Goal: Feedback & Contribution: Submit feedback/report problem

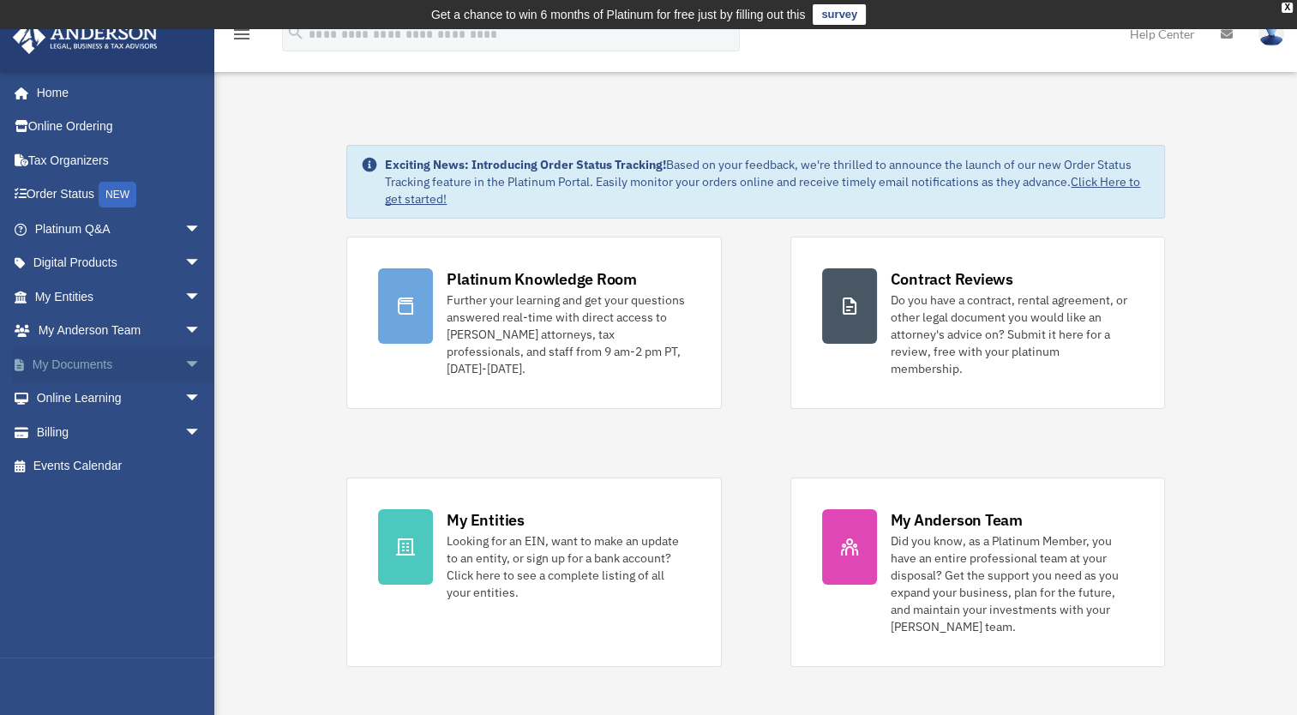
click at [63, 364] on link "My Documents arrow_drop_down" at bounding box center [119, 364] width 215 height 34
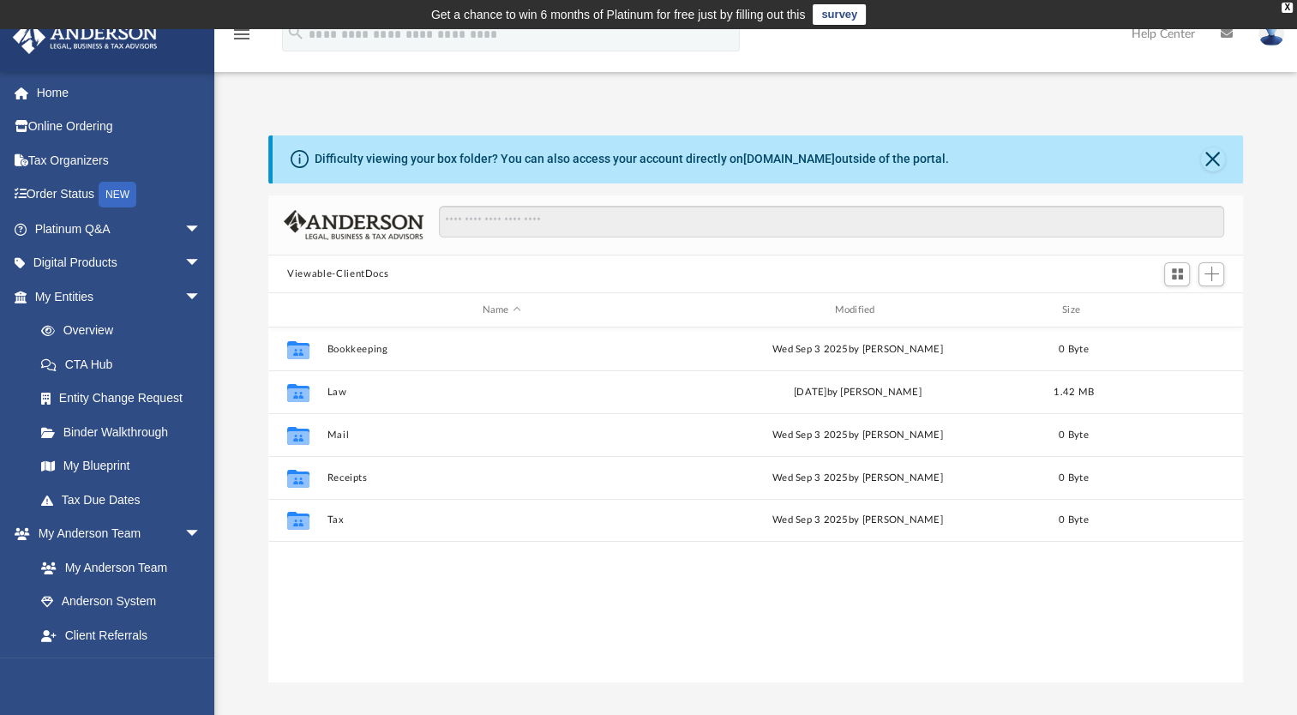
scroll to position [376, 960]
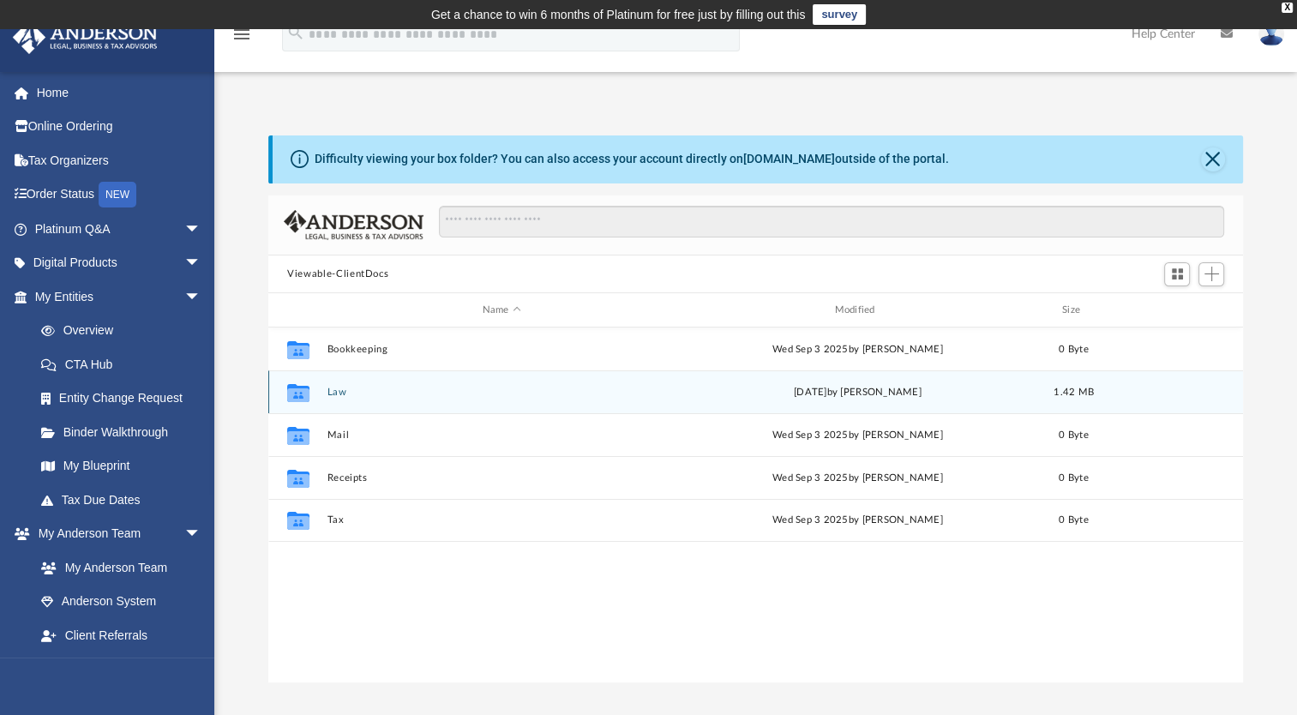
click at [830, 391] on div "Mon Sep 29 2025 by Caleb Nichols" at bounding box center [857, 392] width 349 height 15
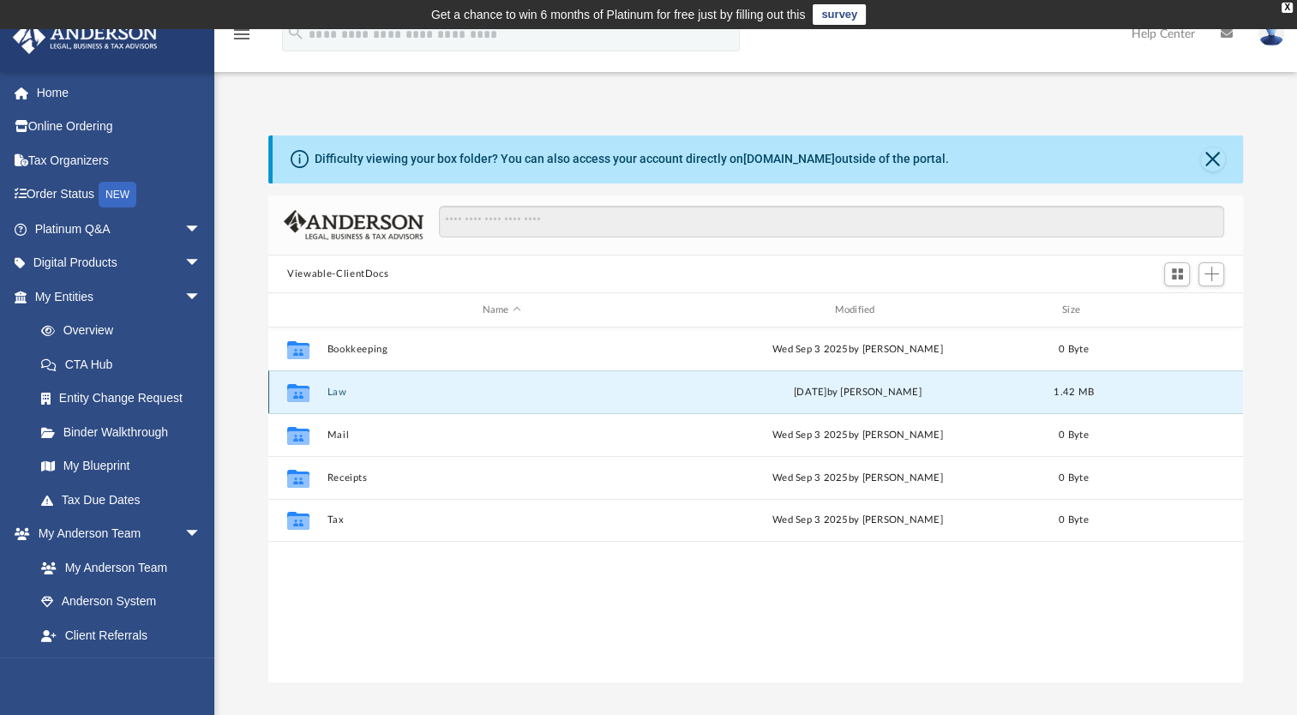
click at [830, 391] on div "Mon Sep 29 2025 by Caleb Nichols" at bounding box center [857, 392] width 349 height 15
drag, startPoint x: 830, startPoint y: 391, endPoint x: 798, endPoint y: 389, distance: 31.8
click at [798, 389] on div "Mon Sep 29 2025 by Caleb Nichols" at bounding box center [857, 392] width 349 height 15
click at [329, 393] on button "Law" at bounding box center [502, 392] width 349 height 11
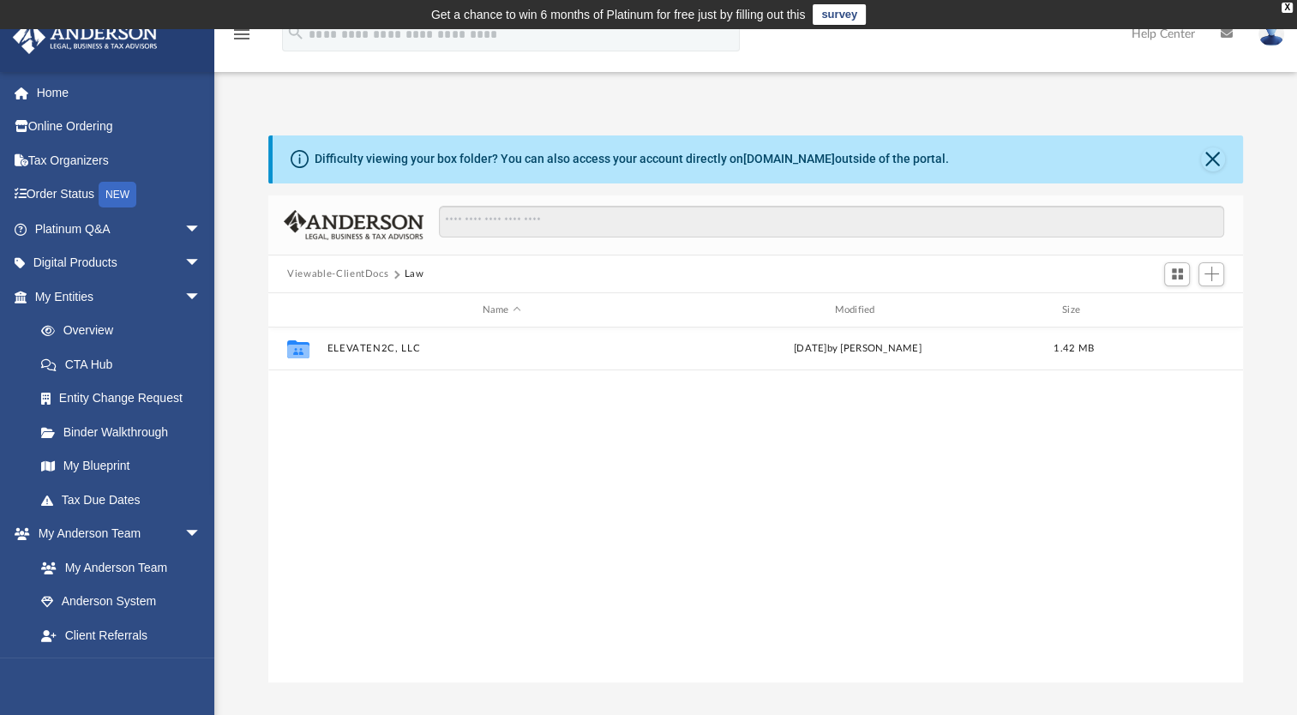
click at [393, 440] on div "Collaborated Folder ELEVATEN2C, LLC Mon Sep 29 2025 by Caleb Nichols 1.42 MB" at bounding box center [755, 505] width 975 height 355
click at [1214, 269] on span "Add" at bounding box center [1212, 274] width 15 height 15
click at [1179, 334] on li "New Folder" at bounding box center [1187, 336] width 55 height 18
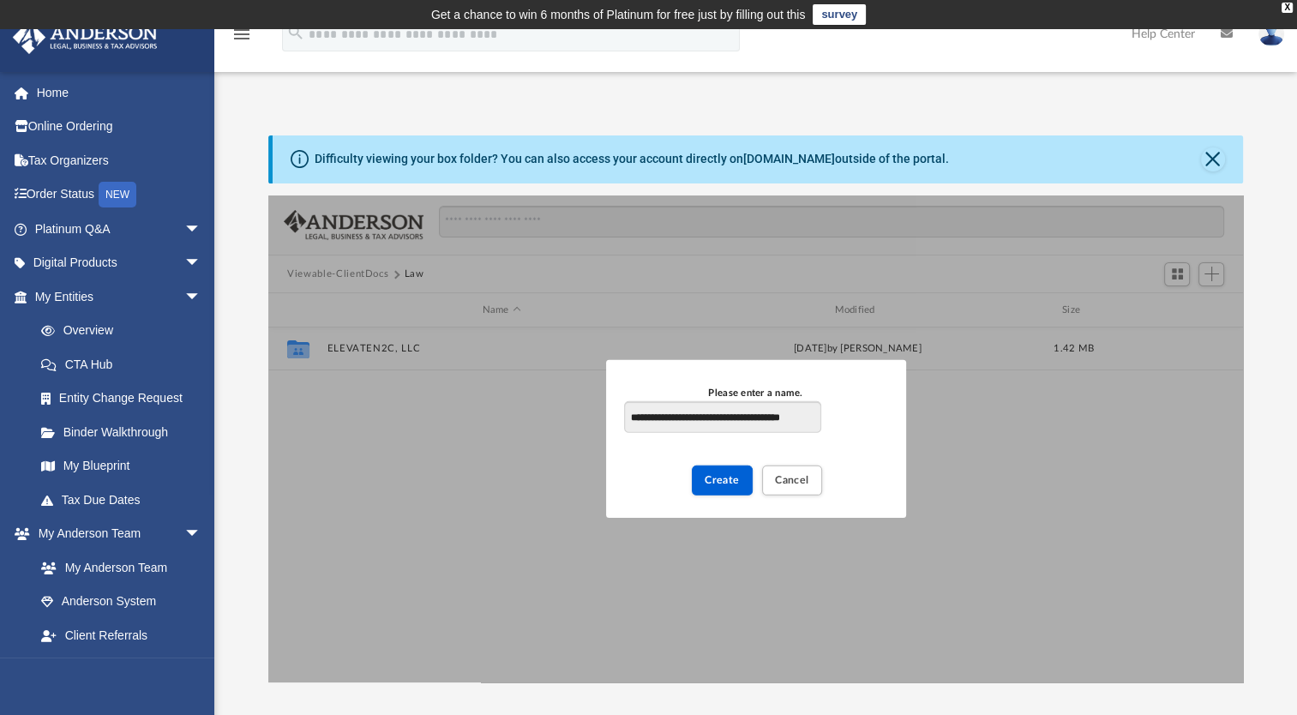
scroll to position [0, 10]
type input "**********"
click at [720, 477] on span "Create" at bounding box center [722, 480] width 35 height 10
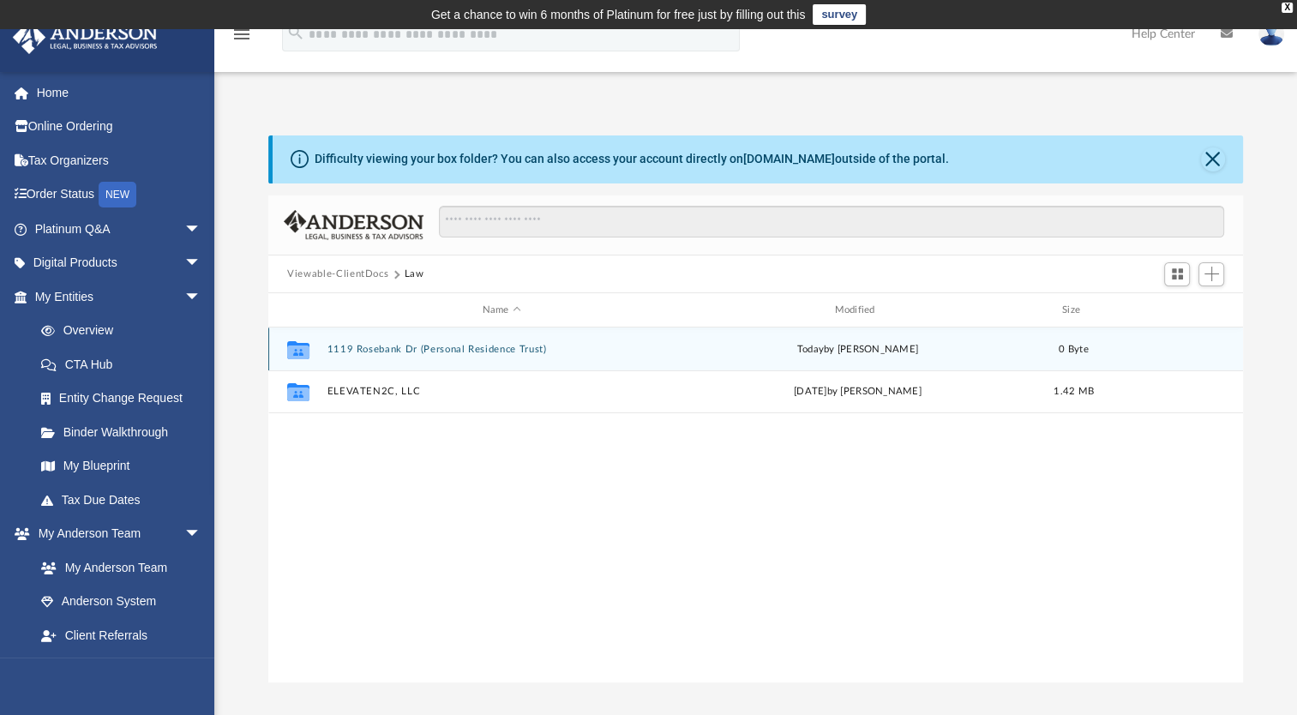
click at [538, 352] on button "1119 Rosebank Dr (Personal Residence Trust)" at bounding box center [502, 349] width 349 height 11
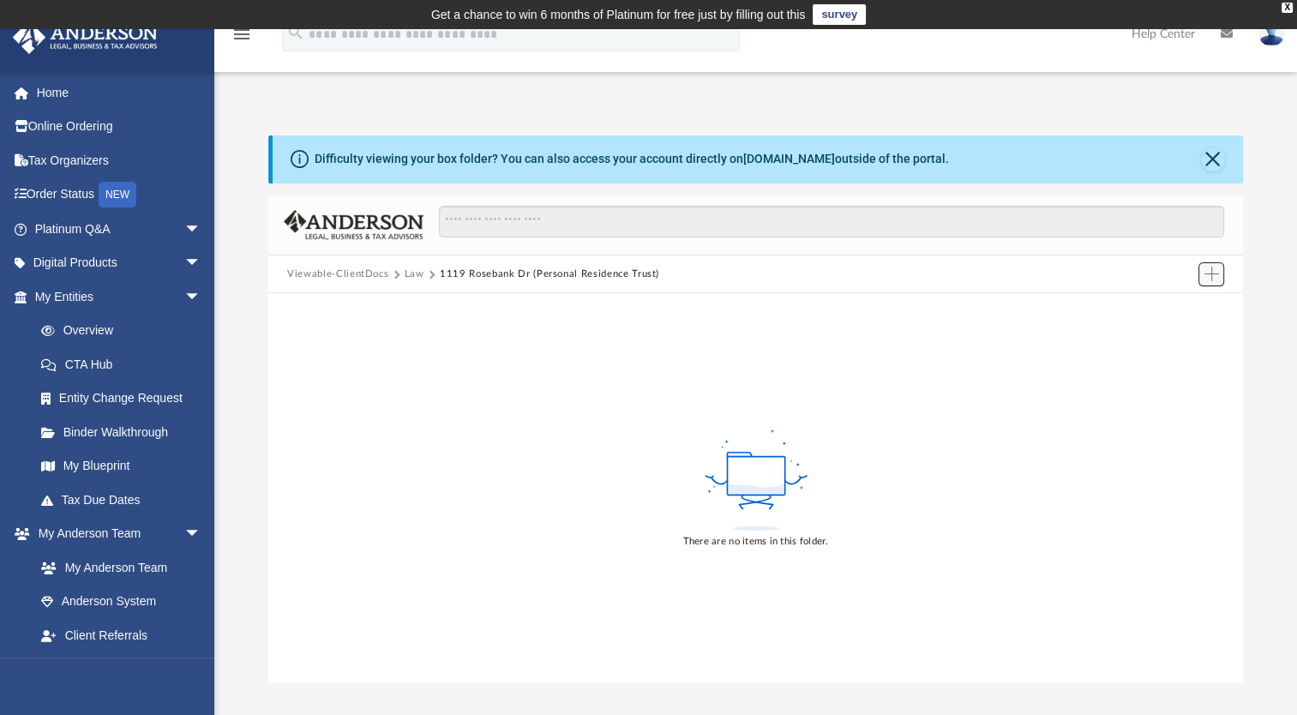
click at [1210, 270] on span "Add" at bounding box center [1212, 274] width 15 height 15
click at [1178, 307] on li "Upload" at bounding box center [1187, 308] width 55 height 18
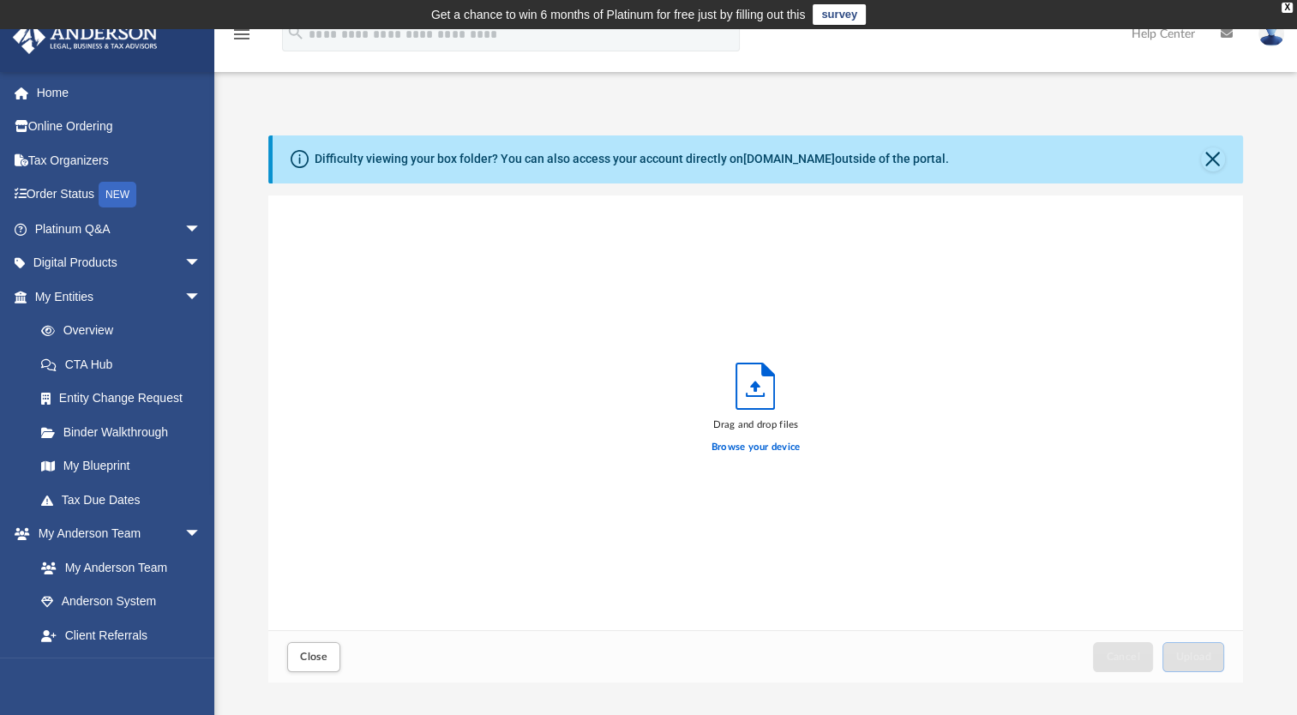
scroll to position [422, 960]
click at [754, 448] on label "Browse your device" at bounding box center [756, 447] width 89 height 15
click at [0, 0] on input "Browse your device" at bounding box center [0, 0] width 0 height 0
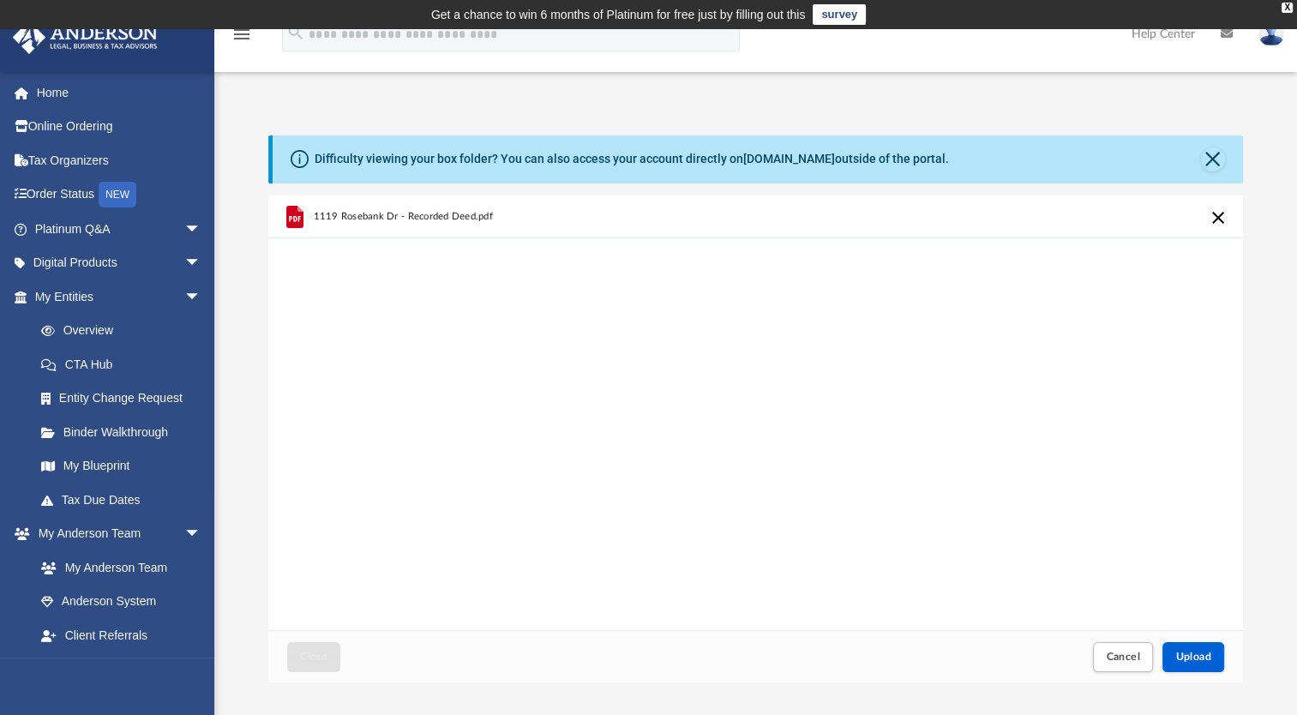
click at [637, 163] on div "Difficulty viewing your box folder? You can also access your account directly o…" at bounding box center [632, 159] width 635 height 18
click at [789, 487] on div "1119 Rosebank Dr - Recorded Deed.pdf" at bounding box center [755, 414] width 975 height 436
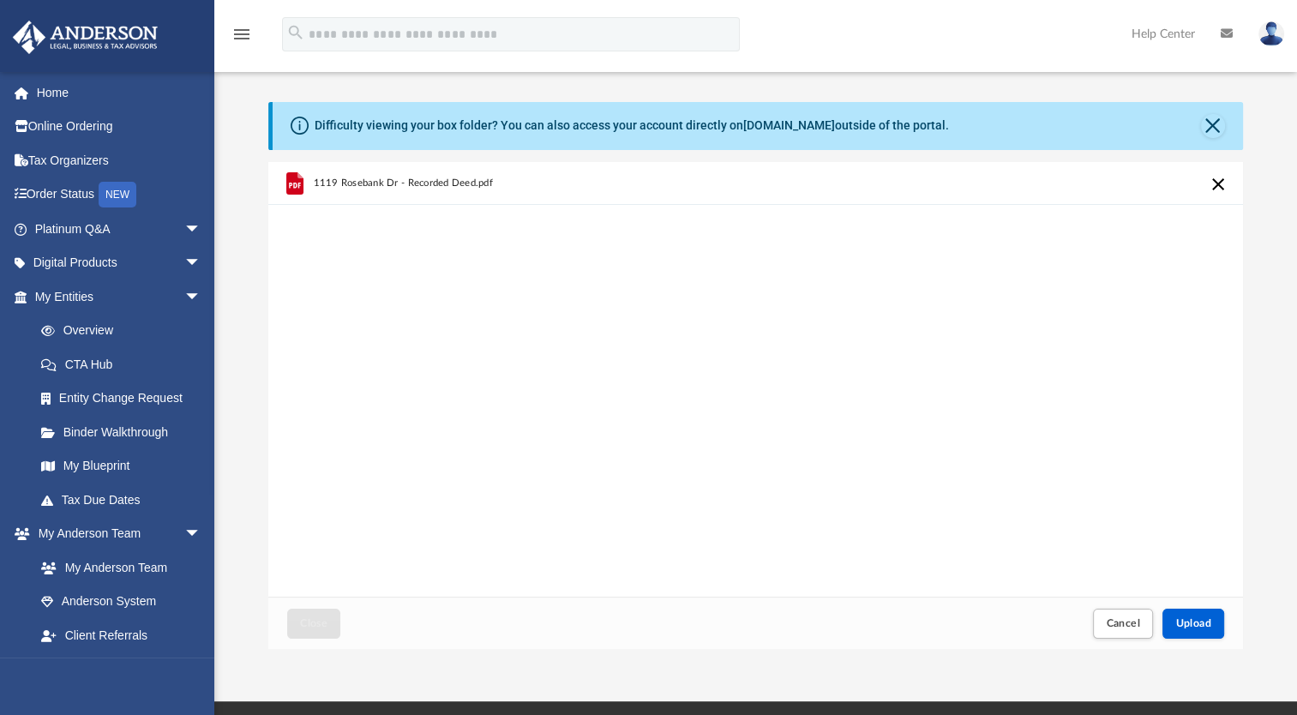
scroll to position [45, 0]
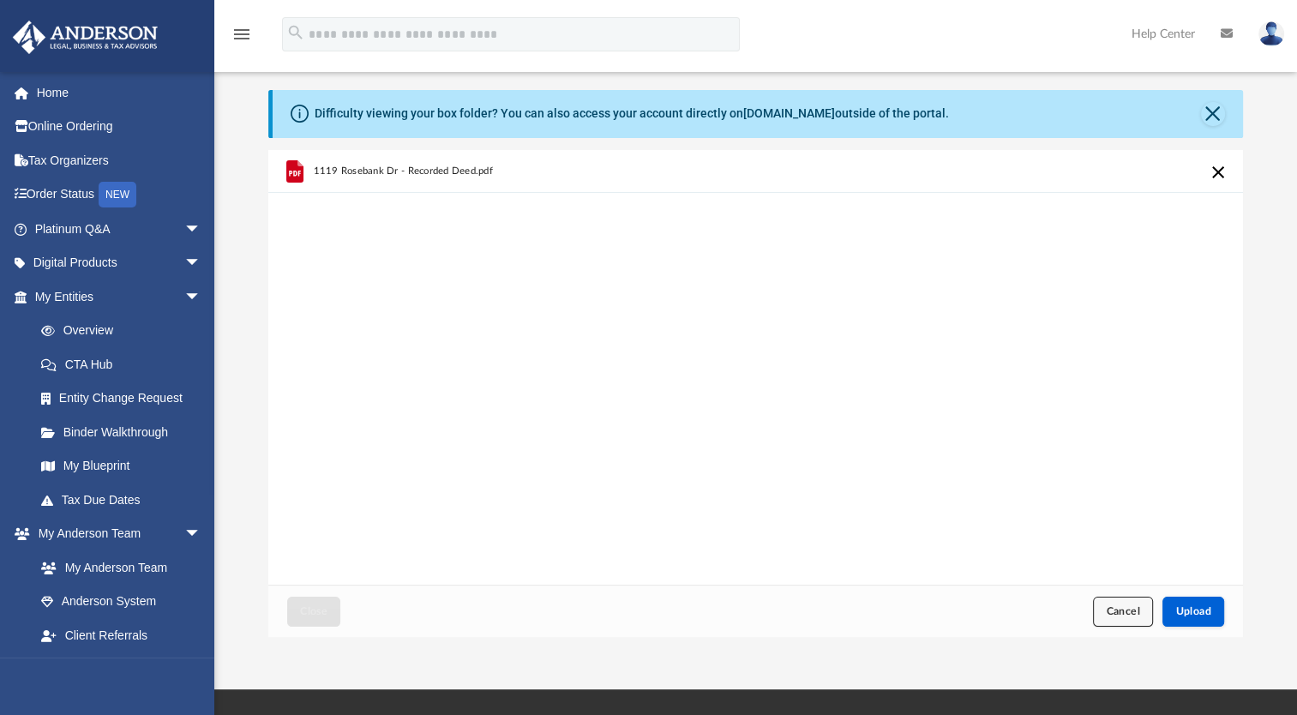
click at [1136, 616] on button "Cancel" at bounding box center [1123, 612] width 60 height 30
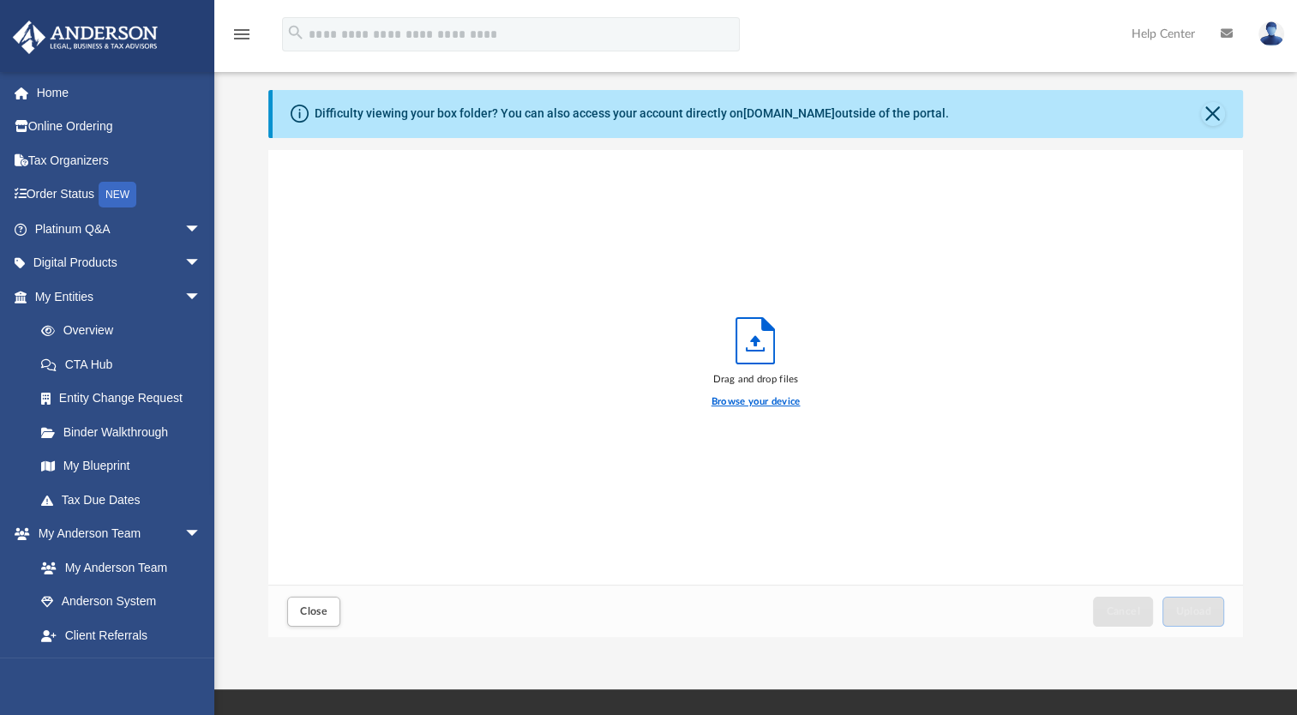
click at [743, 401] on label "Browse your device" at bounding box center [756, 401] width 89 height 15
click at [0, 0] on input "Browse your device" at bounding box center [0, 0] width 0 height 0
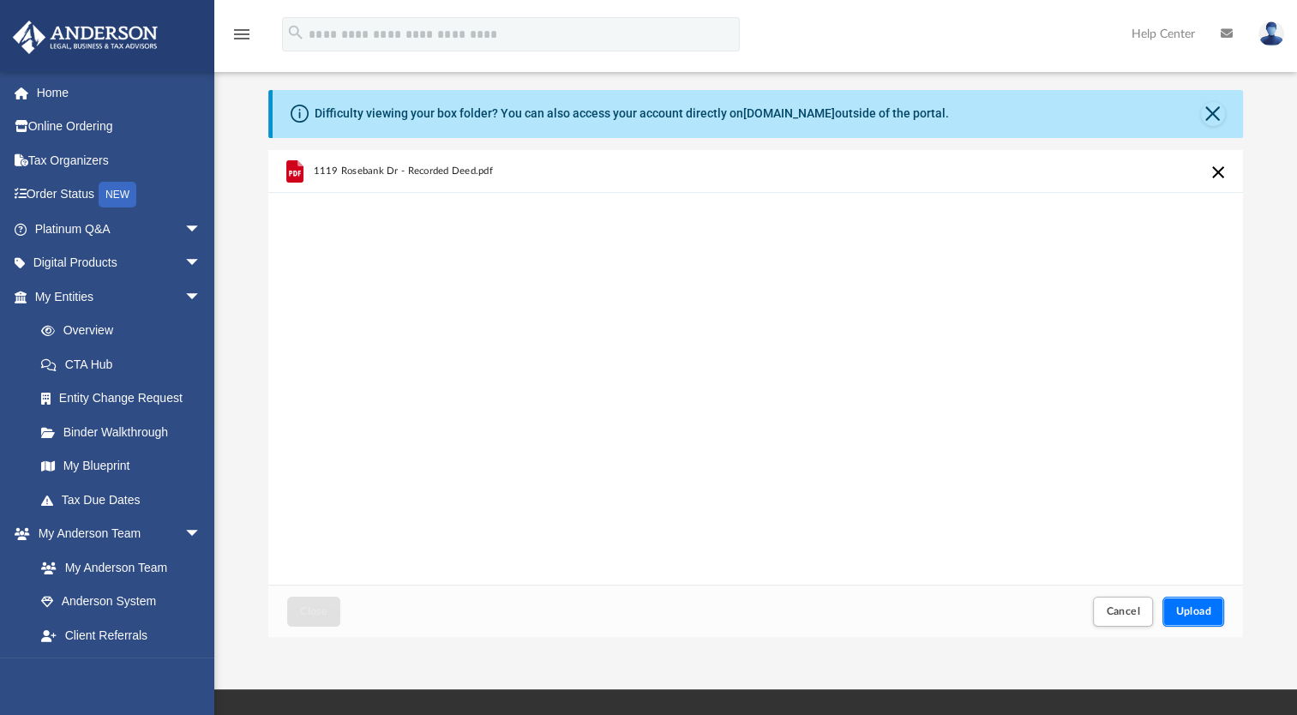
click at [1187, 603] on button "Upload" at bounding box center [1194, 612] width 62 height 30
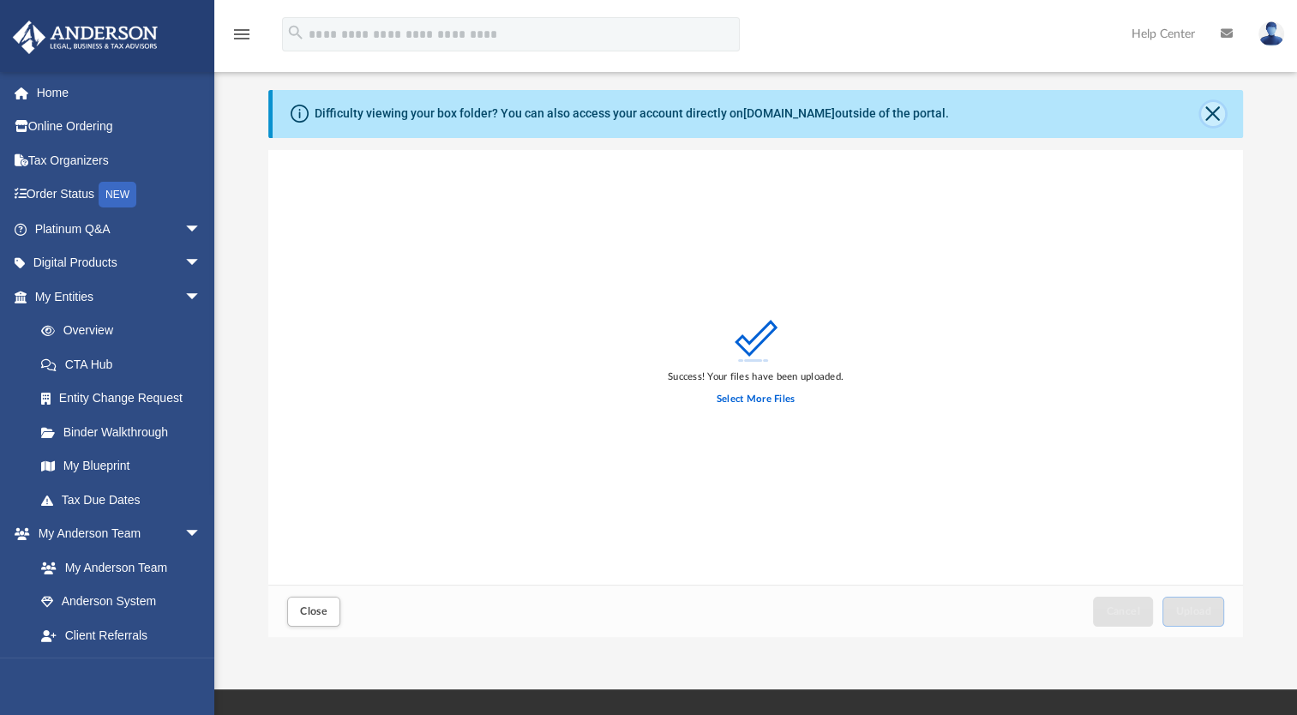
click at [1207, 111] on button "Close" at bounding box center [1213, 114] width 24 height 24
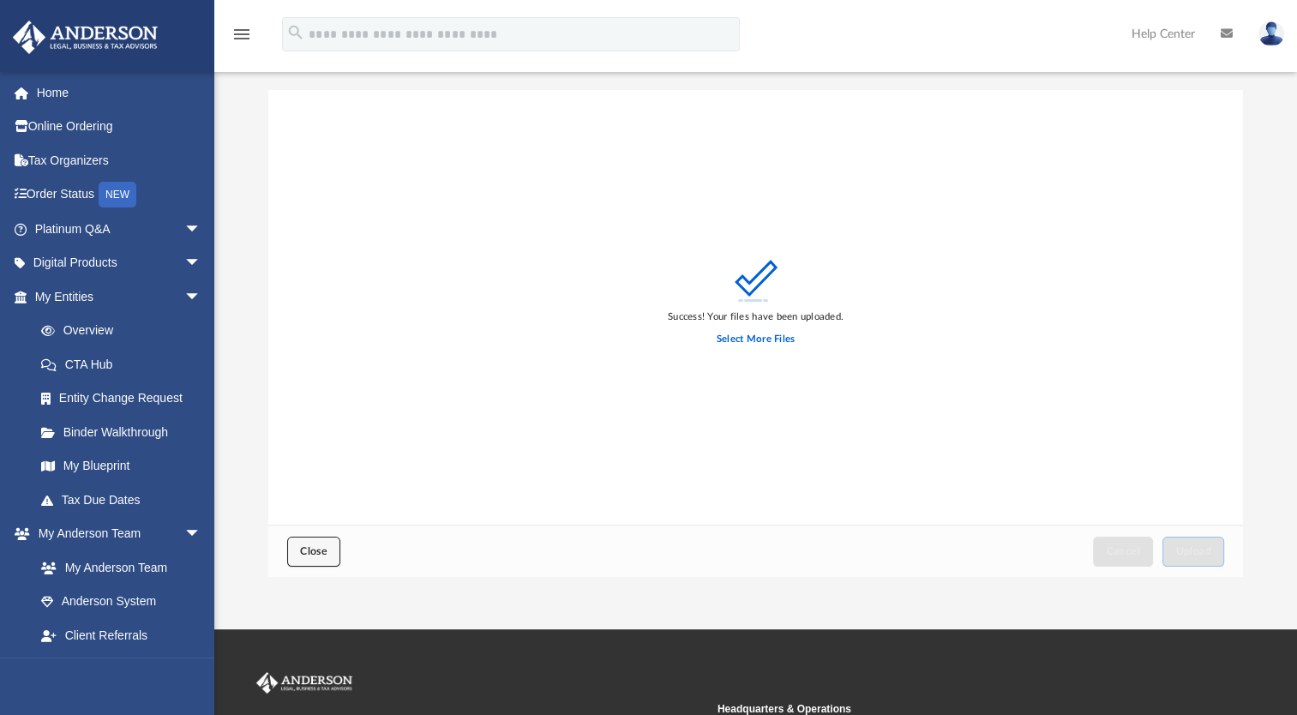
click at [308, 548] on span "Close" at bounding box center [313, 551] width 27 height 10
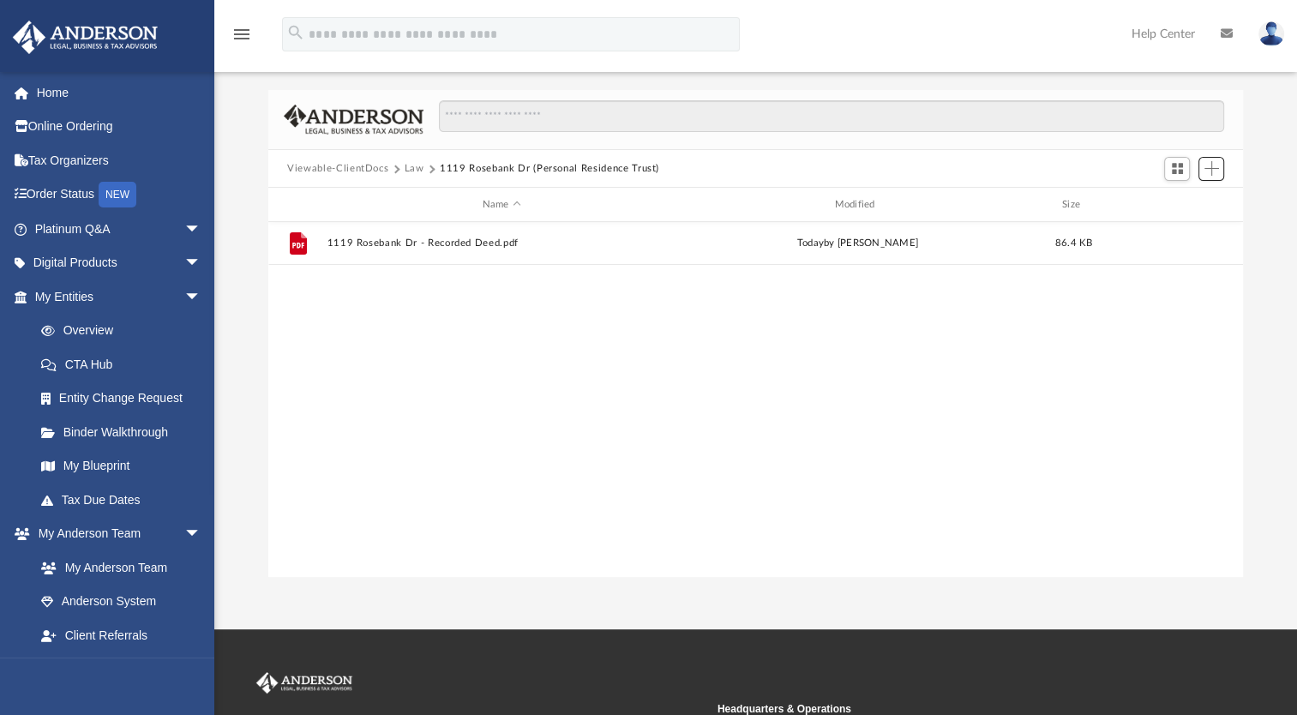
scroll to position [376, 960]
click at [1183, 165] on span "Switch to Grid View" at bounding box center [1177, 168] width 15 height 15
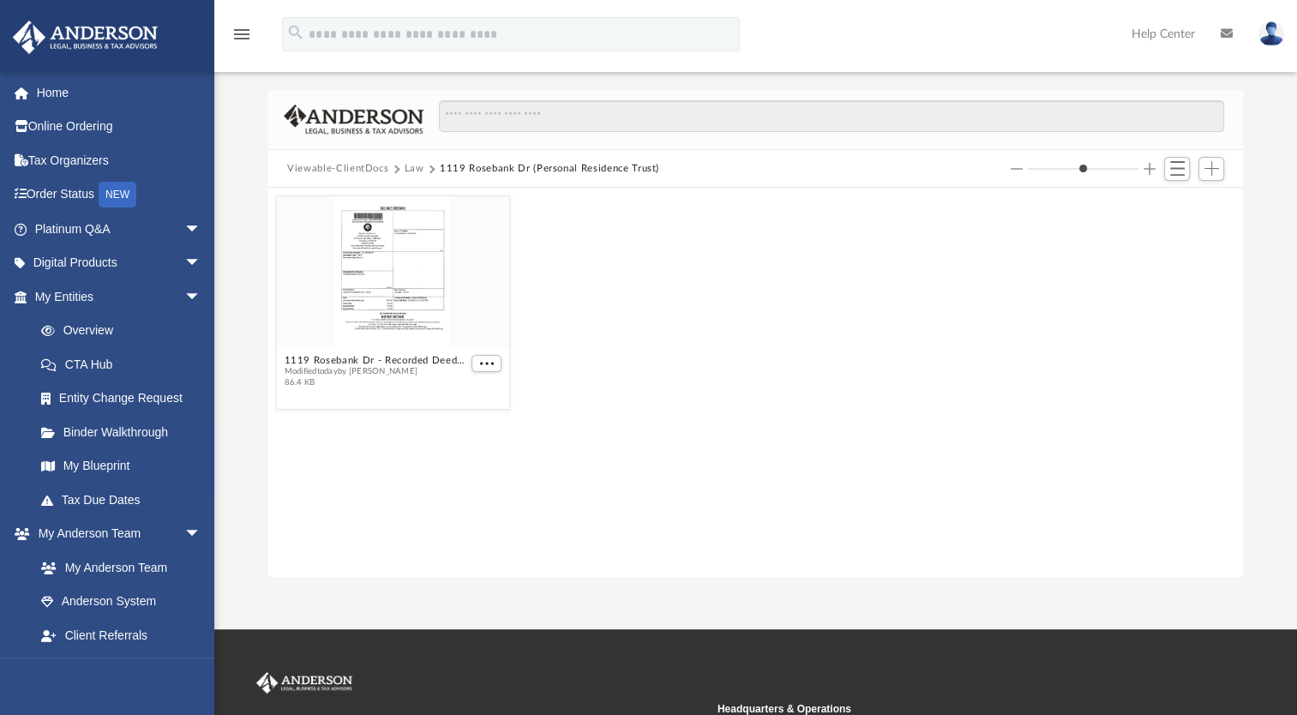
click at [755, 300] on div "1119 Rosebank Dr - Recorded Deed.pdf Modified today by Rob Crotty 86.4 KB" at bounding box center [756, 302] width 967 height 222
click at [233, 33] on icon "menu" at bounding box center [242, 34] width 21 height 21
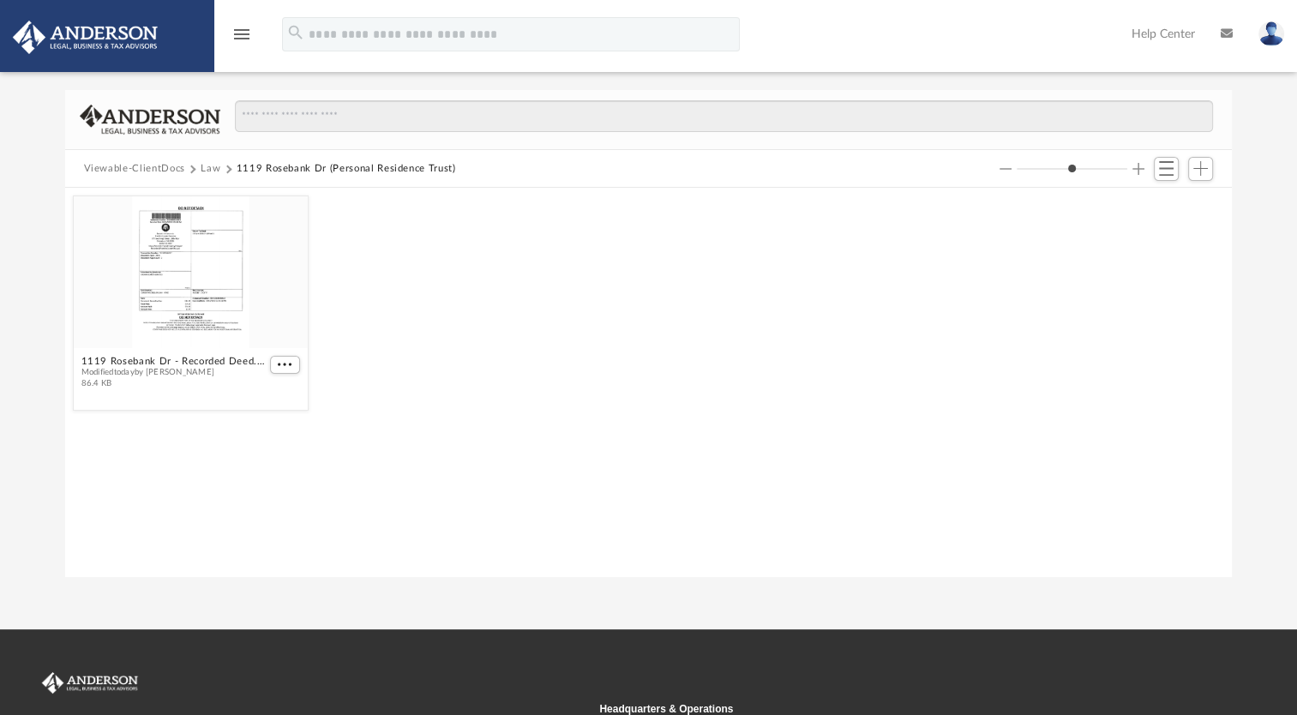
scroll to position [376, 1154]
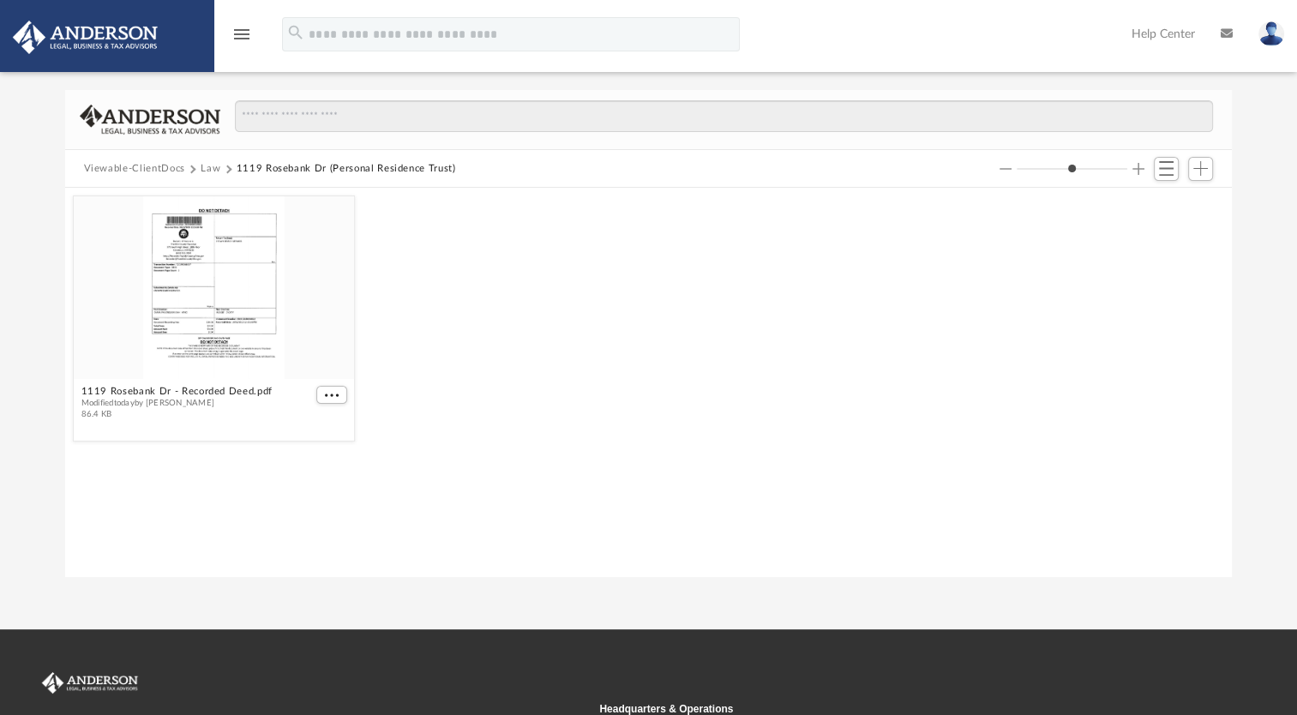
click at [559, 287] on div "1119 Rosebank Dr - Recorded Deed.pdf Modified today by Rob Crotty 86.4 KB" at bounding box center [649, 318] width 1160 height 254
click at [1170, 173] on span "Switch to List View" at bounding box center [1166, 168] width 15 height 15
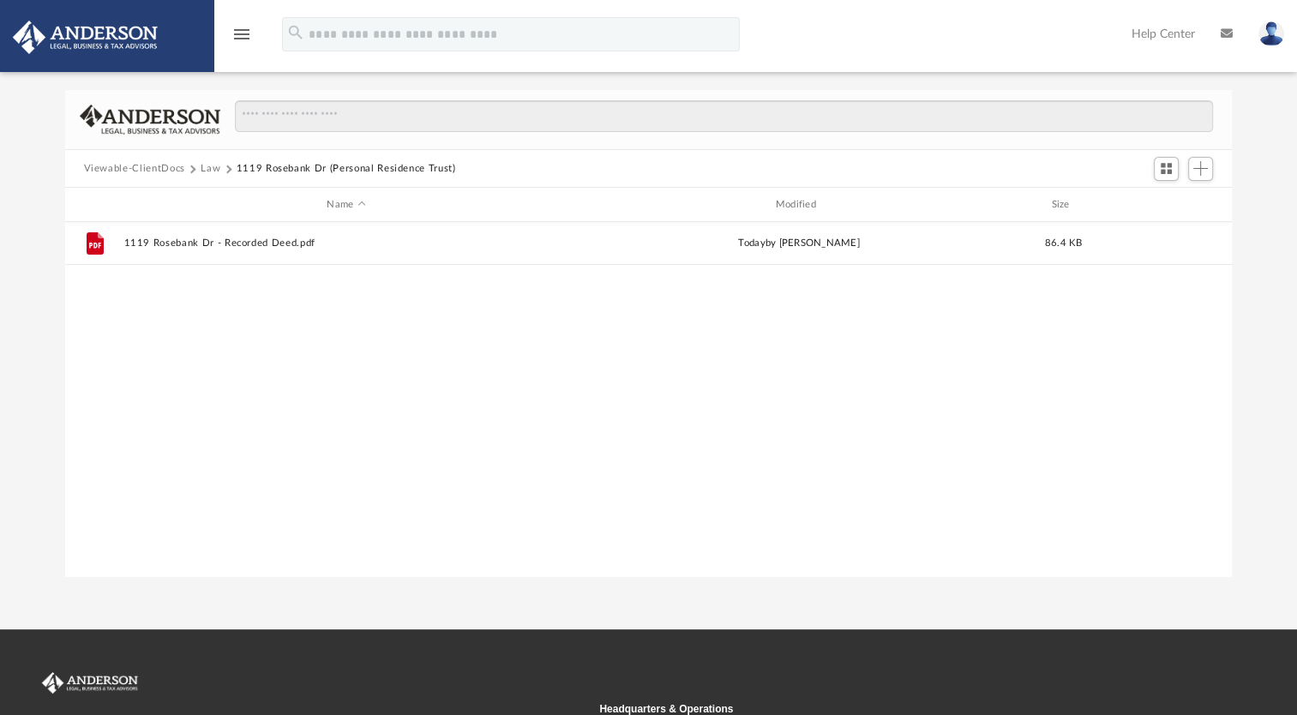
click at [242, 36] on icon "menu" at bounding box center [242, 34] width 21 height 21
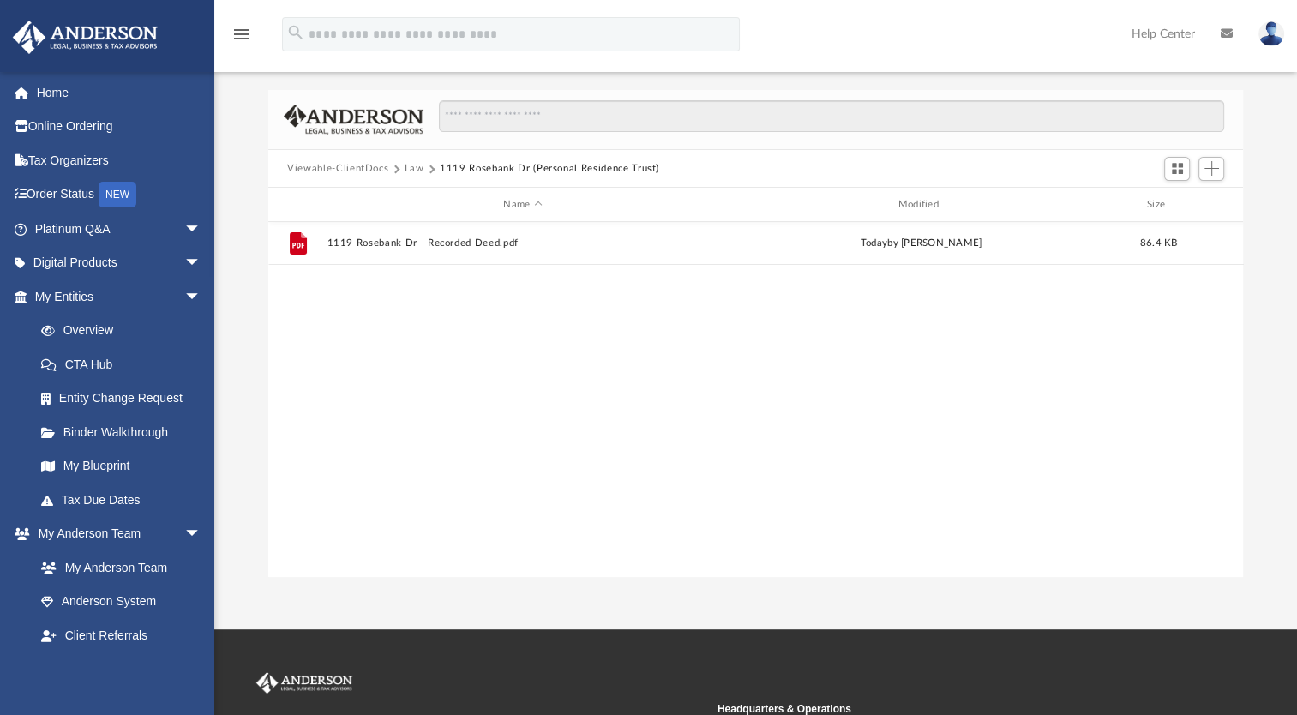
scroll to position [376, 960]
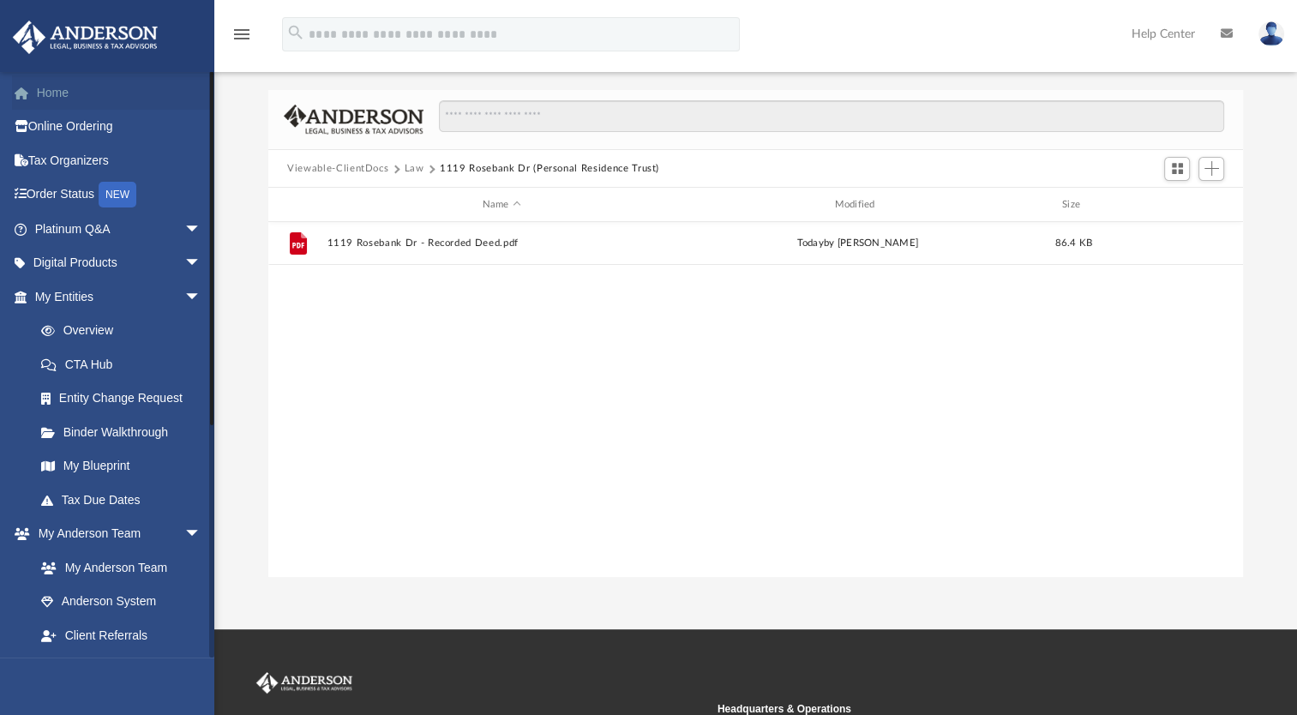
click at [61, 93] on link "Home" at bounding box center [119, 92] width 215 height 34
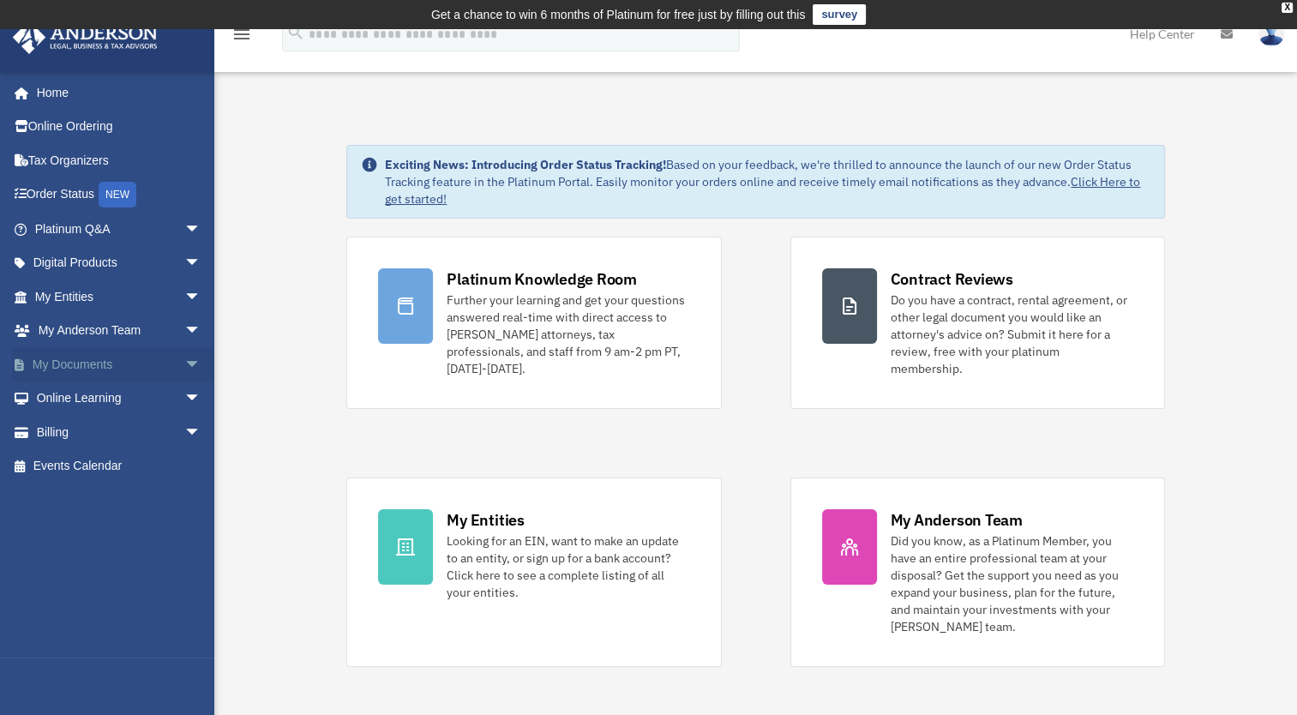
click at [64, 361] on link "My Documents arrow_drop_down" at bounding box center [119, 364] width 215 height 34
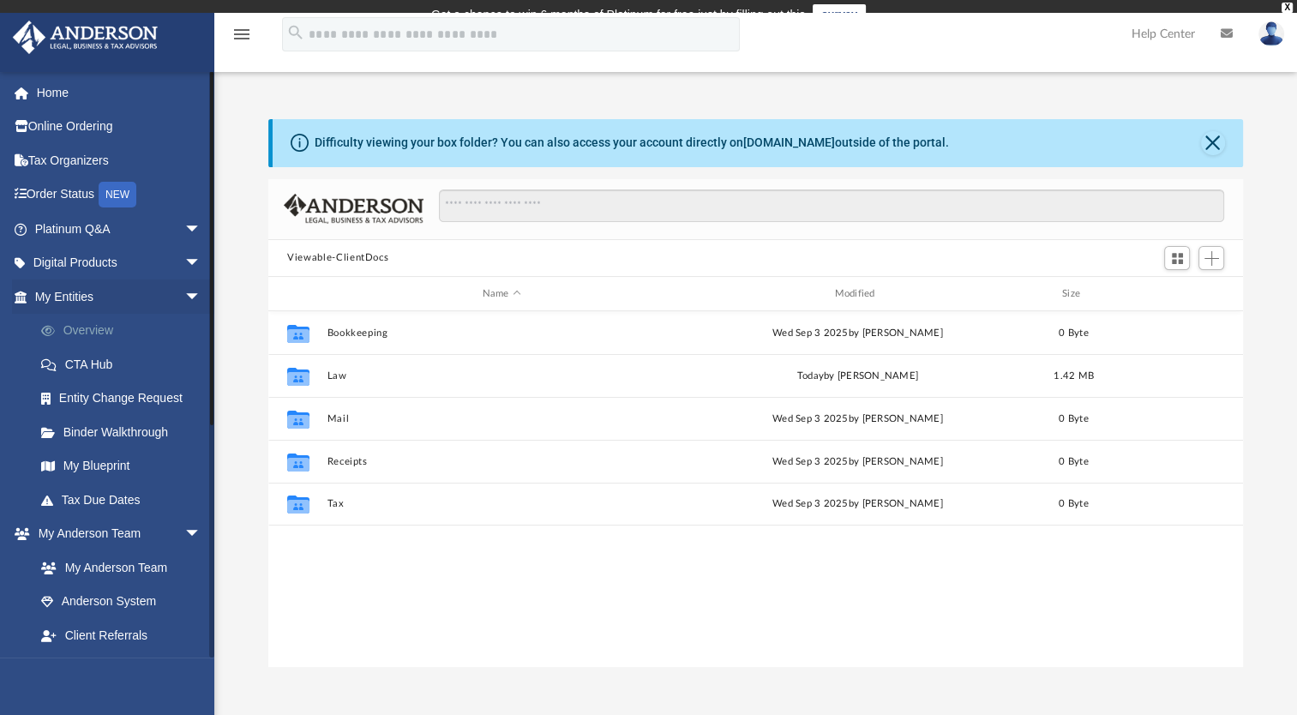
scroll to position [376, 960]
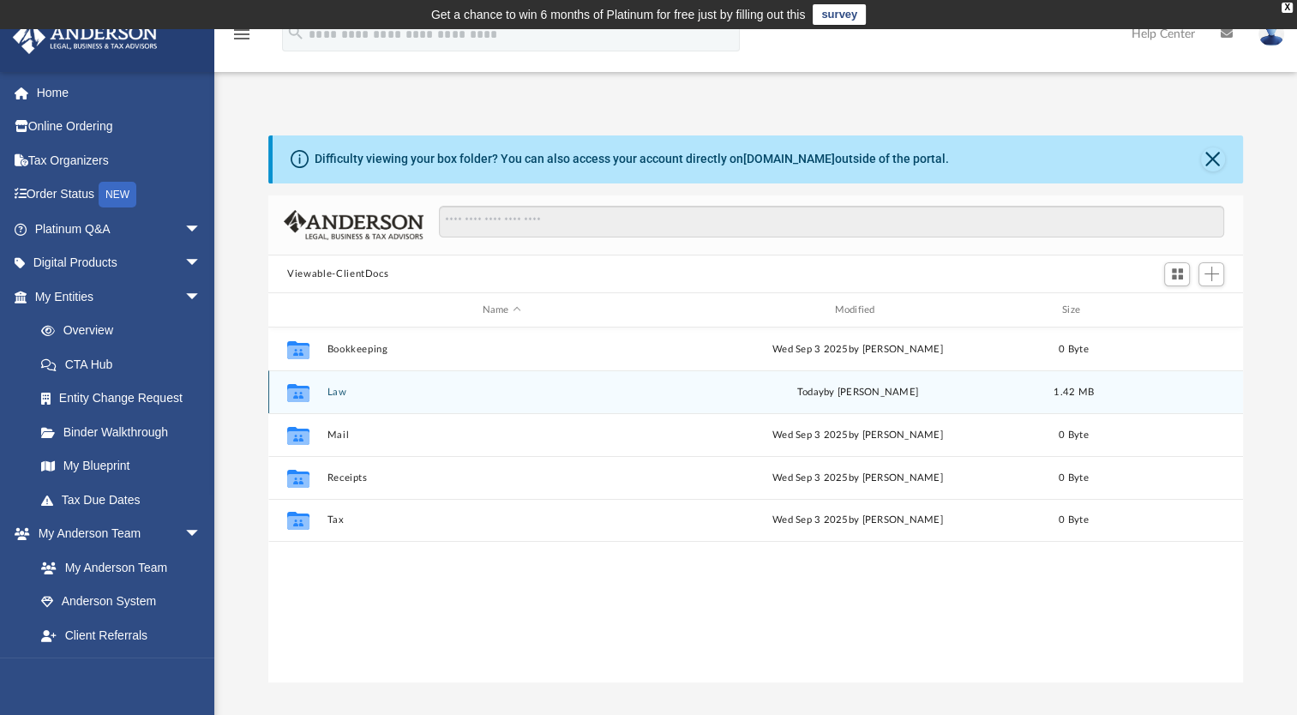
click at [792, 395] on div "today by Rob Crotty" at bounding box center [857, 392] width 349 height 15
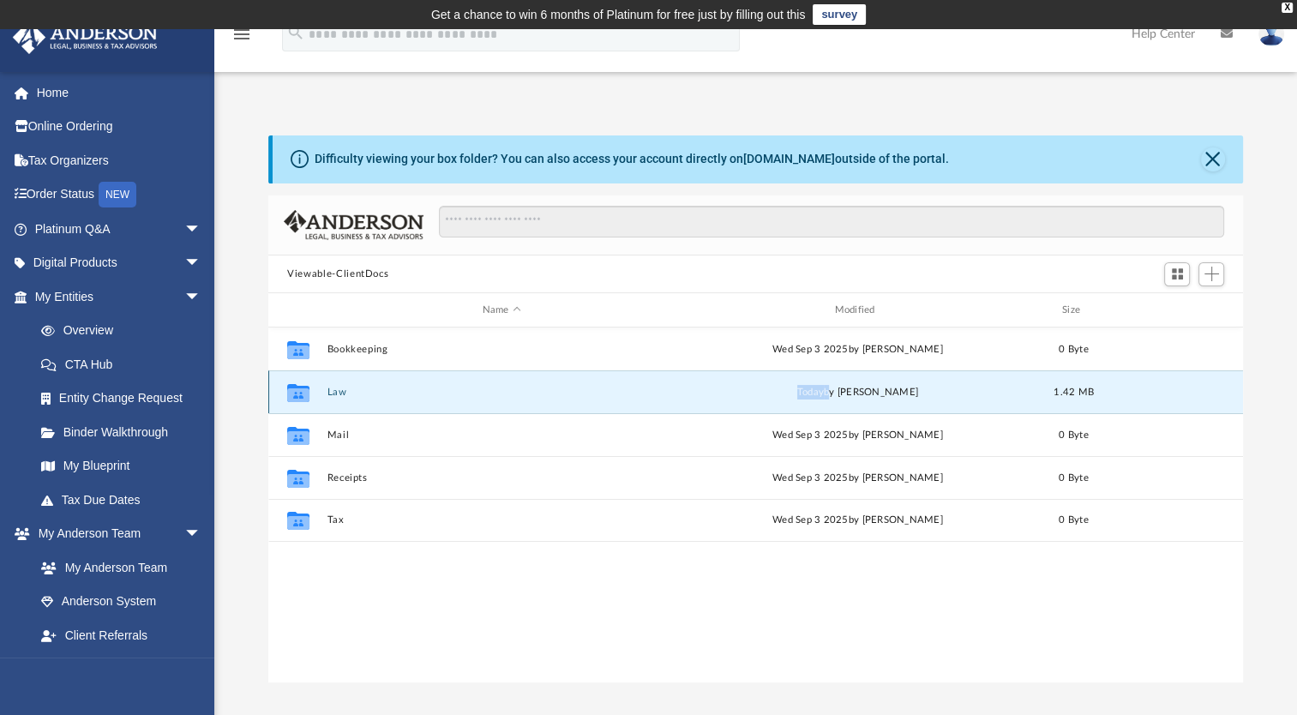
click at [792, 395] on div "today by Rob Crotty" at bounding box center [857, 392] width 349 height 15
drag, startPoint x: 792, startPoint y: 395, endPoint x: 760, endPoint y: 393, distance: 32.7
click at [760, 393] on div "today by Rob Crotty" at bounding box center [857, 392] width 349 height 15
click at [340, 388] on button "Law" at bounding box center [502, 392] width 349 height 11
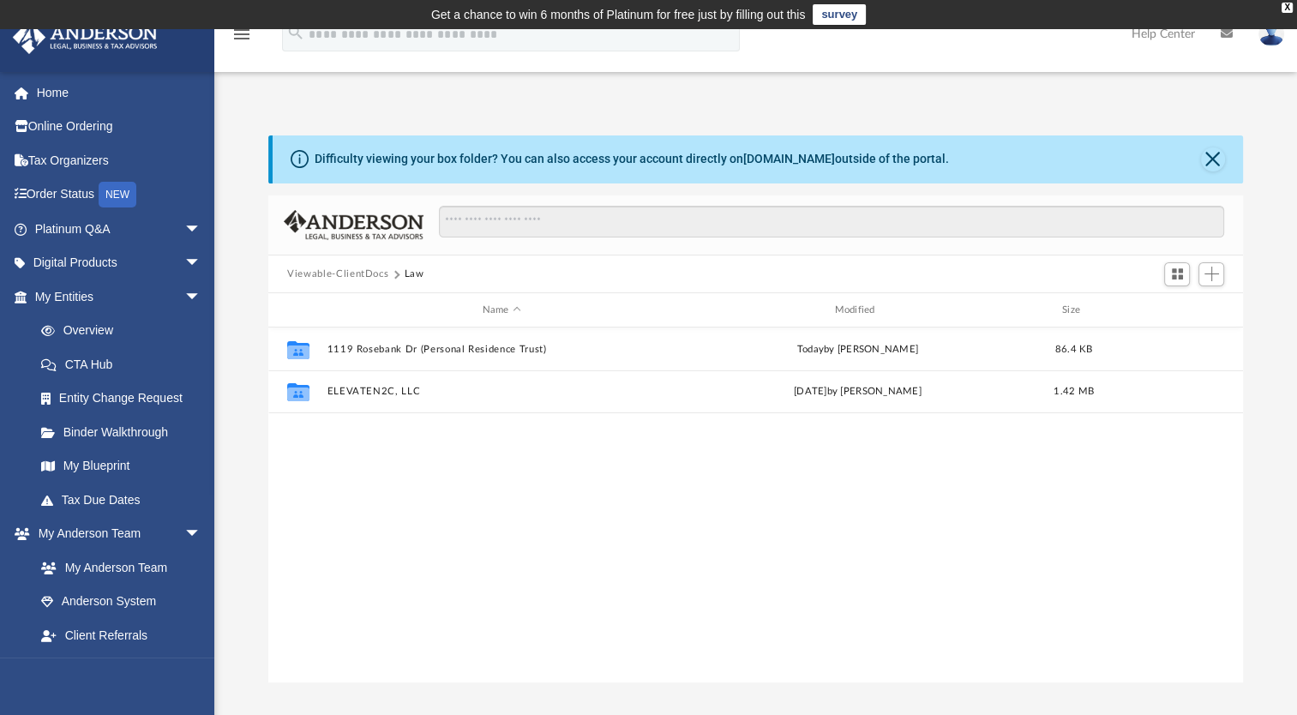
click at [707, 513] on div "Collaborated Folder 1119 Rosebank Dr (Personal Residence Trust) today by Rob Cr…" at bounding box center [755, 505] width 975 height 355
click at [1218, 276] on span "Add" at bounding box center [1212, 274] width 15 height 15
click at [1178, 340] on li "New Folder" at bounding box center [1187, 336] width 55 height 18
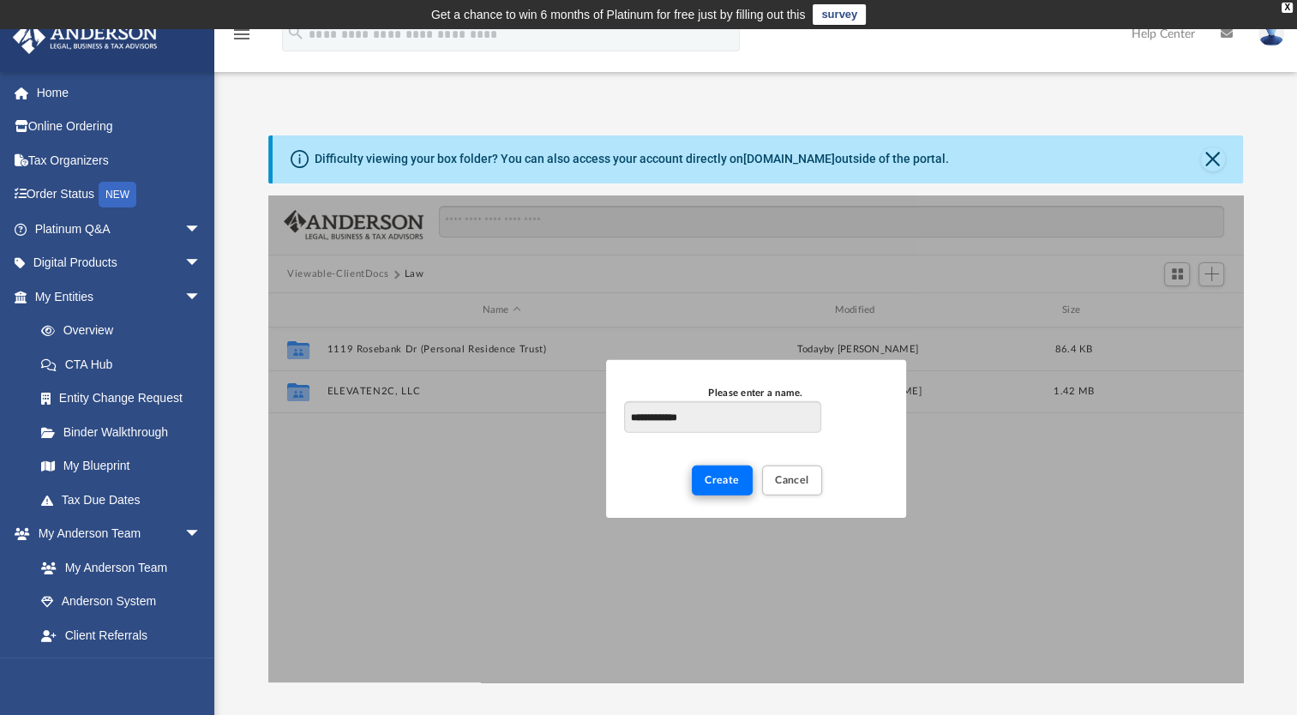
type input "**********"
click at [731, 486] on button "Create" at bounding box center [722, 481] width 61 height 30
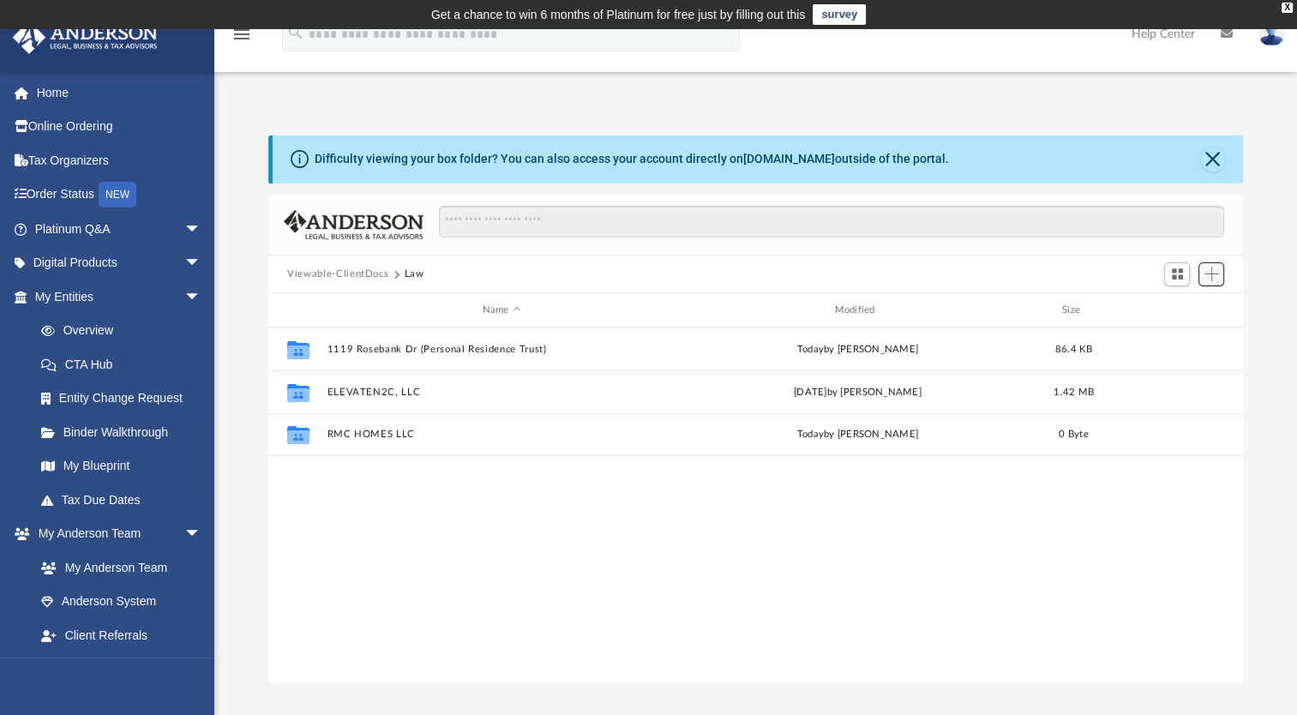
click at [1209, 276] on span "Add" at bounding box center [1212, 274] width 15 height 15
click at [1163, 346] on ul "Upload New Folder" at bounding box center [1187, 327] width 75 height 74
click at [1164, 343] on li "New Folder" at bounding box center [1187, 336] width 55 height 18
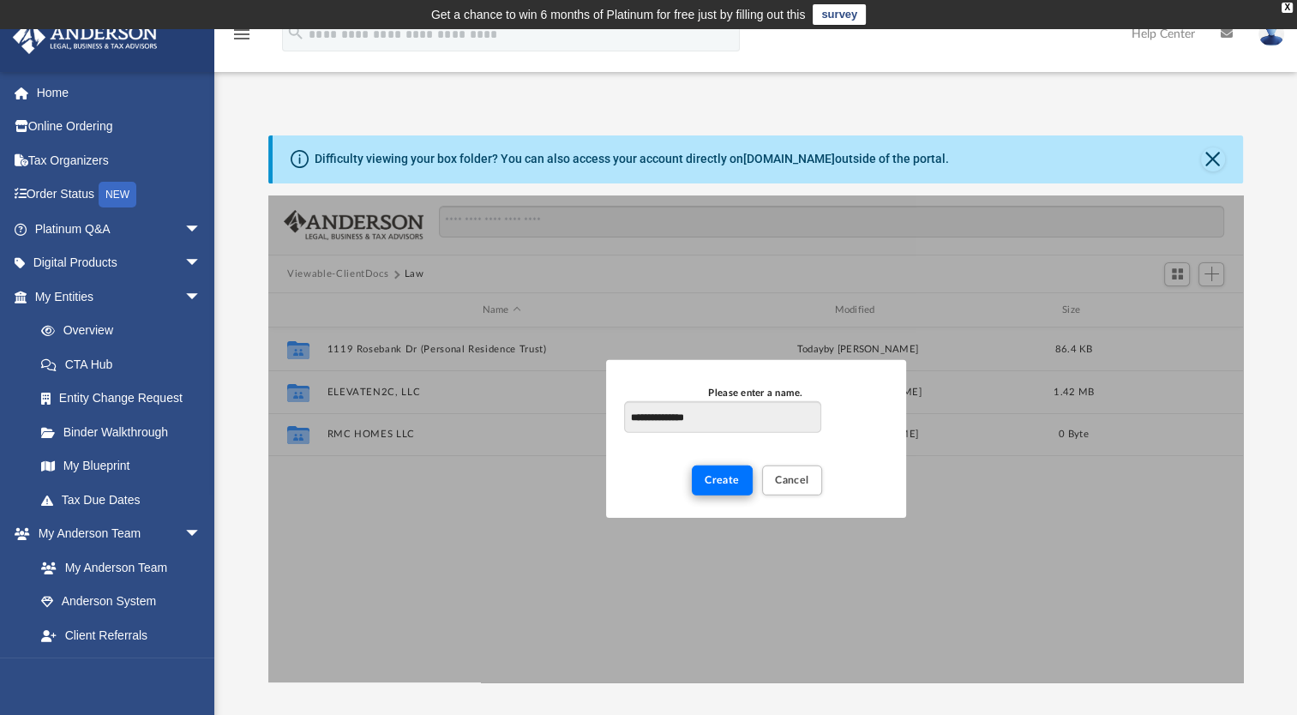
type input "**********"
click at [713, 485] on span "Create" at bounding box center [722, 480] width 35 height 10
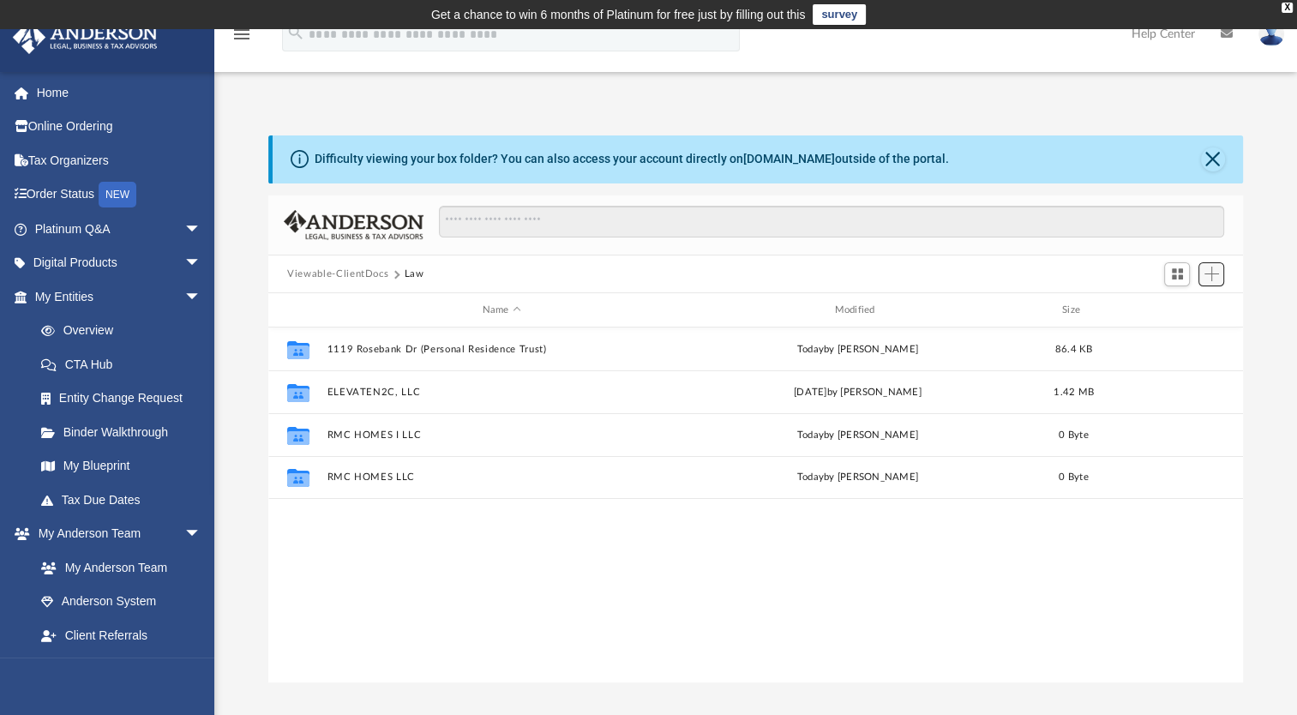
click at [1216, 274] on span "Add" at bounding box center [1212, 274] width 15 height 15
click at [1170, 338] on li "New Folder" at bounding box center [1187, 336] width 55 height 18
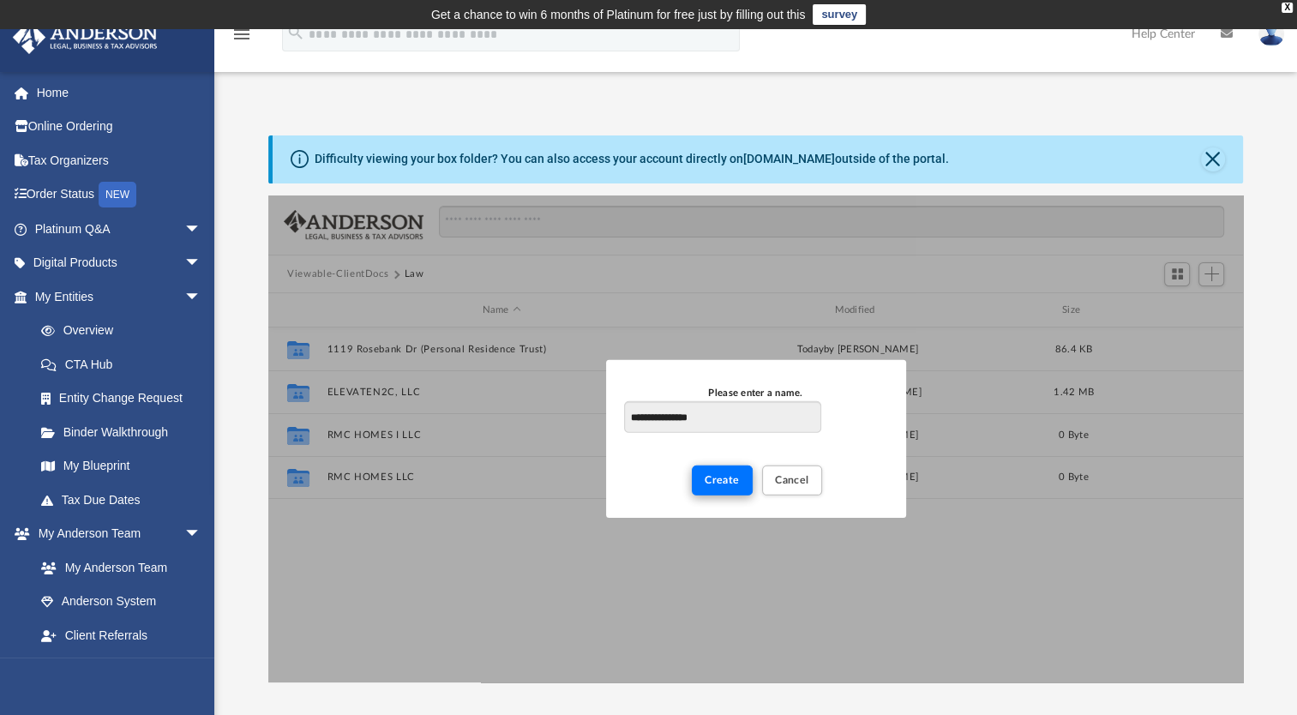
type input "**********"
click at [725, 478] on span "Create" at bounding box center [722, 480] width 35 height 10
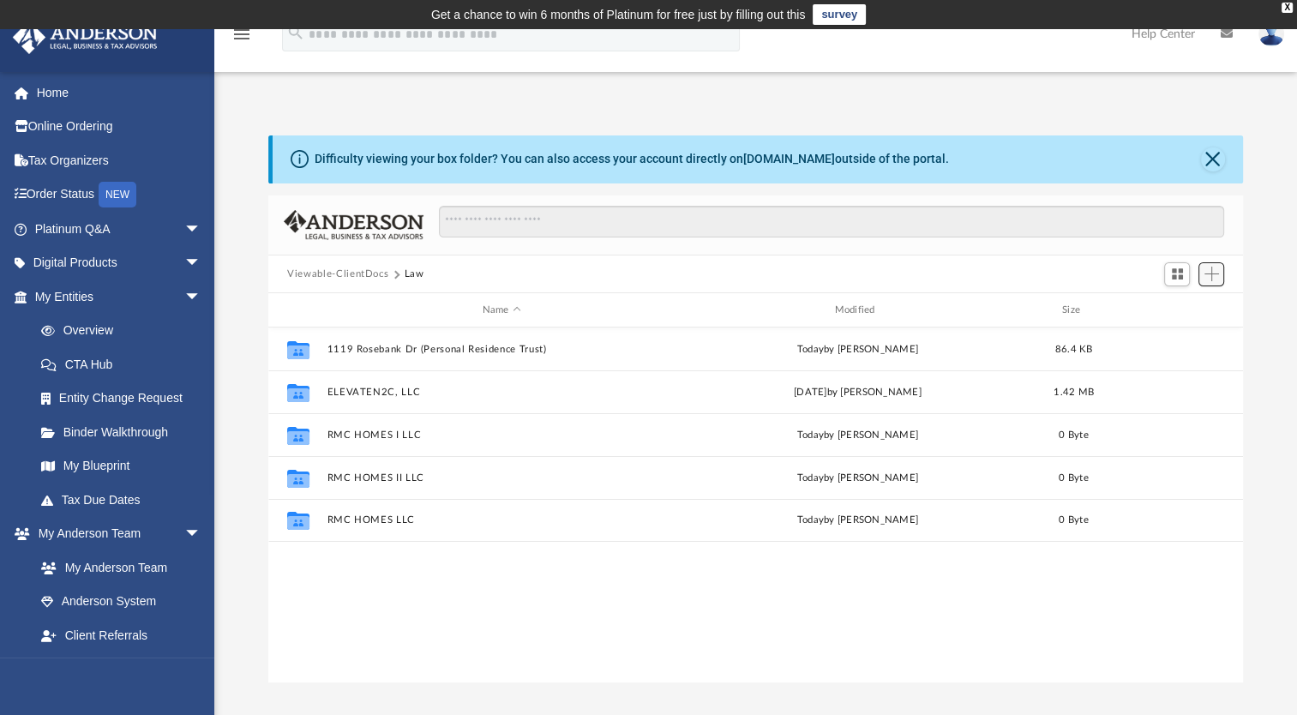
click at [1214, 274] on span "Add" at bounding box center [1212, 274] width 15 height 15
click at [1169, 332] on li "New Folder" at bounding box center [1187, 336] width 55 height 18
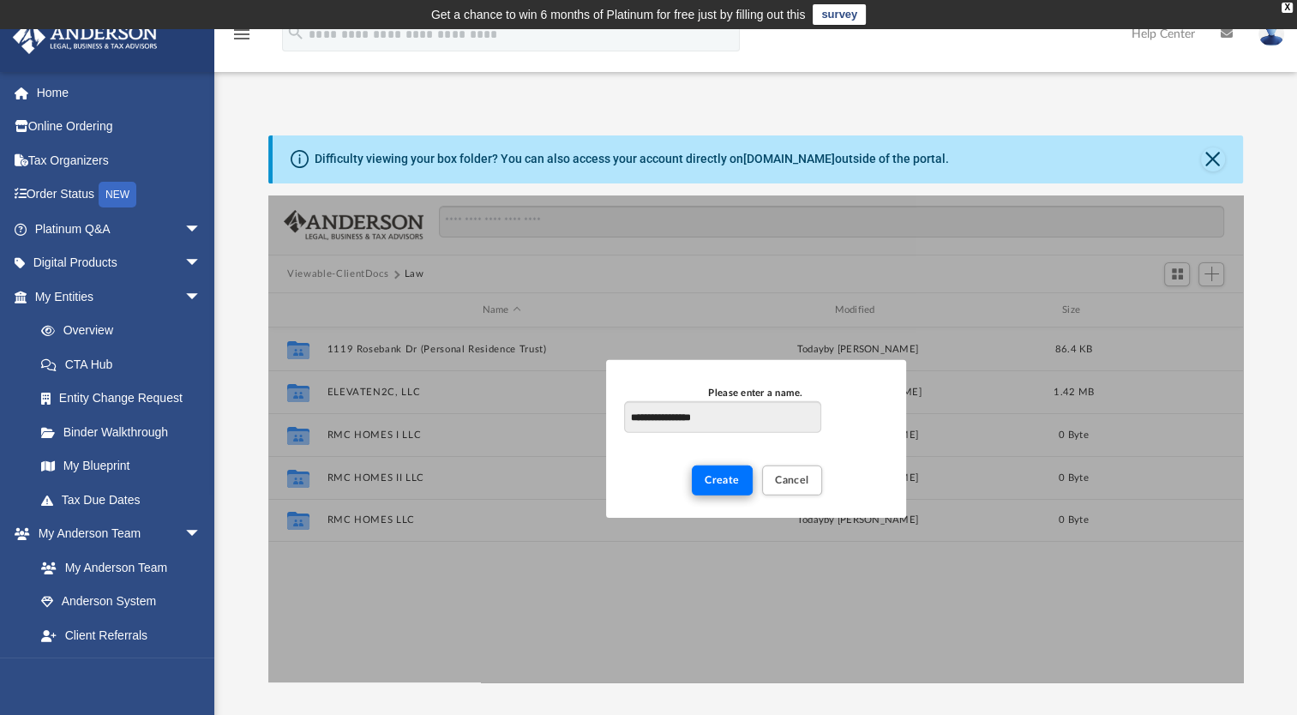
type input "**********"
click at [727, 475] on span "Create" at bounding box center [722, 480] width 35 height 10
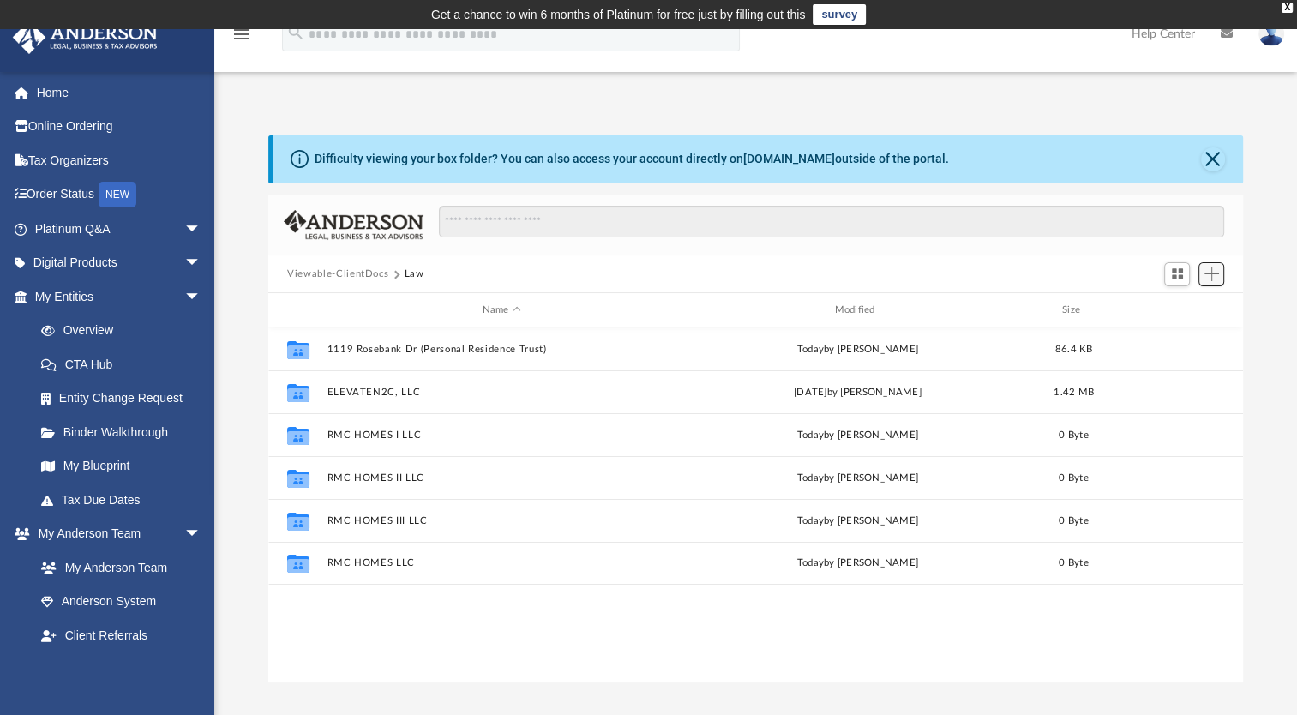
click at [1216, 270] on span "Add" at bounding box center [1212, 274] width 15 height 15
click at [1176, 336] on li "New Folder" at bounding box center [1187, 336] width 55 height 18
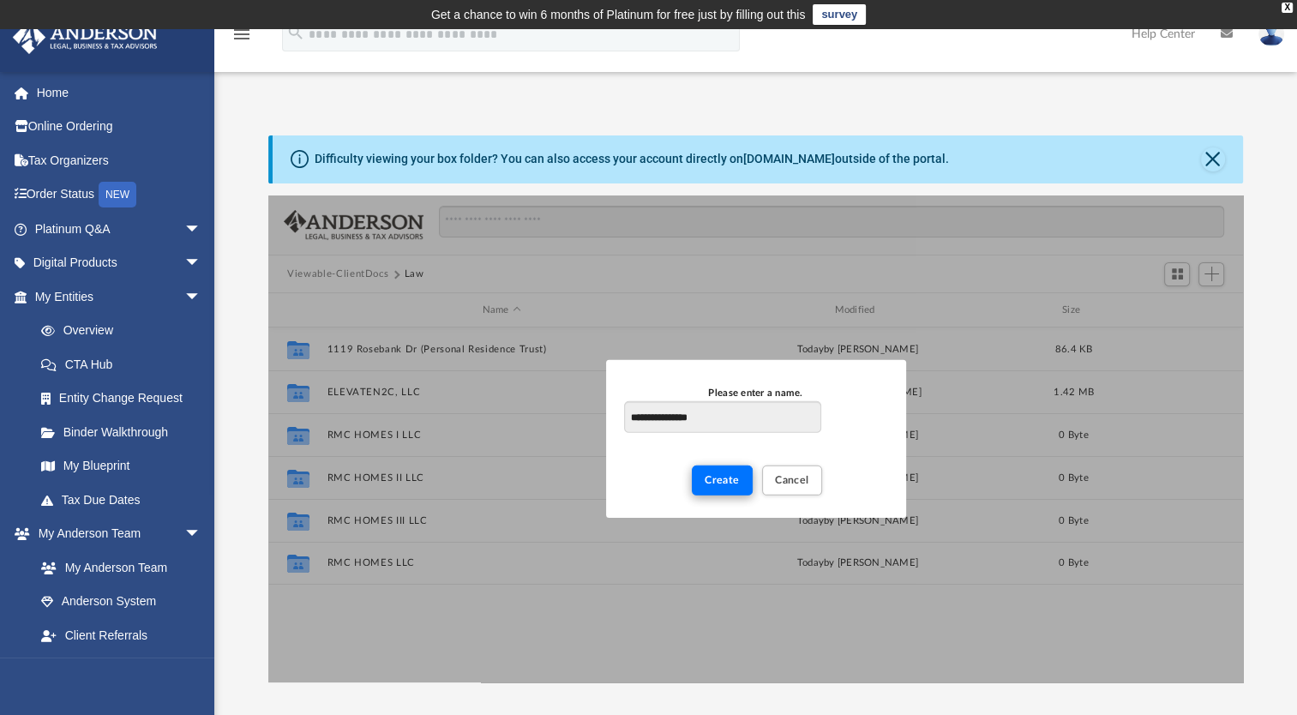
type input "**********"
click at [719, 484] on span "Create" at bounding box center [722, 480] width 35 height 10
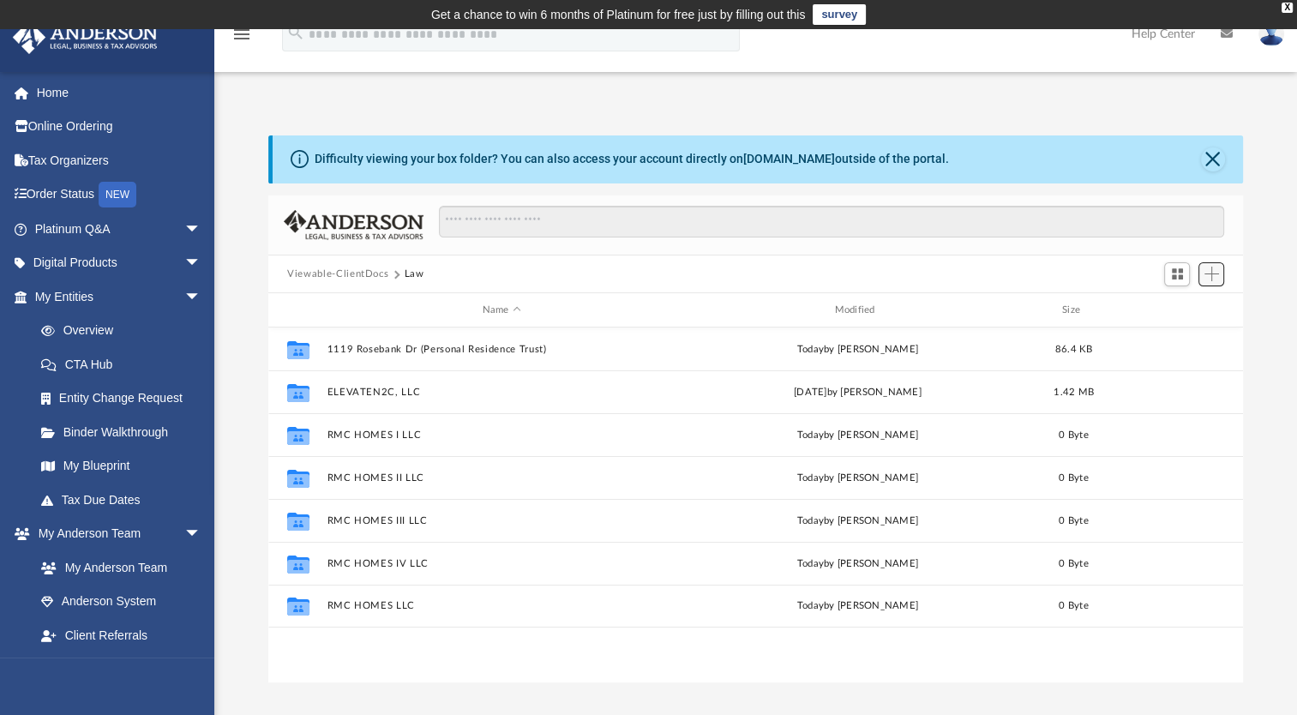
click at [1214, 271] on span "Add" at bounding box center [1212, 274] width 15 height 15
click at [1163, 337] on li "New Folder" at bounding box center [1187, 336] width 55 height 18
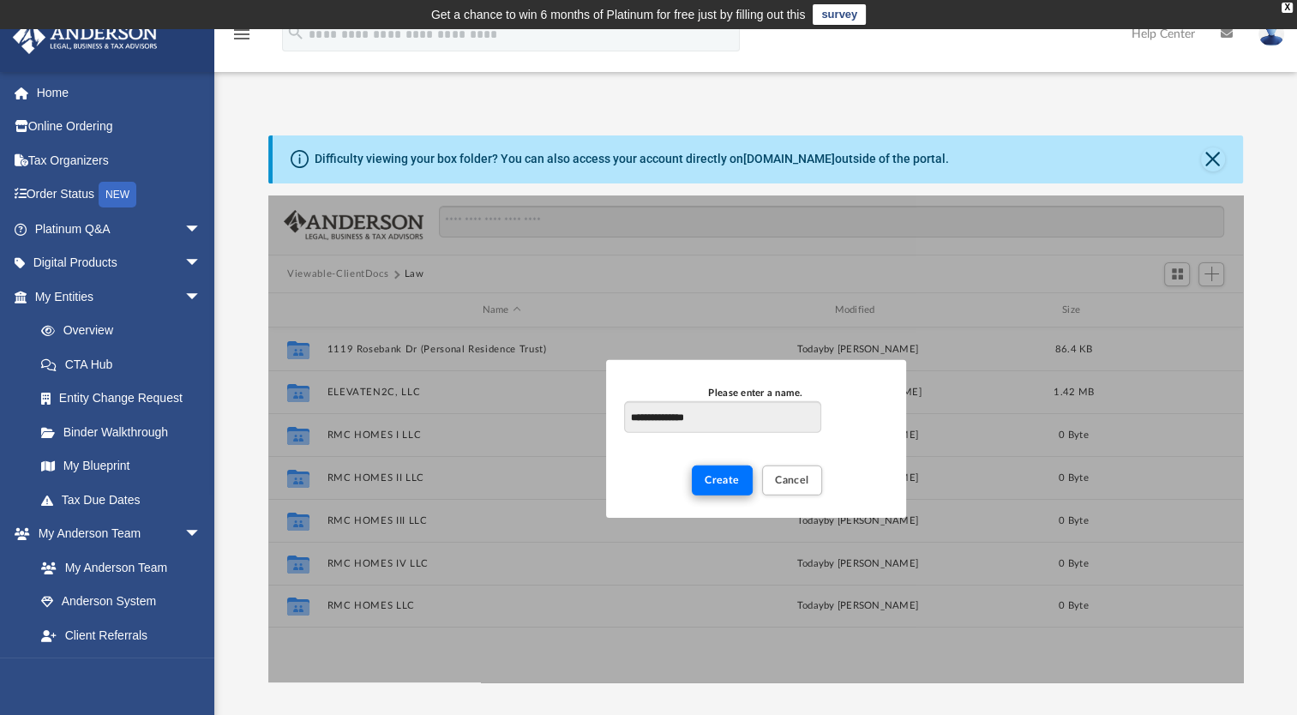
type input "**********"
click at [731, 476] on span "Create" at bounding box center [722, 480] width 35 height 10
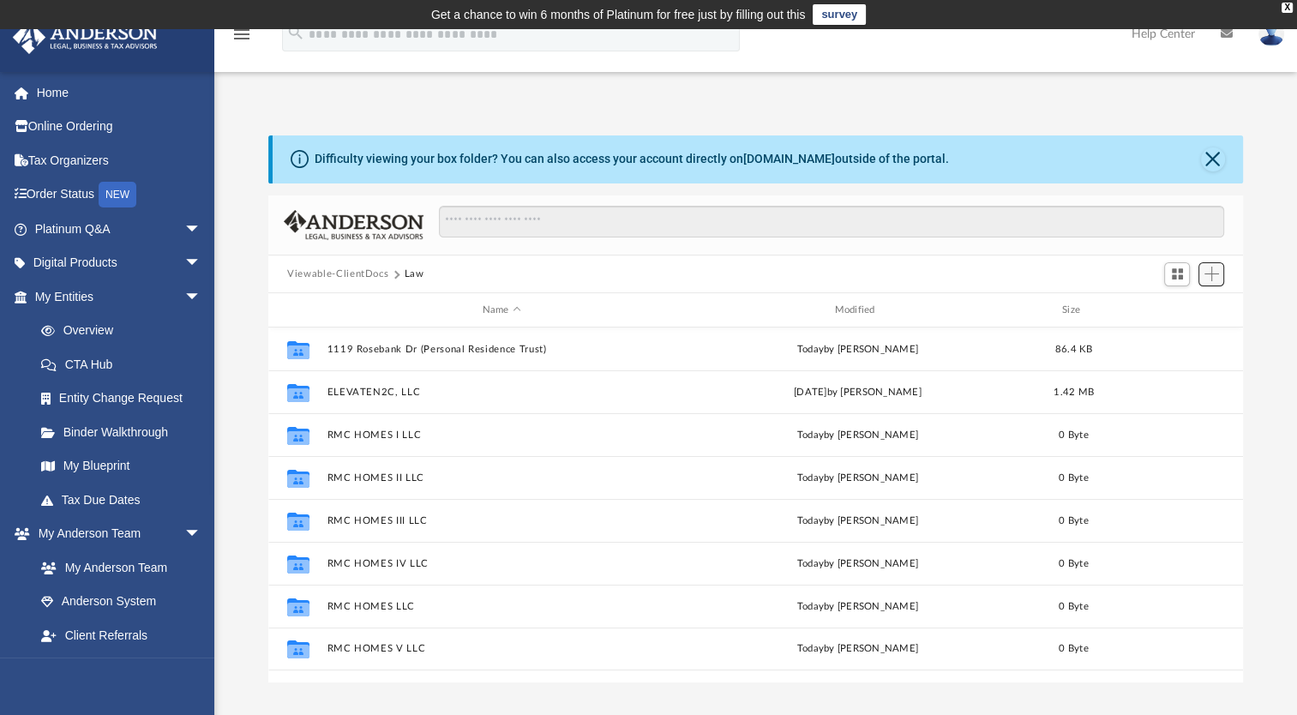
click at [1218, 278] on span "Add" at bounding box center [1212, 274] width 15 height 15
click at [1198, 337] on li "New Folder" at bounding box center [1187, 336] width 55 height 18
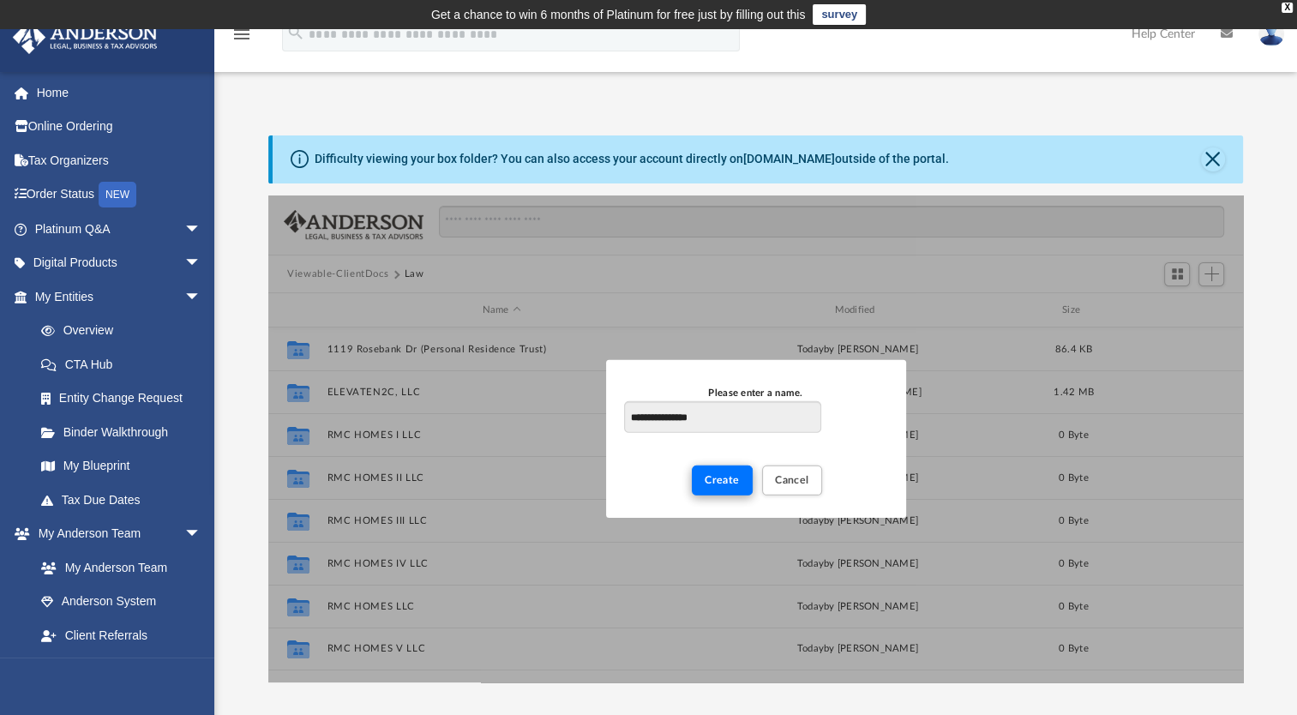
type input "**********"
click at [719, 489] on button "Create" at bounding box center [722, 481] width 61 height 30
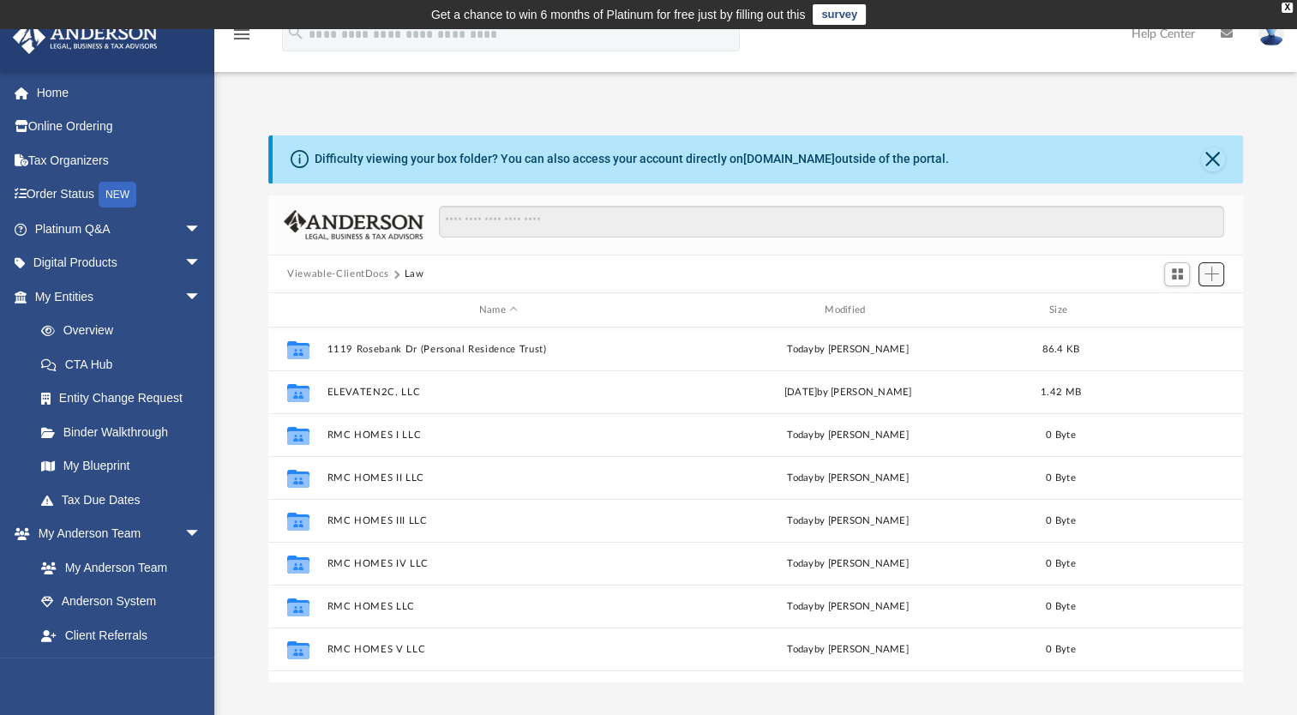
click at [1210, 276] on span "Add" at bounding box center [1212, 274] width 15 height 15
click at [1176, 338] on li "New Folder" at bounding box center [1187, 336] width 55 height 18
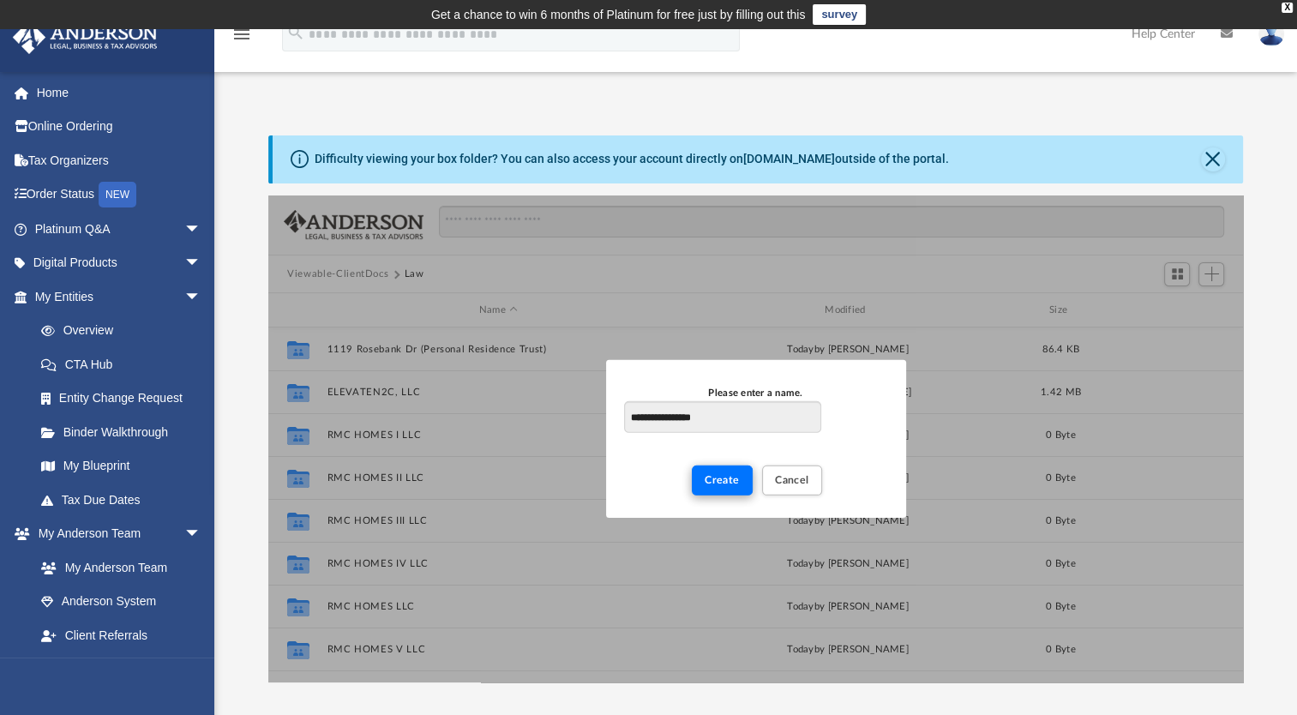
type input "**********"
click at [720, 475] on span "Create" at bounding box center [722, 480] width 35 height 10
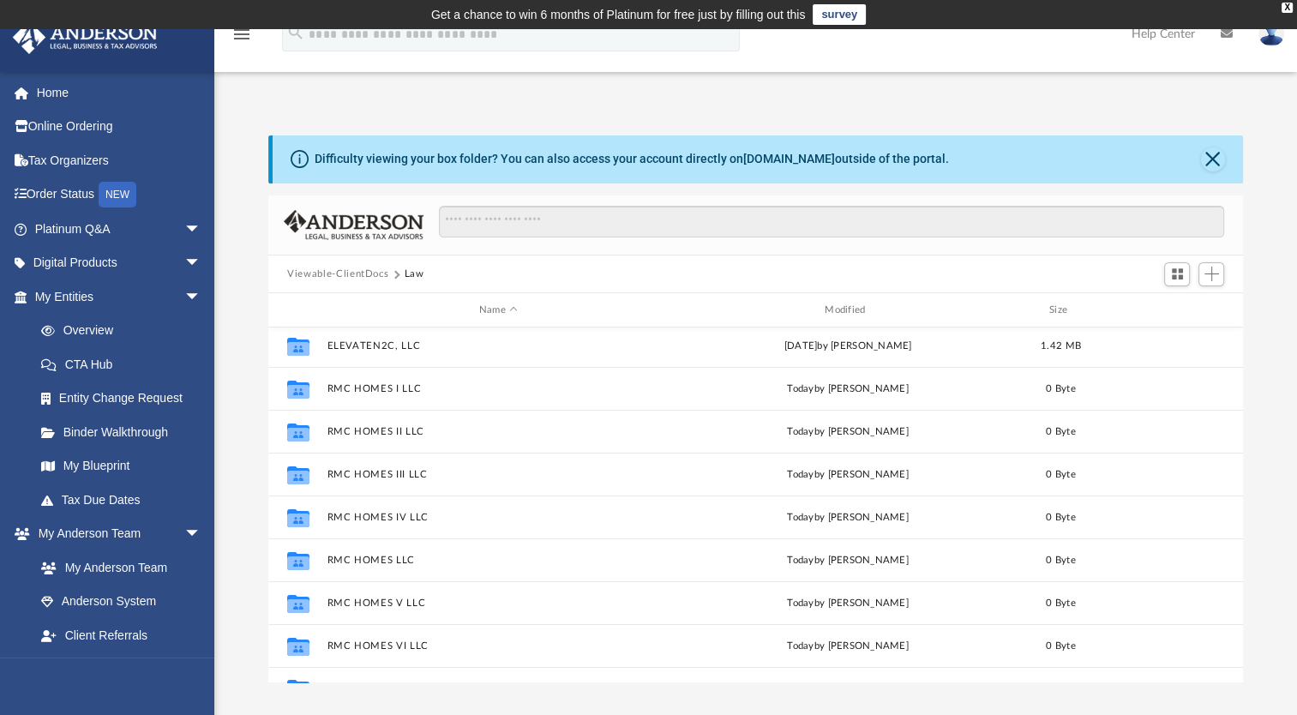
scroll to position [73, 0]
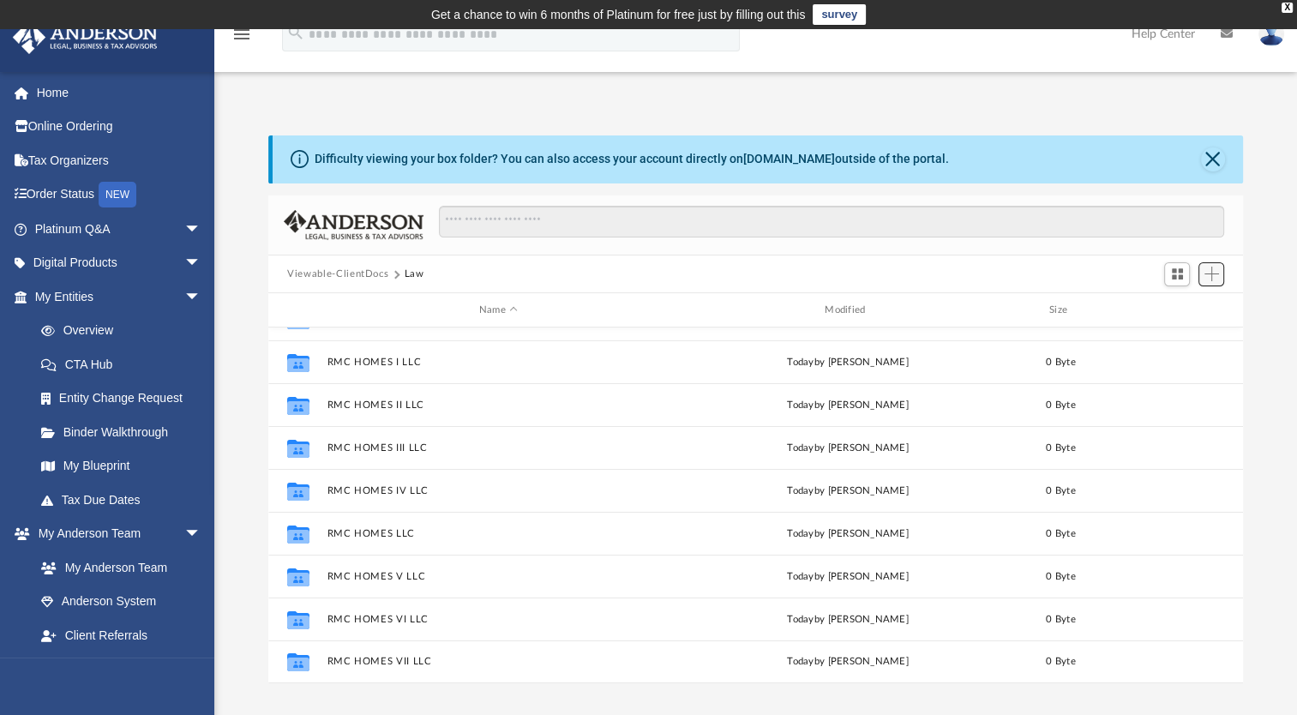
click at [1211, 273] on span "Add" at bounding box center [1212, 274] width 15 height 15
click at [1172, 337] on li "New Folder" at bounding box center [1187, 336] width 55 height 18
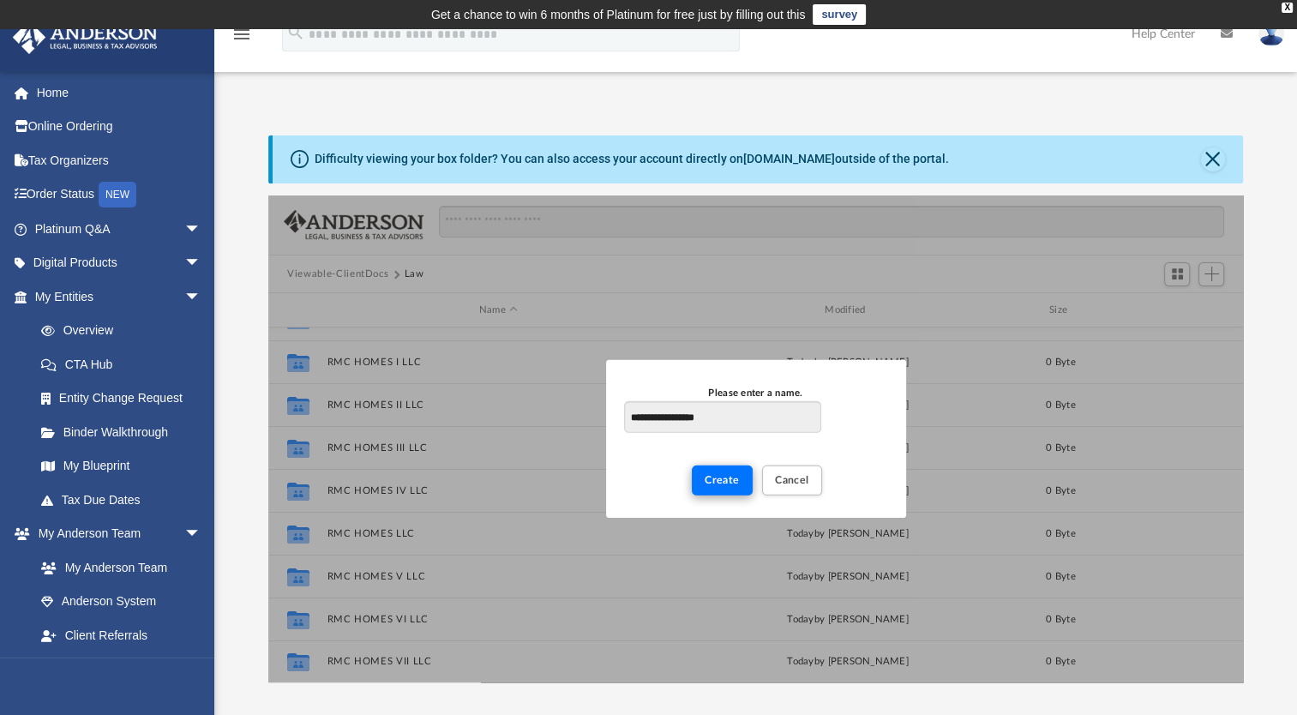
type input "**********"
click at [732, 477] on span "Create" at bounding box center [722, 480] width 35 height 10
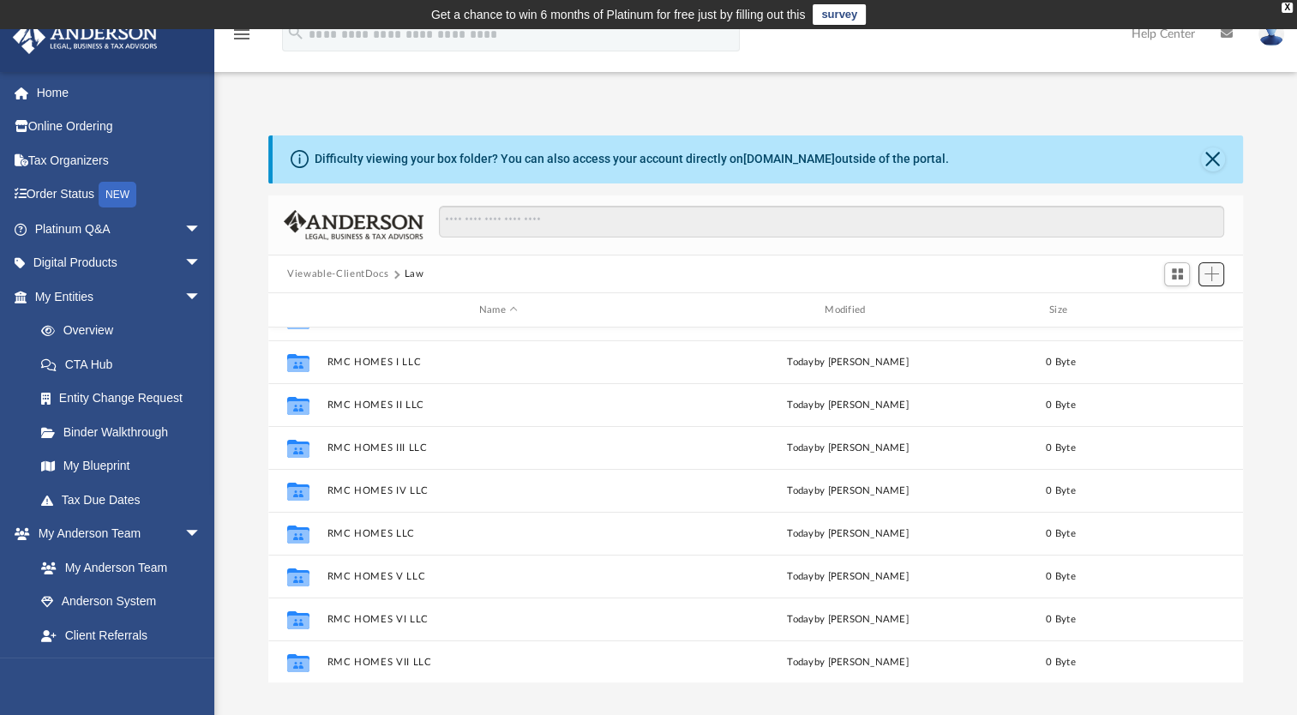
click at [1214, 277] on span "Add" at bounding box center [1212, 274] width 15 height 15
click at [1178, 336] on li "New Folder" at bounding box center [1187, 336] width 55 height 18
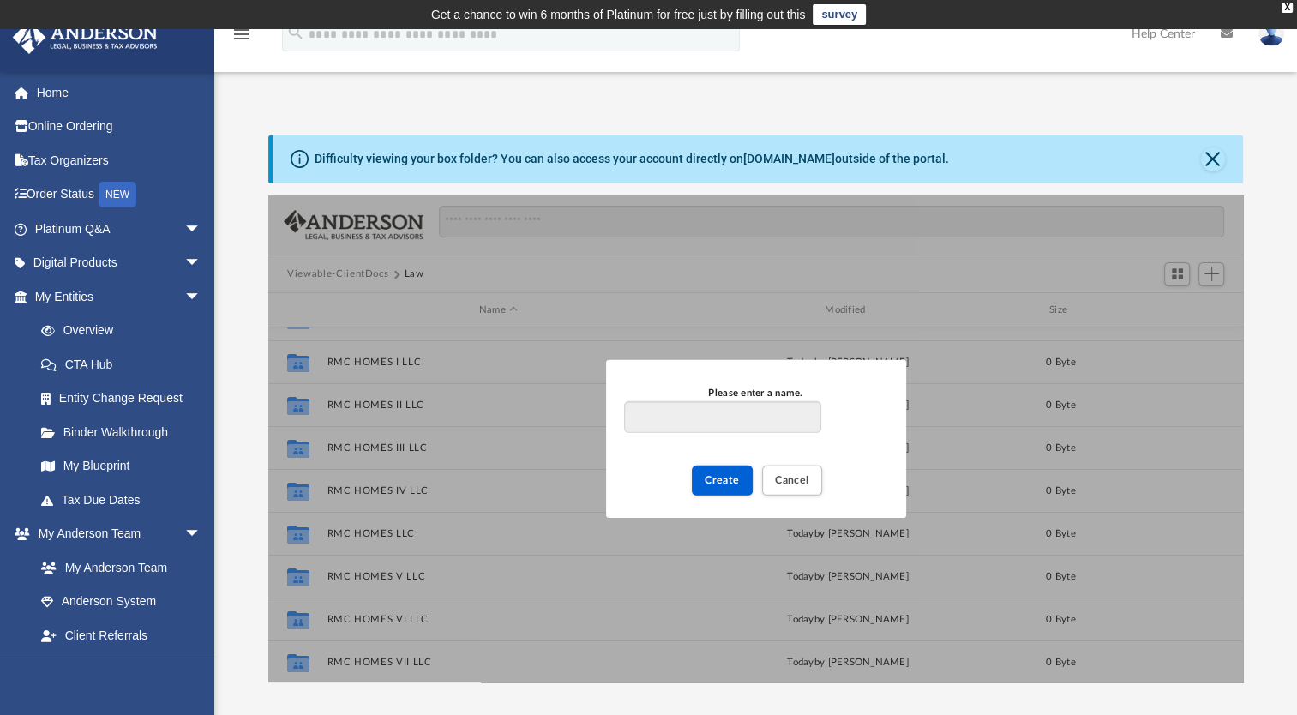
click at [817, 340] on div "Please enter a name. Create Cancel" at bounding box center [755, 440] width 975 height 488
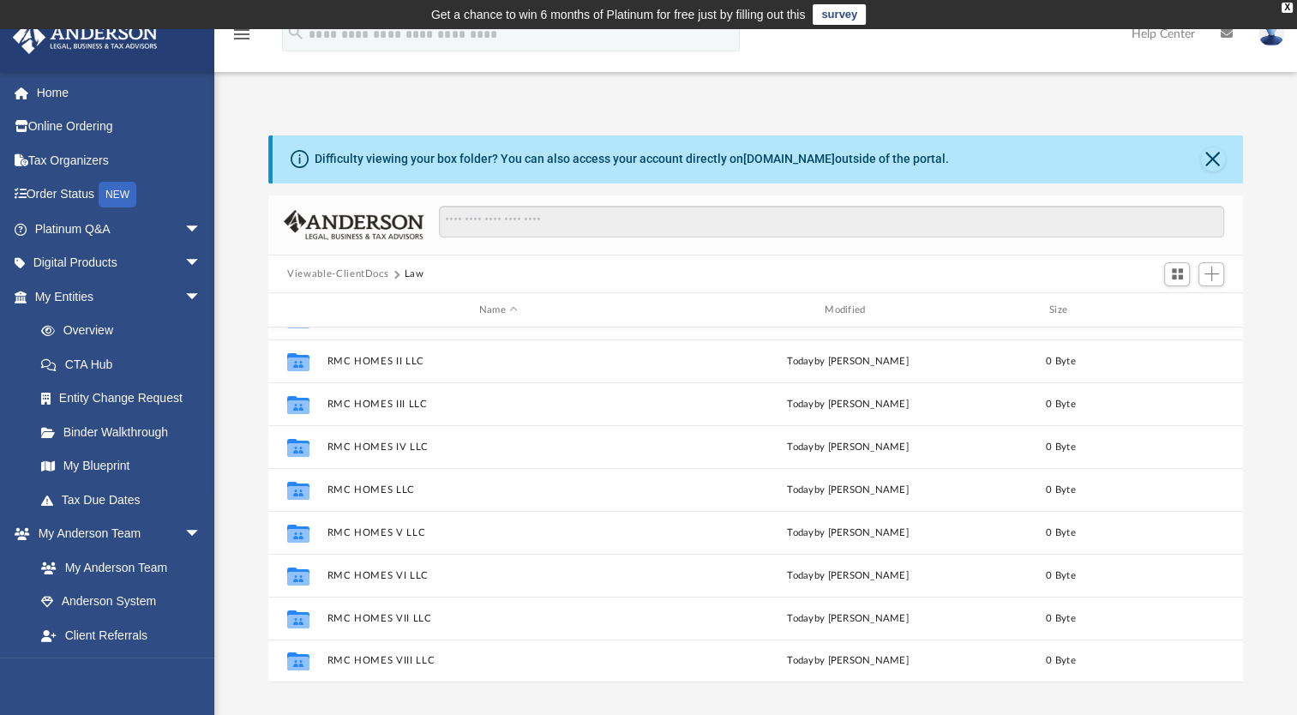
scroll to position [0, 0]
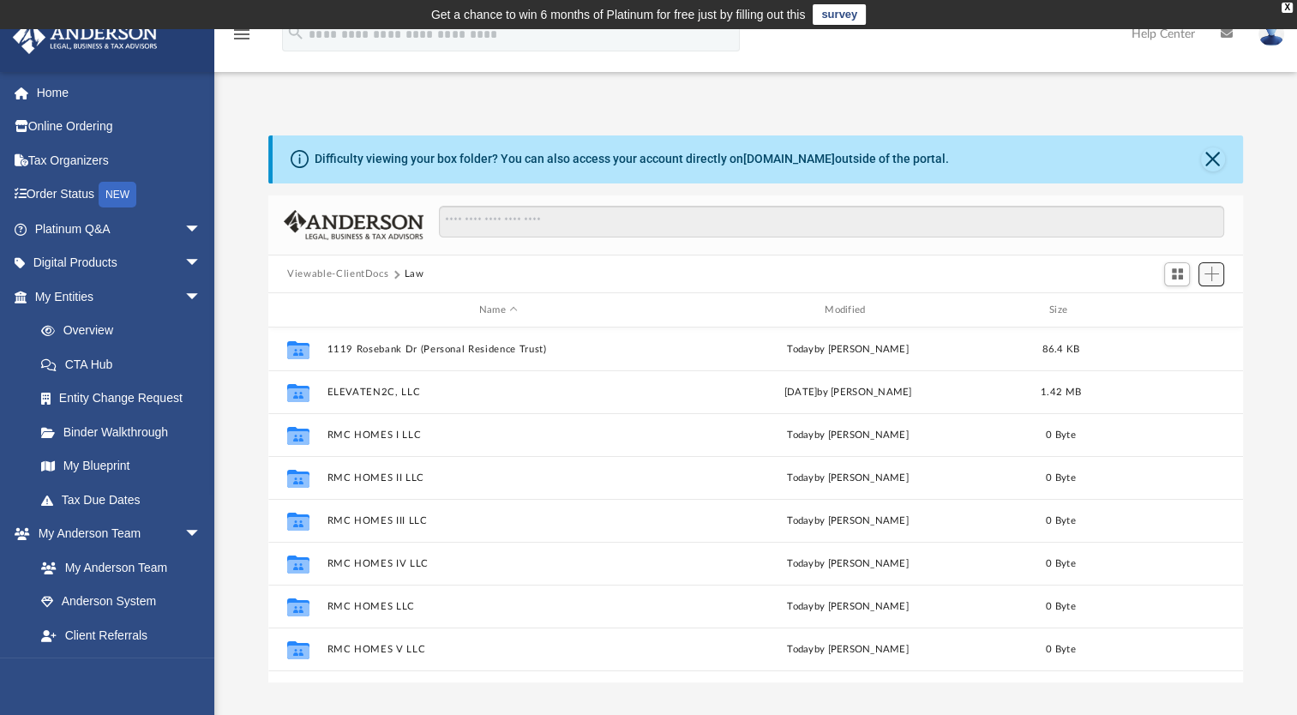
click at [1213, 271] on span "Add" at bounding box center [1212, 274] width 15 height 15
click at [1179, 330] on li "New Folder" at bounding box center [1187, 336] width 55 height 18
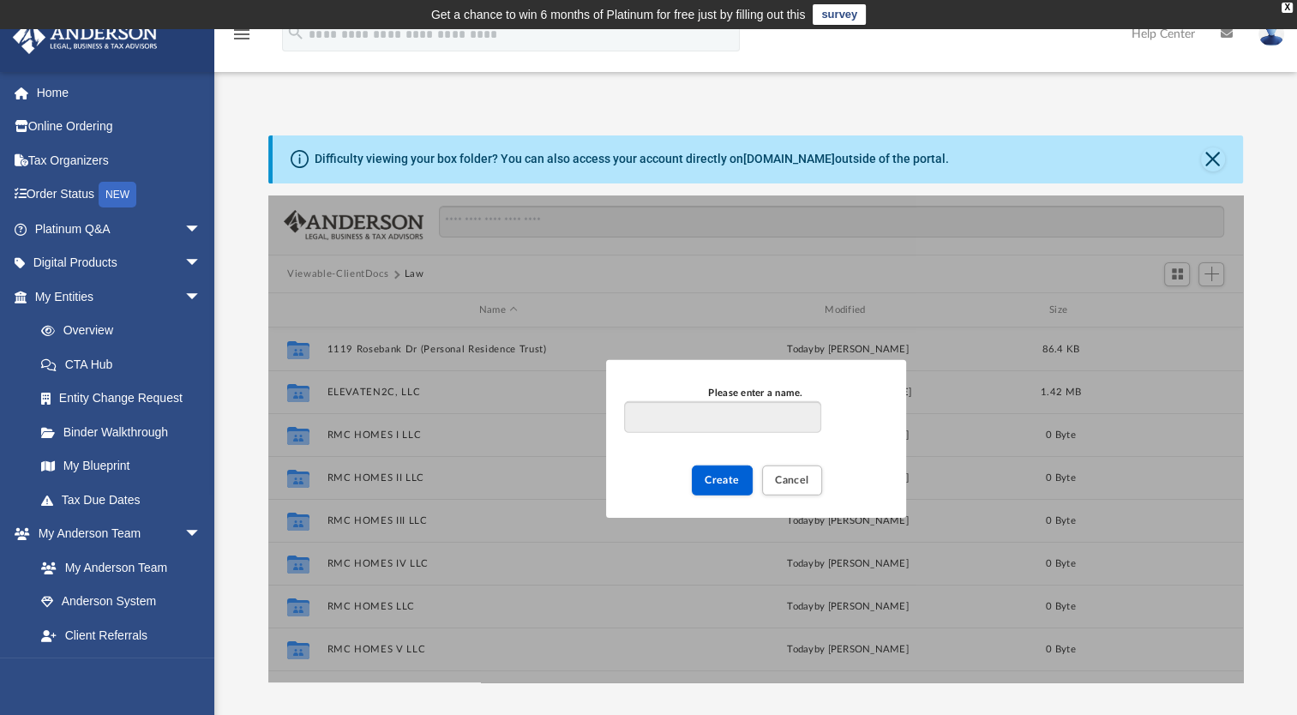
click at [753, 412] on input "Please enter a name." at bounding box center [722, 417] width 196 height 33
type input "**********"
click at [726, 478] on span "Create" at bounding box center [722, 480] width 35 height 10
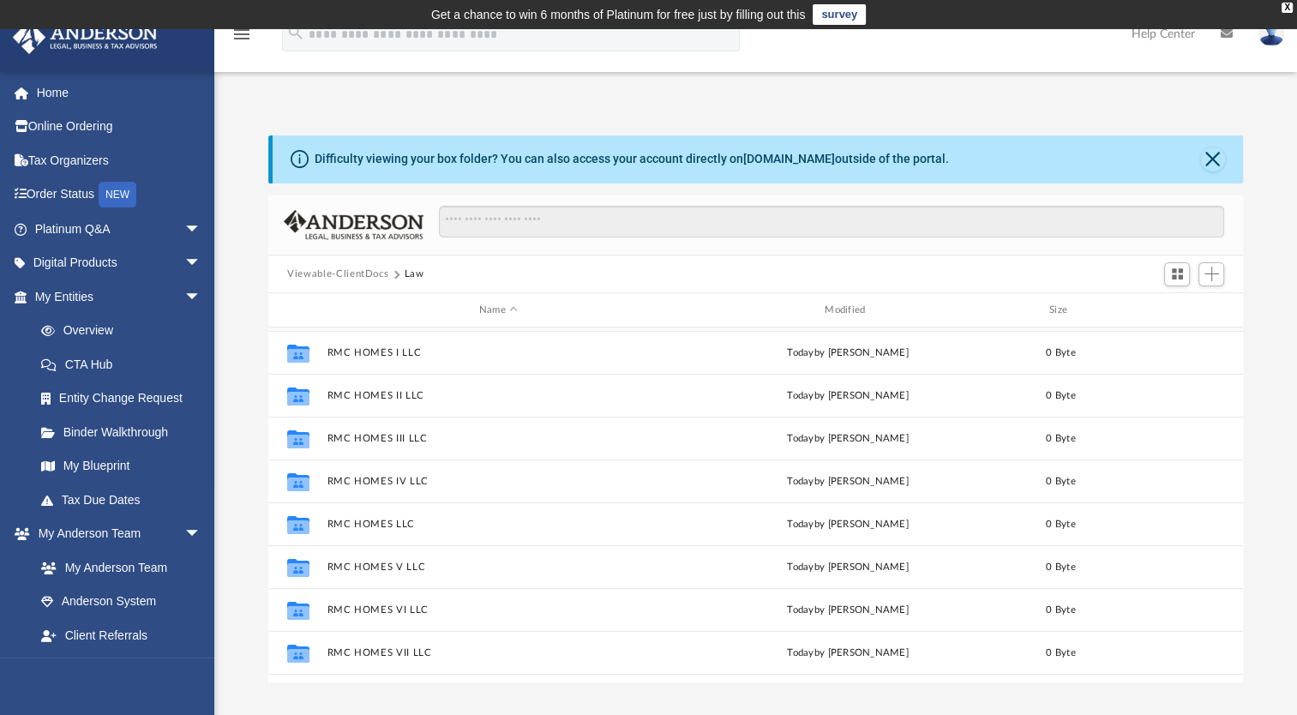
scroll to position [0, 0]
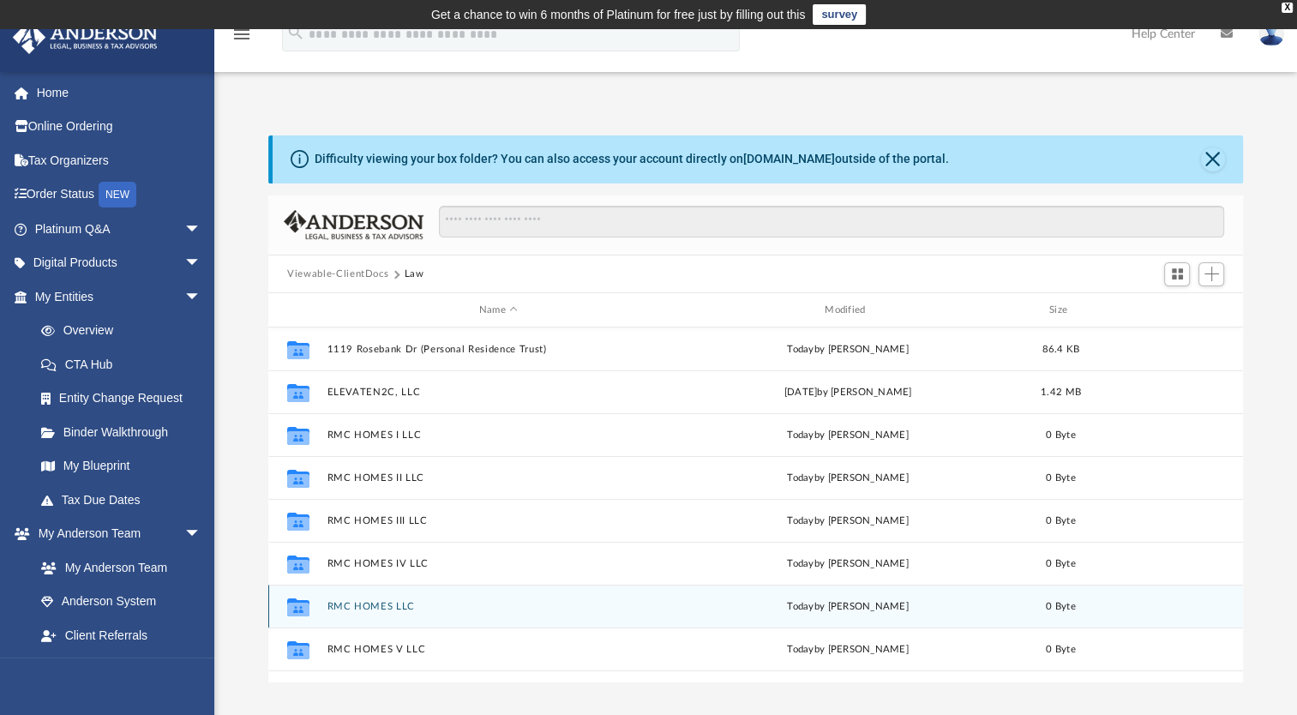
click at [381, 605] on button "RMC HOMES LLC" at bounding box center [499, 606] width 342 height 11
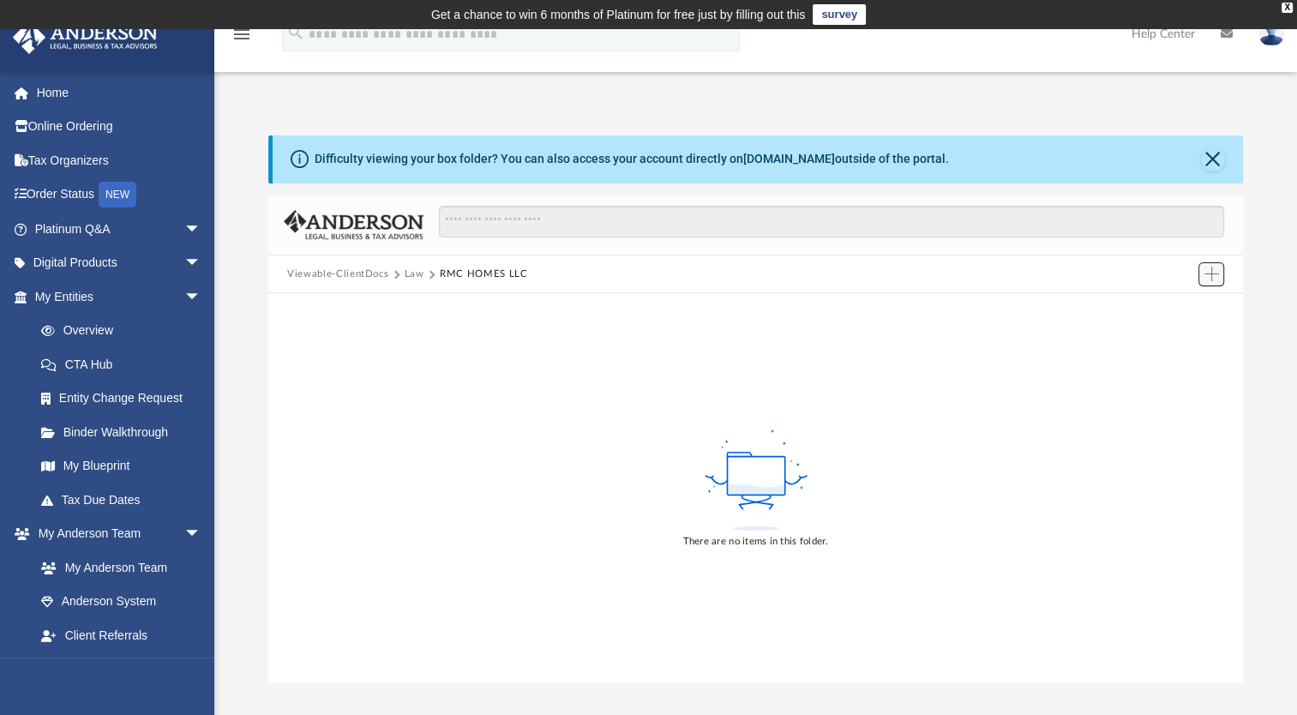
click at [1214, 273] on span "Add" at bounding box center [1212, 274] width 15 height 15
click at [1185, 301] on li "Upload" at bounding box center [1187, 308] width 55 height 18
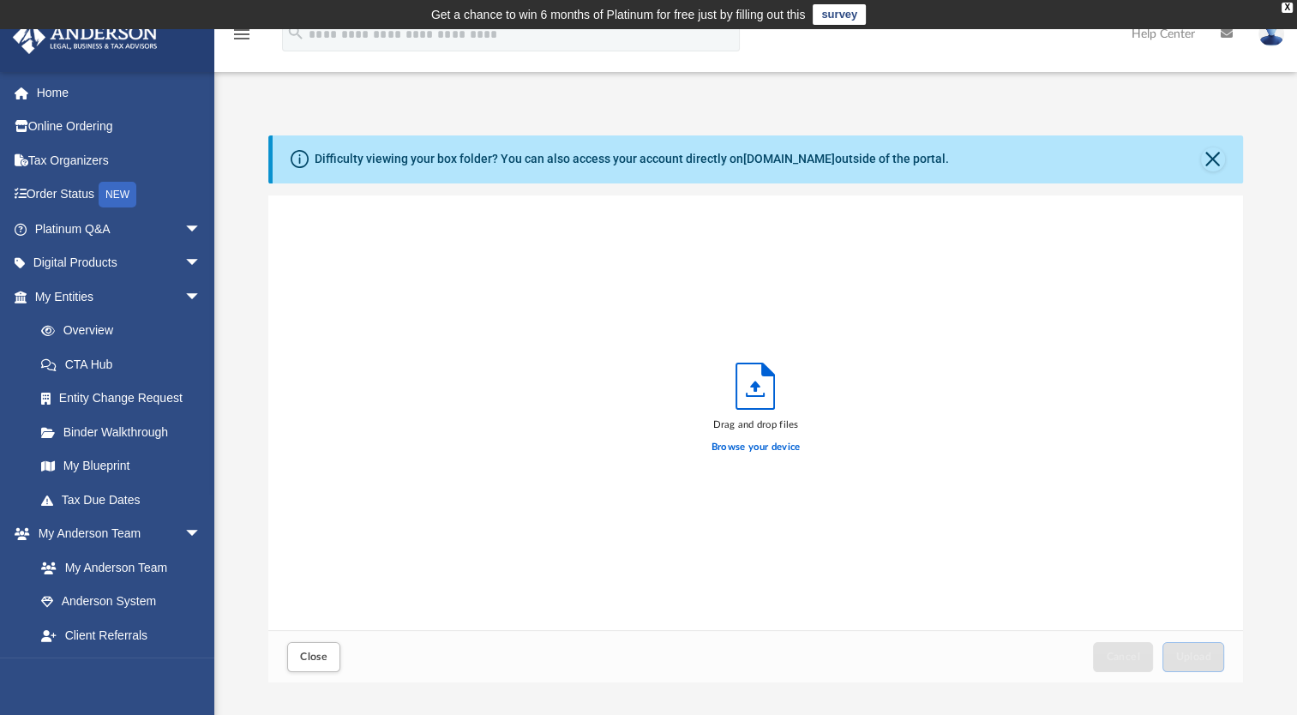
scroll to position [422, 960]
click at [769, 447] on label "Browse your device" at bounding box center [756, 447] width 89 height 15
click at [0, 0] on input "Browse your device" at bounding box center [0, 0] width 0 height 0
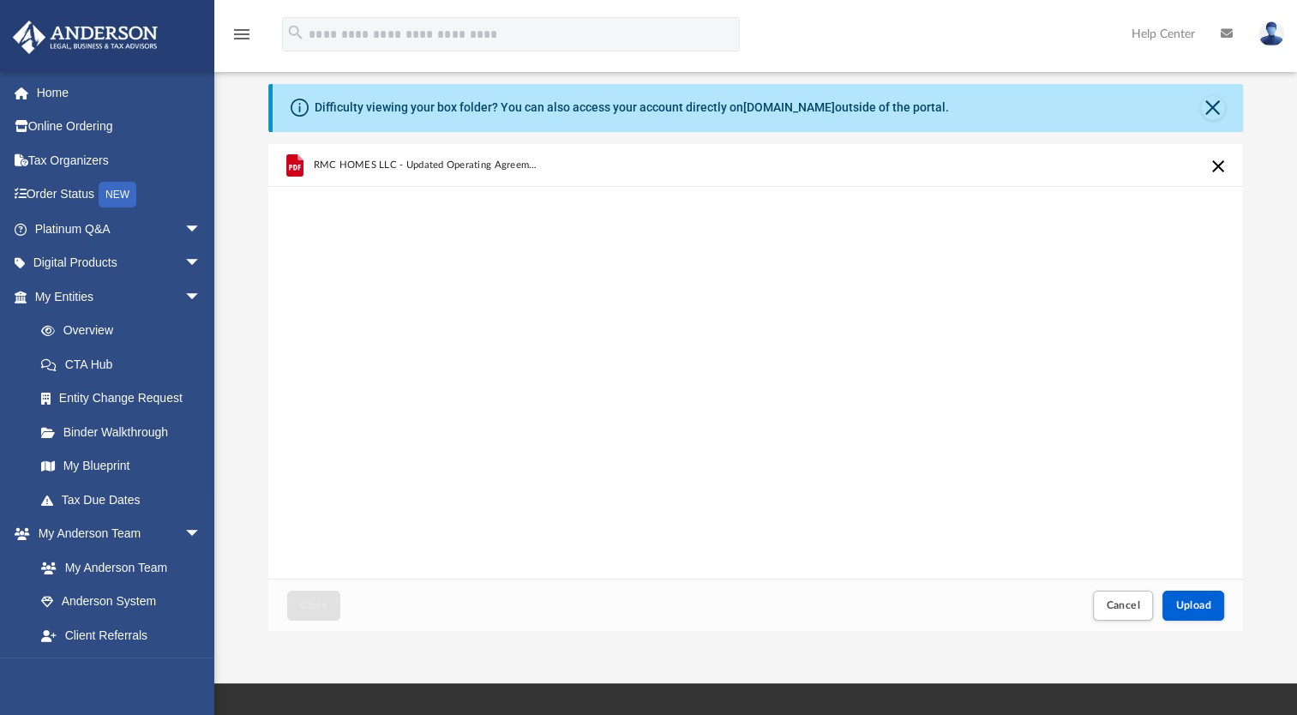
scroll to position [57, 0]
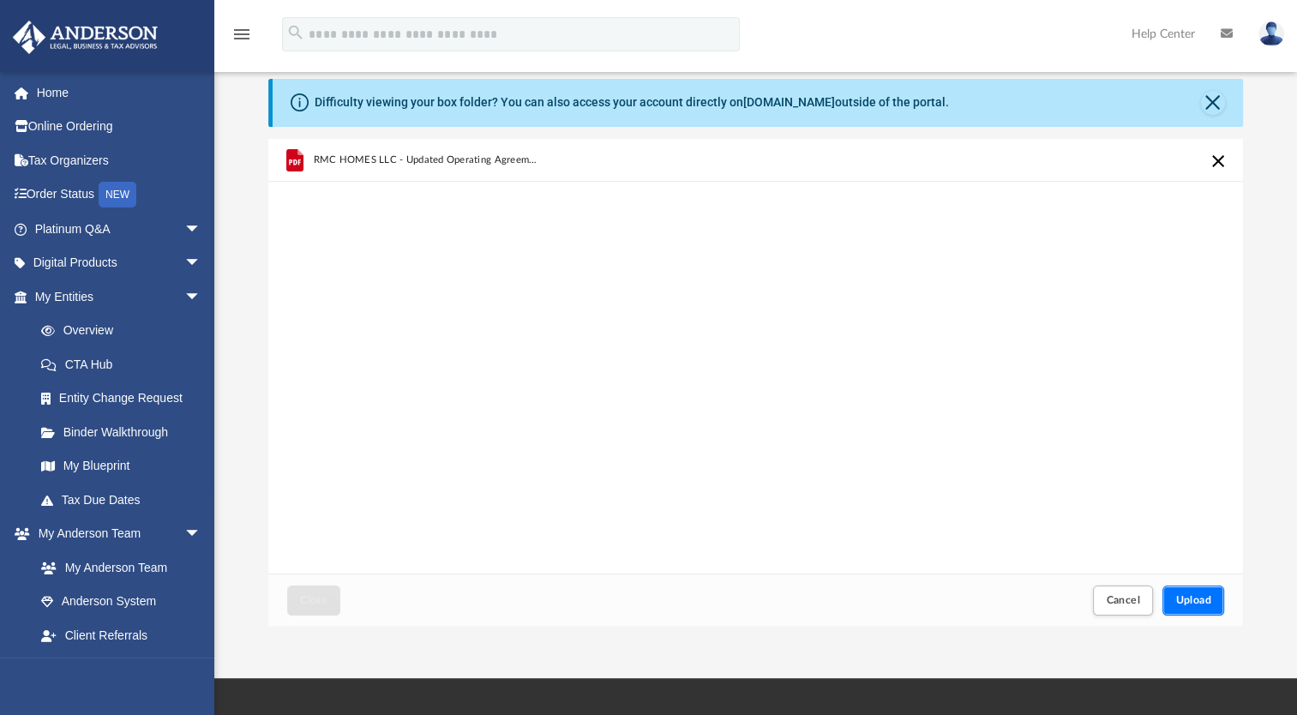
click at [1199, 596] on span "Upload" at bounding box center [1194, 600] width 36 height 10
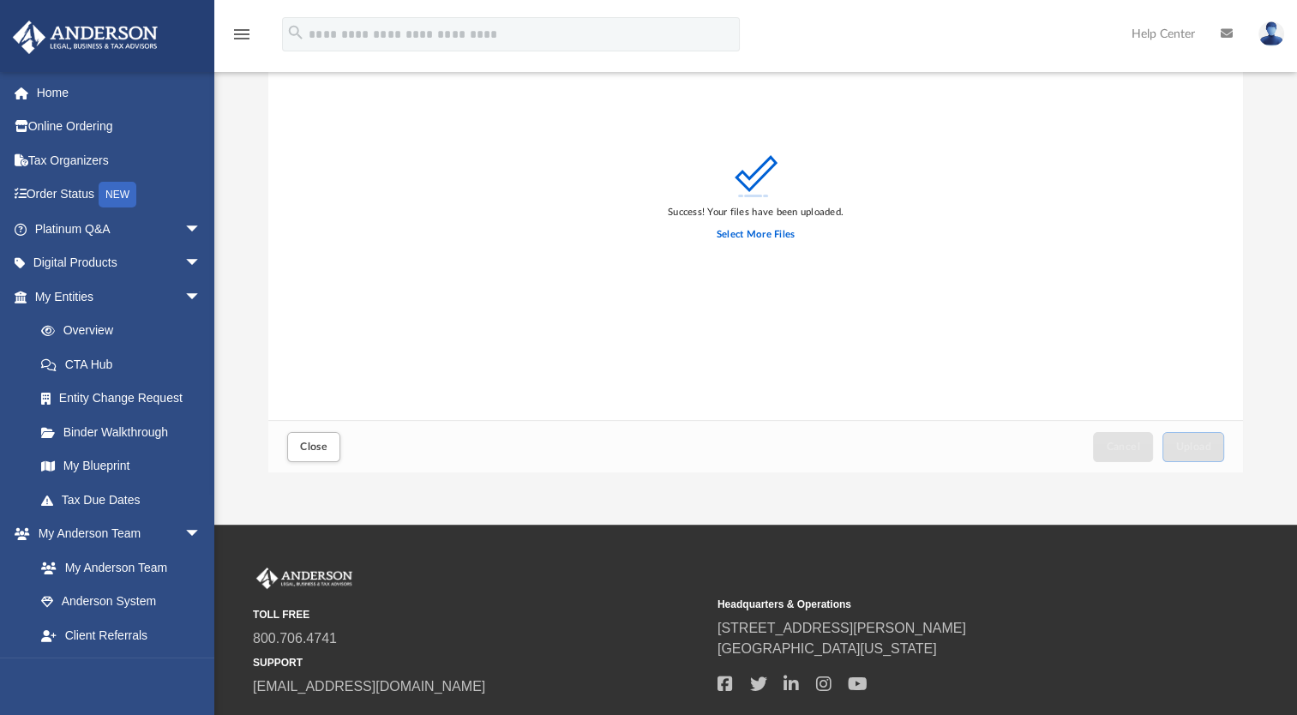
scroll to position [0, 0]
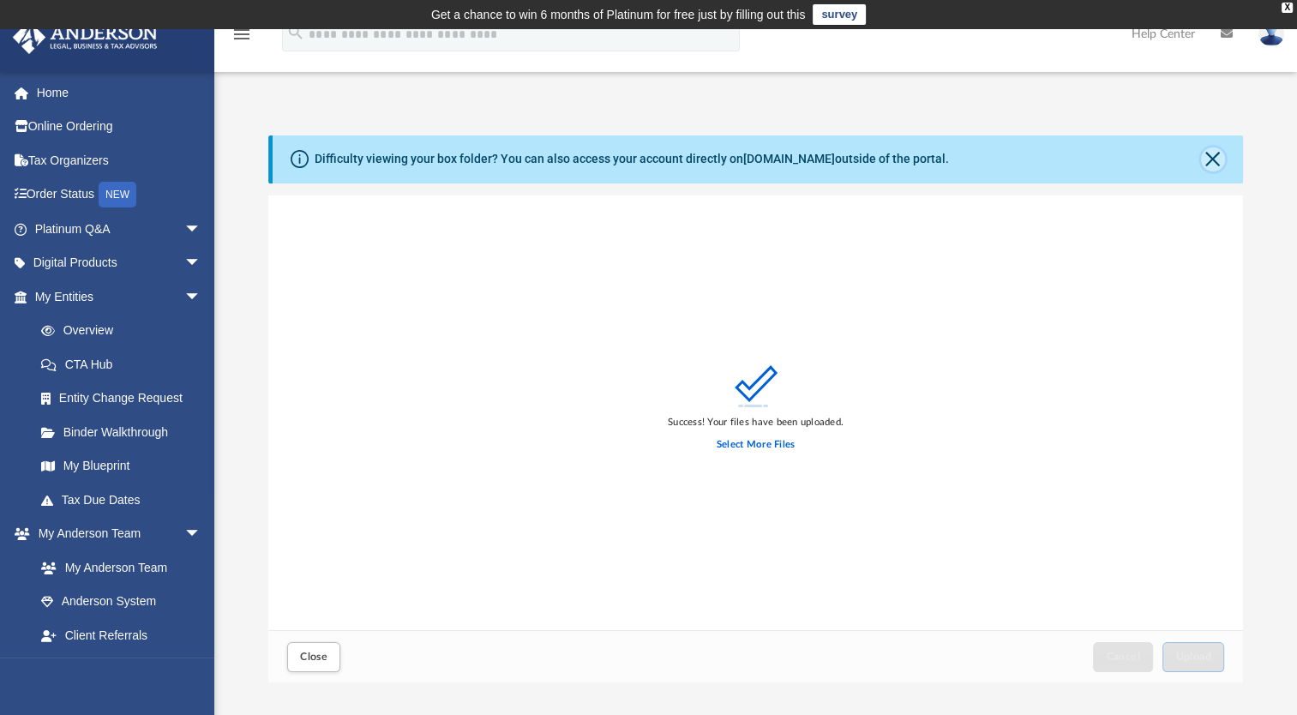
click at [1214, 153] on button "Close" at bounding box center [1213, 159] width 24 height 24
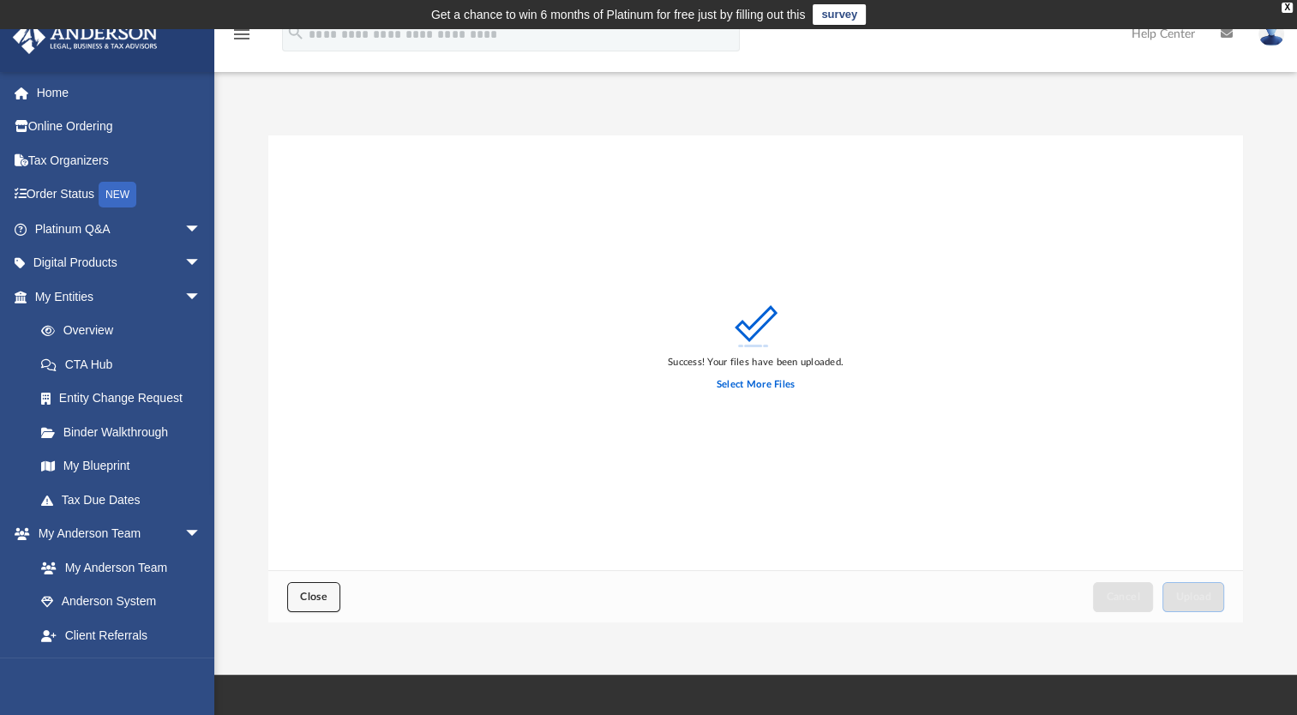
click at [319, 599] on span "Close" at bounding box center [313, 597] width 27 height 10
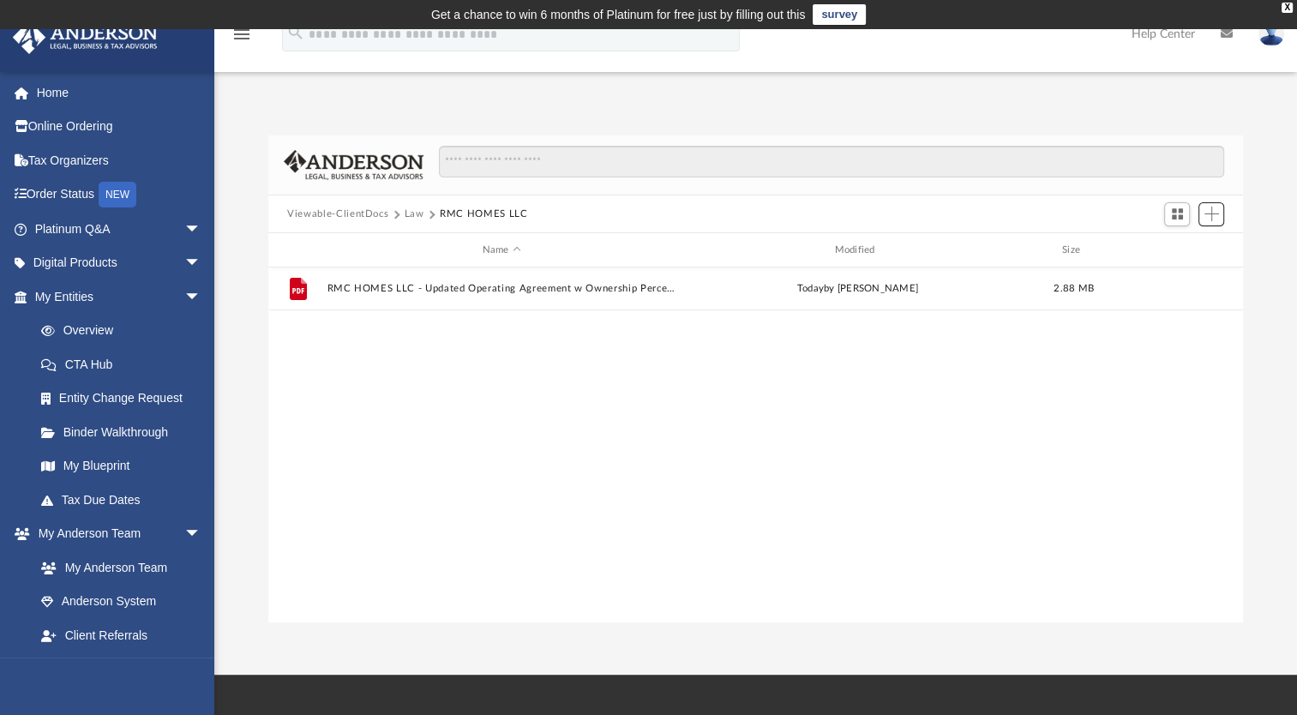
scroll to position [376, 960]
click at [1217, 211] on span "Add" at bounding box center [1212, 214] width 15 height 15
click at [1183, 242] on li "Upload" at bounding box center [1187, 248] width 55 height 18
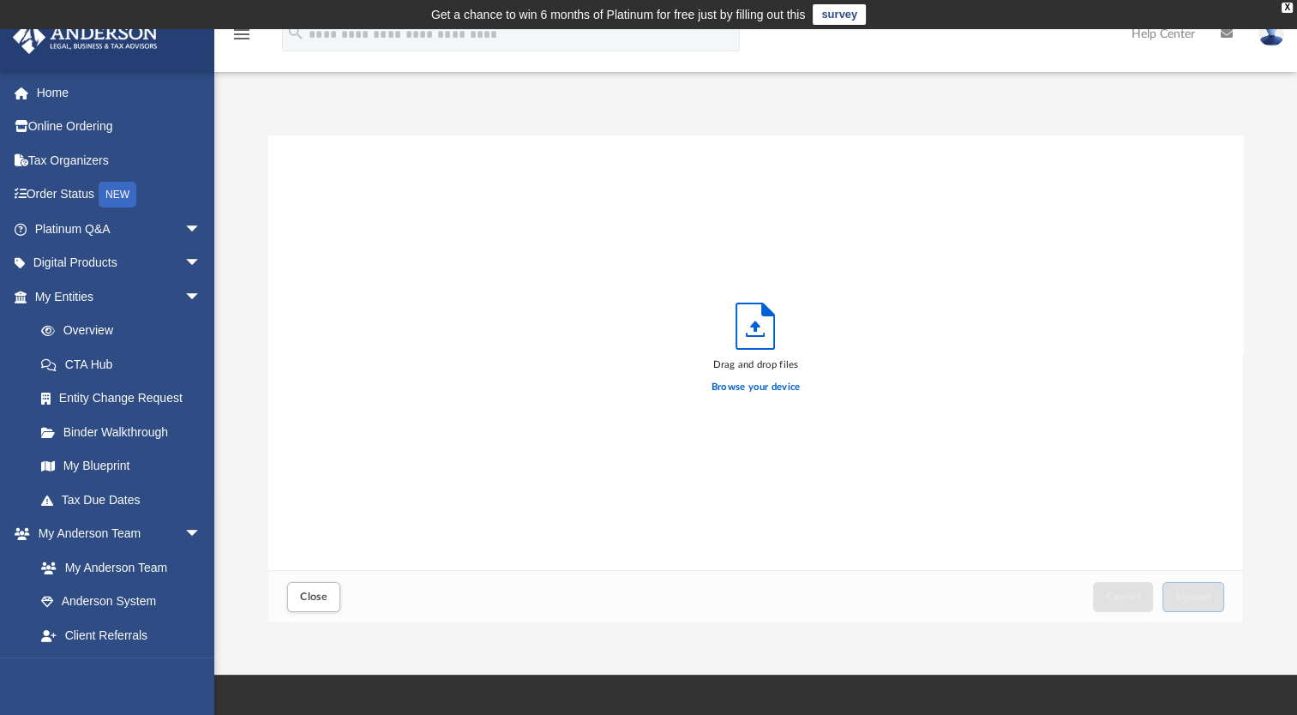
scroll to position [422, 960]
click at [775, 388] on label "Browse your device" at bounding box center [756, 387] width 89 height 15
click at [0, 0] on input "Browse your device" at bounding box center [0, 0] width 0 height 0
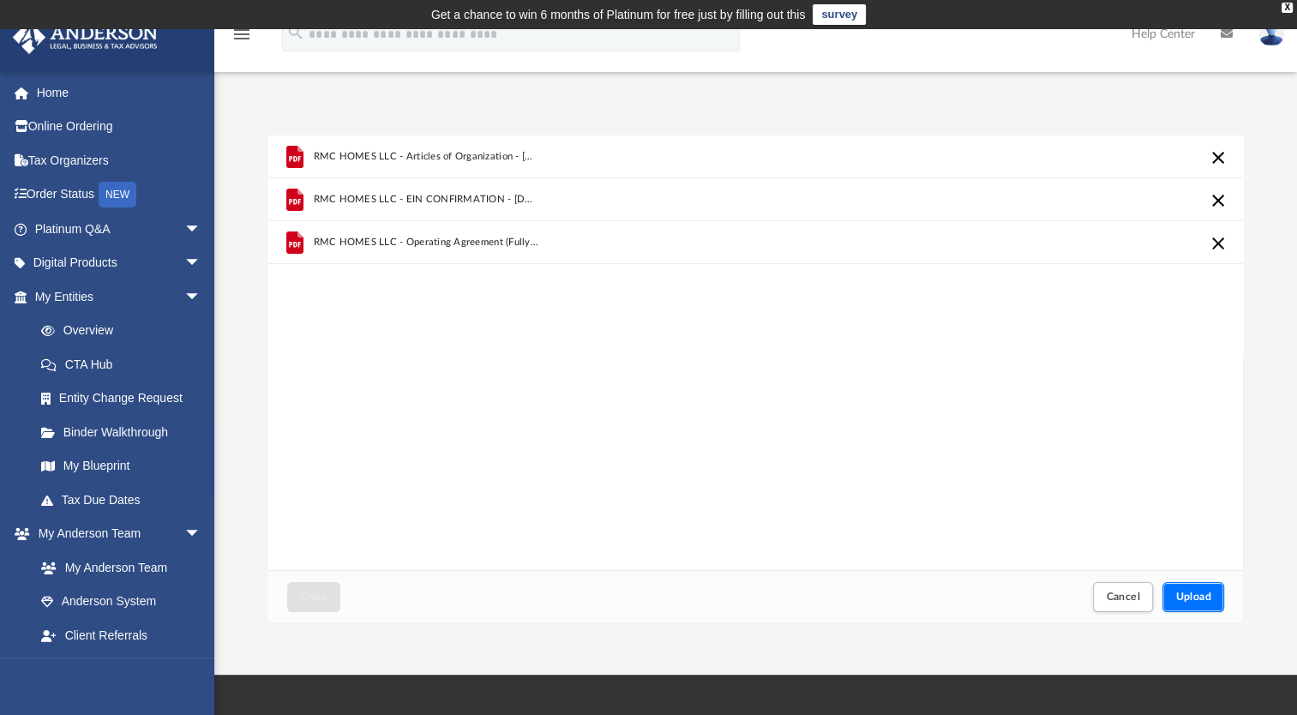
click at [1194, 592] on span "Upload" at bounding box center [1194, 597] width 36 height 10
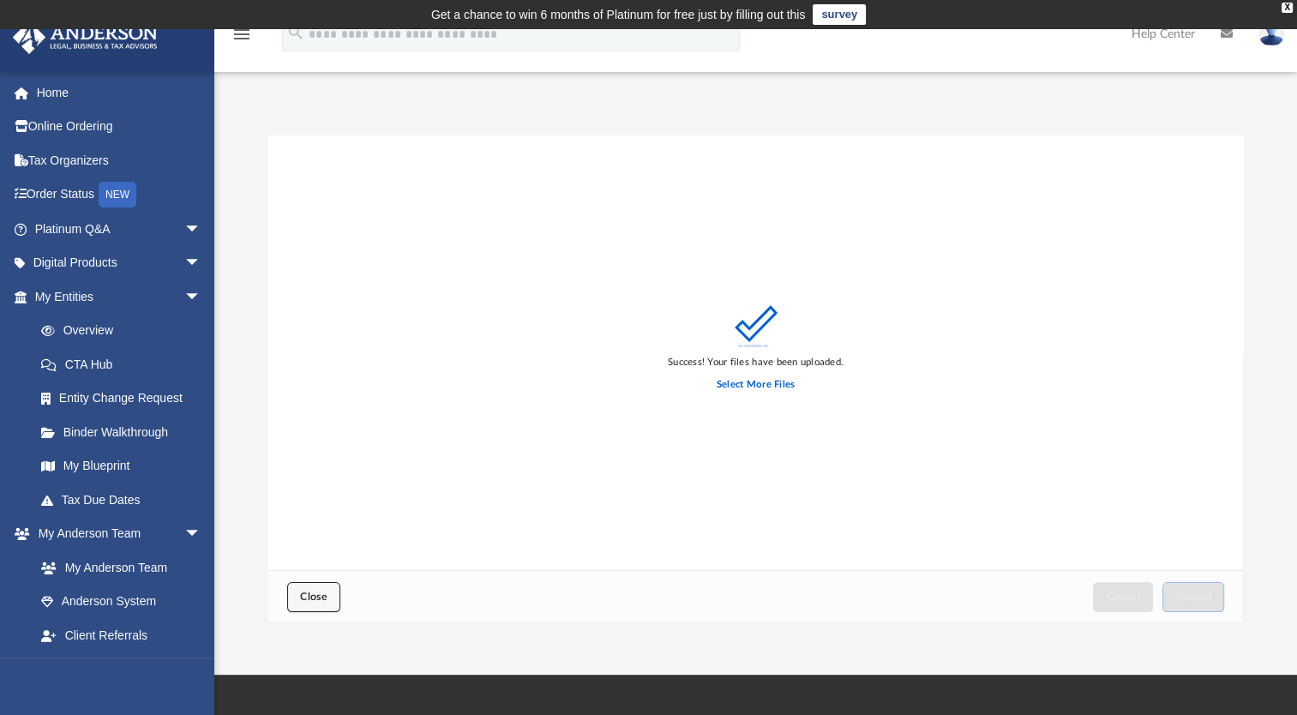
click at [316, 582] on button "Close" at bounding box center [313, 597] width 53 height 30
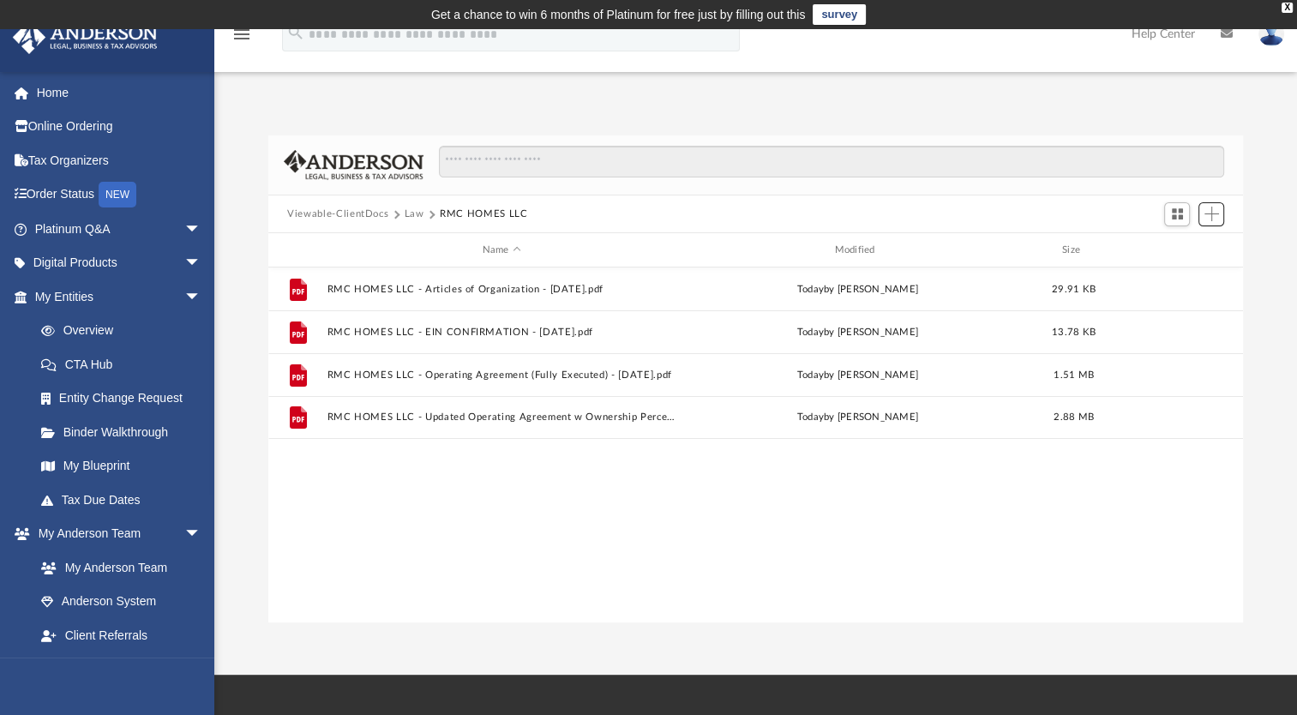
scroll to position [0, 0]
click at [1212, 209] on span "Add" at bounding box center [1212, 214] width 15 height 15
click at [1059, 211] on div "Viewable-ClientDocs Law RMC HOMES LLC" at bounding box center [755, 215] width 975 height 38
click at [1176, 214] on span "Switch to Grid View" at bounding box center [1177, 214] width 15 height 15
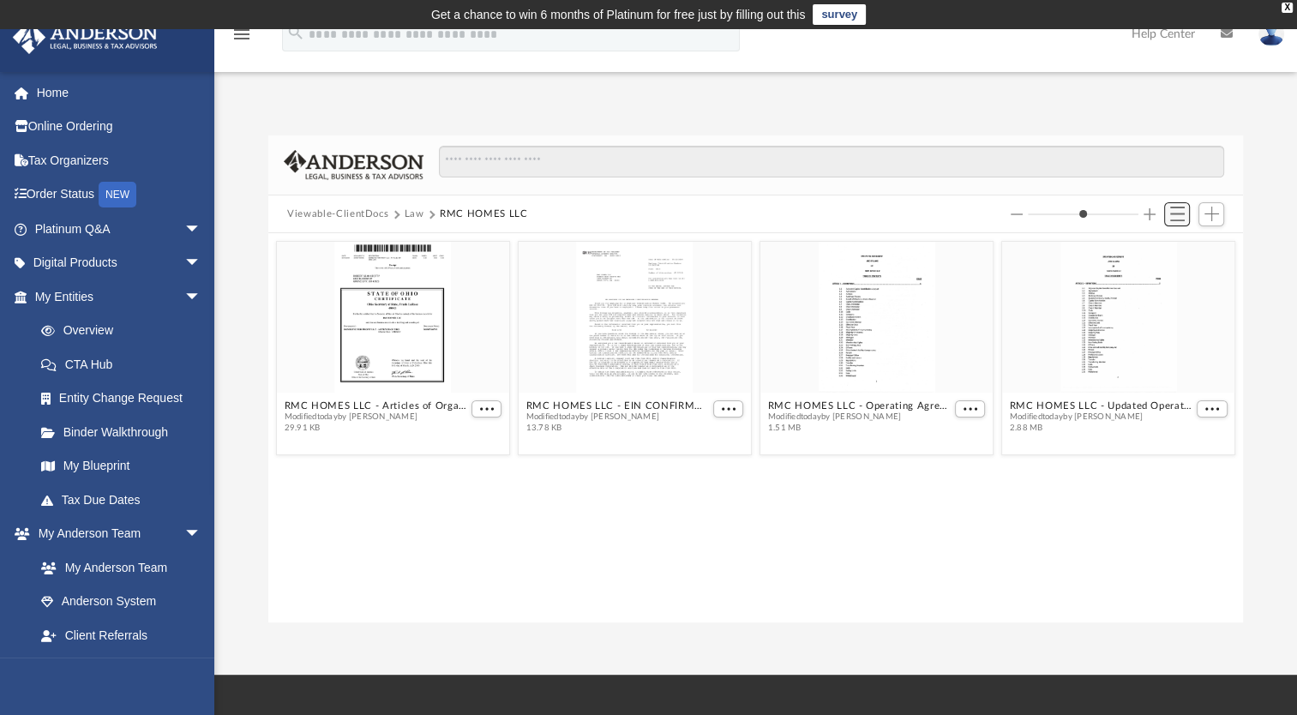
scroll to position [376, 960]
click at [1176, 214] on span "Switch to List View" at bounding box center [1177, 214] width 15 height 15
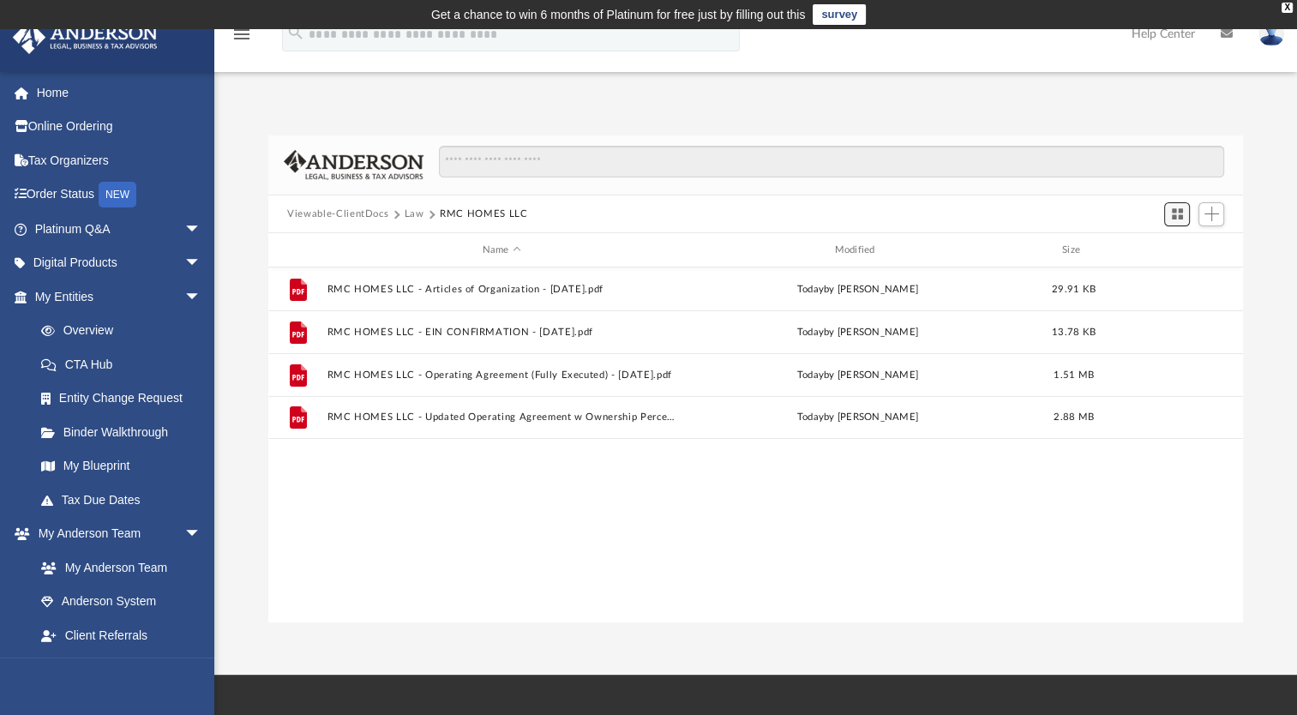
click at [1176, 214] on span "Switch to Grid View" at bounding box center [1177, 214] width 15 height 15
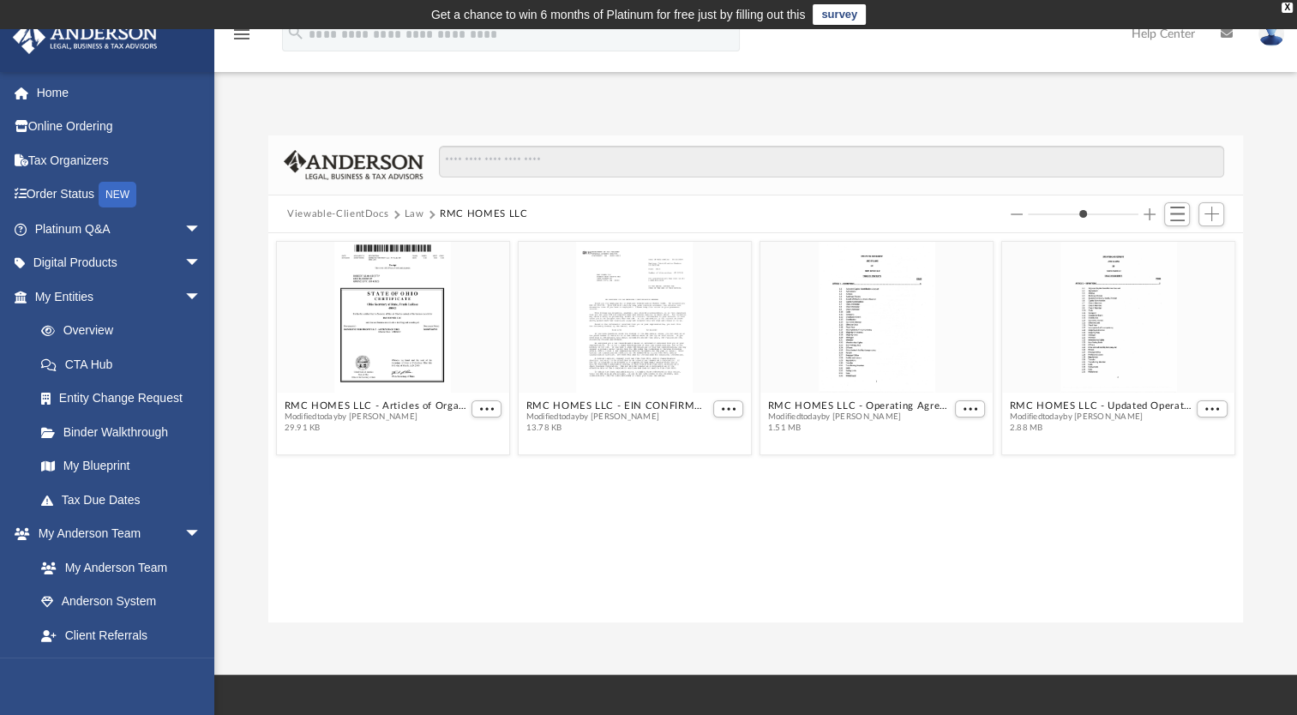
click at [250, 36] on icon "menu" at bounding box center [242, 34] width 21 height 21
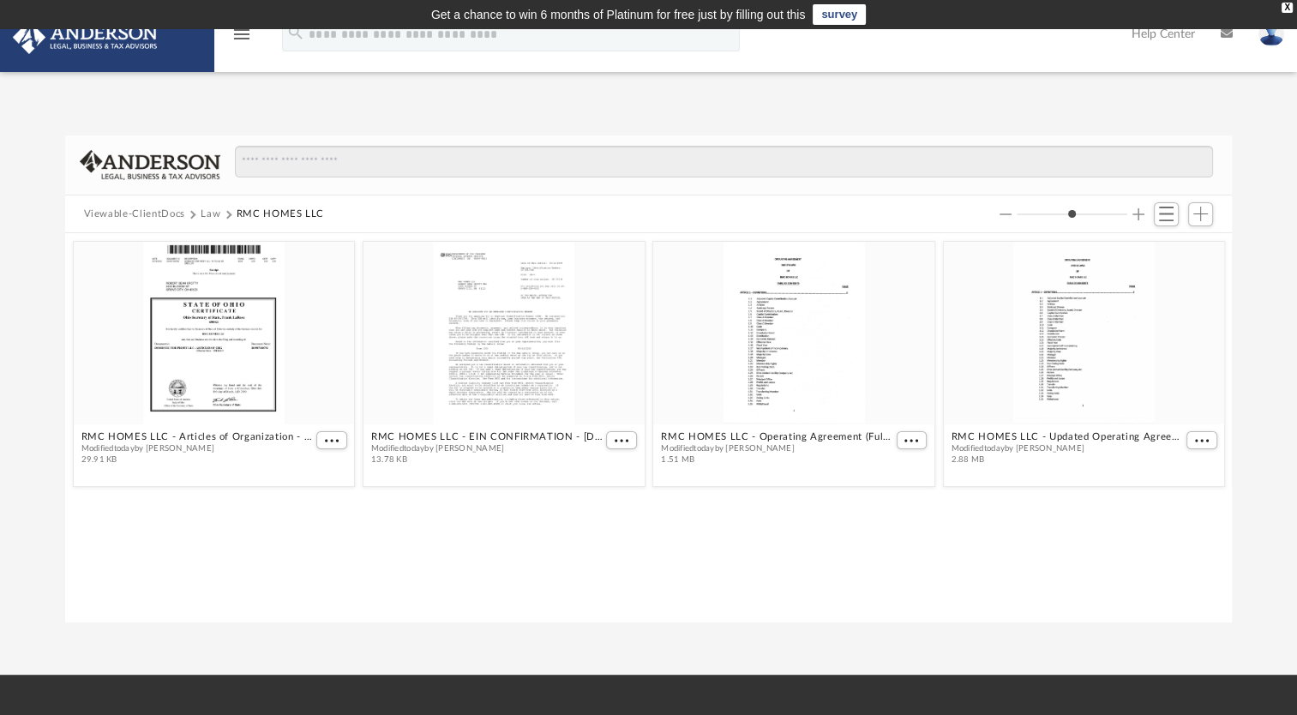
scroll to position [376, 1154]
click at [213, 211] on button "Law" at bounding box center [211, 214] width 20 height 15
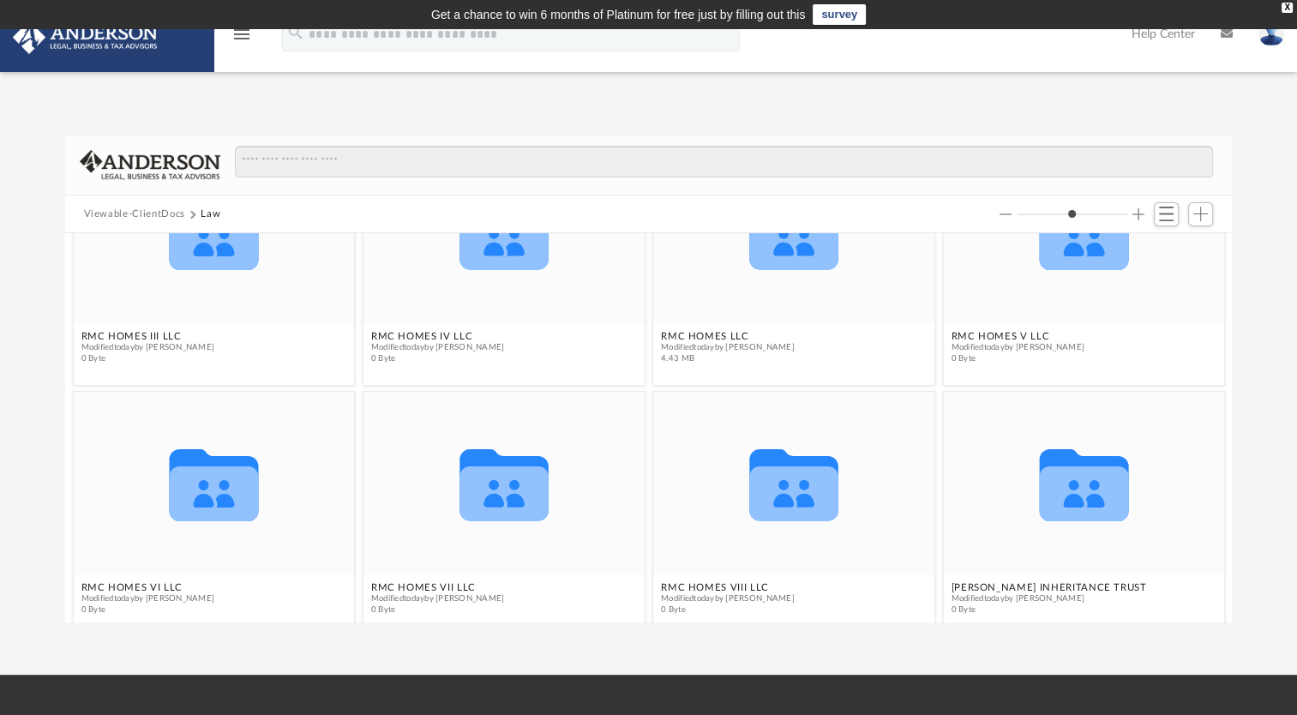
scroll to position [374, 0]
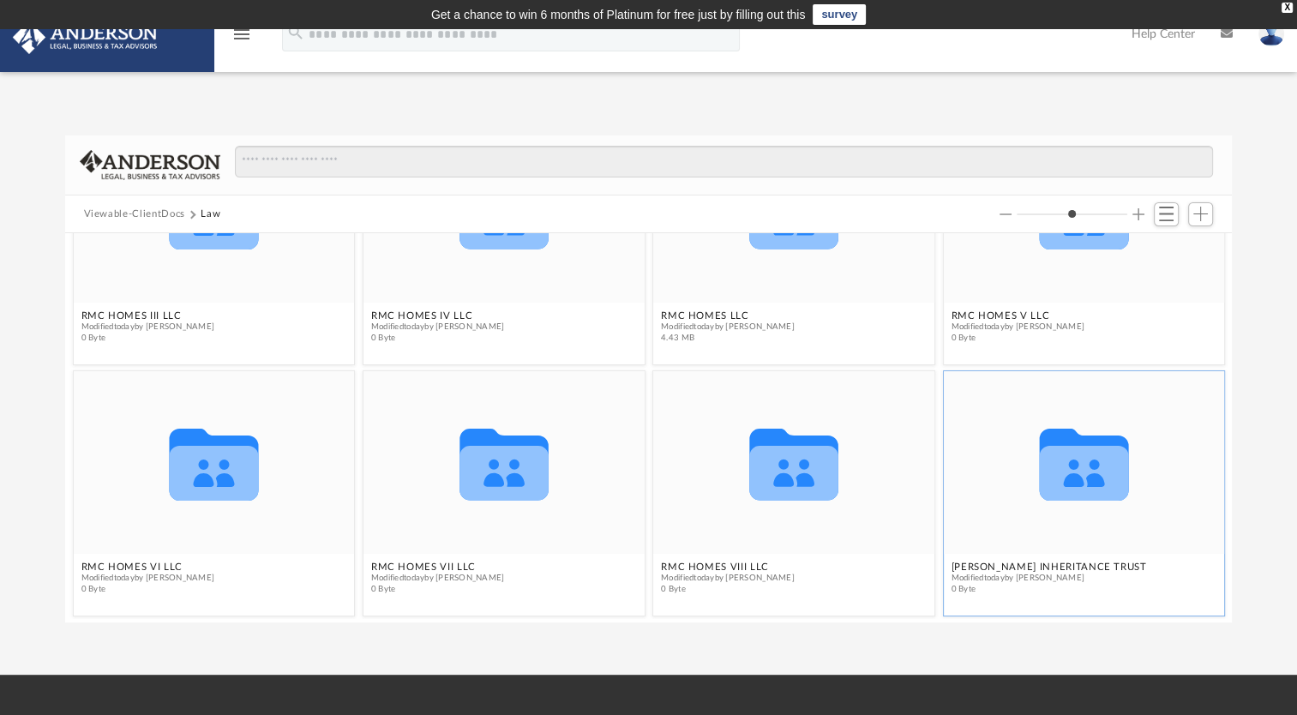
click at [1033, 520] on div "Collaborated Folder" at bounding box center [1083, 462] width 281 height 183
click at [1070, 472] on icon "grid" at bounding box center [1083, 473] width 89 height 55
drag, startPoint x: 1070, startPoint y: 472, endPoint x: 1056, endPoint y: 478, distance: 16.1
click at [1056, 478] on icon "grid" at bounding box center [1083, 465] width 89 height 72
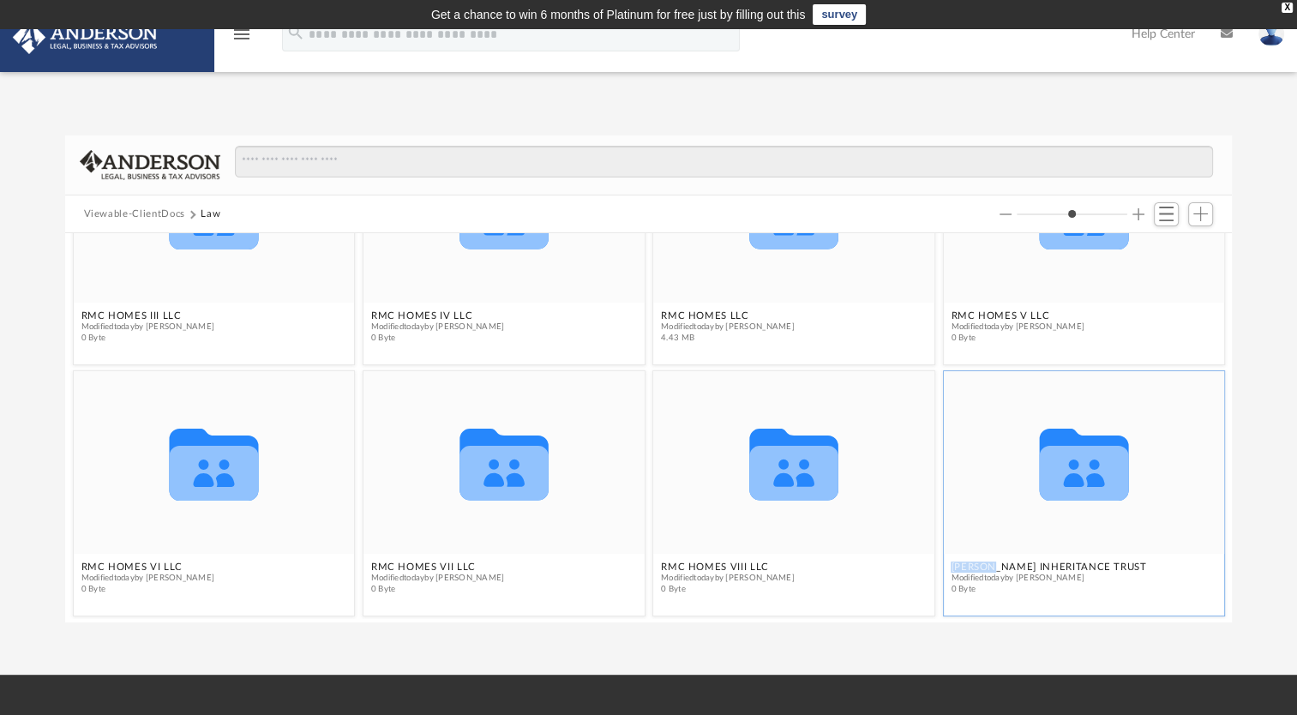
click at [1056, 478] on icon "grid" at bounding box center [1083, 465] width 89 height 72
drag, startPoint x: 1056, startPoint y: 478, endPoint x: 969, endPoint y: 568, distance: 124.3
click at [969, 568] on button "ROBERT SEAN CROTTY INHERITANCE TRUST" at bounding box center [1049, 567] width 196 height 11
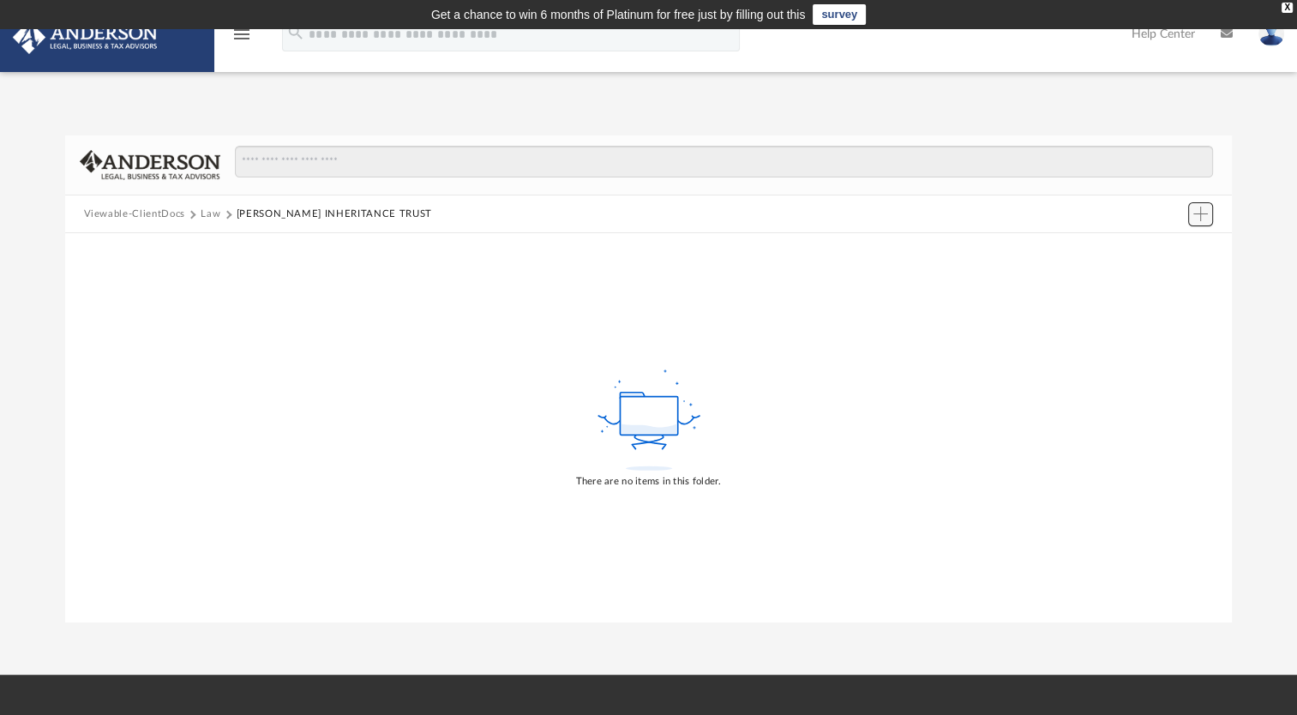
click at [1197, 212] on span "Add" at bounding box center [1201, 214] width 15 height 15
click at [1170, 246] on li "Upload" at bounding box center [1176, 248] width 55 height 18
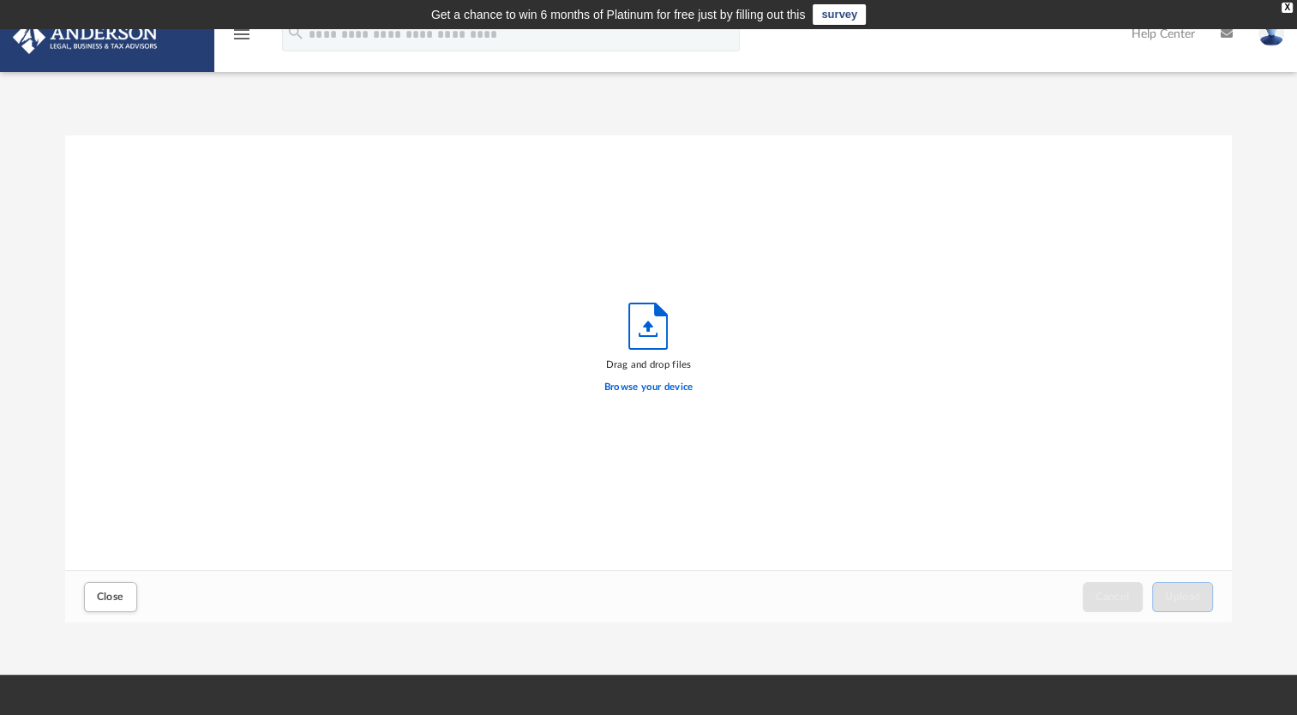
scroll to position [422, 1154]
click at [652, 387] on label "Browse your device" at bounding box center [649, 387] width 89 height 15
click at [0, 0] on input "Browse your device" at bounding box center [0, 0] width 0 height 0
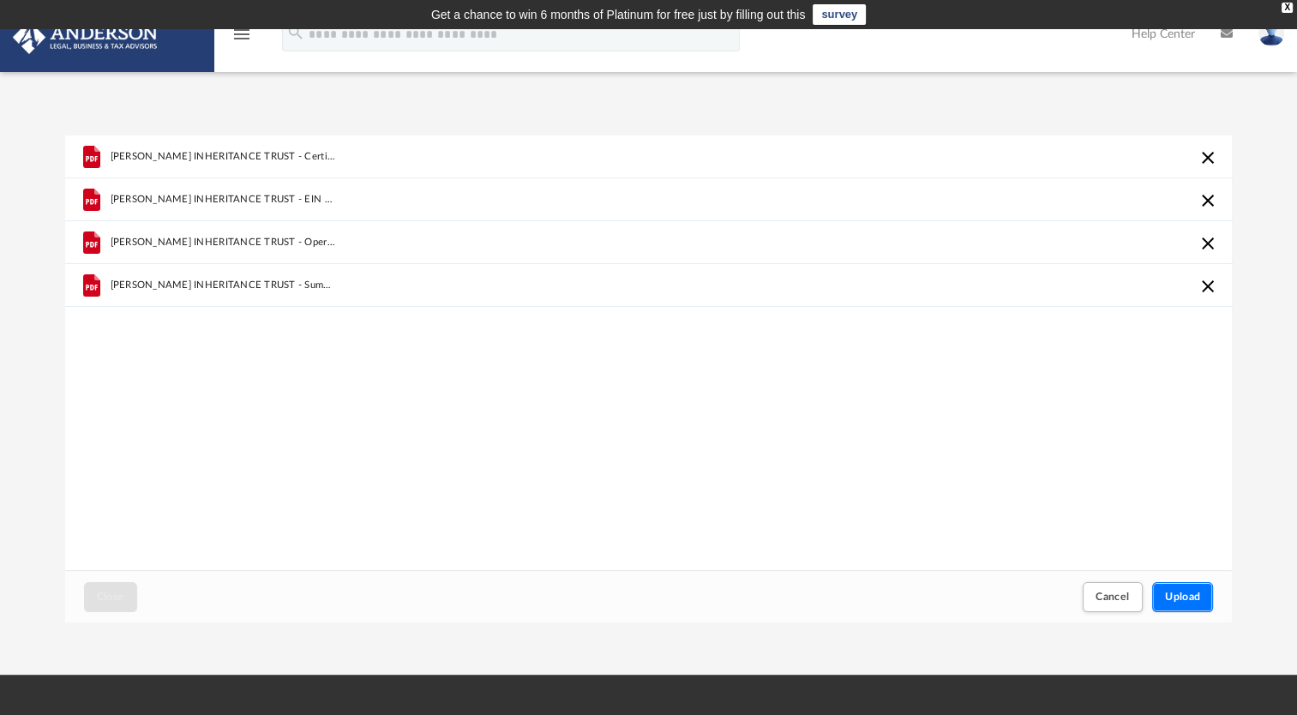
click at [1176, 599] on span "Upload" at bounding box center [1183, 597] width 36 height 10
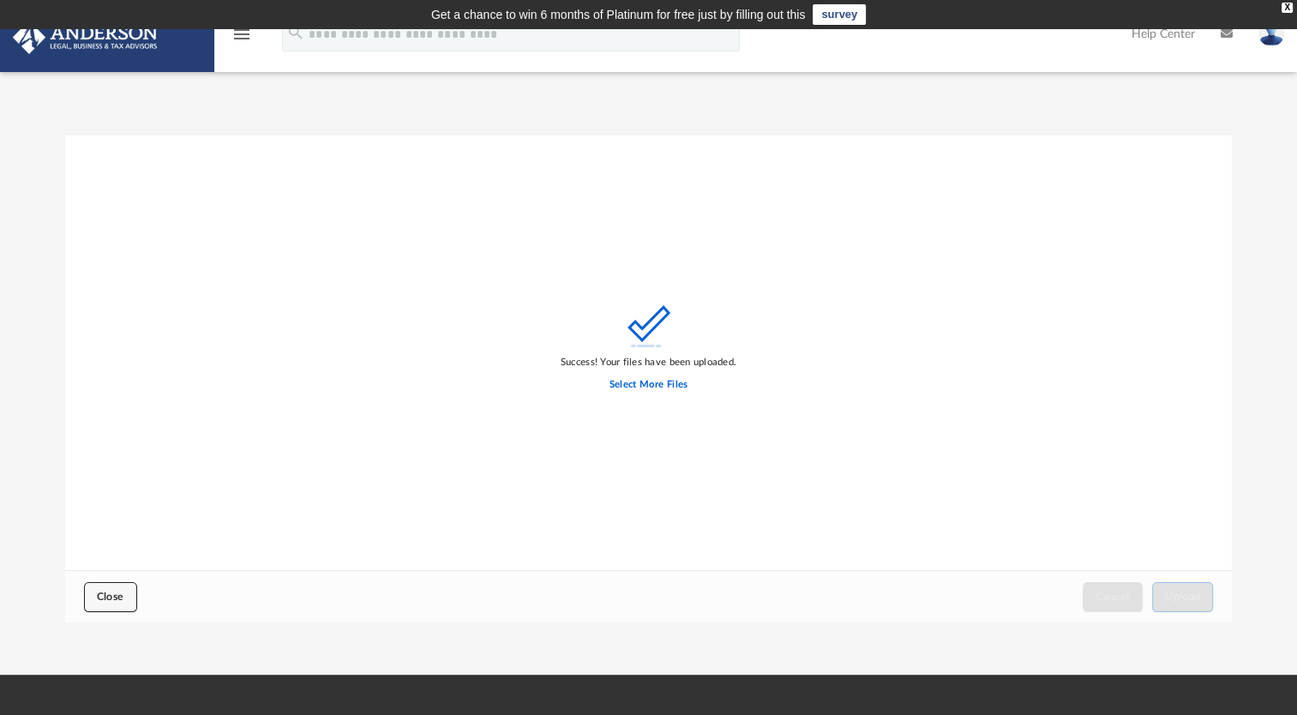
click at [114, 592] on span "Close" at bounding box center [110, 597] width 27 height 10
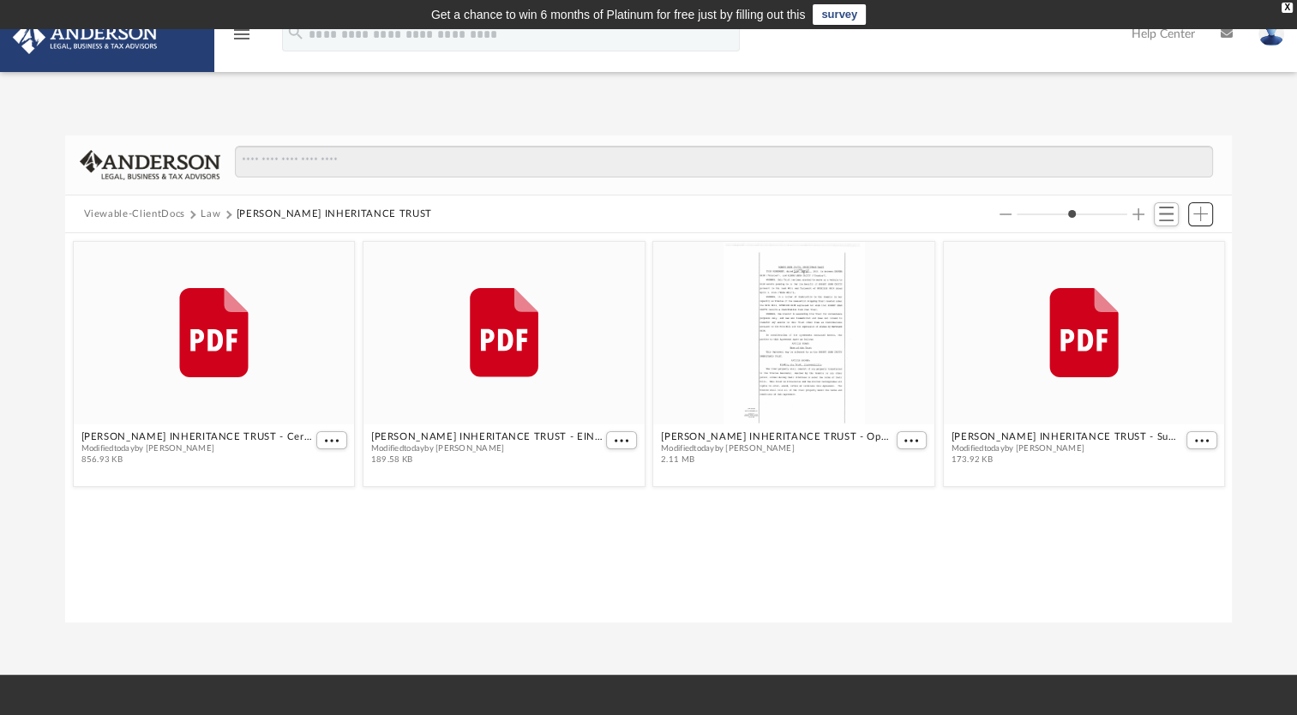
scroll to position [376, 1154]
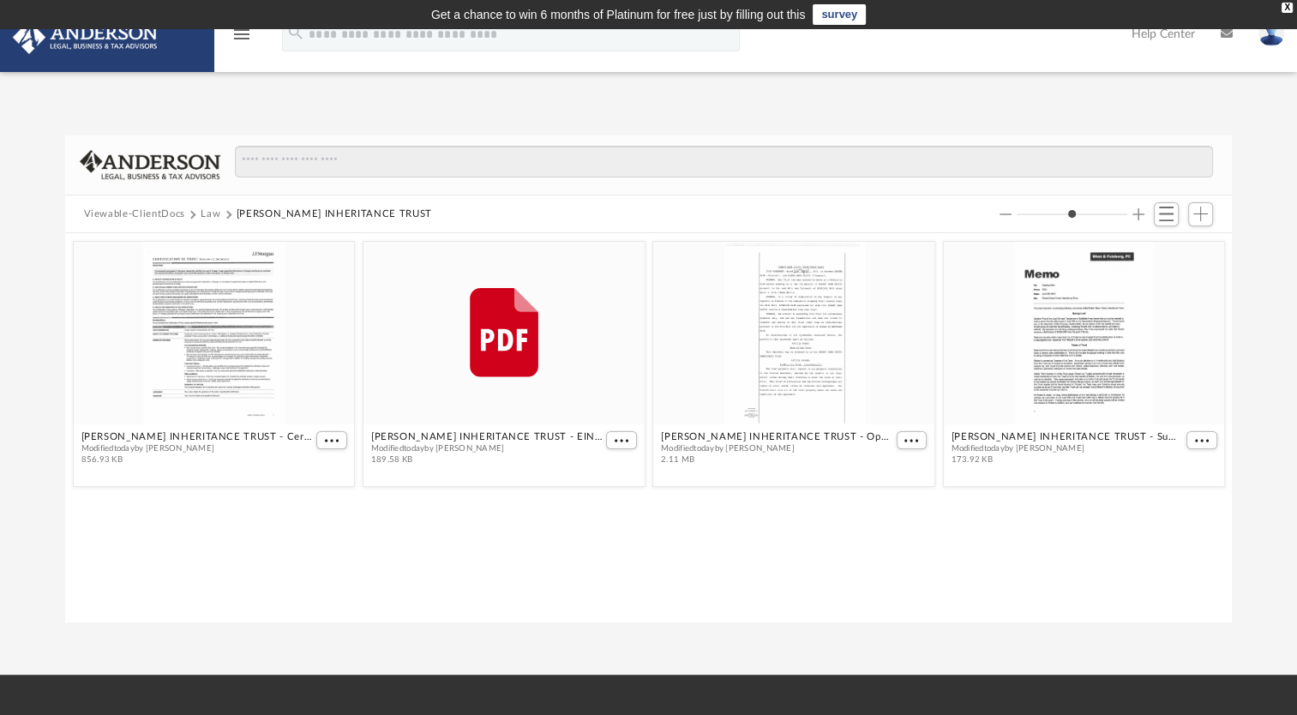
click at [213, 210] on button "Law" at bounding box center [211, 214] width 20 height 15
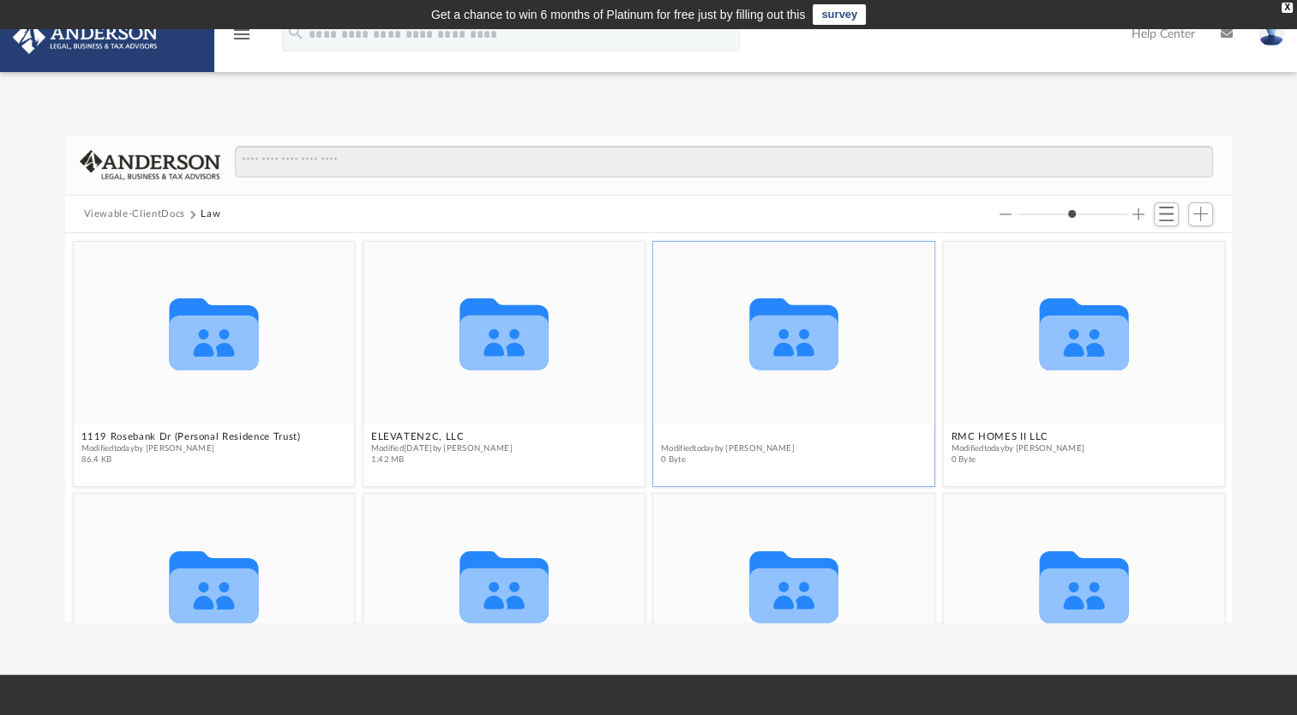
click at [707, 436] on button "RMC HOMES I LLC" at bounding box center [728, 437] width 134 height 11
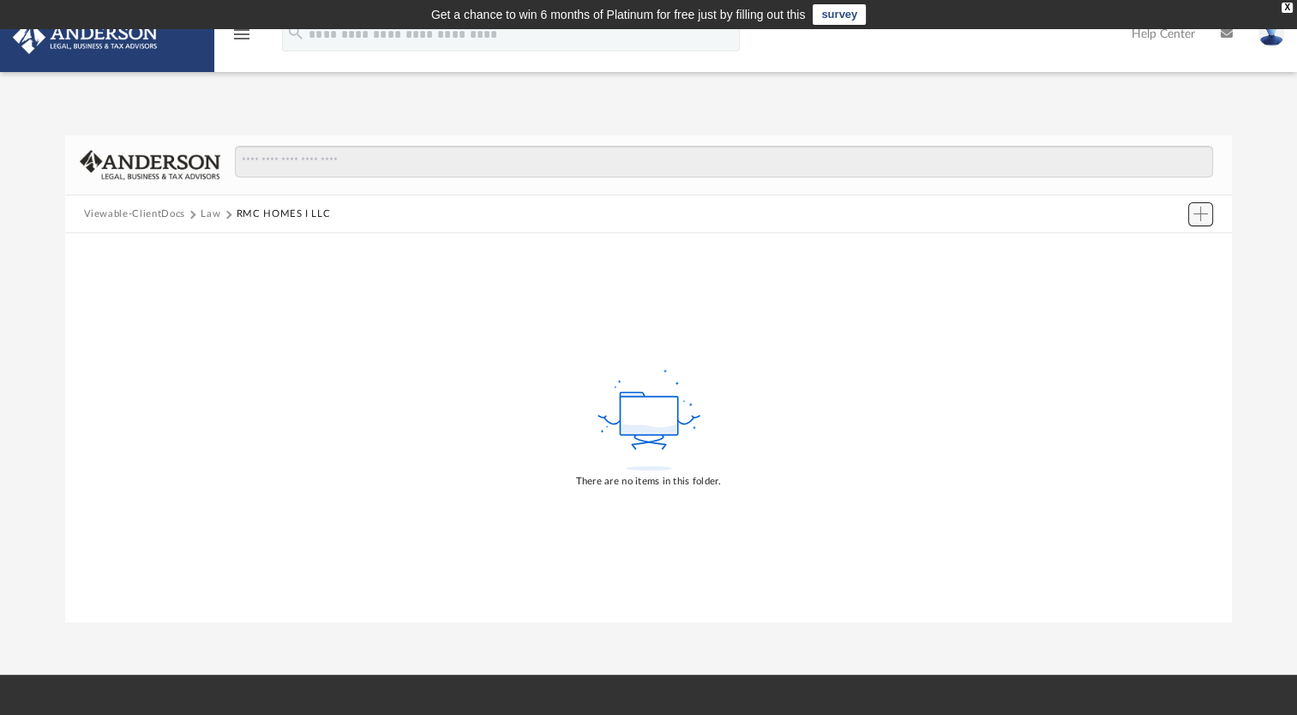
click at [1200, 219] on span "Add" at bounding box center [1201, 214] width 15 height 15
click at [1170, 251] on li "Upload" at bounding box center [1176, 248] width 55 height 18
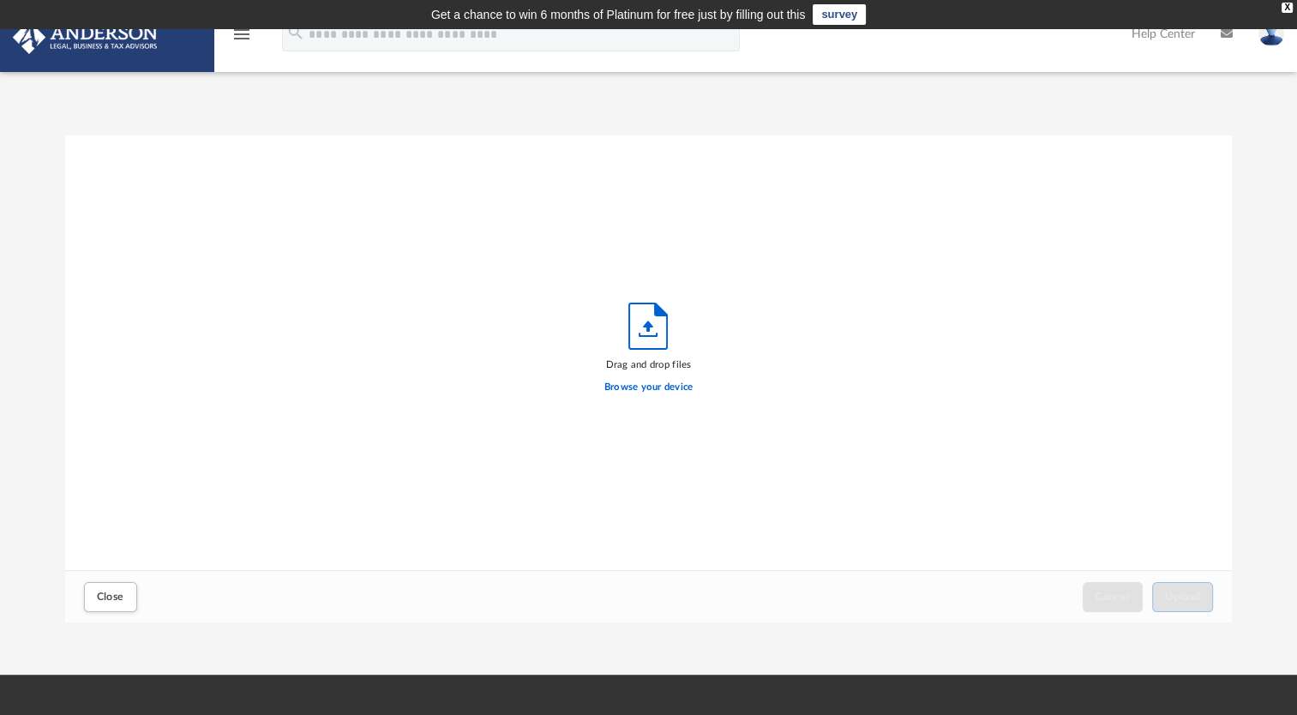
scroll to position [422, 1154]
click at [638, 388] on label "Browse your device" at bounding box center [649, 387] width 89 height 15
click at [0, 0] on input "Browse your device" at bounding box center [0, 0] width 0 height 0
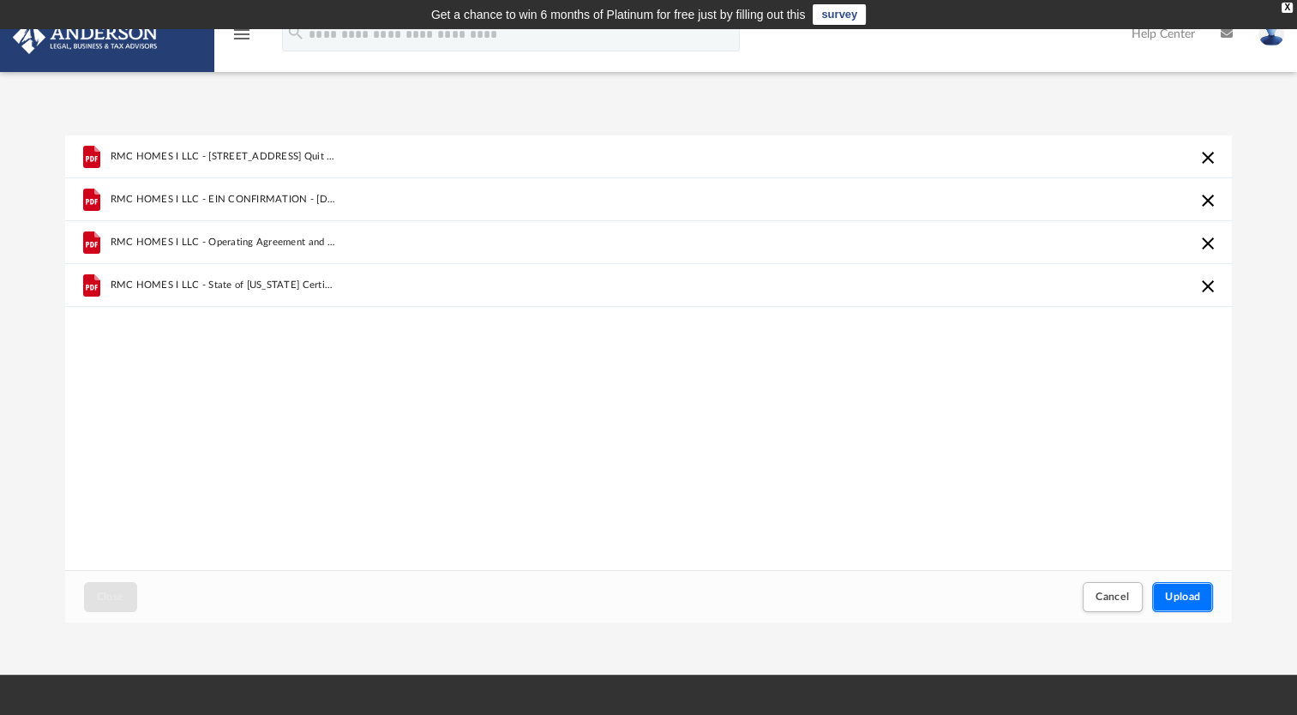
click at [1182, 600] on span "Upload" at bounding box center [1183, 597] width 36 height 10
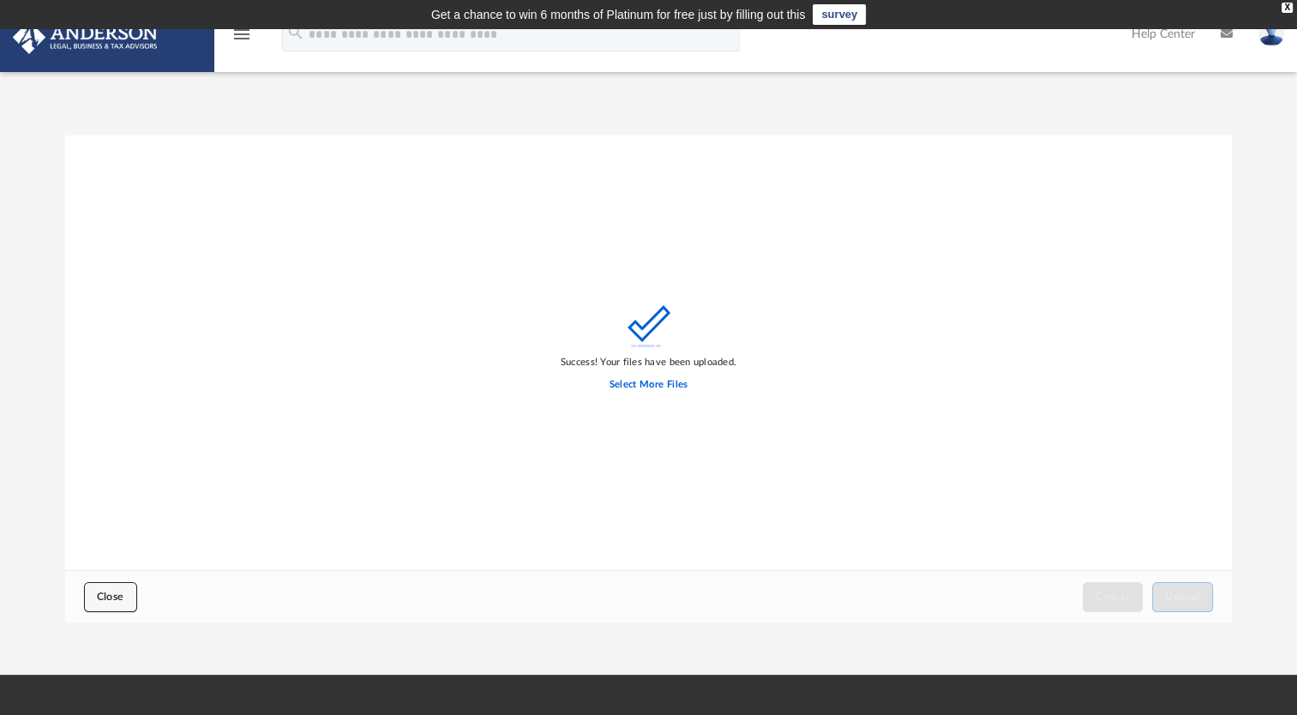
click at [123, 592] on span "Close" at bounding box center [110, 597] width 27 height 10
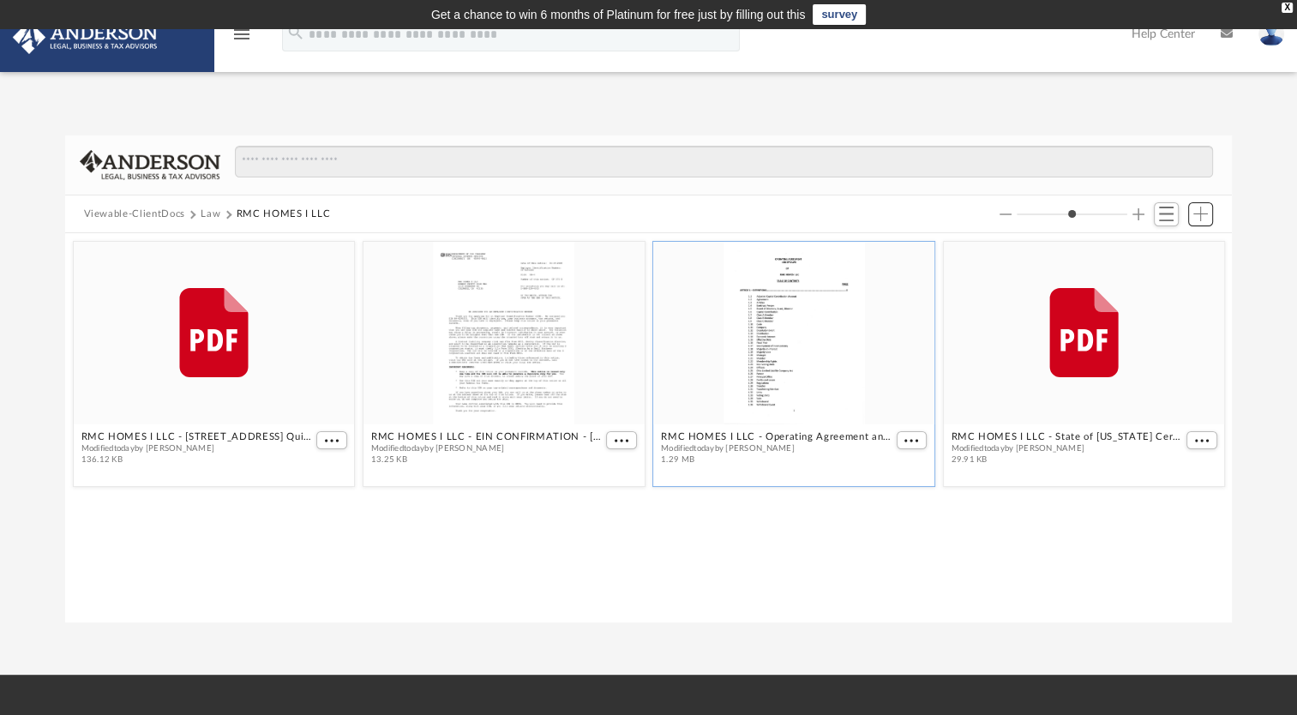
scroll to position [376, 1154]
click at [202, 213] on button "Law" at bounding box center [211, 214] width 20 height 15
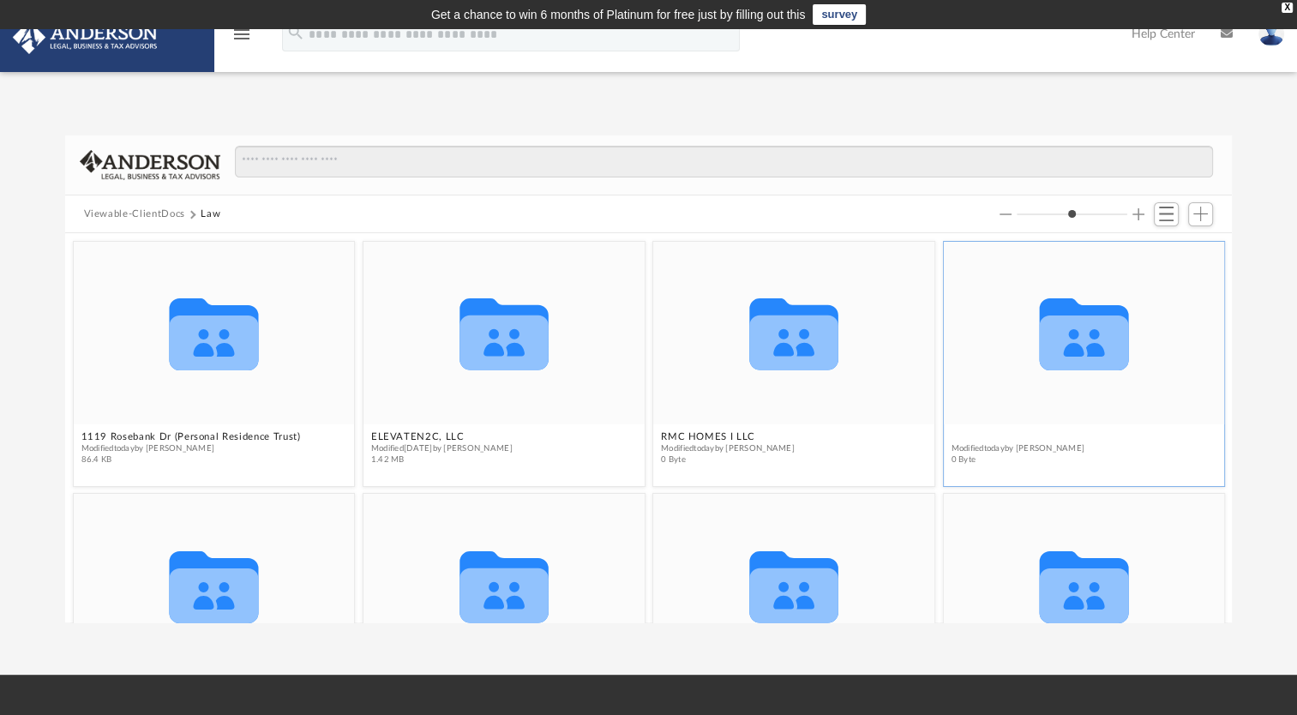
click at [1002, 432] on button "RMC HOMES II LLC" at bounding box center [1018, 437] width 134 height 11
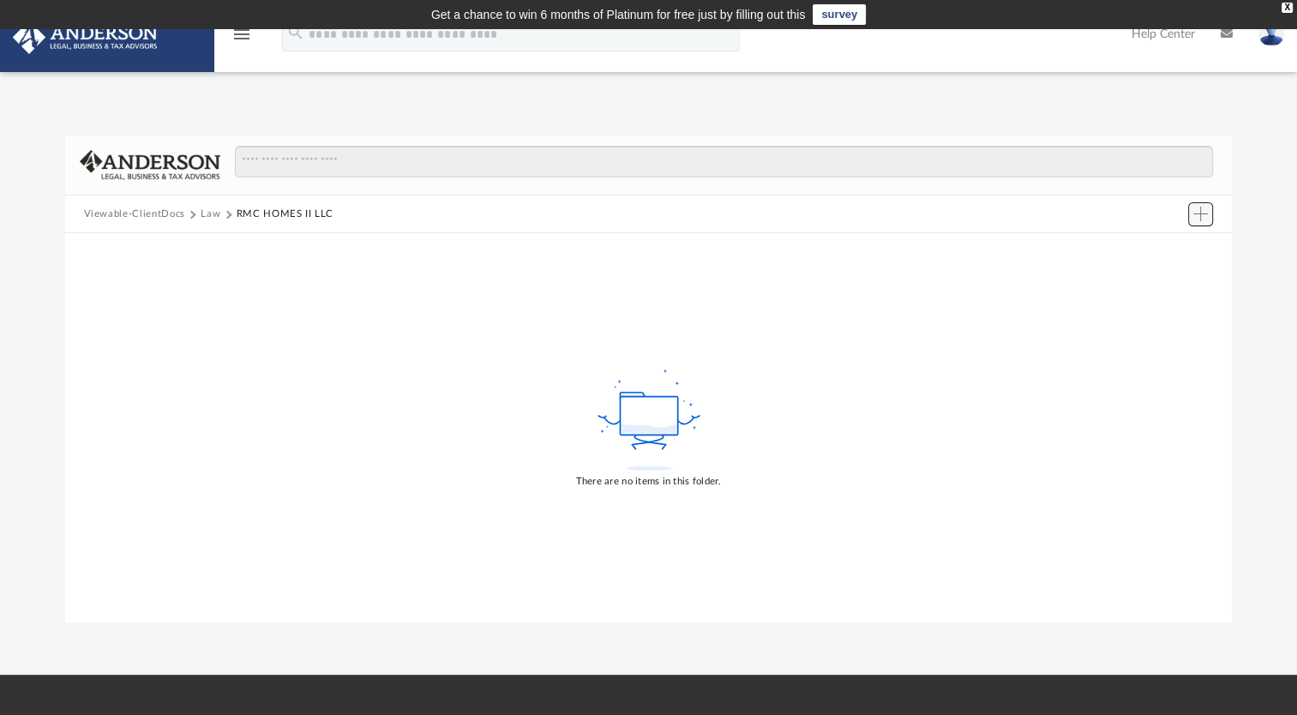
click at [1204, 207] on span "Add" at bounding box center [1201, 214] width 15 height 15
click at [1164, 251] on li "Upload" at bounding box center [1176, 248] width 55 height 18
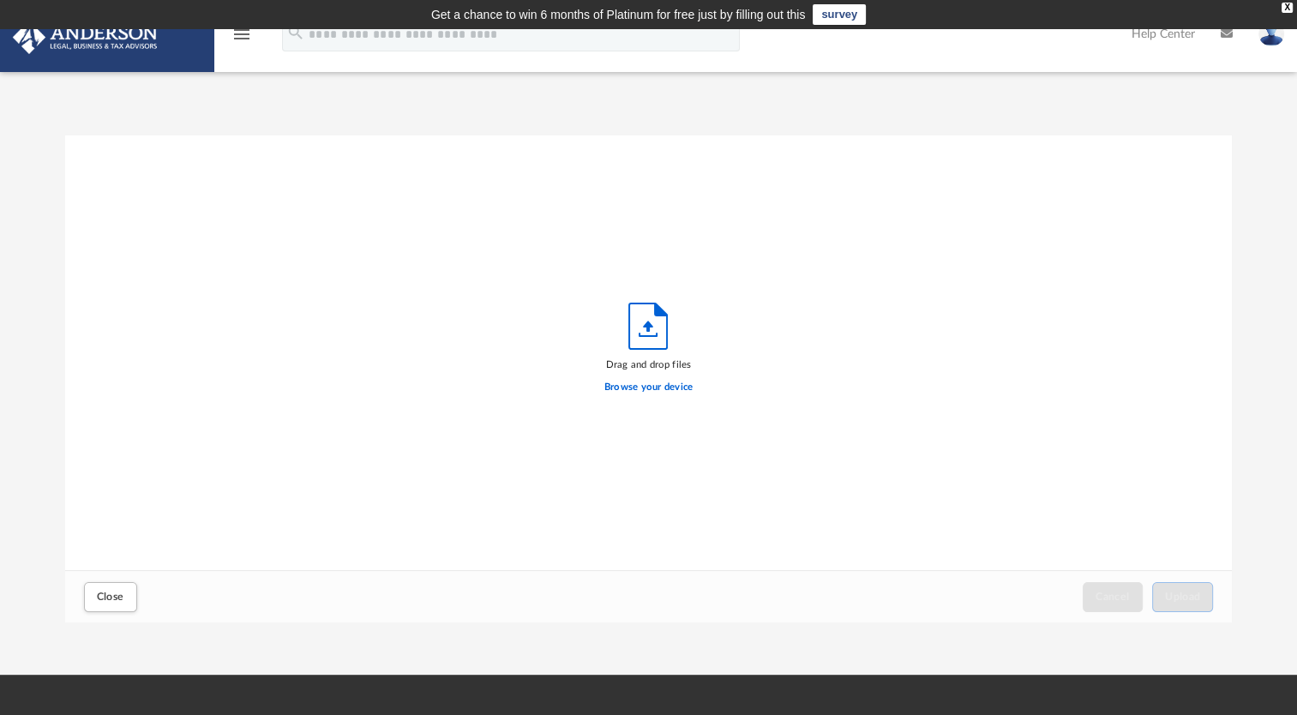
scroll to position [422, 1154]
click at [678, 388] on label "Browse your device" at bounding box center [649, 387] width 89 height 15
click at [0, 0] on input "Browse your device" at bounding box center [0, 0] width 0 height 0
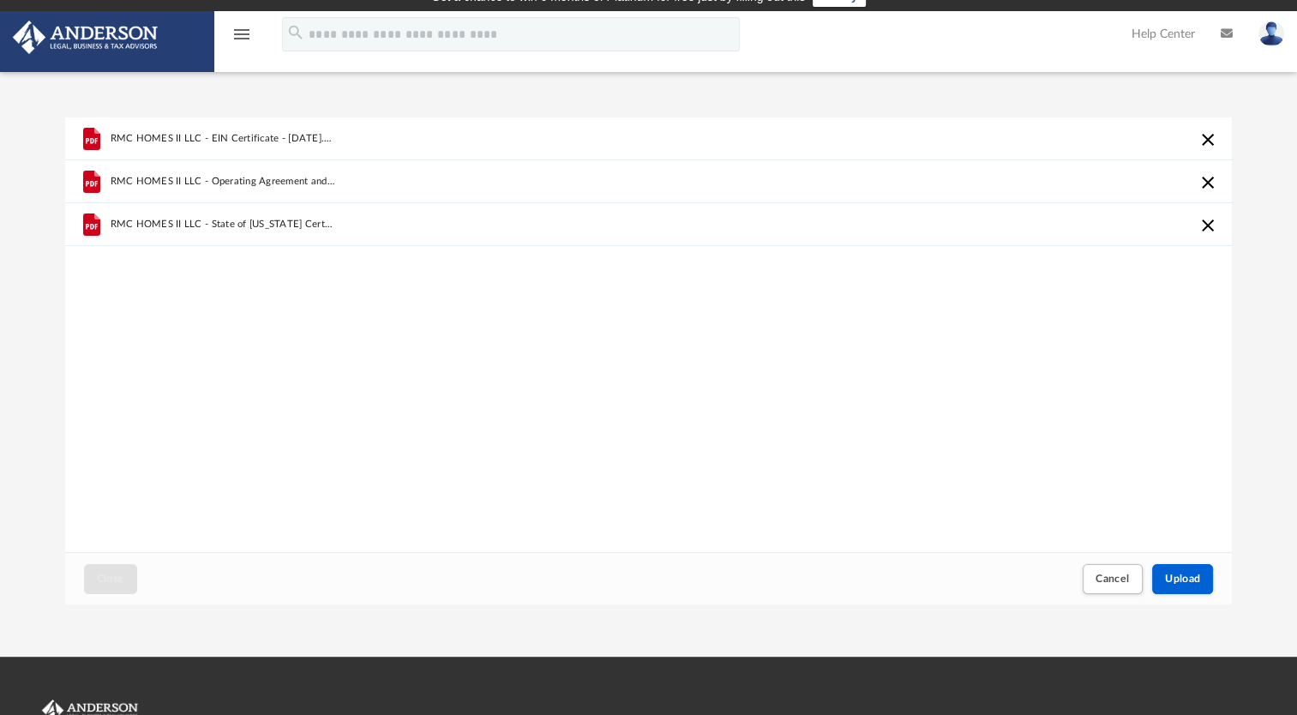
scroll to position [15, 0]
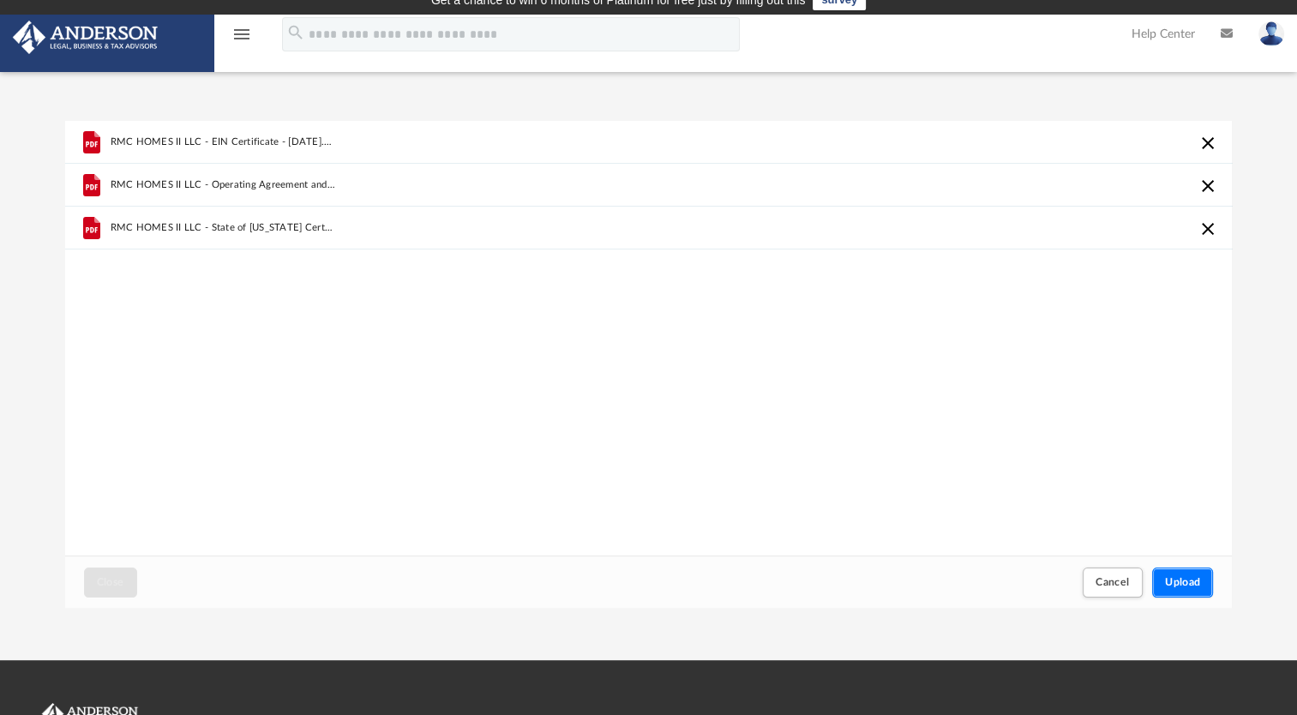
click at [1176, 585] on span "Upload" at bounding box center [1183, 582] width 36 height 10
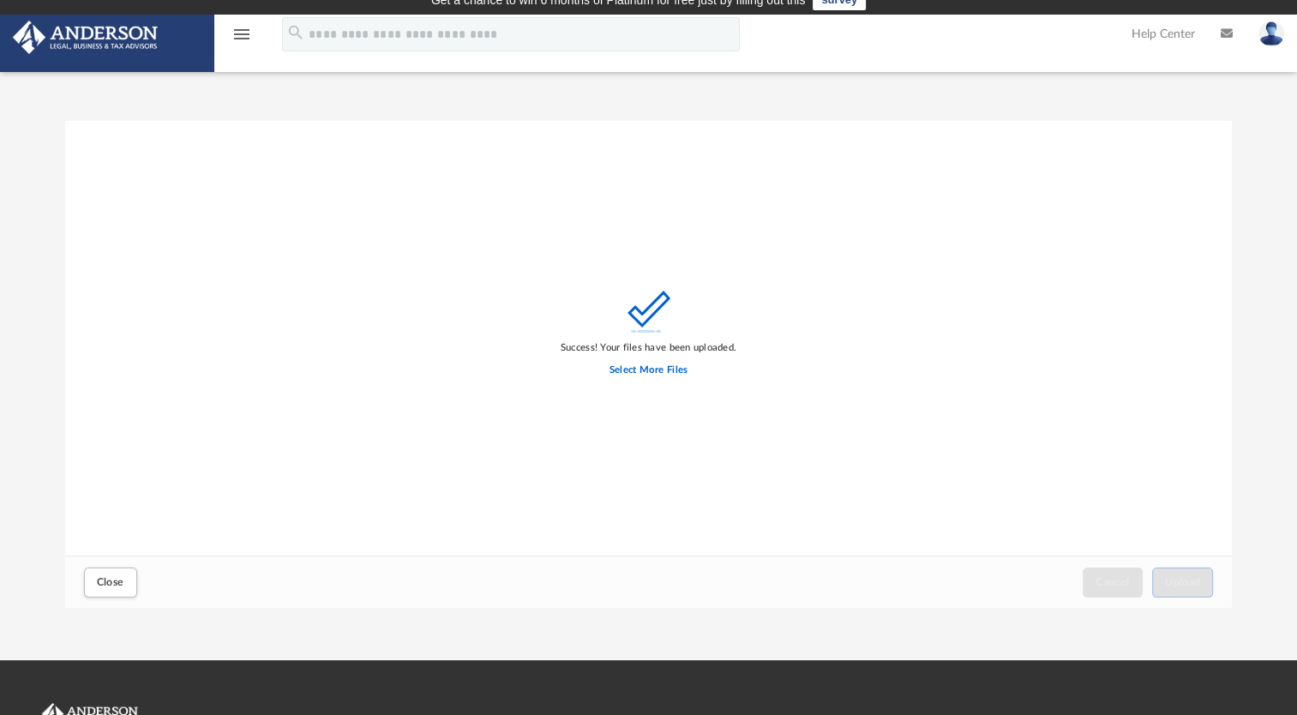
scroll to position [0, 0]
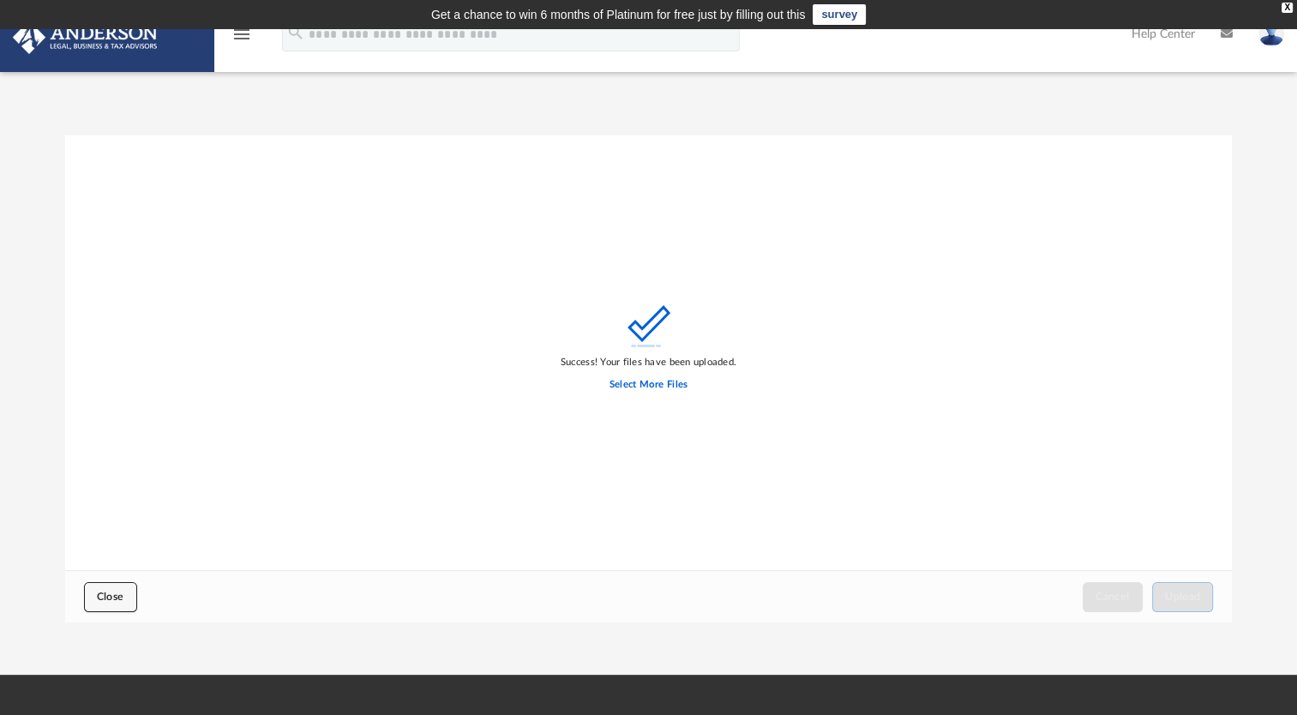
click at [106, 601] on span "Close" at bounding box center [110, 597] width 27 height 10
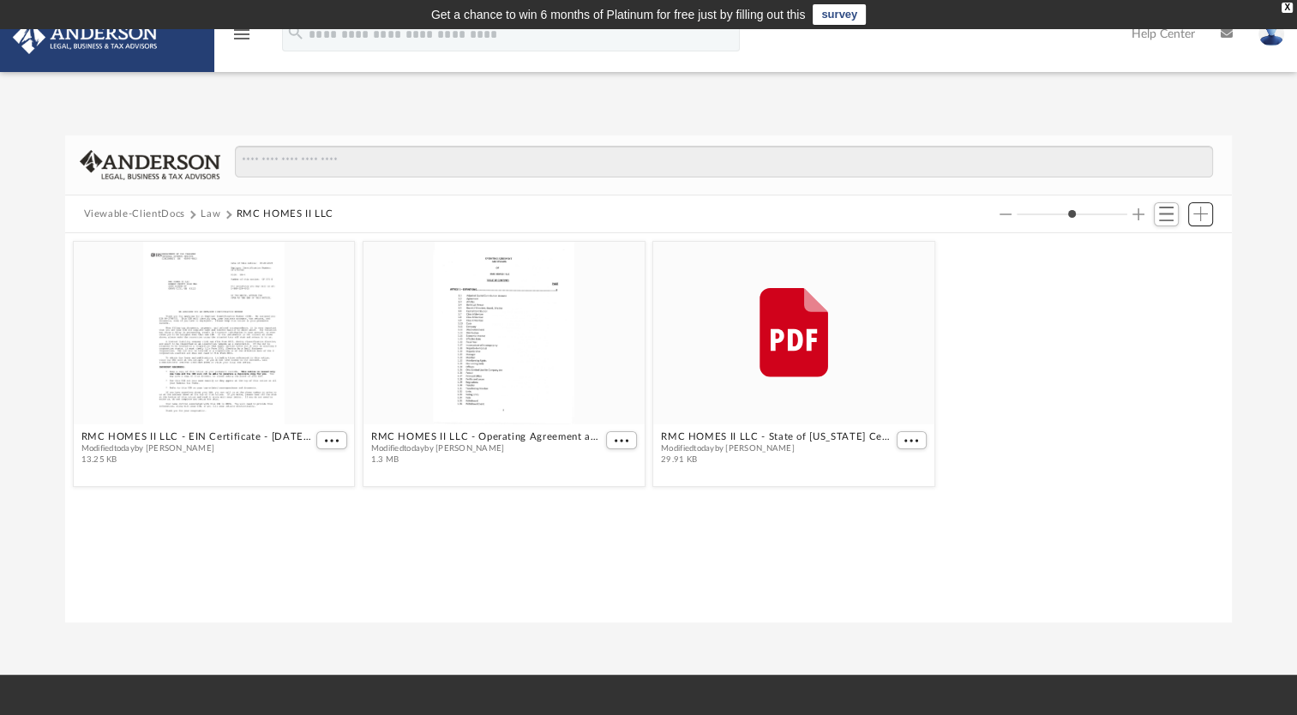
scroll to position [376, 1154]
click at [210, 209] on button "Law" at bounding box center [211, 214] width 20 height 15
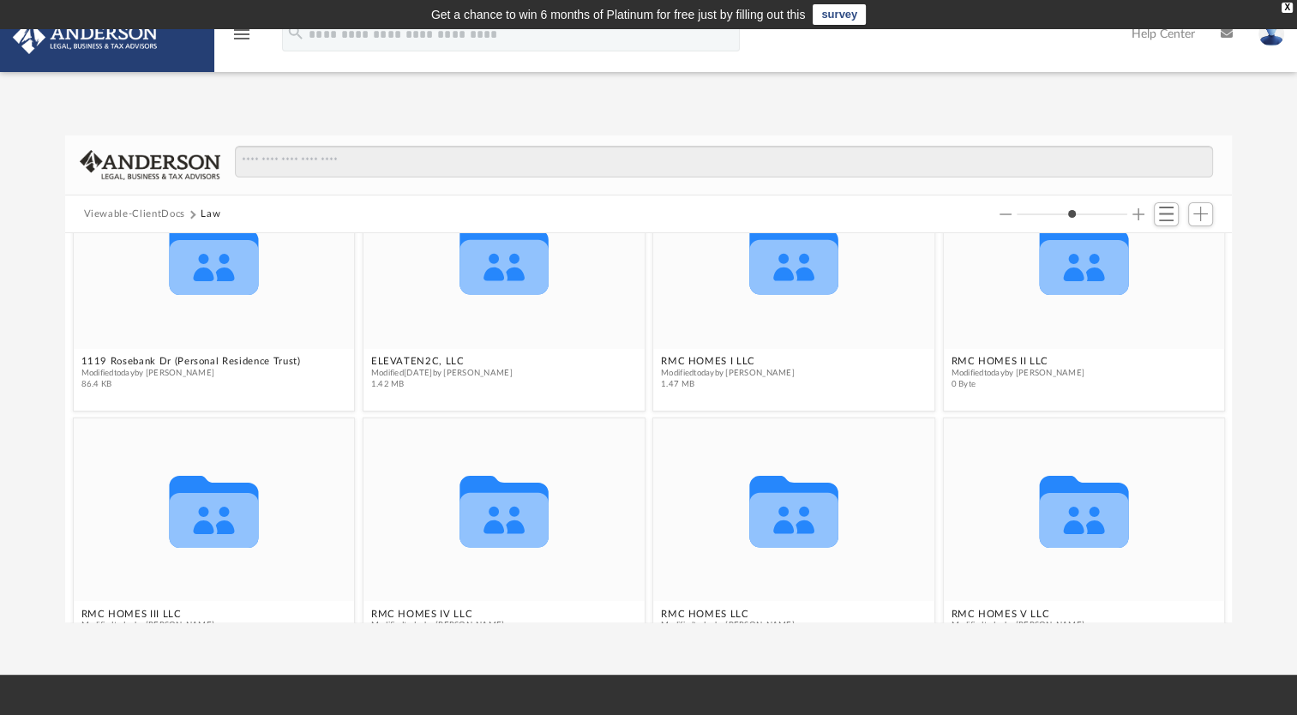
scroll to position [0, 0]
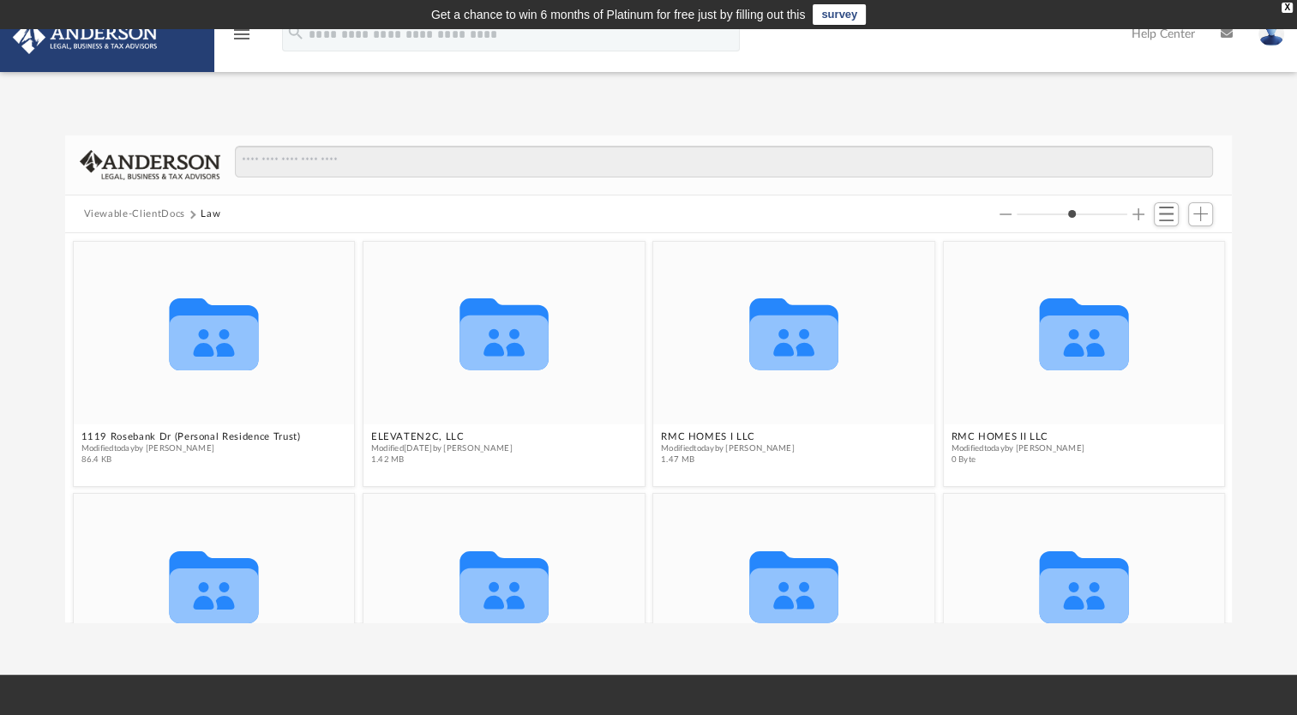
click at [138, 213] on button "Viewable-ClientDocs" at bounding box center [134, 214] width 101 height 15
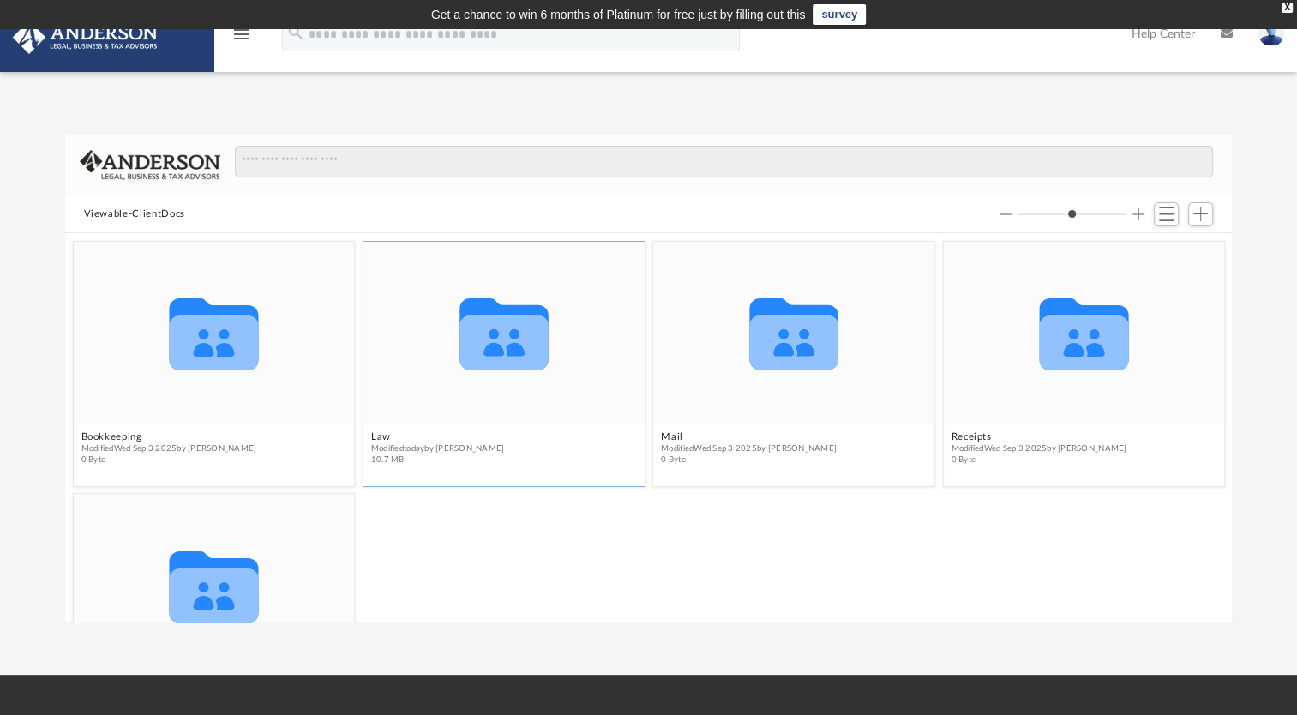
click at [420, 448] on span "Modified today by Rob Crotty" at bounding box center [437, 448] width 134 height 11
click at [484, 342] on icon "grid" at bounding box center [504, 343] width 89 height 55
click at [376, 434] on button "Law" at bounding box center [437, 437] width 134 height 11
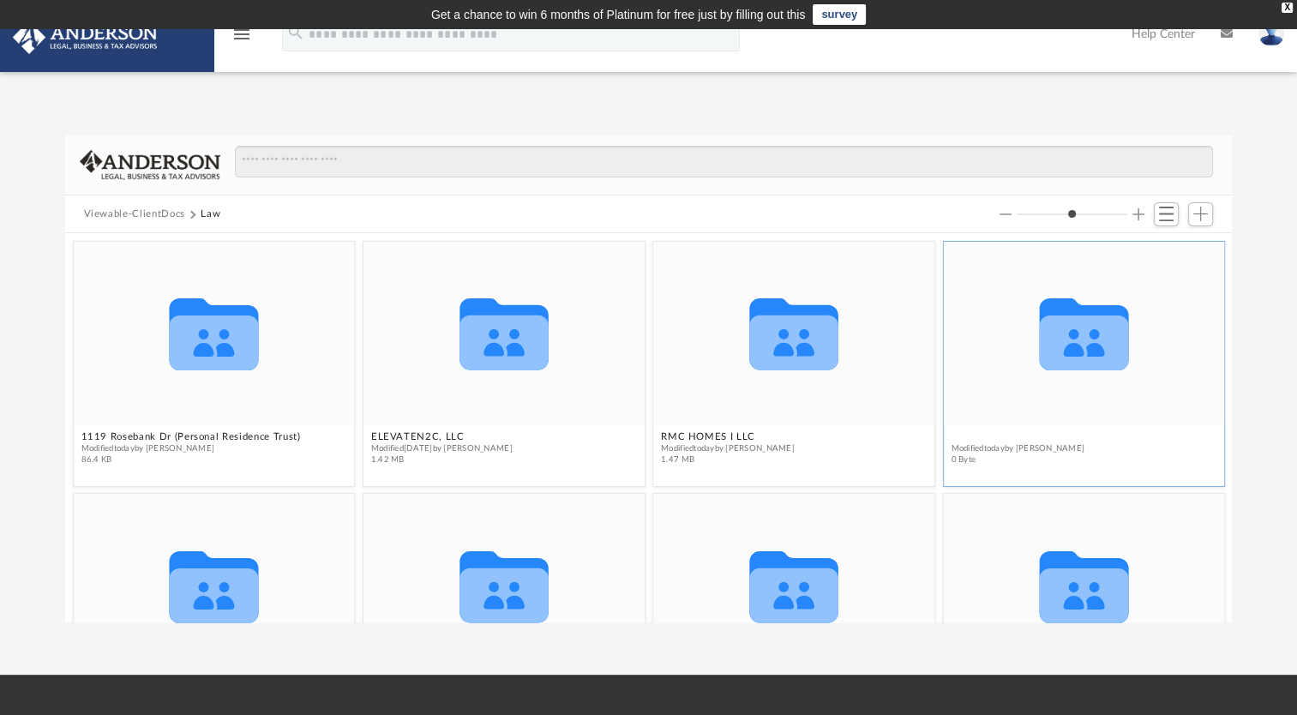
click at [992, 433] on button "RMC HOMES II LLC" at bounding box center [1018, 437] width 134 height 11
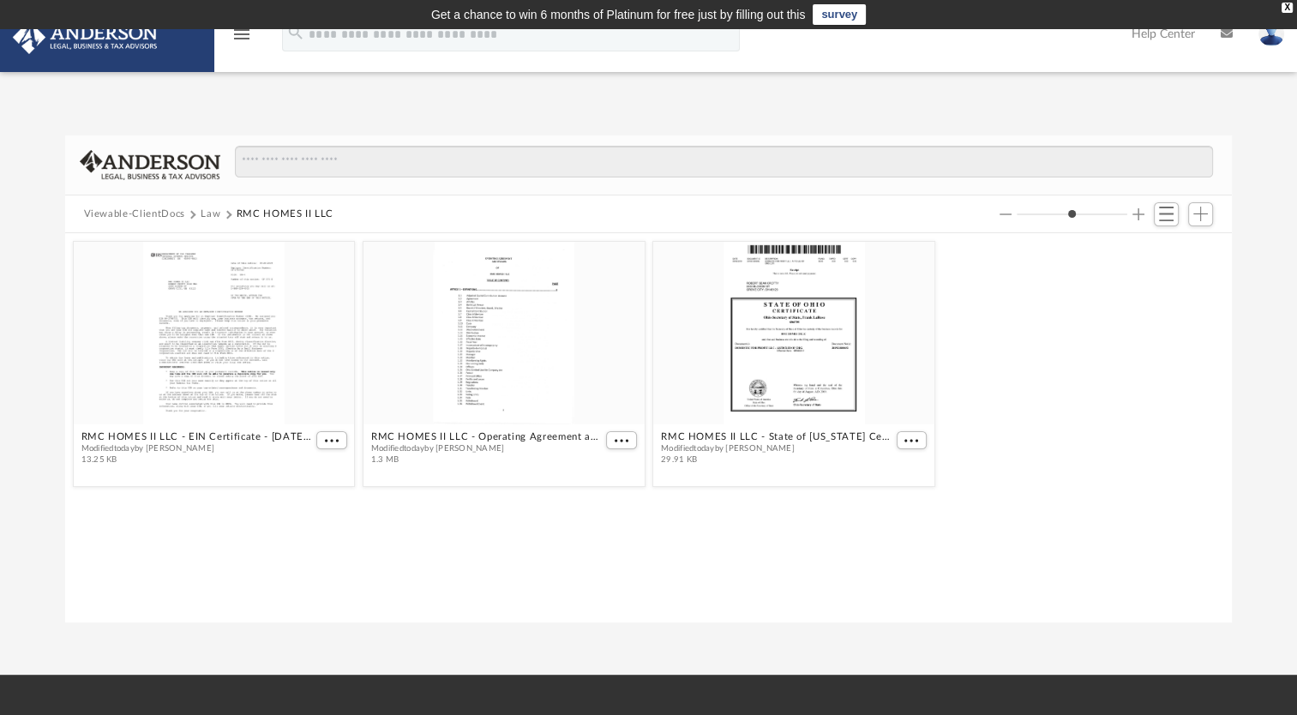
click at [207, 214] on button "Law" at bounding box center [211, 214] width 20 height 15
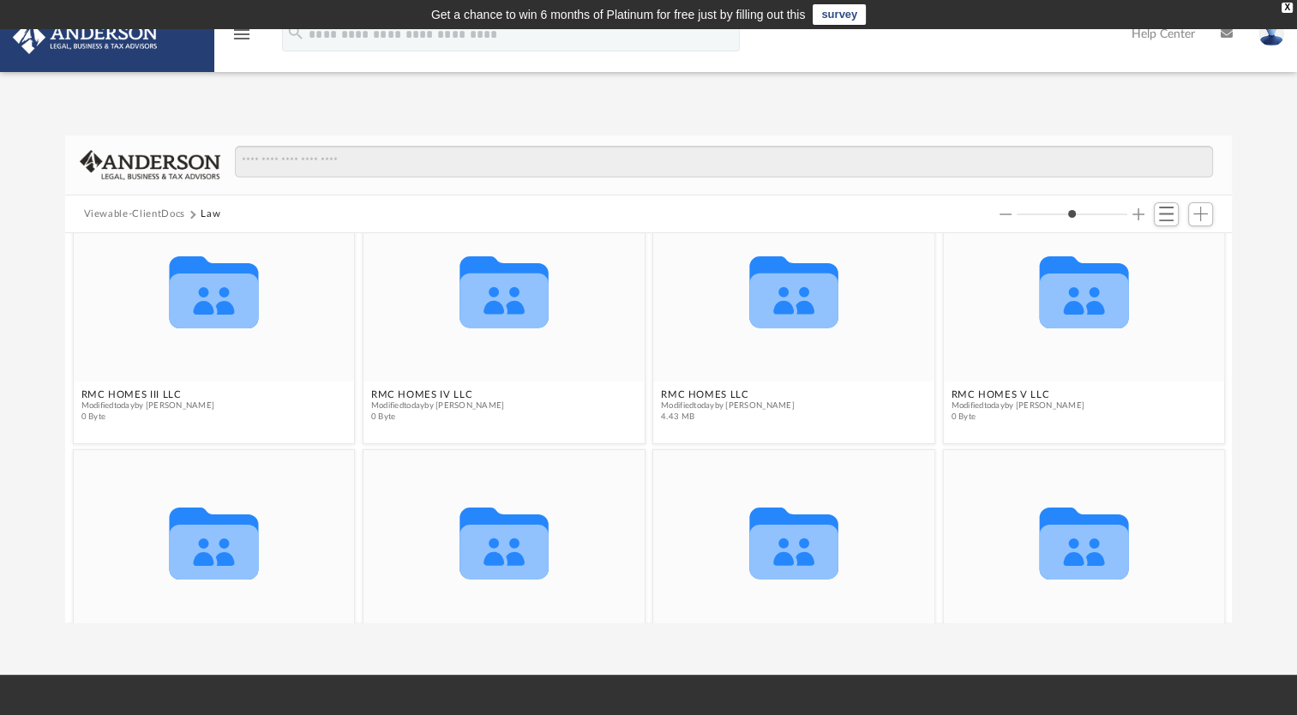
scroll to position [299, 0]
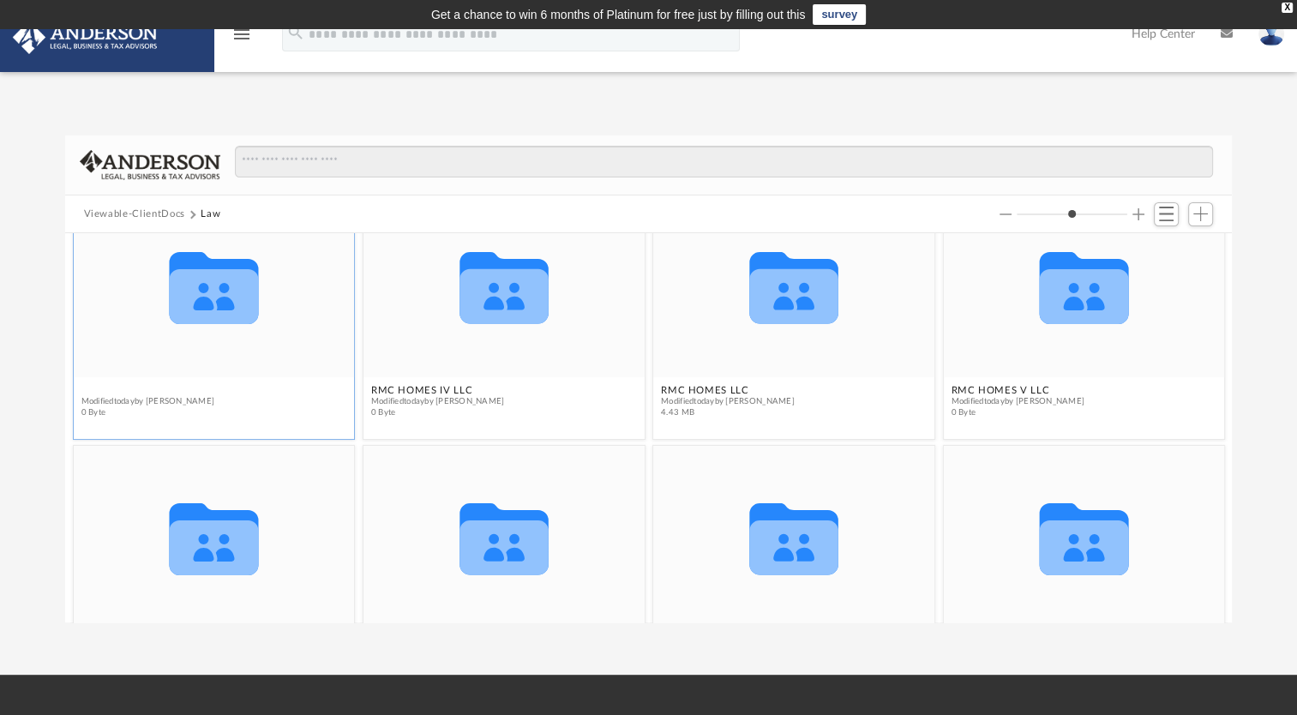
click at [101, 388] on figure "Collaborated Folder RMC HOMES III LLC Modified today by Rob Crotty 0 Byte" at bounding box center [213, 310] width 281 height 230
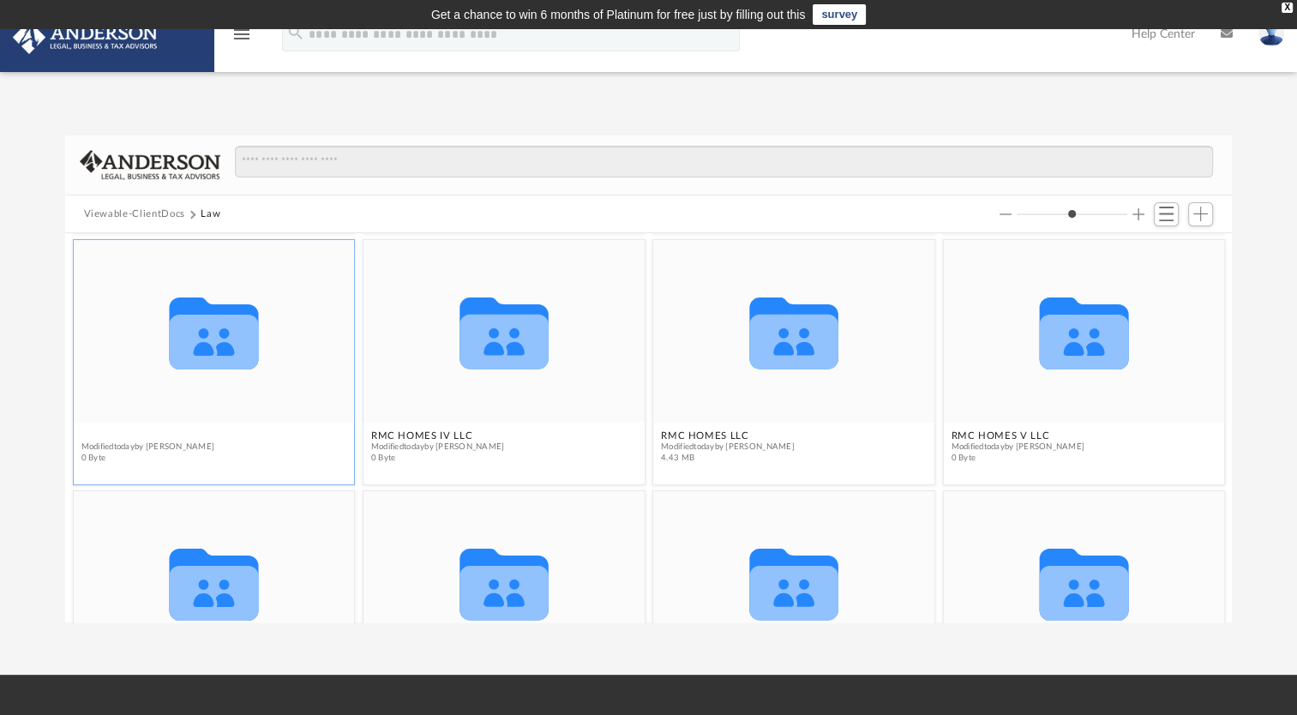
click at [109, 436] on button "RMC HOMES III LLC" at bounding box center [148, 435] width 134 height 11
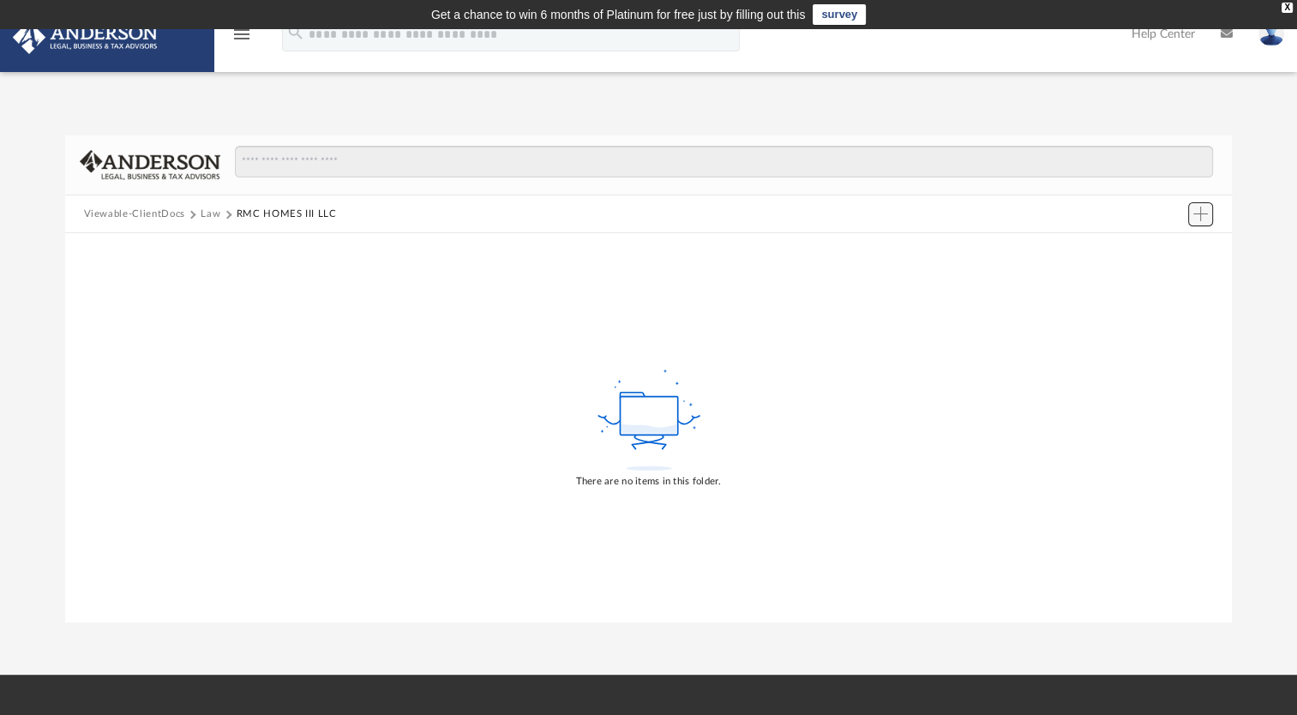
click at [1204, 213] on span "Add" at bounding box center [1201, 214] width 15 height 15
click at [1170, 245] on li "Upload" at bounding box center [1176, 248] width 55 height 18
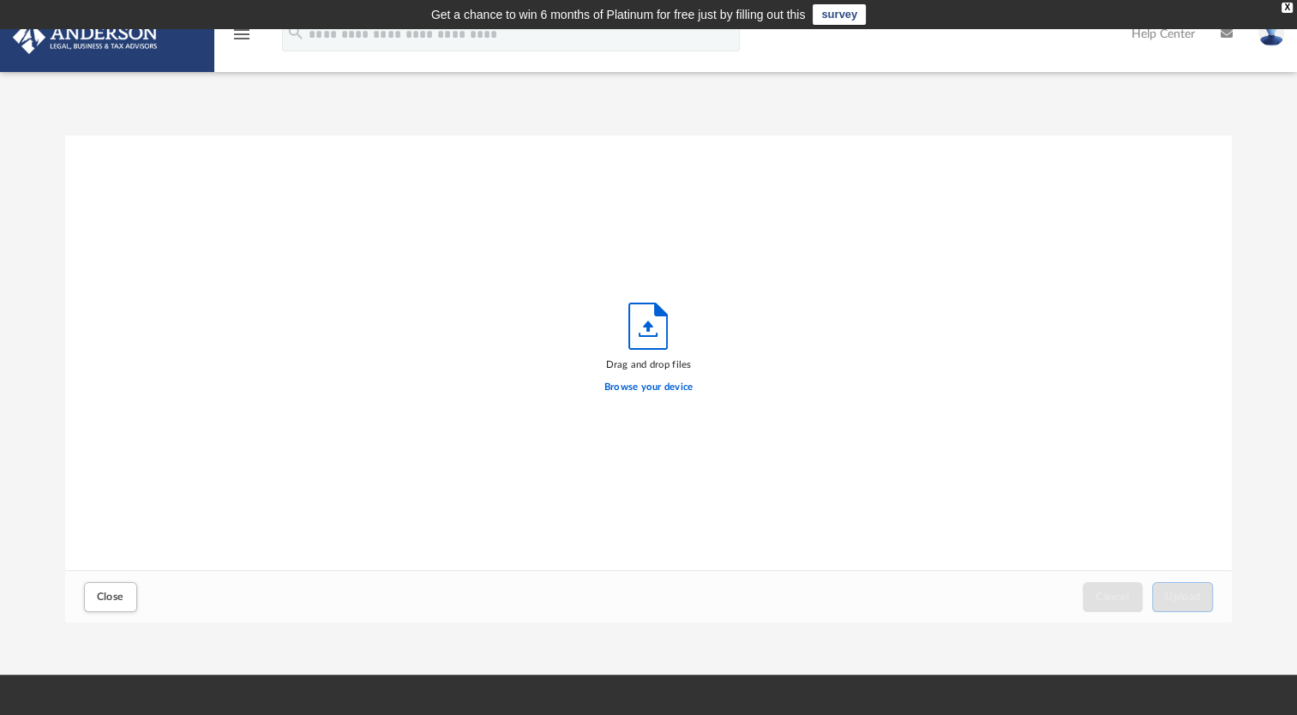
scroll to position [422, 1154]
click at [648, 391] on label "Browse your device" at bounding box center [649, 387] width 89 height 15
click at [0, 0] on input "Browse your device" at bounding box center [0, 0] width 0 height 0
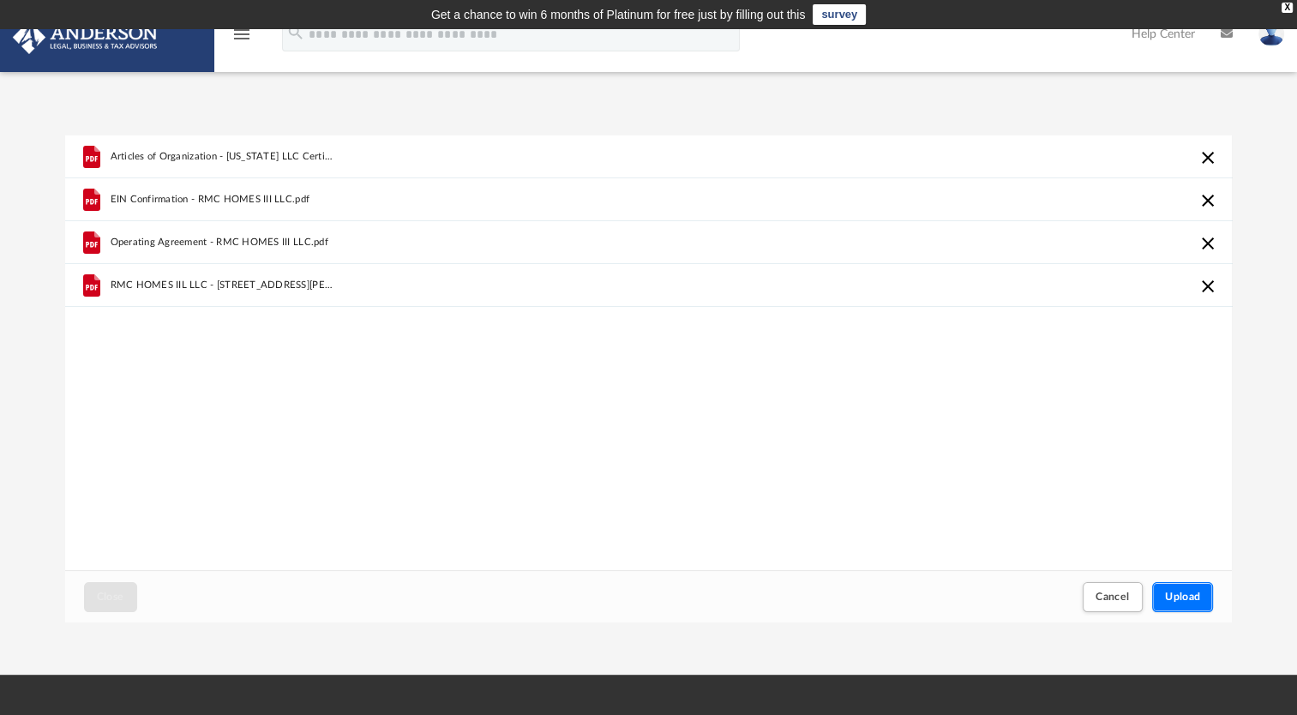
click at [1175, 589] on button "Upload" at bounding box center [1183, 597] width 62 height 30
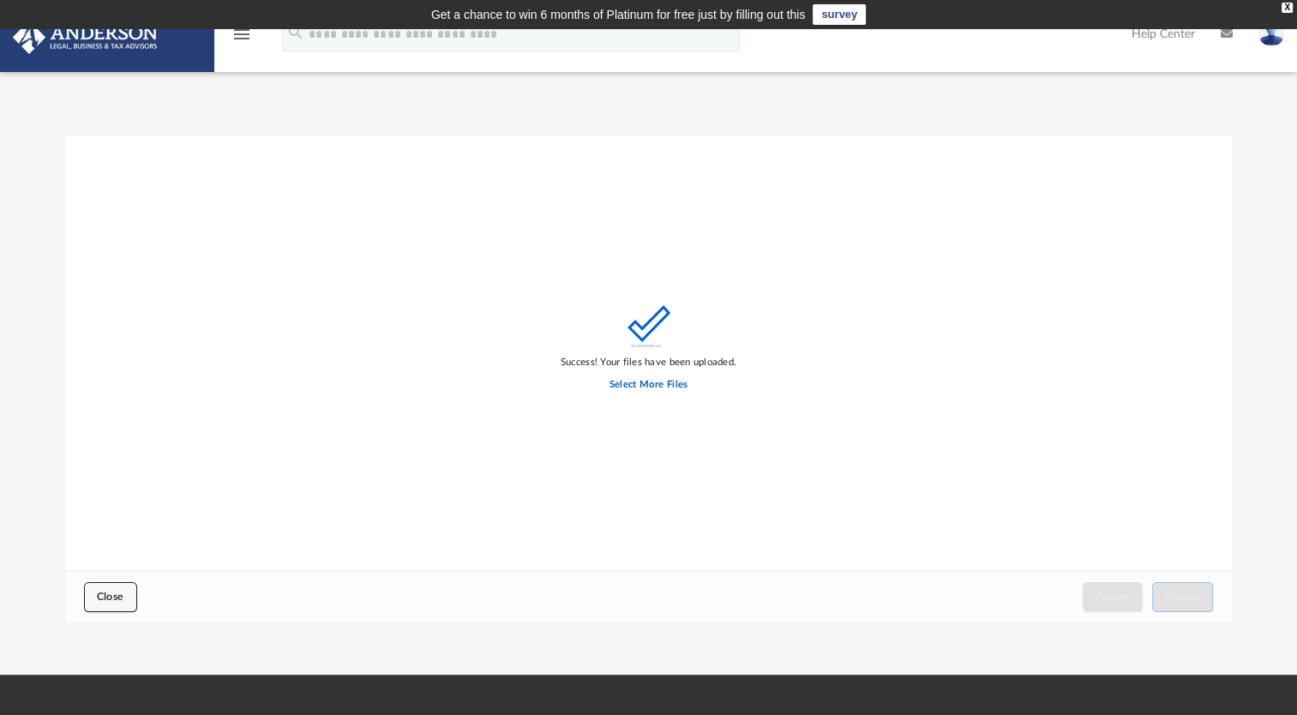
click at [114, 595] on span "Close" at bounding box center [110, 597] width 27 height 10
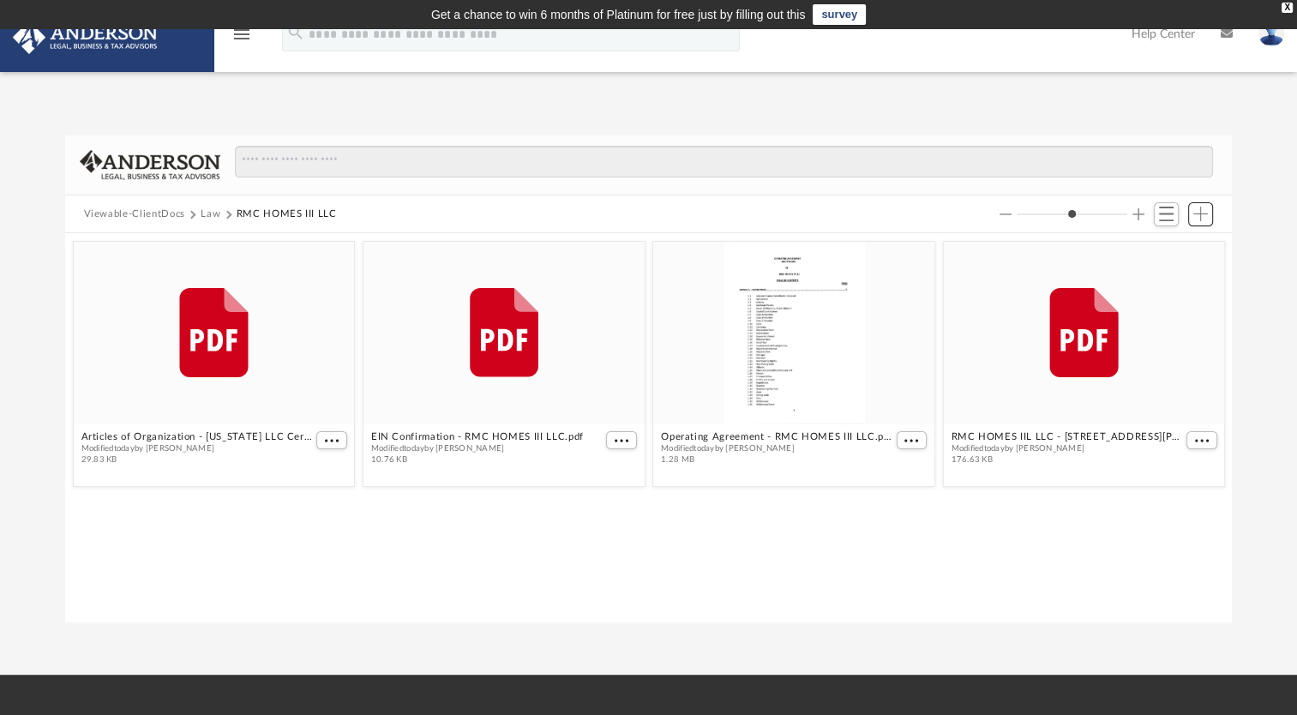
scroll to position [376, 1154]
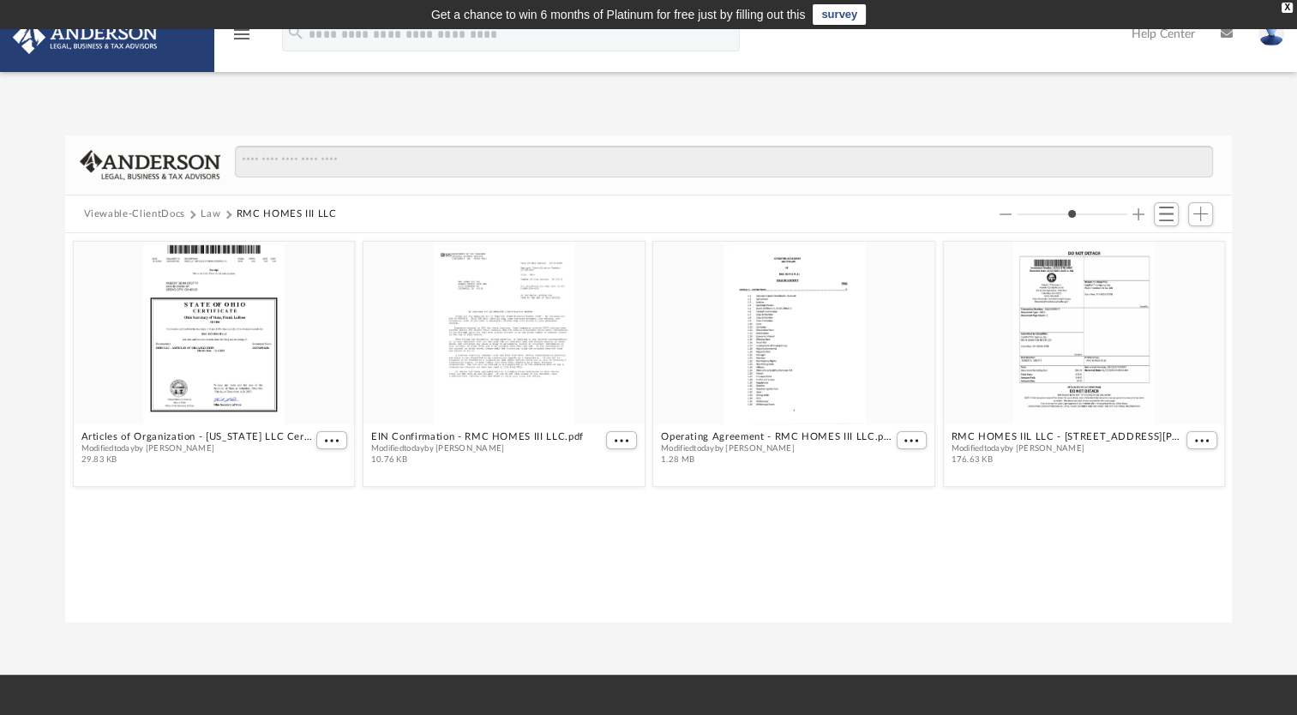
click at [208, 209] on button "Law" at bounding box center [211, 214] width 20 height 15
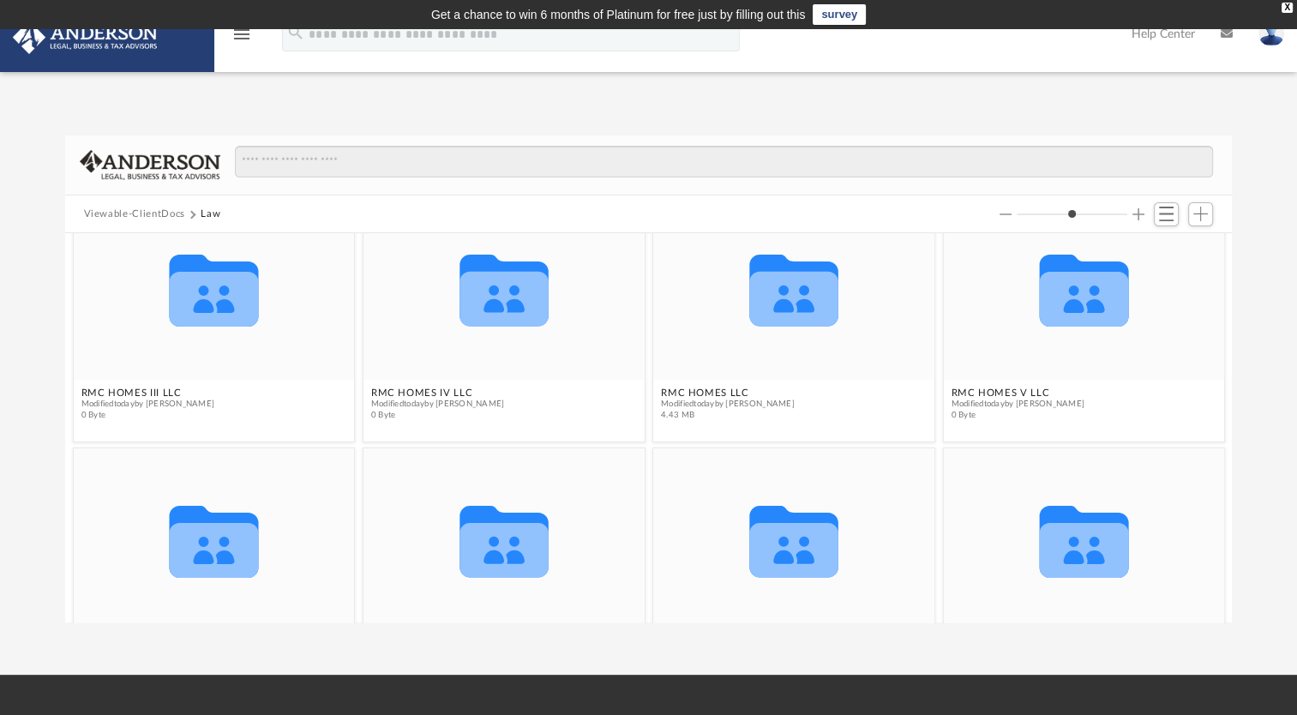
scroll to position [298, 0]
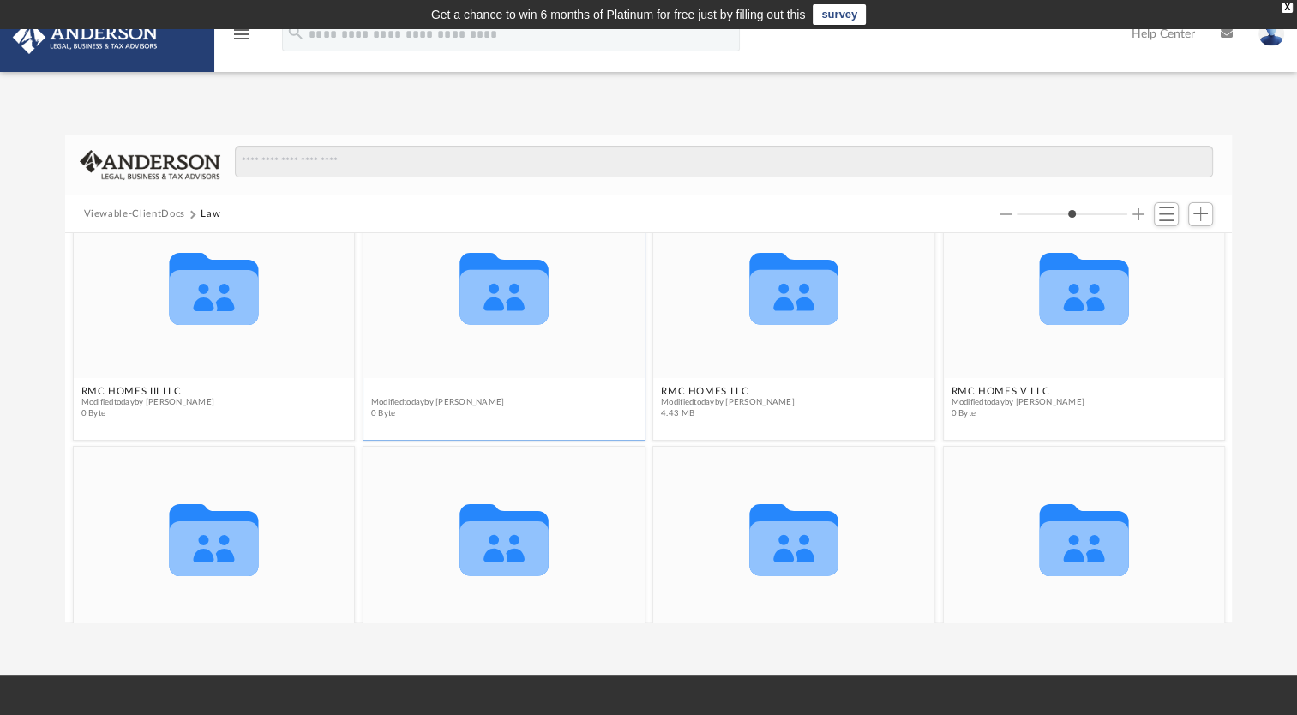
click at [445, 393] on figure "Collaborated Folder RMC HOMES IV LLC Modified today by Rob Crotty 0 Byte" at bounding box center [504, 311] width 281 height 230
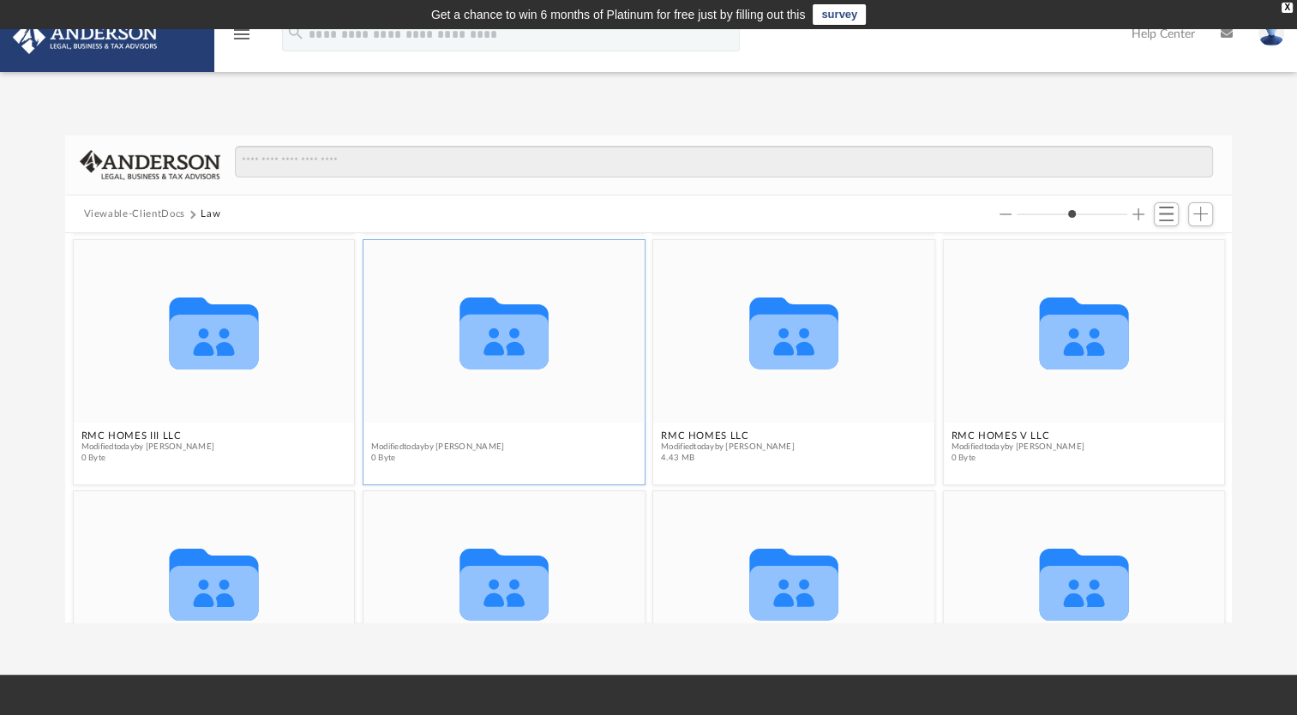
click at [425, 436] on button "RMC HOMES IV LLC" at bounding box center [437, 435] width 134 height 11
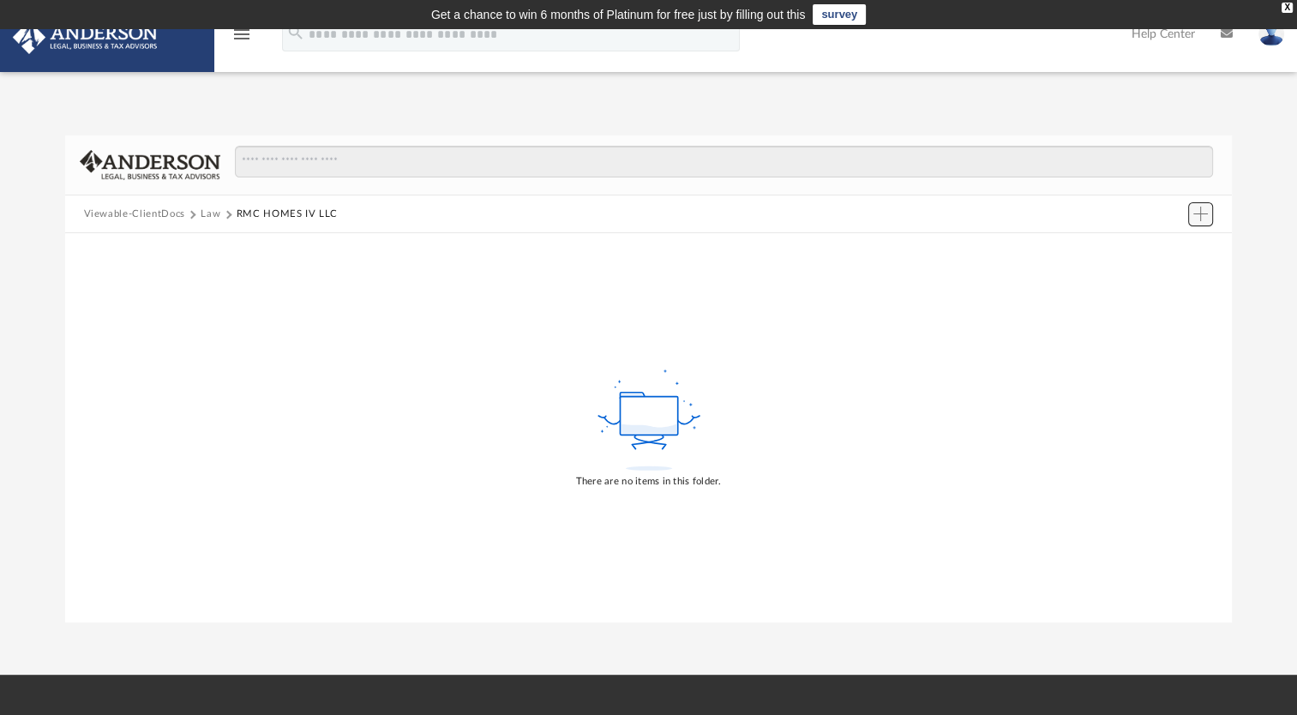
click at [1199, 212] on span "Add" at bounding box center [1201, 214] width 15 height 15
click at [1176, 241] on li "Upload" at bounding box center [1176, 248] width 55 height 18
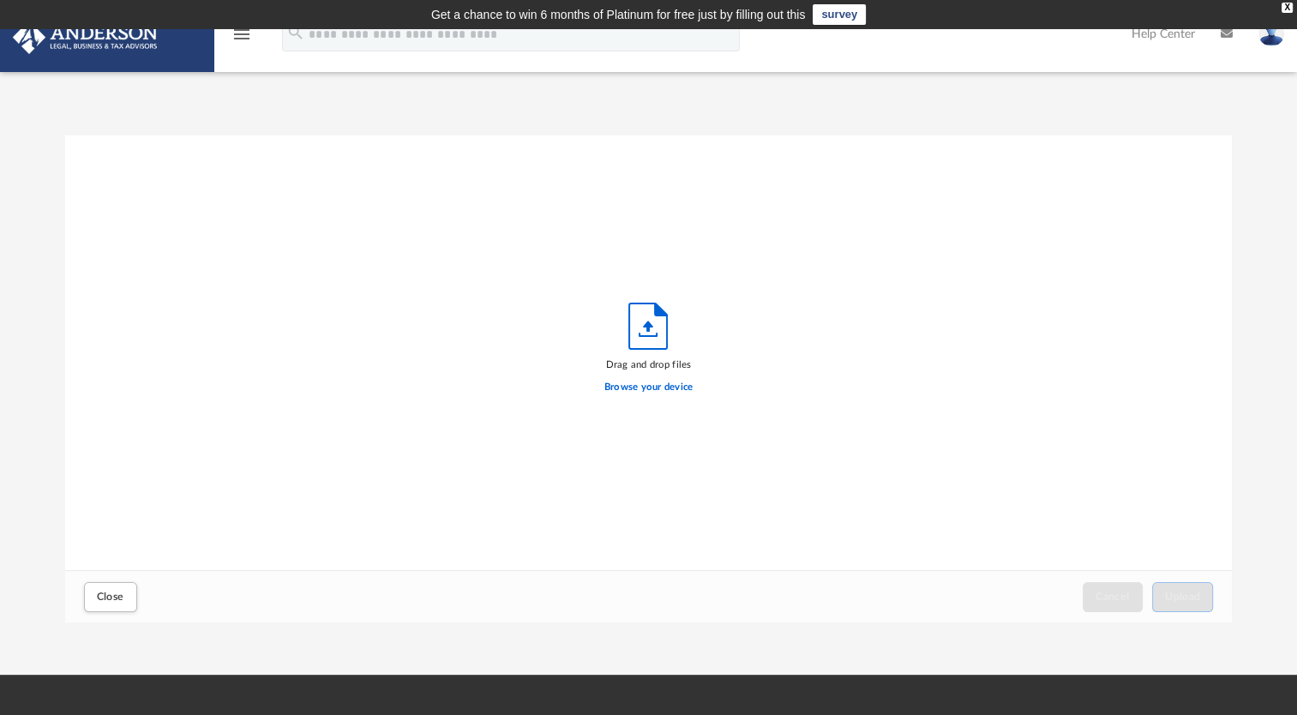
scroll to position [422, 1154]
click at [672, 385] on label "Browse your device" at bounding box center [649, 387] width 89 height 15
click at [0, 0] on input "Browse your device" at bounding box center [0, 0] width 0 height 0
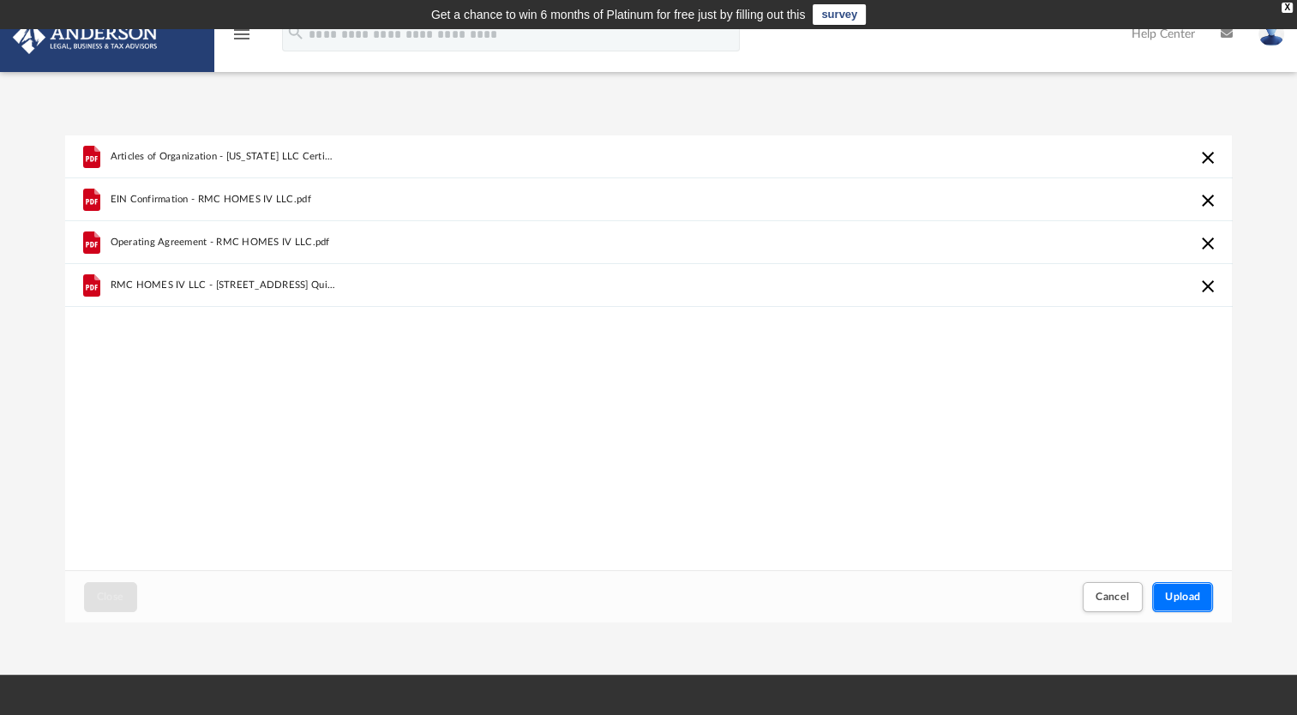
click at [1175, 596] on span "Upload" at bounding box center [1183, 597] width 36 height 10
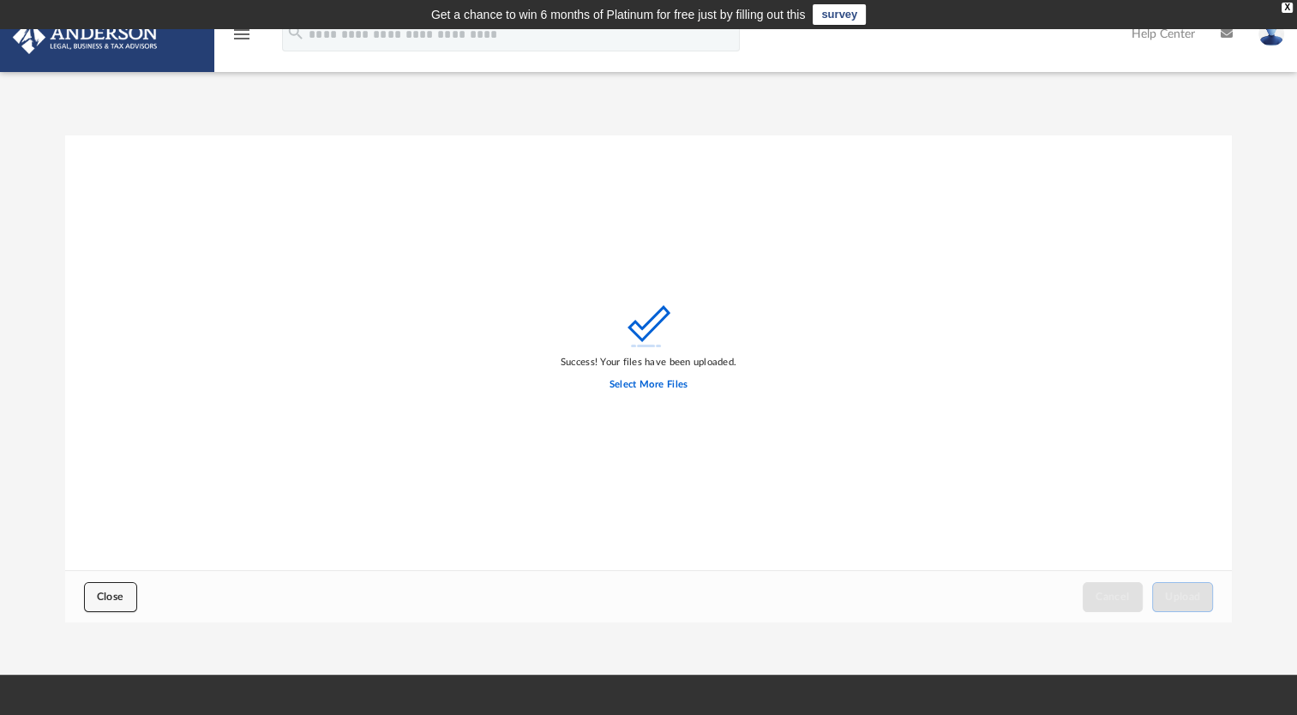
click at [111, 587] on button "Close" at bounding box center [110, 597] width 53 height 30
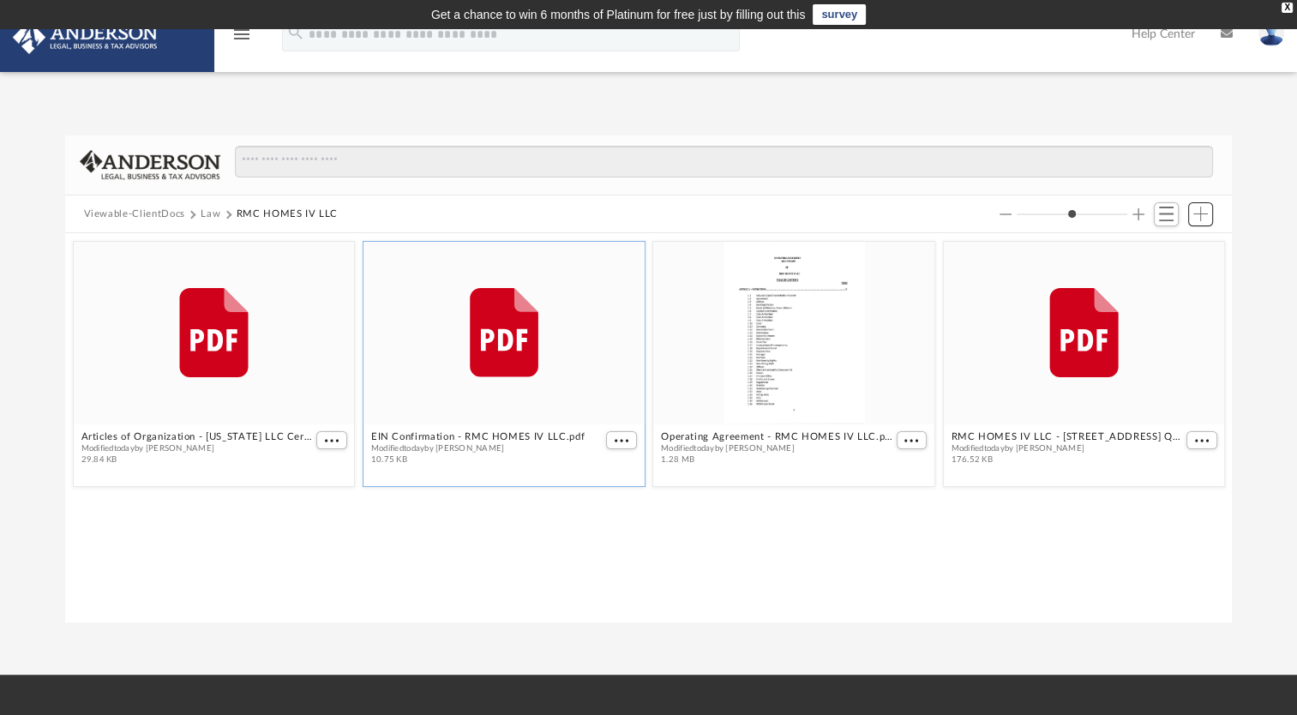
scroll to position [376, 1154]
click at [213, 209] on button "Law" at bounding box center [211, 214] width 20 height 15
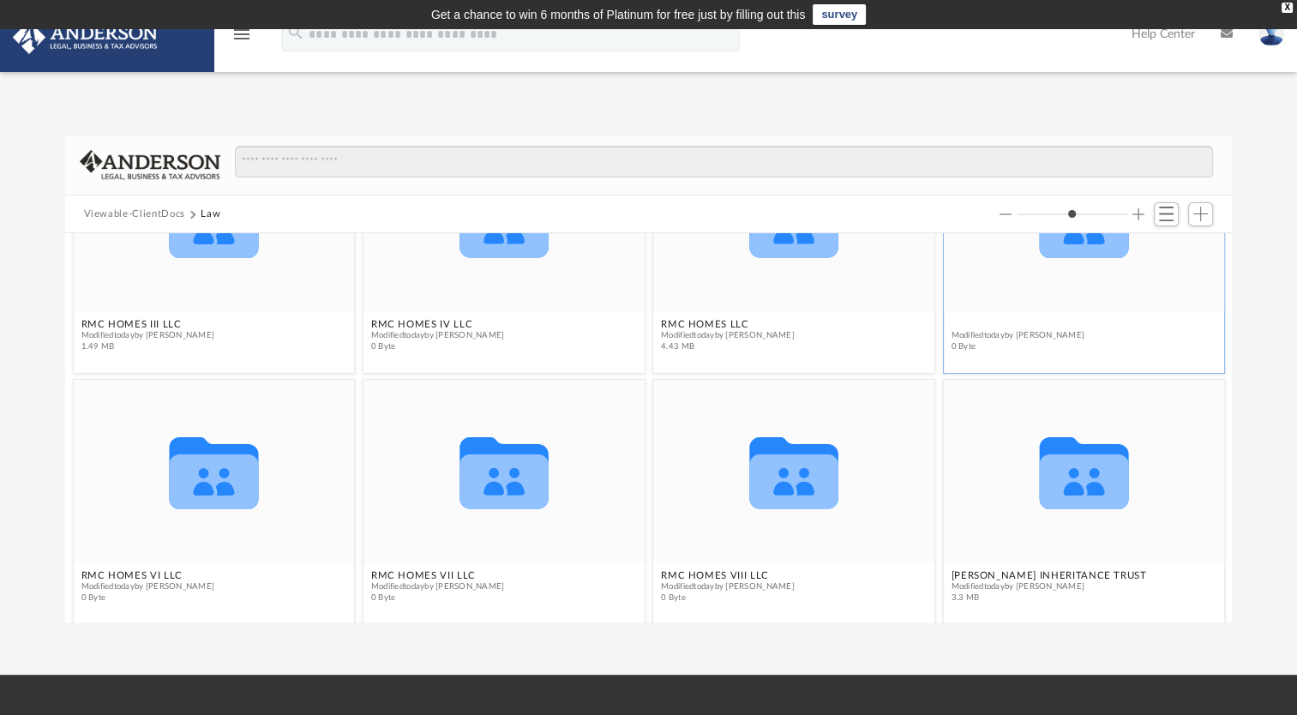
scroll to position [254, 0]
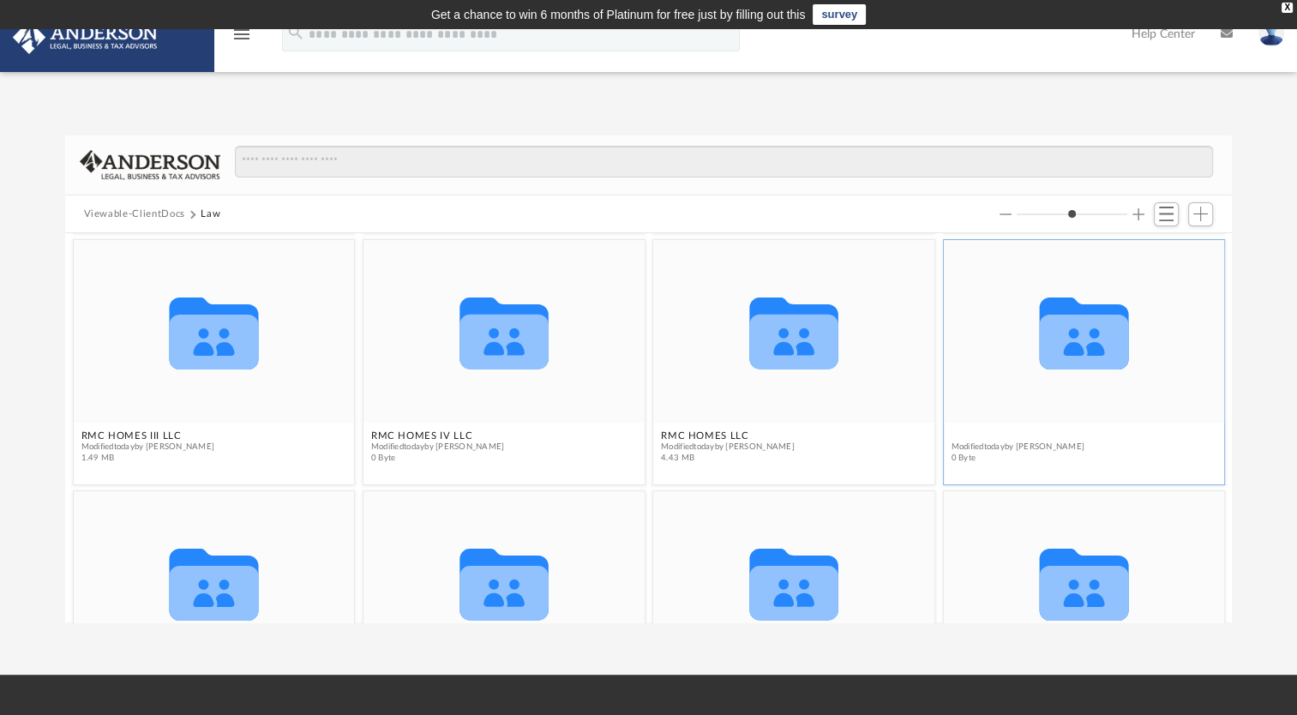
click at [967, 318] on figure "Collaborated Folder RMC HOMES V LLC Modified today by Rob Crotty 0 Byte" at bounding box center [1083, 355] width 281 height 230
click at [977, 435] on button "RMC HOMES V LLC" at bounding box center [1018, 435] width 134 height 11
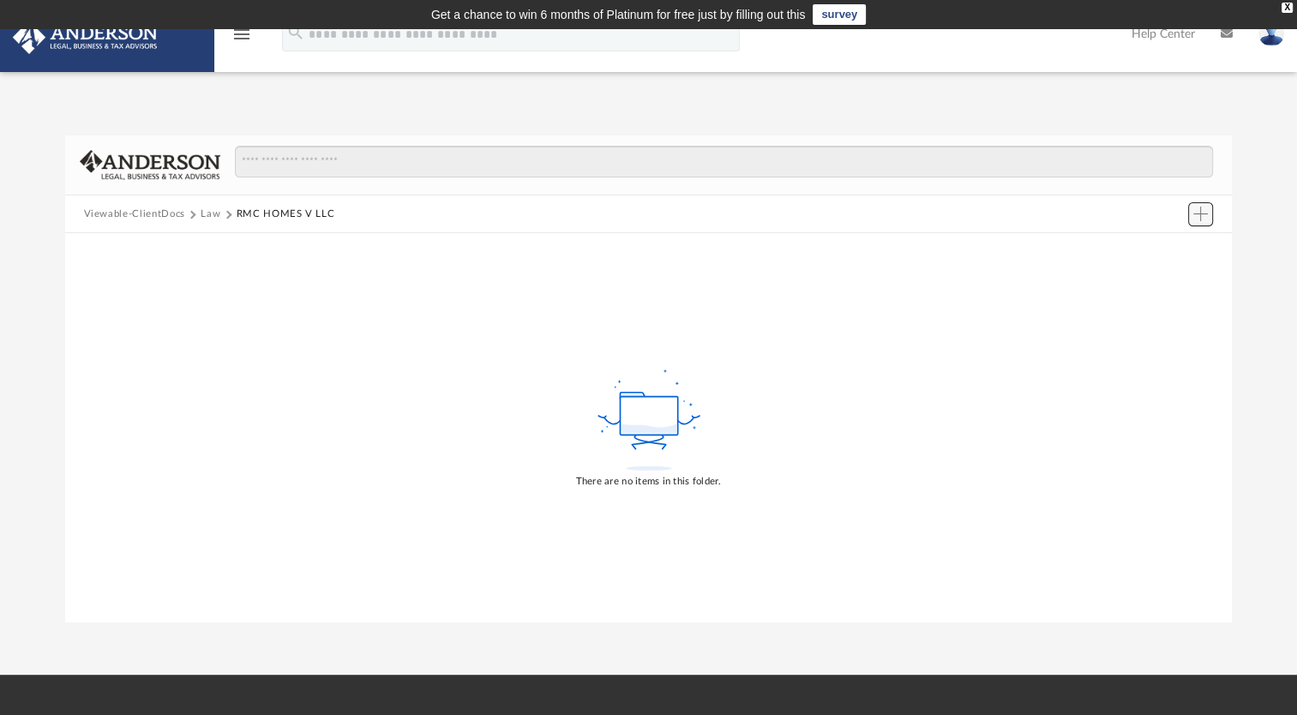
click at [1197, 215] on span "Add" at bounding box center [1201, 214] width 15 height 15
click at [1173, 244] on li "Upload" at bounding box center [1176, 248] width 55 height 18
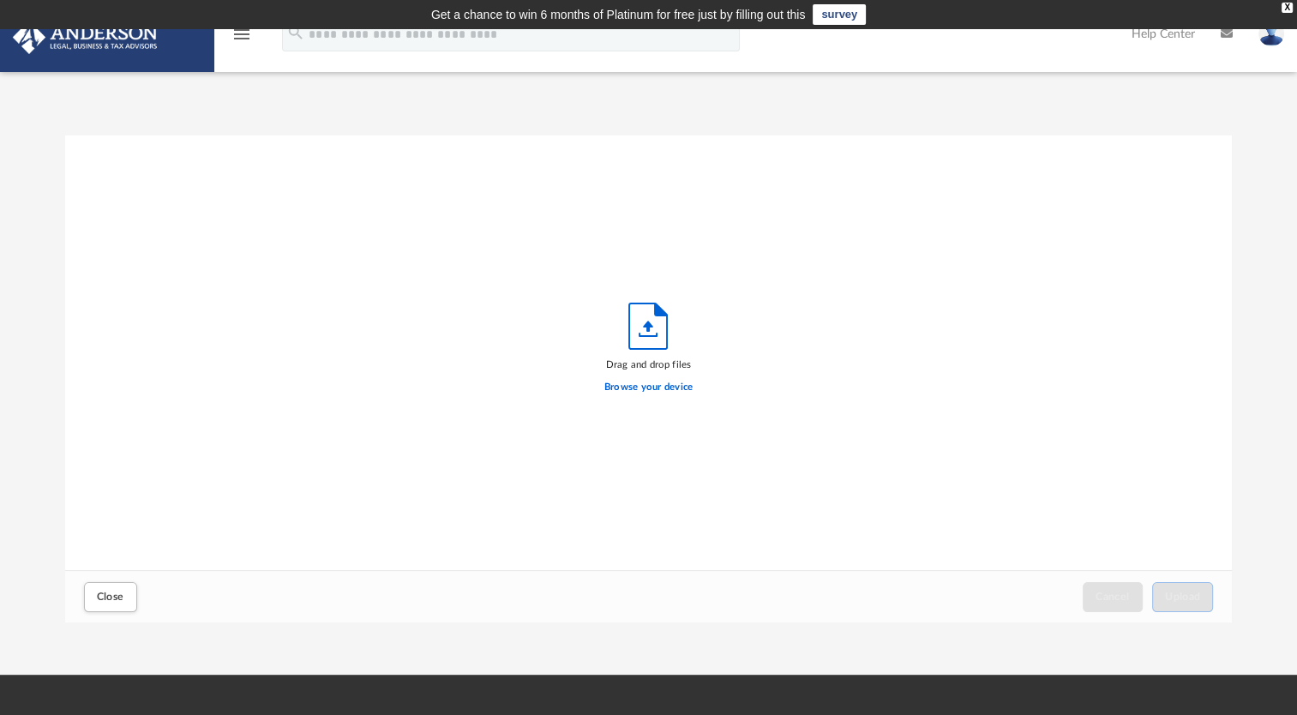
scroll to position [422, 1154]
click at [650, 385] on label "Browse your device" at bounding box center [649, 387] width 89 height 15
click at [0, 0] on input "Browse your device" at bounding box center [0, 0] width 0 height 0
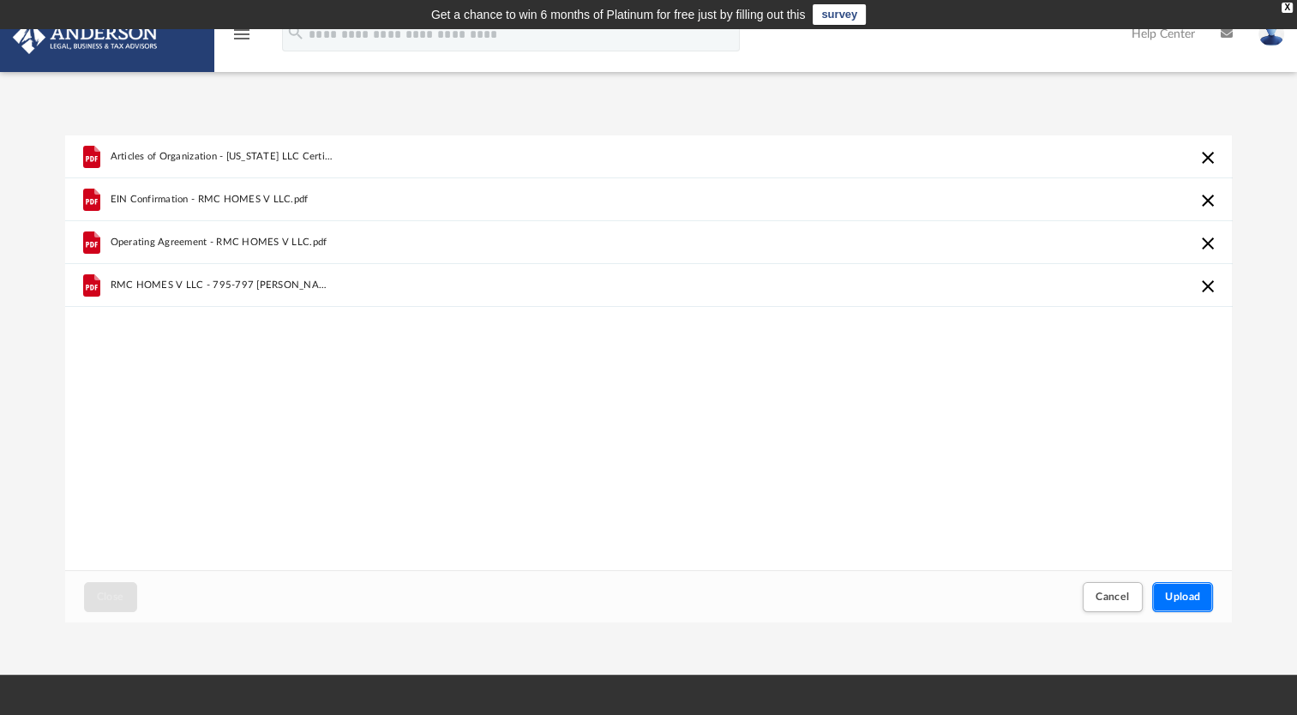
click at [1176, 594] on span "Upload" at bounding box center [1183, 597] width 36 height 10
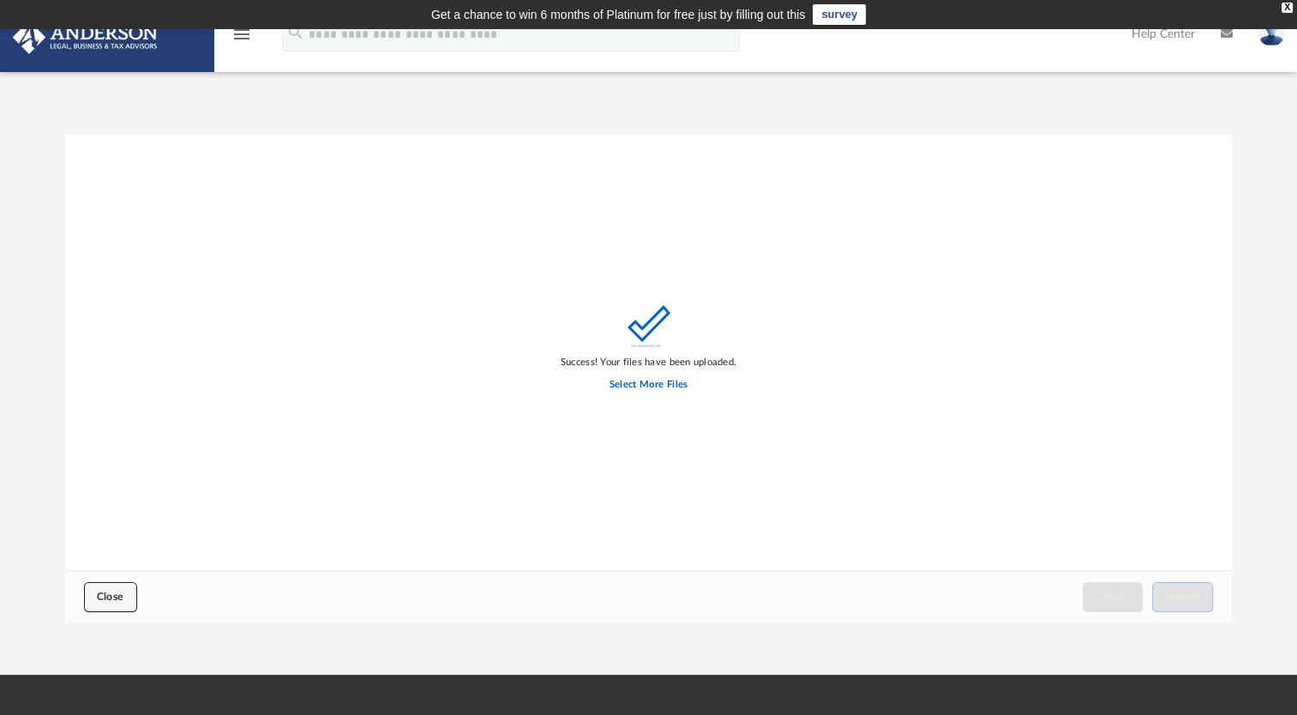
click at [107, 596] on span "Close" at bounding box center [110, 597] width 27 height 10
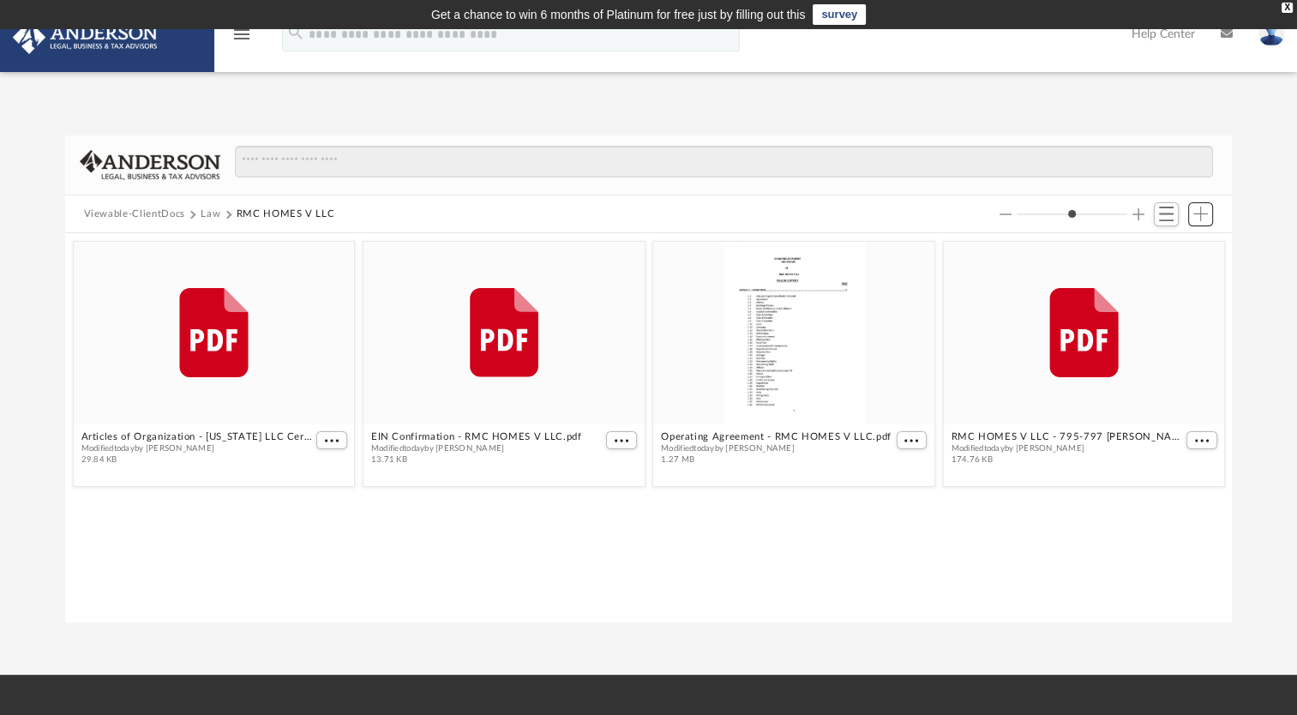
scroll to position [376, 1154]
click at [215, 213] on button "Law" at bounding box center [211, 214] width 20 height 15
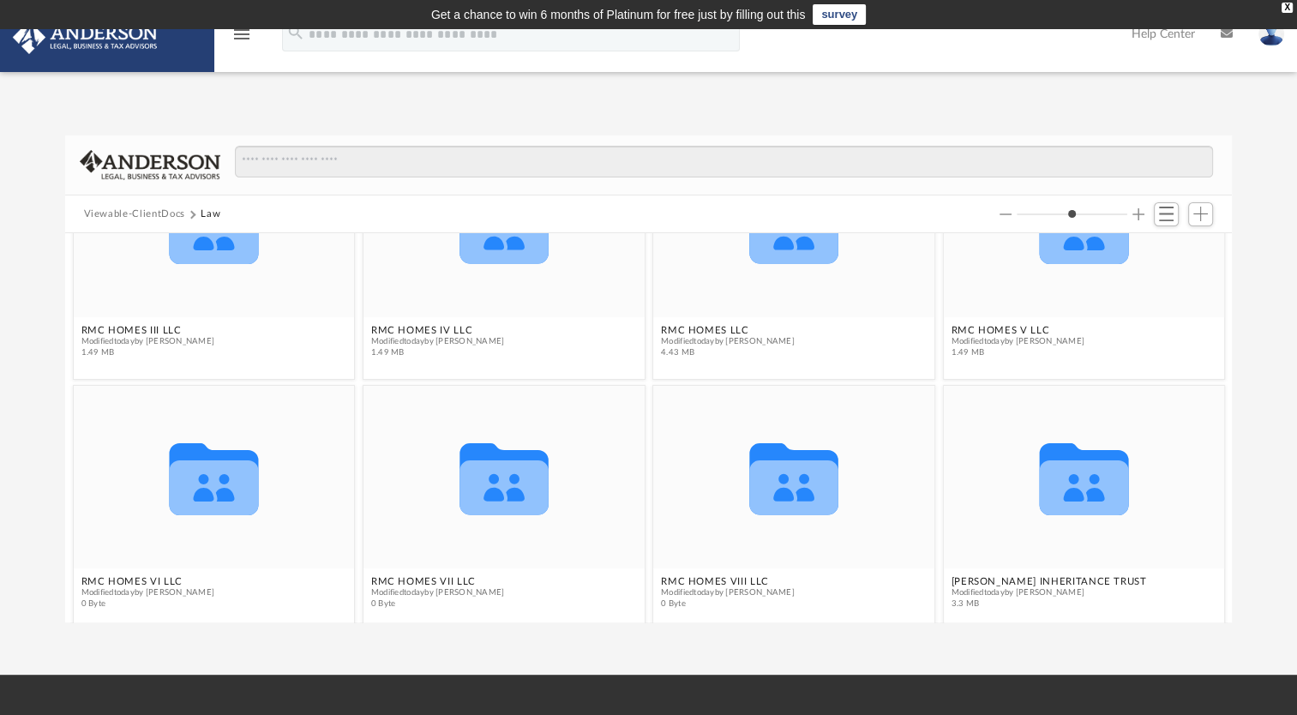
scroll to position [374, 0]
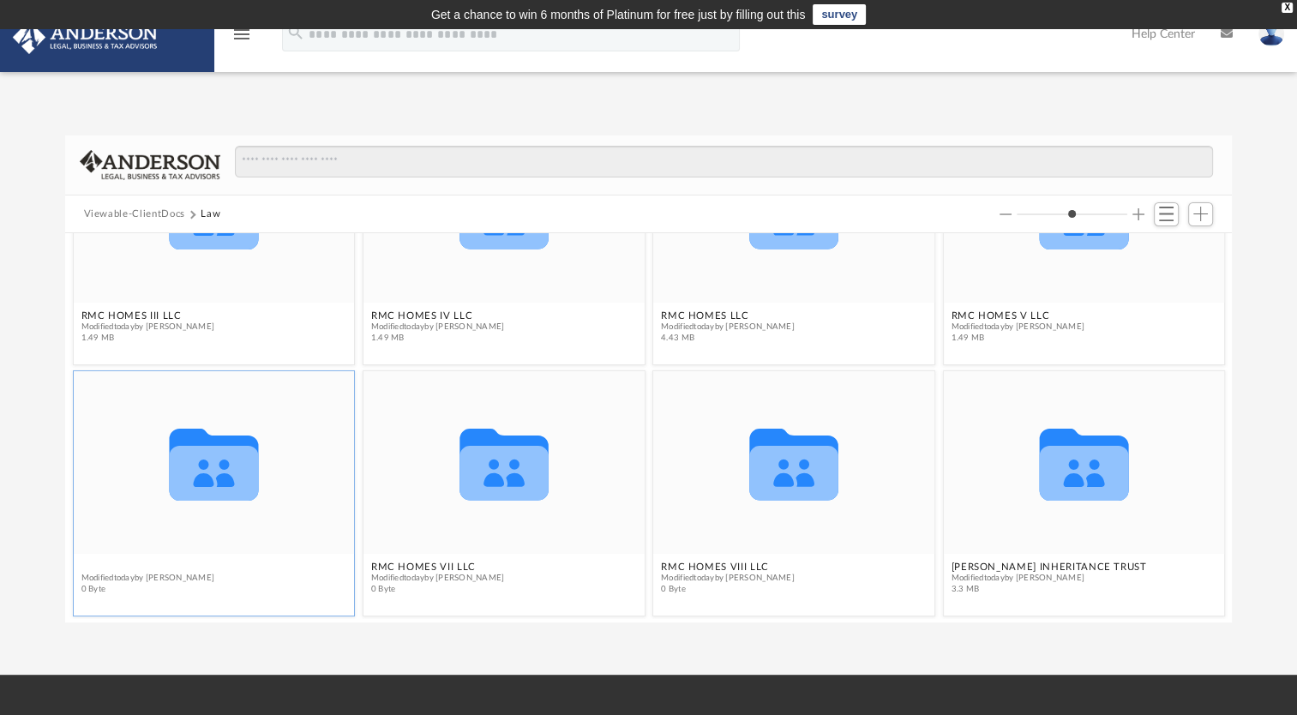
click at [146, 565] on figcaption "RMC HOMES VI LLC Modified today by Rob Crotty 0 Byte" at bounding box center [213, 578] width 281 height 45
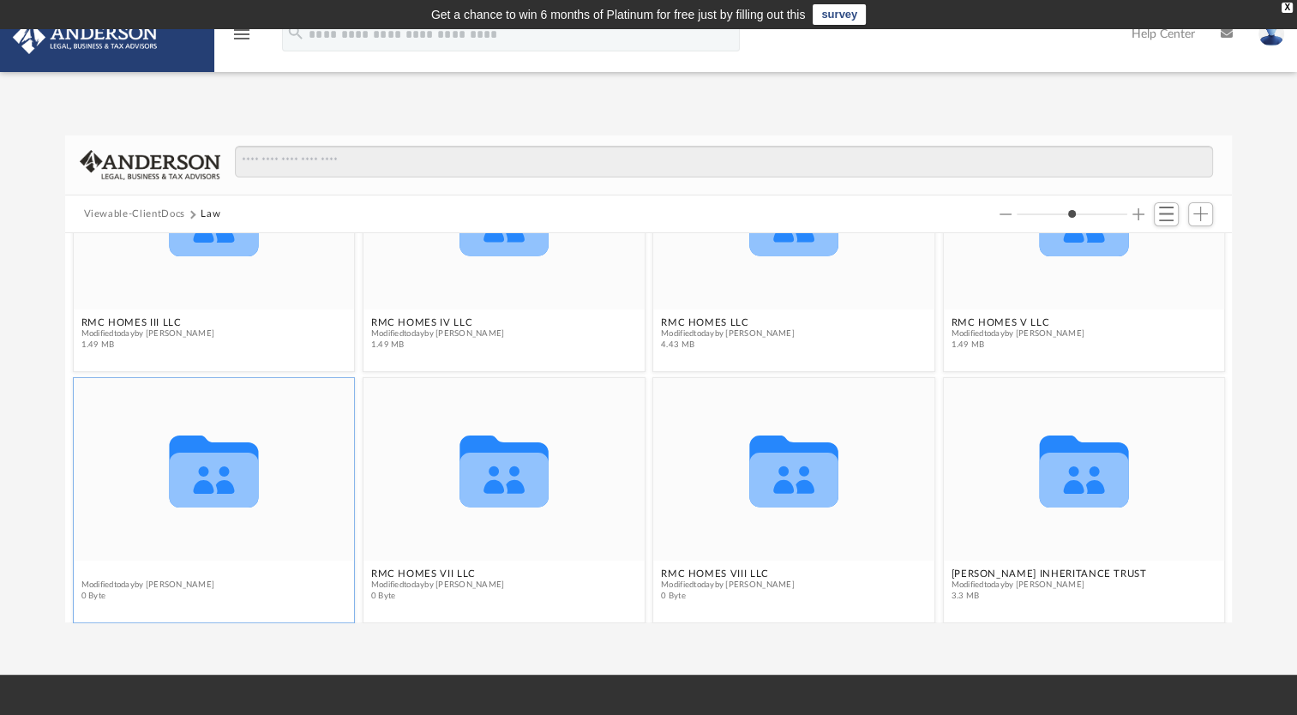
click at [139, 570] on button "RMC HOMES VI LLC" at bounding box center [148, 574] width 134 height 11
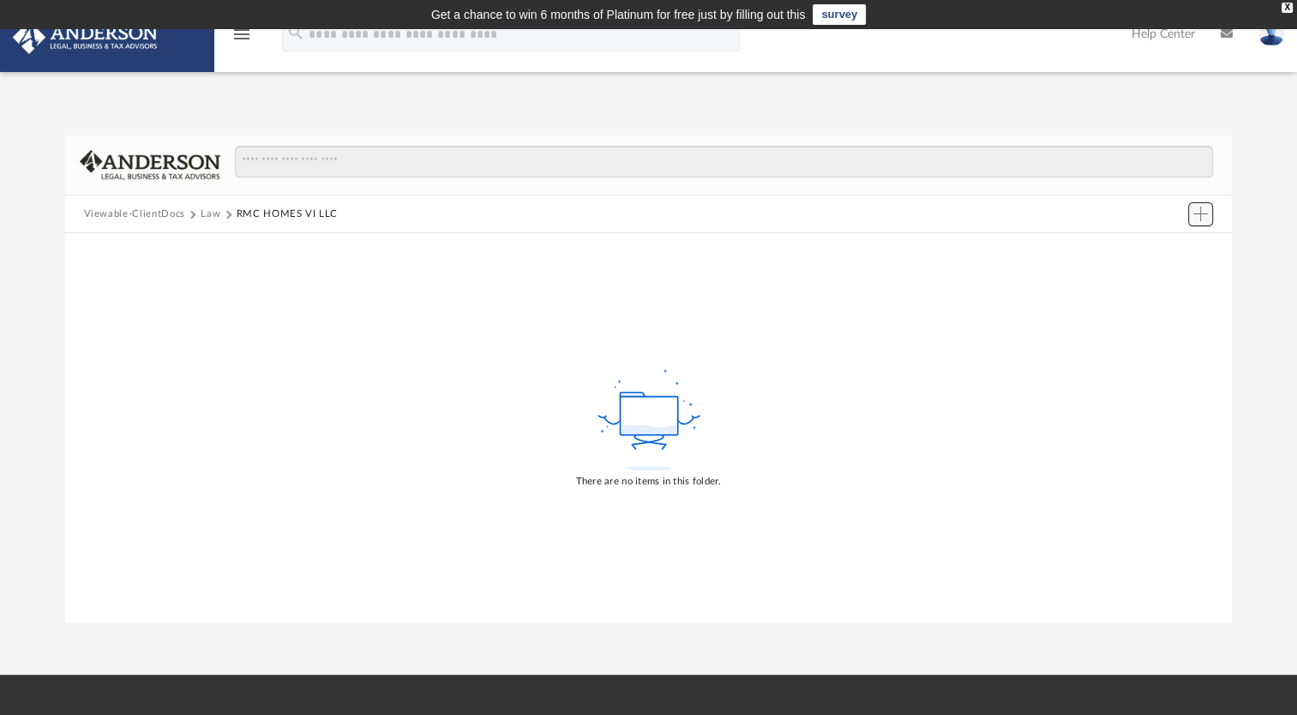
click at [1198, 214] on span "Add" at bounding box center [1201, 214] width 15 height 15
click at [1170, 247] on li "Upload" at bounding box center [1176, 248] width 55 height 18
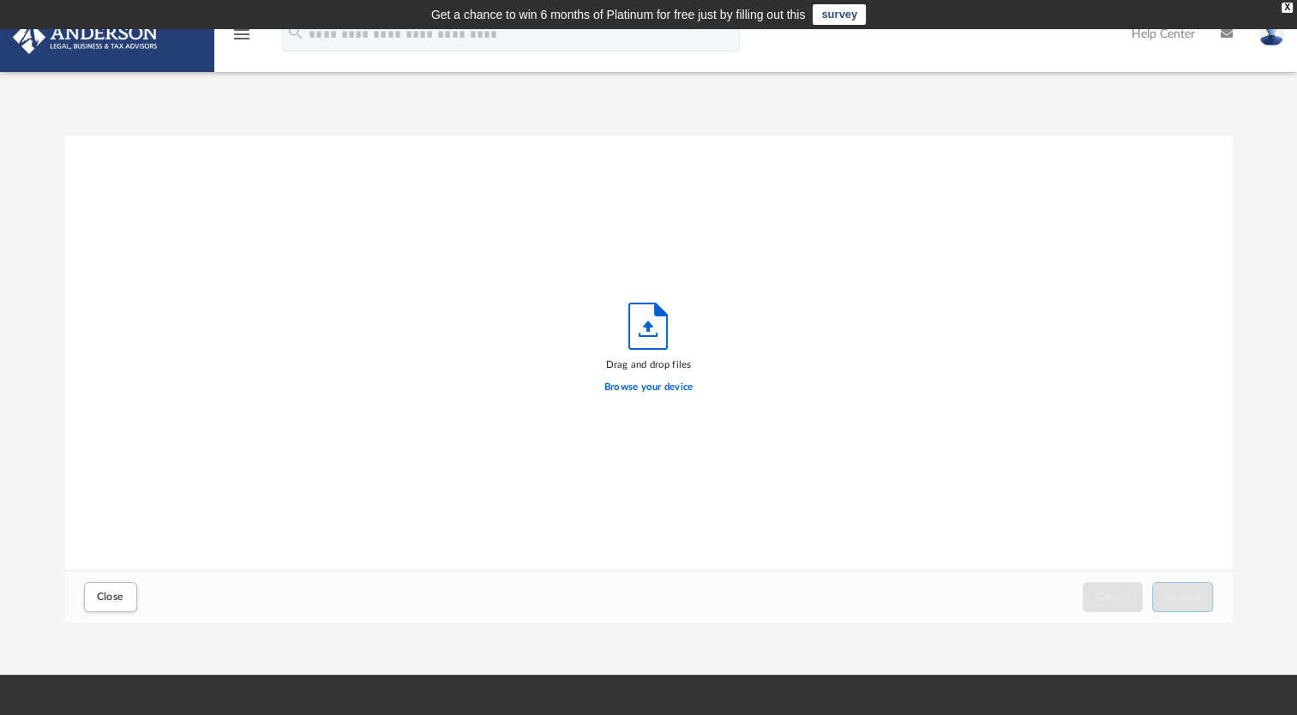
scroll to position [422, 1154]
click at [660, 385] on label "Browse your device" at bounding box center [649, 387] width 89 height 15
click at [0, 0] on input "Browse your device" at bounding box center [0, 0] width 0 height 0
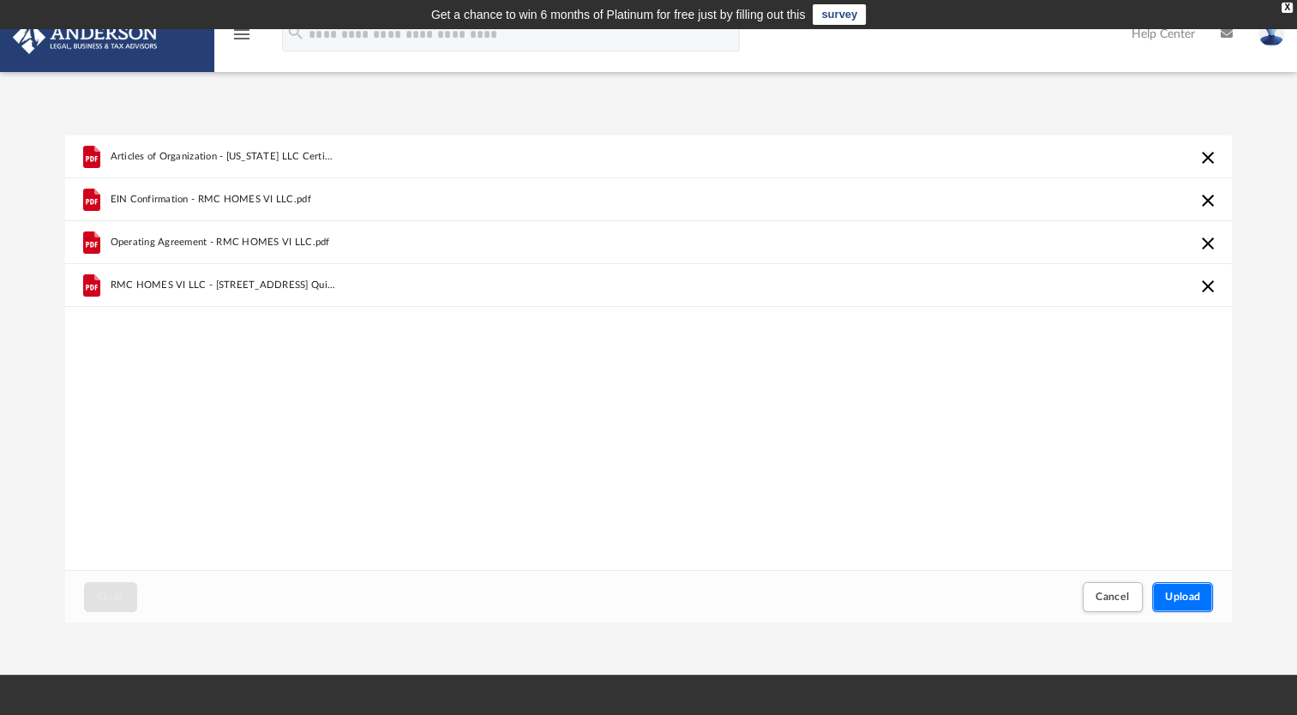
click at [1173, 599] on span "Upload" at bounding box center [1183, 597] width 36 height 10
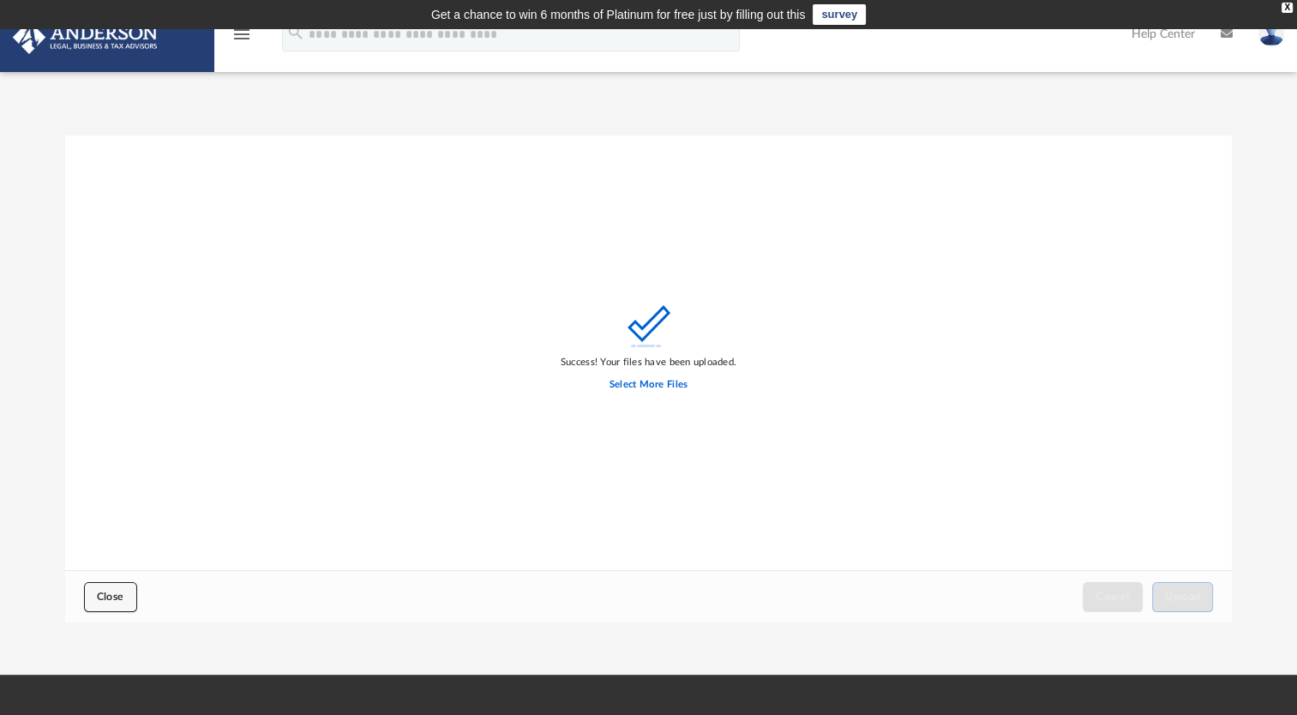
click at [107, 597] on span "Close" at bounding box center [110, 597] width 27 height 10
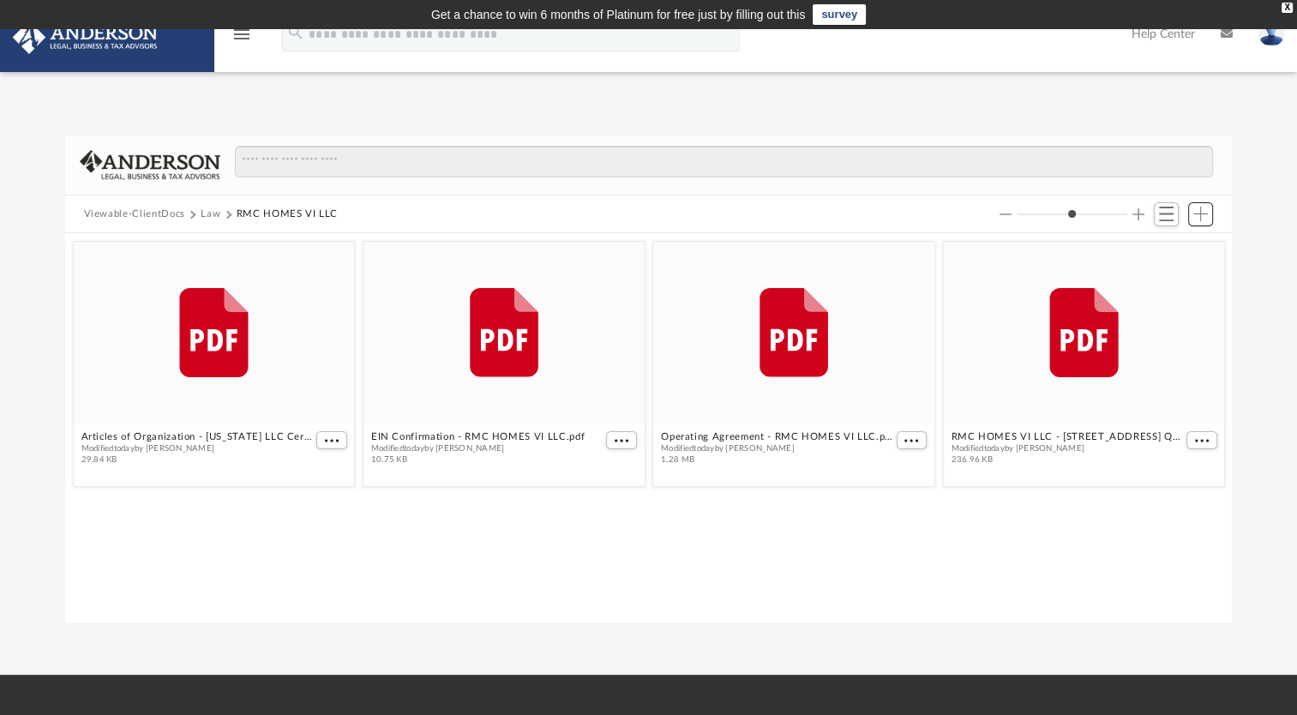
scroll to position [376, 1154]
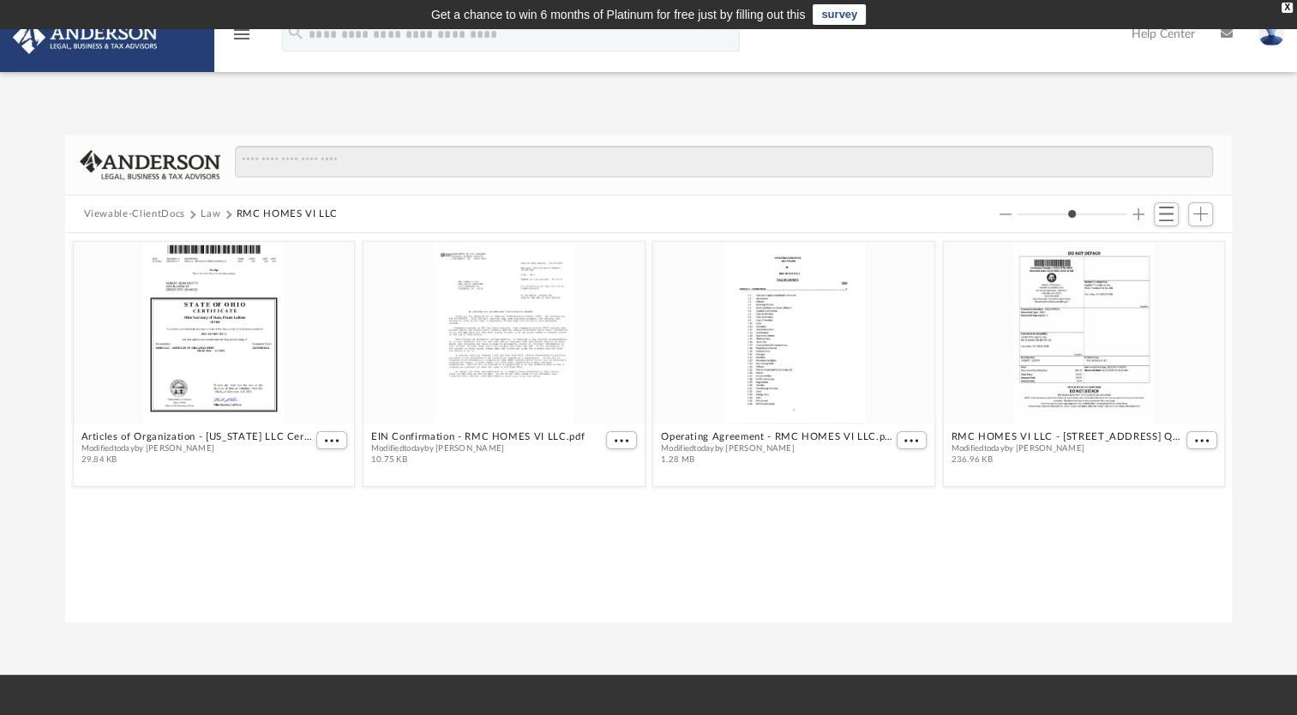
click at [210, 211] on button "Law" at bounding box center [211, 214] width 20 height 15
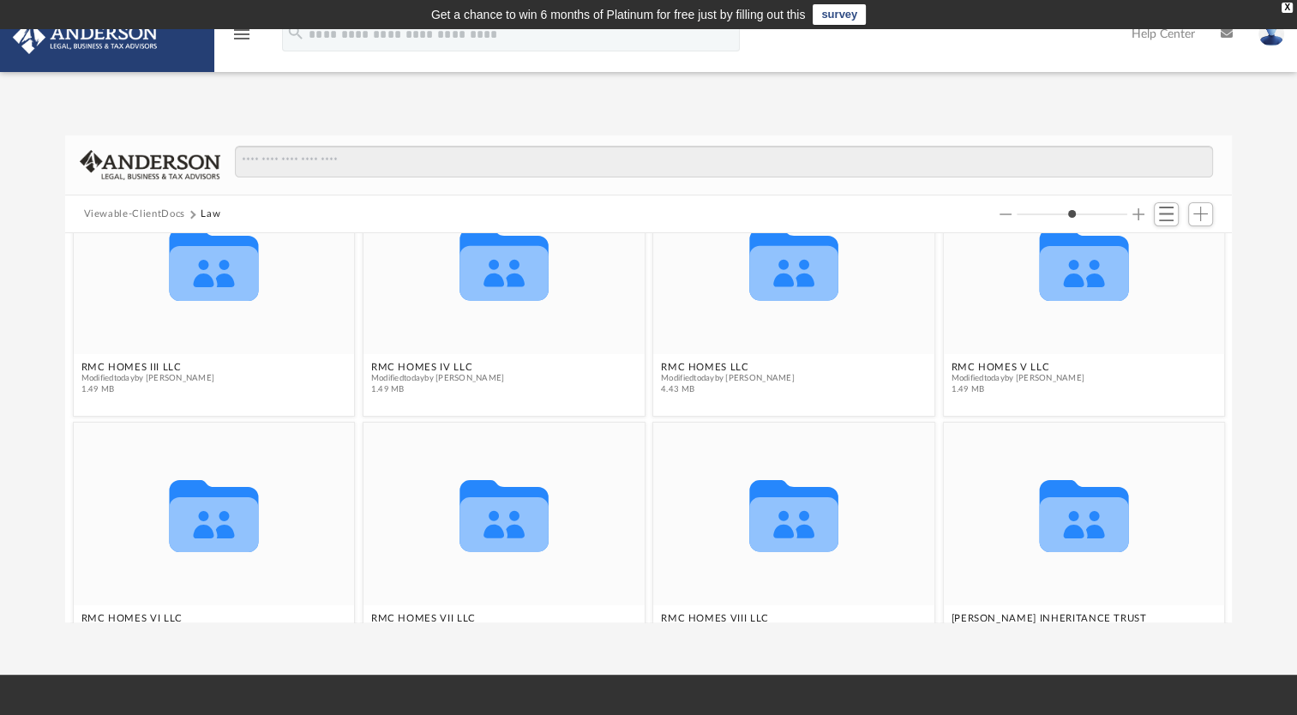
scroll to position [374, 0]
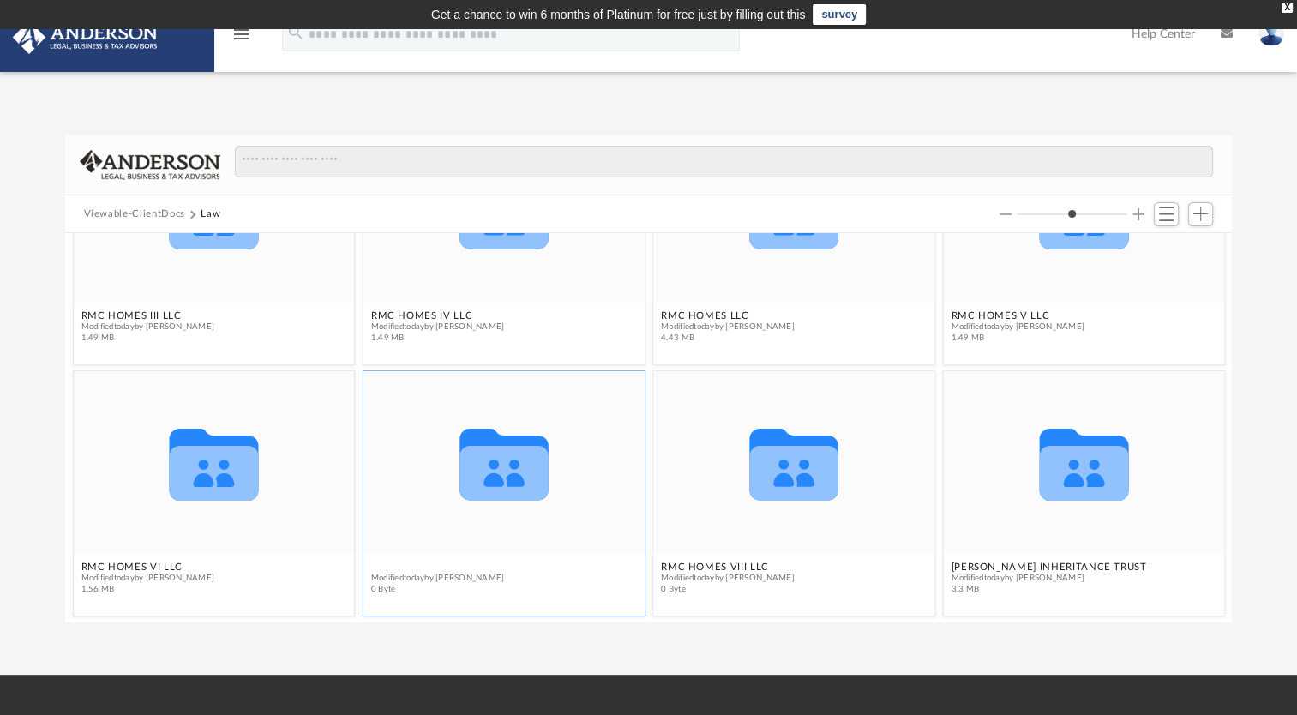
click at [430, 562] on figcaption "RMC HOMES VII LLC Modified today by Rob Crotty 0 Byte" at bounding box center [504, 578] width 281 height 45
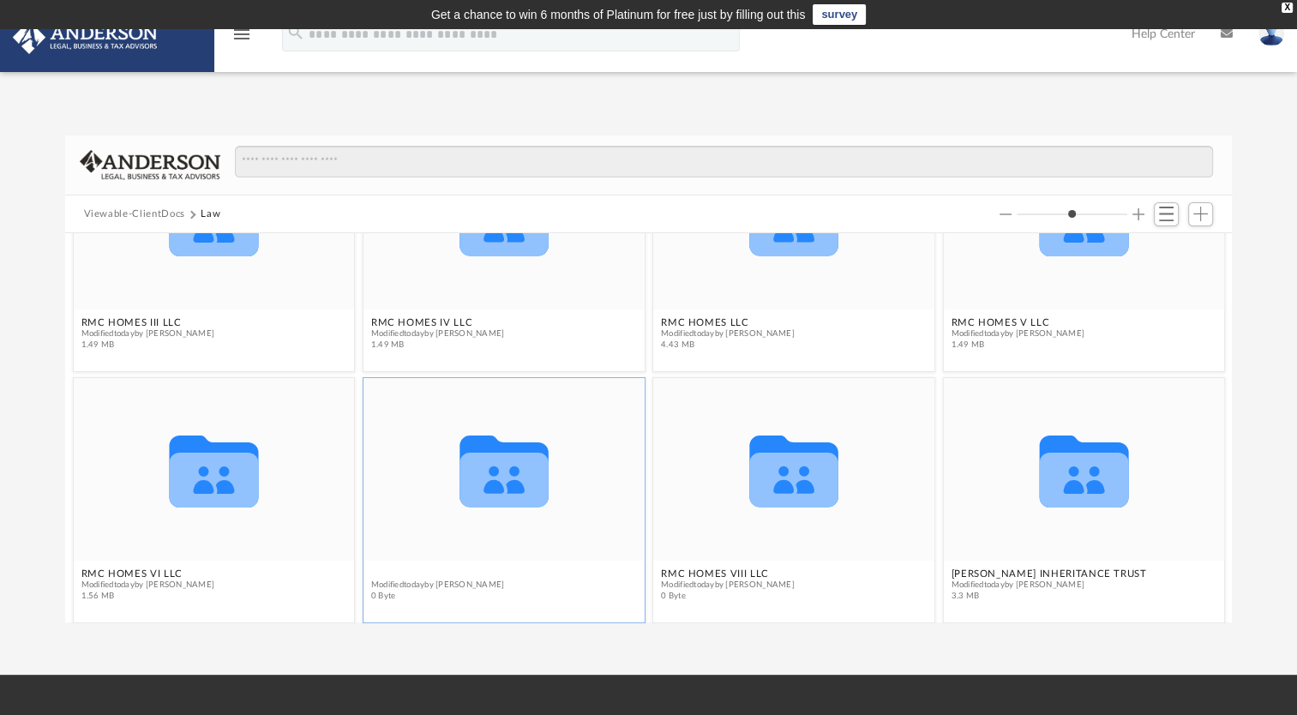
click at [421, 572] on button "RMC HOMES VII LLC" at bounding box center [437, 574] width 134 height 11
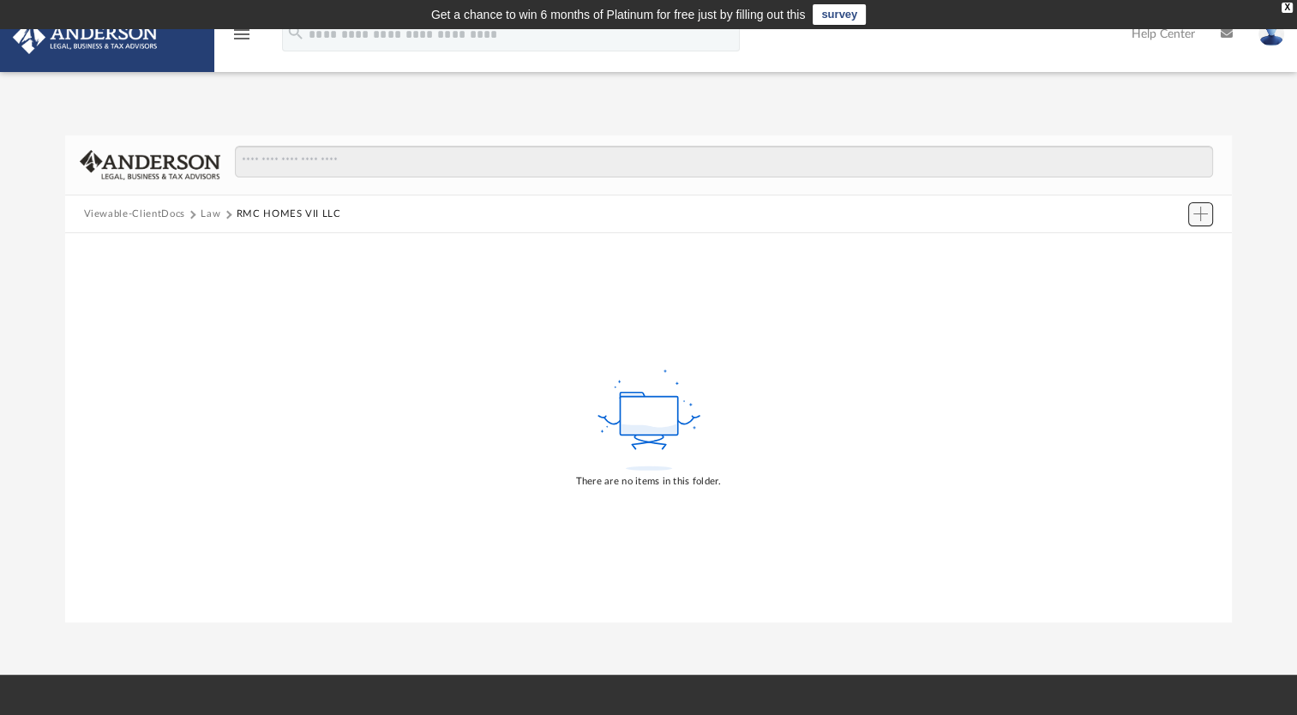
click at [1203, 216] on span "Add" at bounding box center [1201, 214] width 15 height 15
click at [1165, 245] on li "Upload" at bounding box center [1176, 248] width 55 height 18
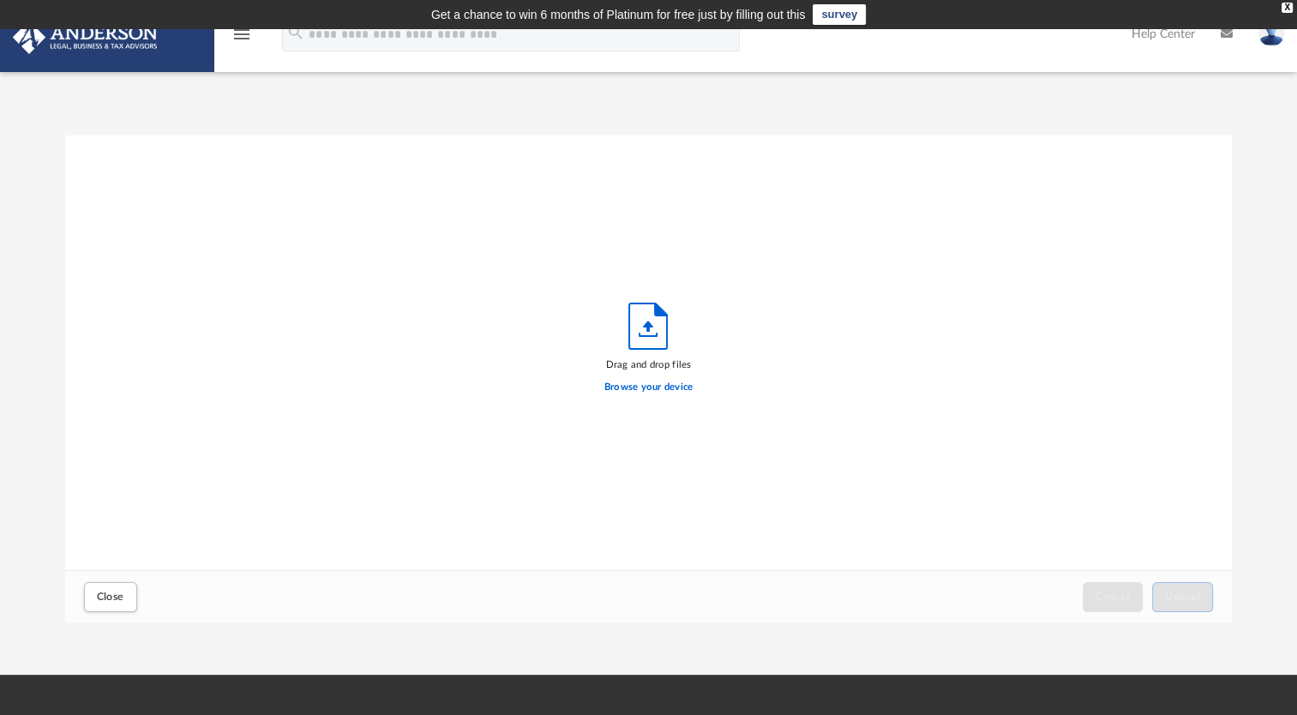
scroll to position [422, 1154]
click at [649, 390] on label "Browse your device" at bounding box center [649, 387] width 89 height 15
click at [0, 0] on input "Browse your device" at bounding box center [0, 0] width 0 height 0
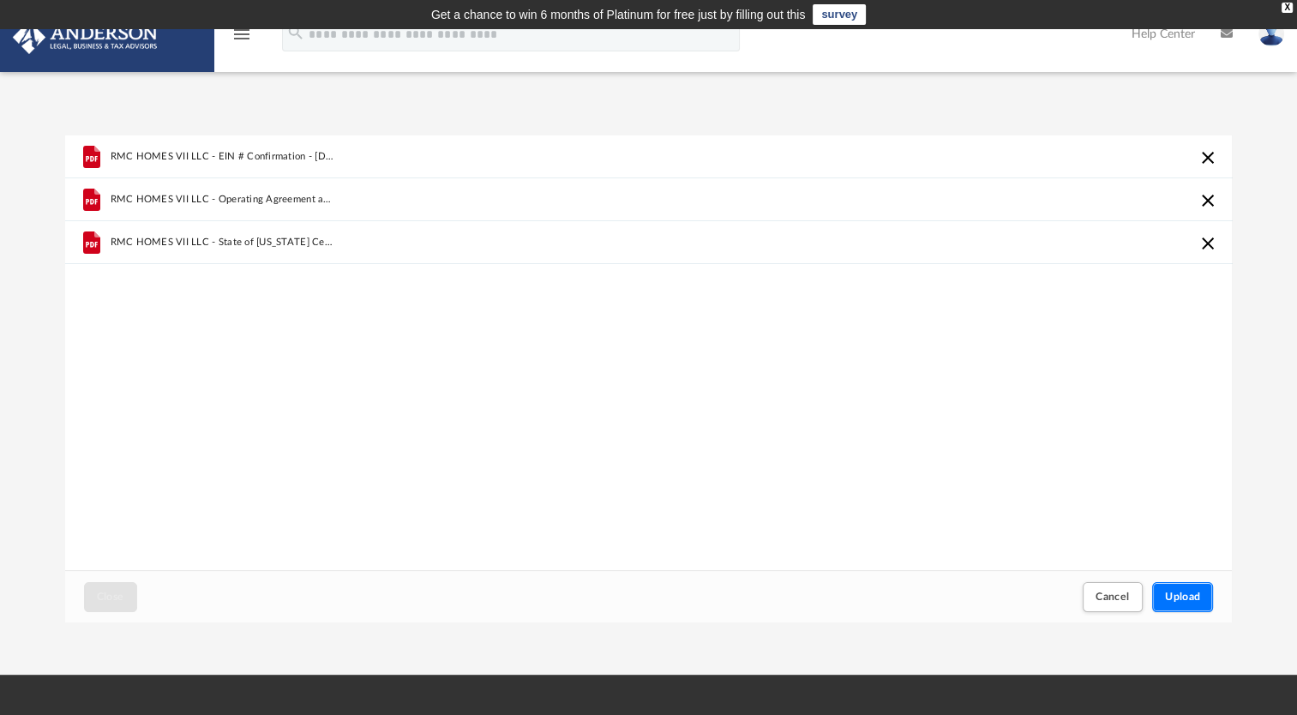
click at [1171, 586] on button "Upload" at bounding box center [1183, 597] width 62 height 30
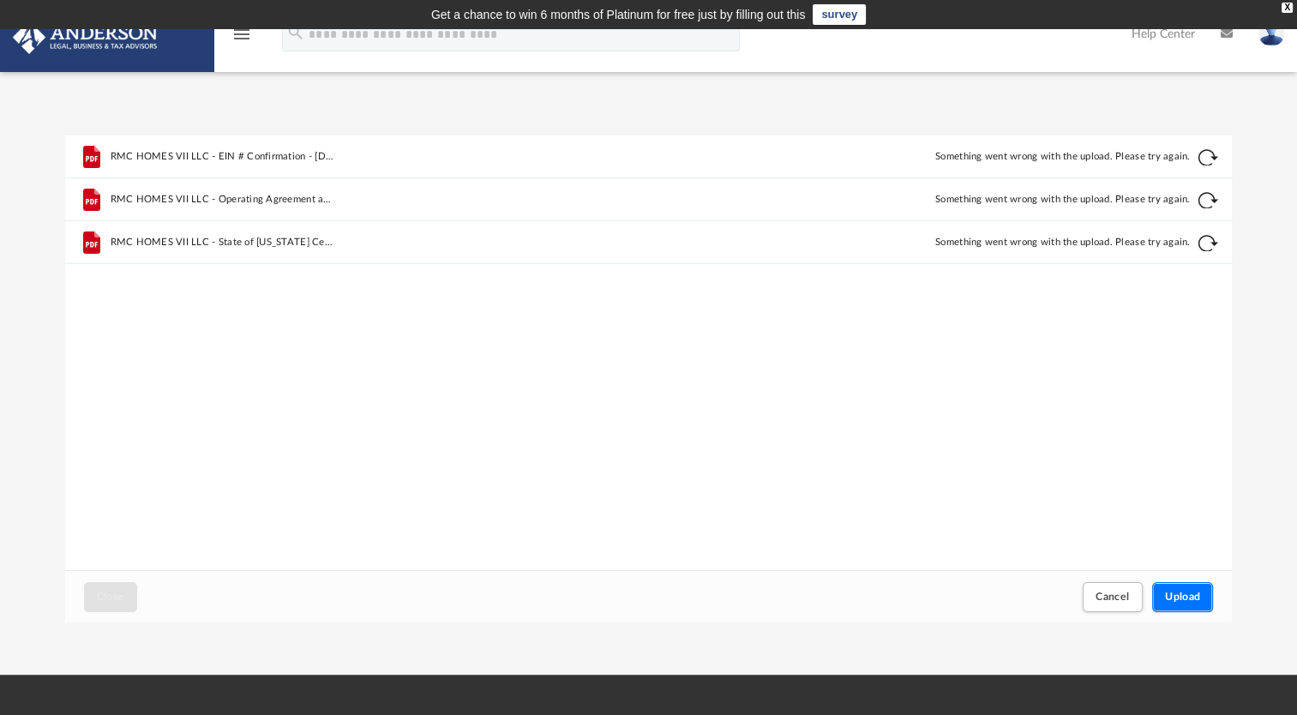
click at [1176, 597] on span "Upload" at bounding box center [1183, 597] width 36 height 10
click at [1208, 162] on div "Retry" at bounding box center [1154, 170] width 129 height 26
click at [1187, 596] on span "Upload" at bounding box center [1183, 597] width 36 height 10
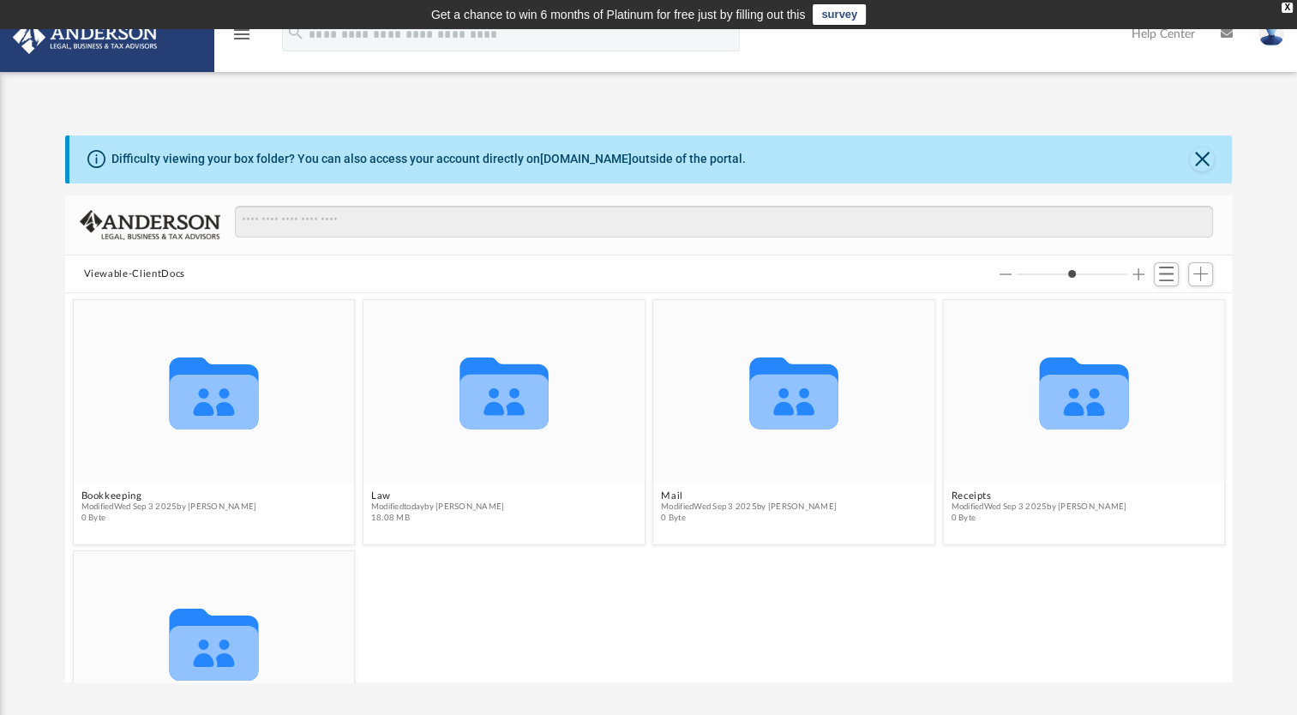
scroll to position [376, 1154]
click at [383, 496] on button "Law" at bounding box center [437, 495] width 134 height 11
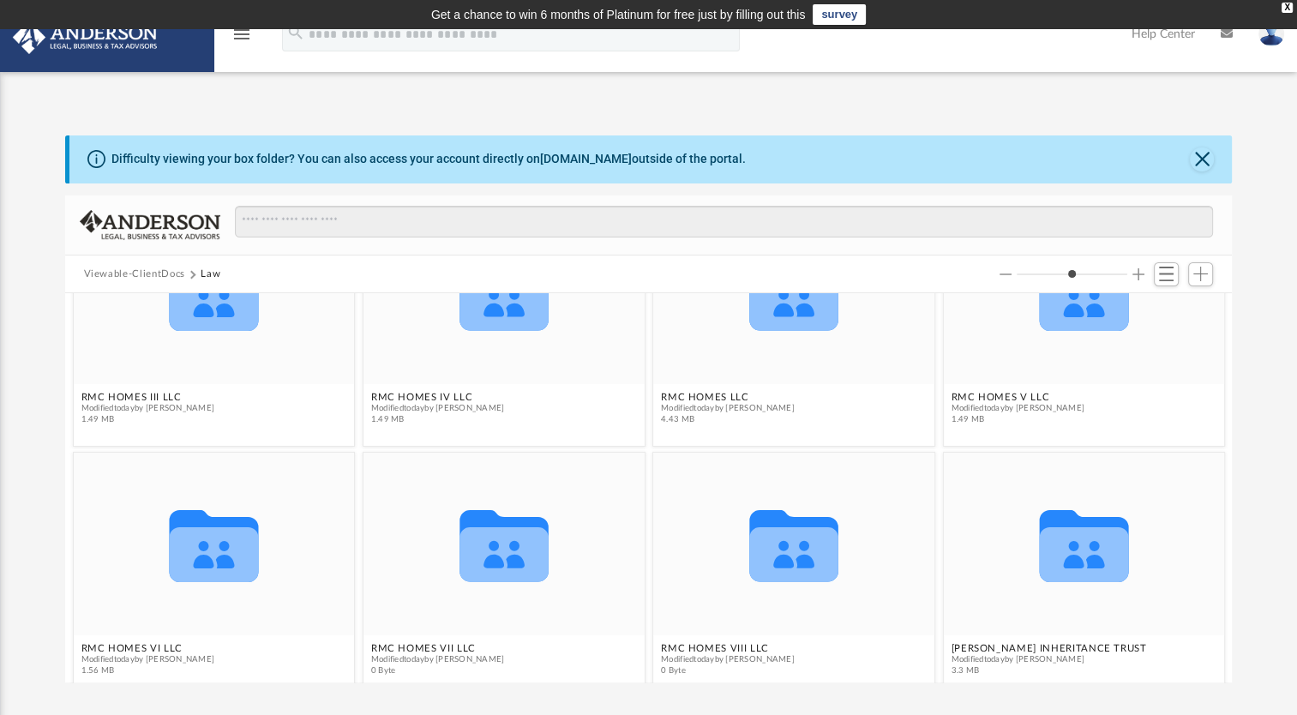
scroll to position [371, 0]
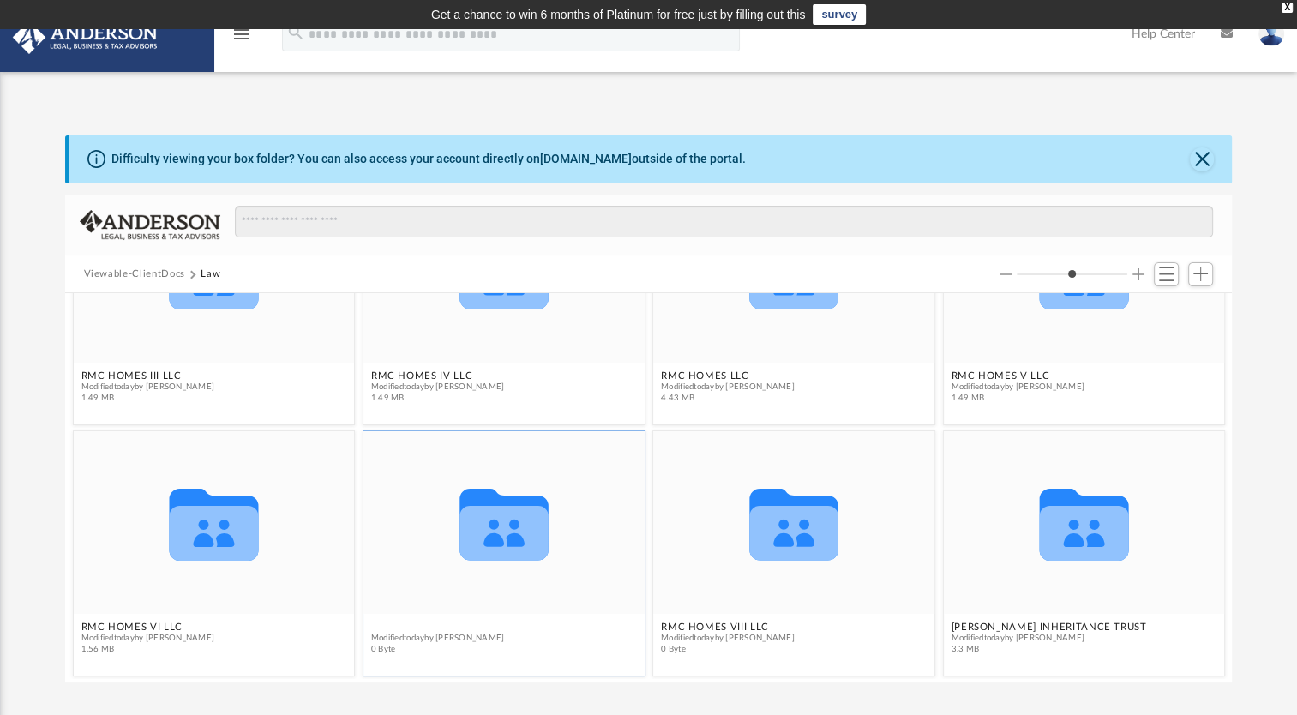
click at [405, 621] on div "Collaborated Folder [GEOGRAPHIC_DATA] (Personal Residence Trust) Modified [DATE…" at bounding box center [649, 487] width 1168 height 389
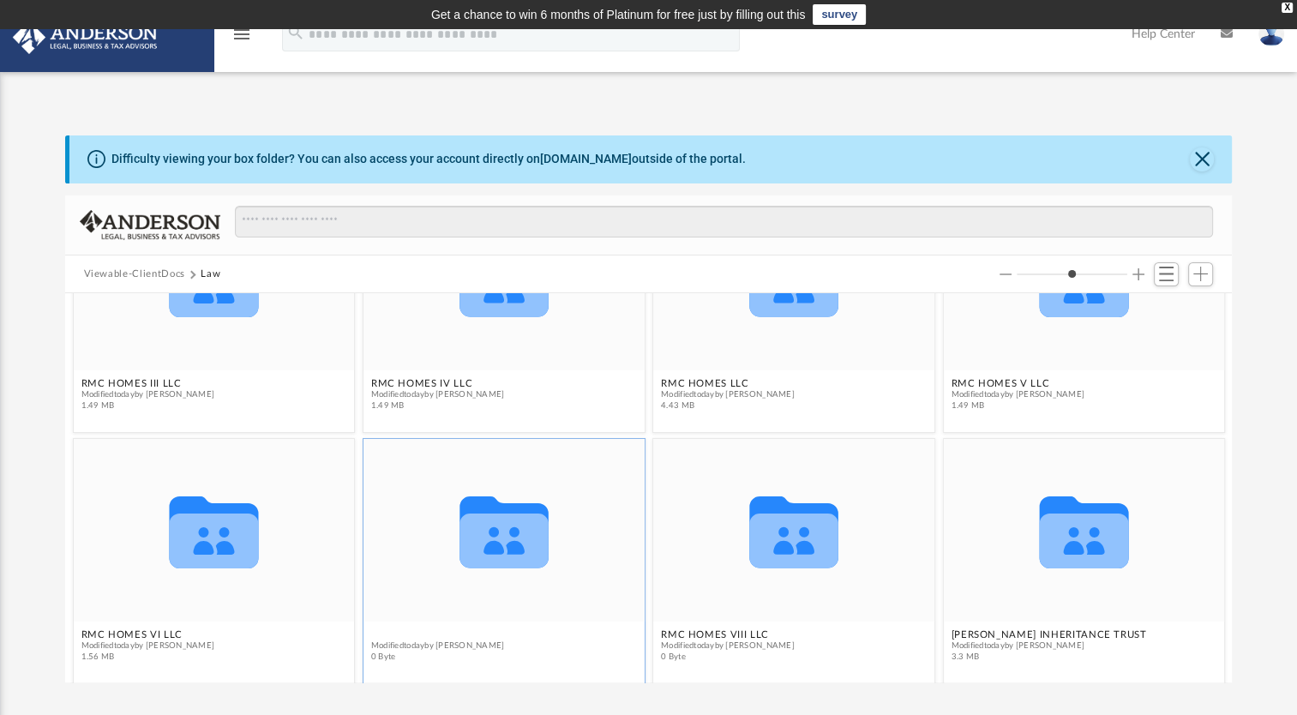
click at [404, 635] on button "RMC HOMES VII LLC" at bounding box center [437, 634] width 134 height 11
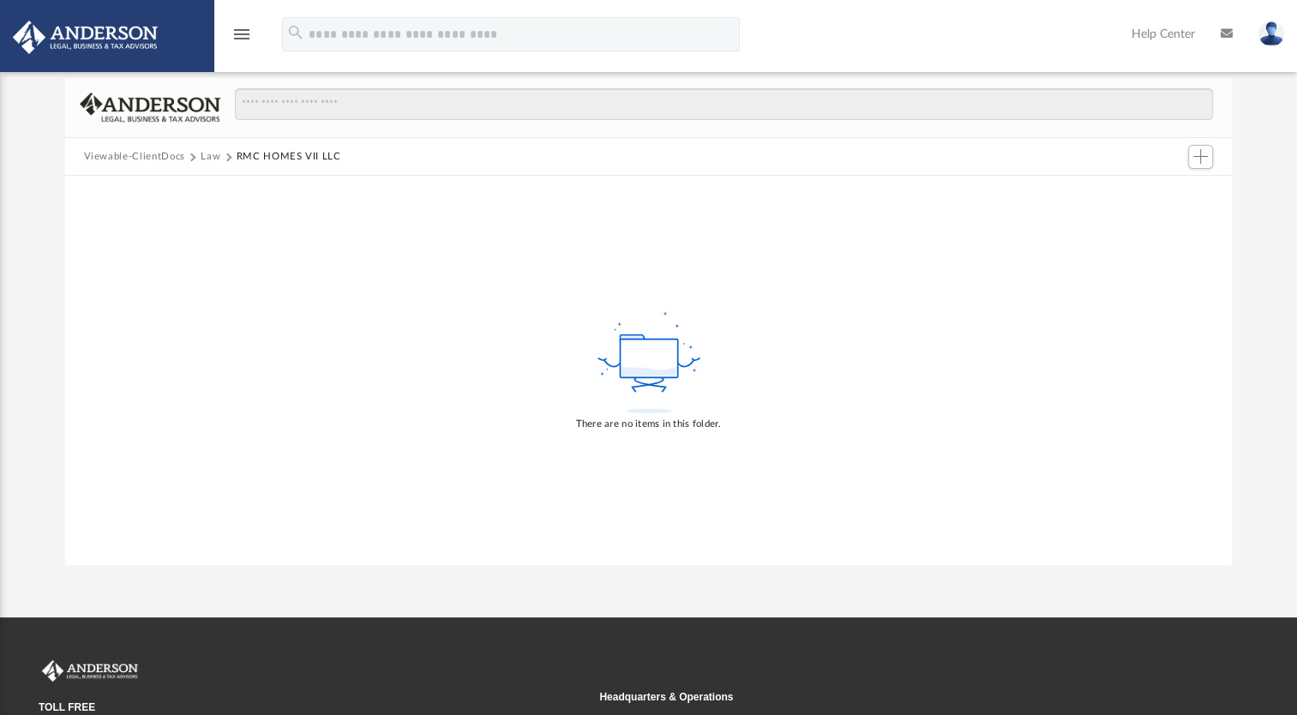
scroll to position [125, 0]
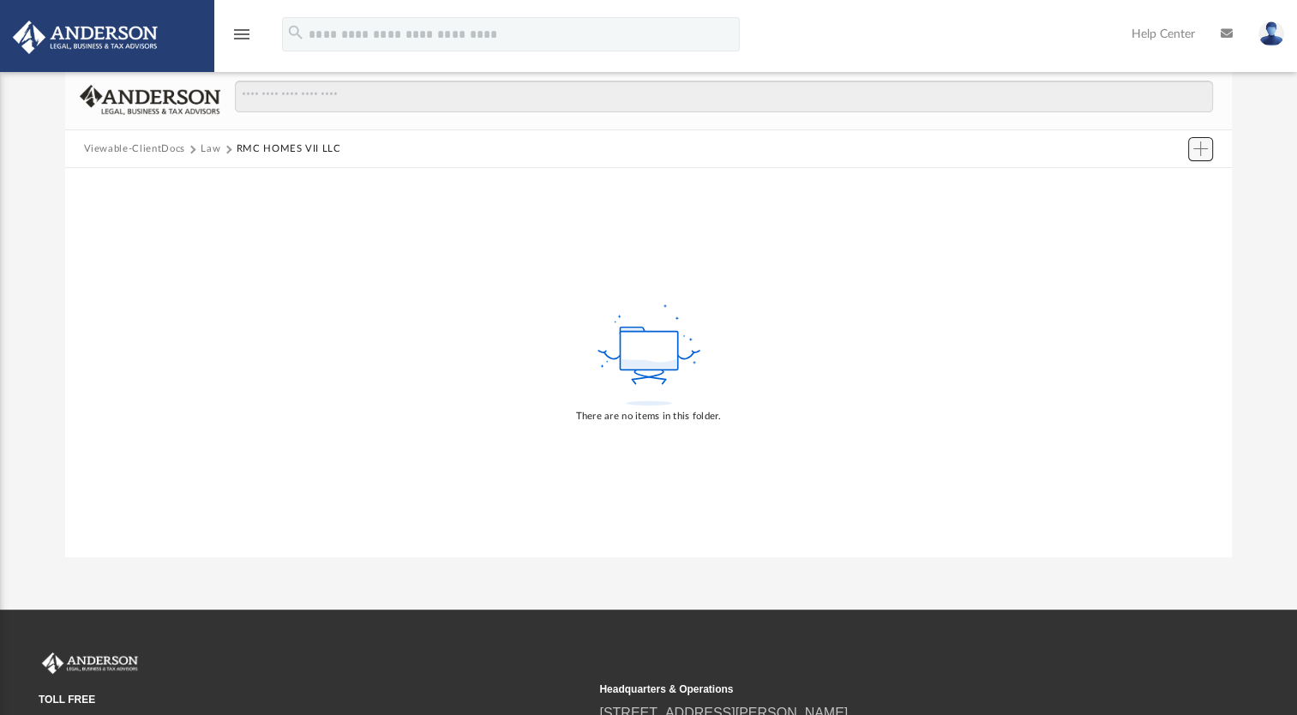
click at [1201, 155] on span "Add" at bounding box center [1201, 148] width 15 height 15
click at [1166, 190] on li "Upload" at bounding box center [1176, 183] width 55 height 18
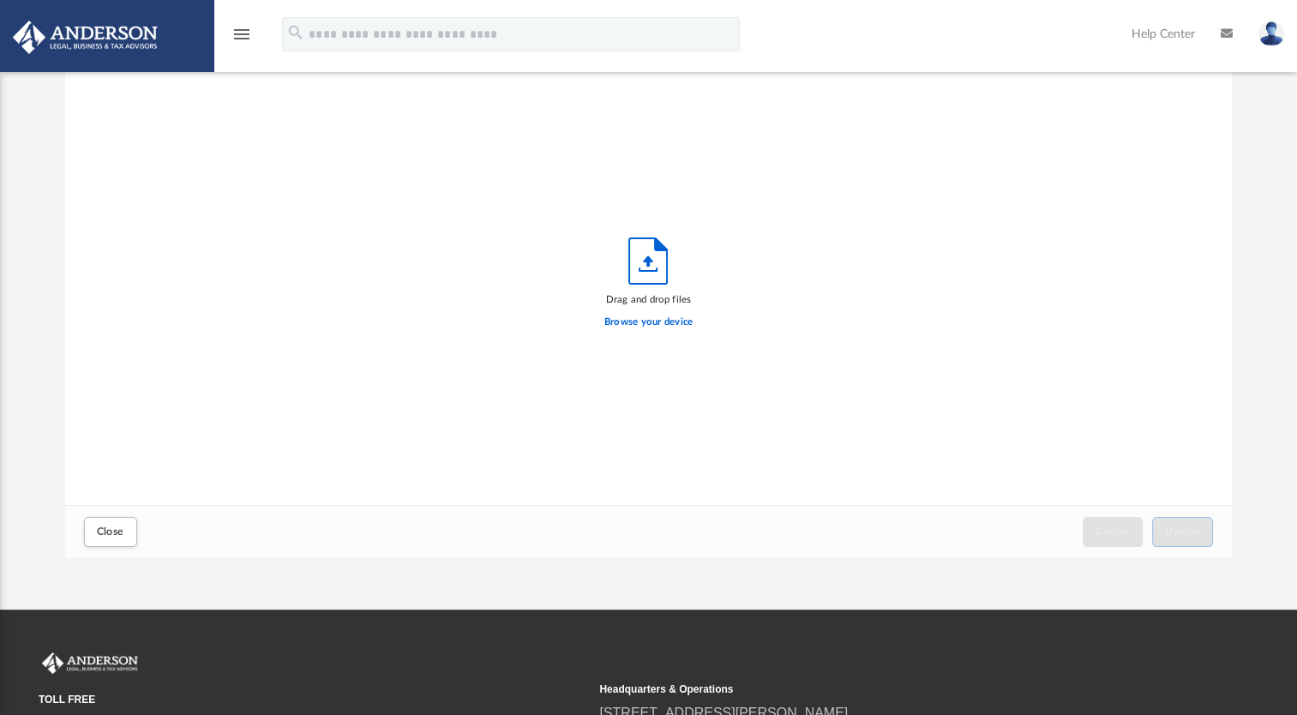
scroll to position [422, 1154]
click at [663, 322] on label "Browse your device" at bounding box center [649, 322] width 89 height 15
click at [0, 0] on input "Browse your device" at bounding box center [0, 0] width 0 height 0
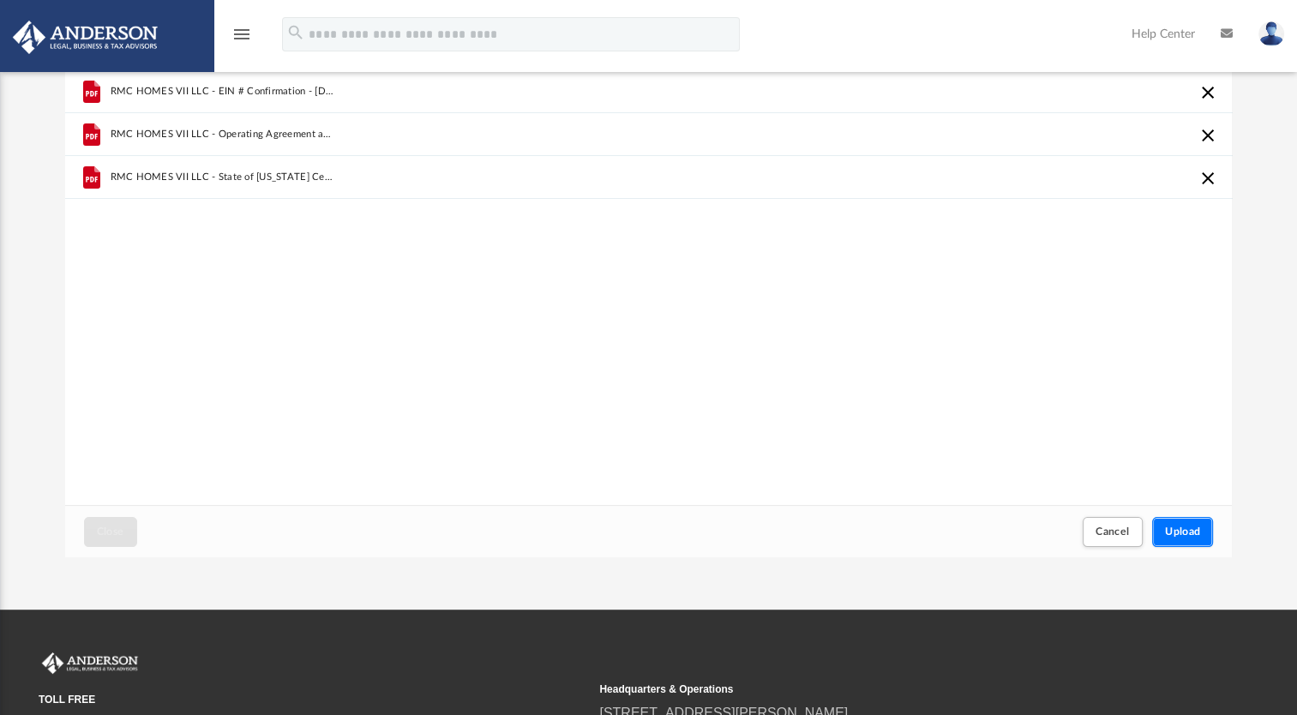
click at [1176, 530] on span "Upload" at bounding box center [1183, 531] width 36 height 10
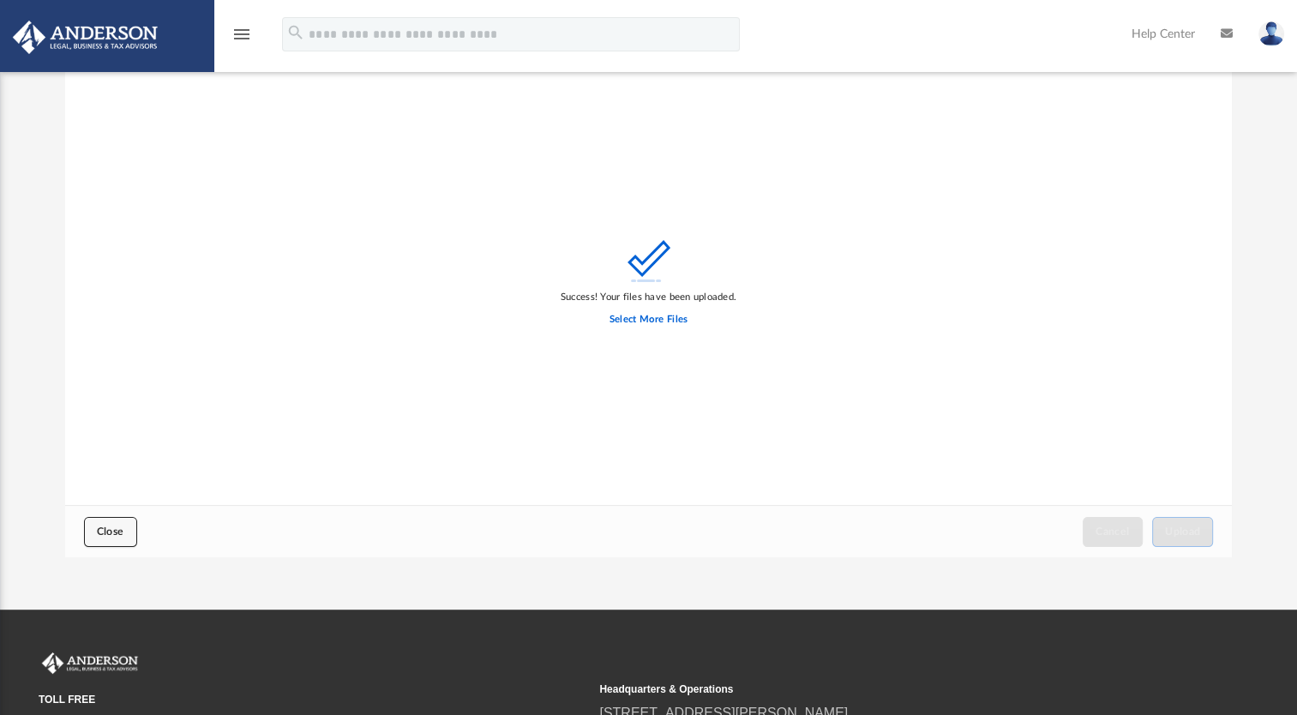
click at [105, 537] on button "Close" at bounding box center [110, 532] width 53 height 30
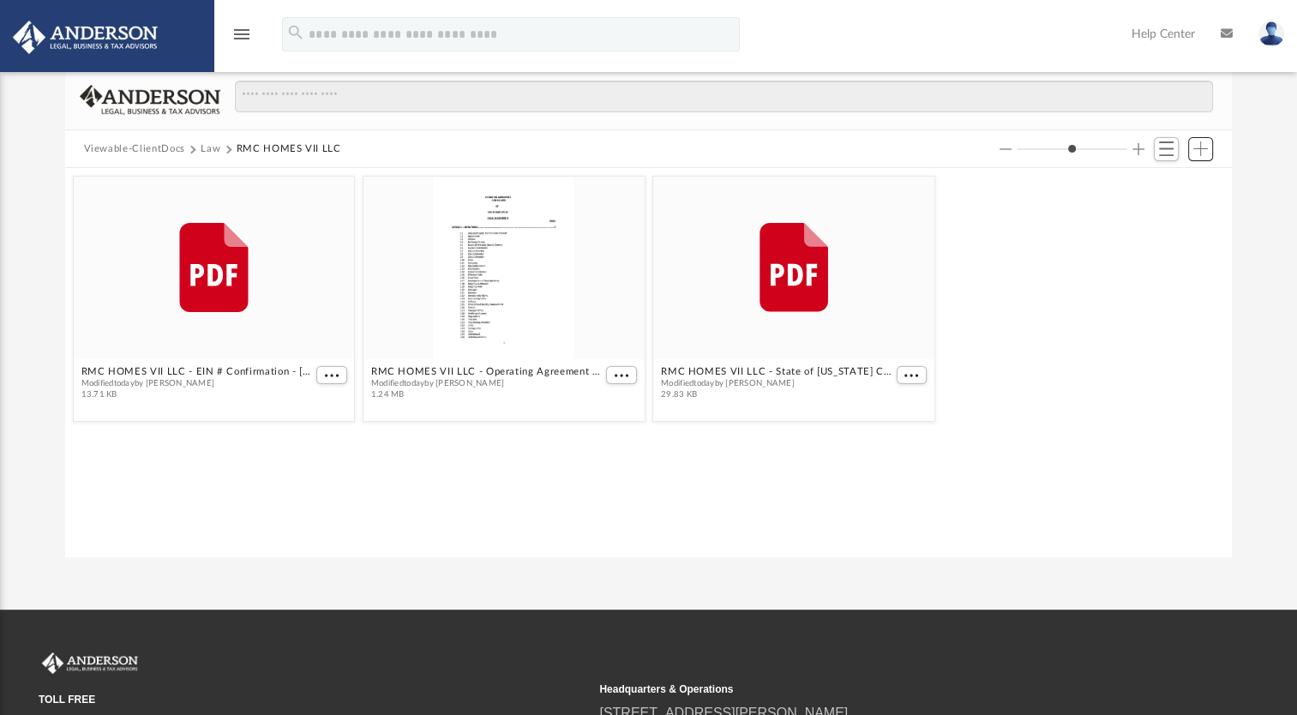
scroll to position [376, 1154]
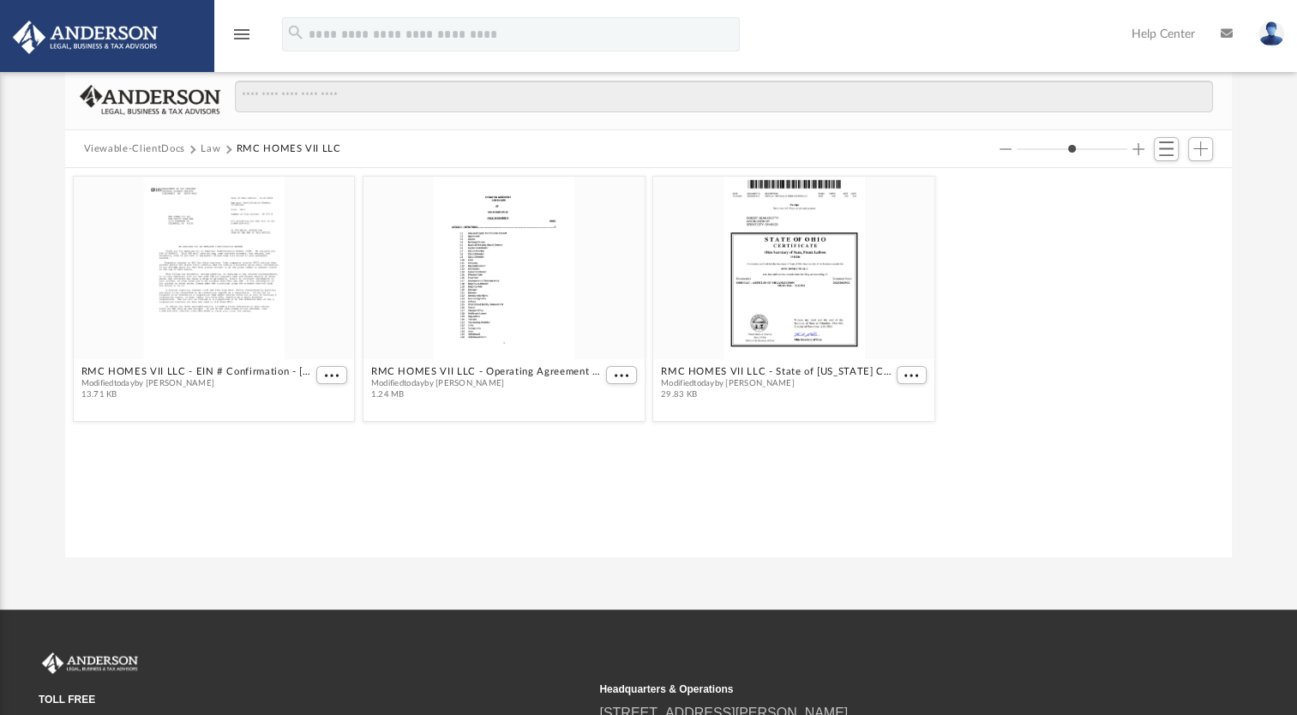
click at [210, 146] on button "Law" at bounding box center [211, 148] width 20 height 15
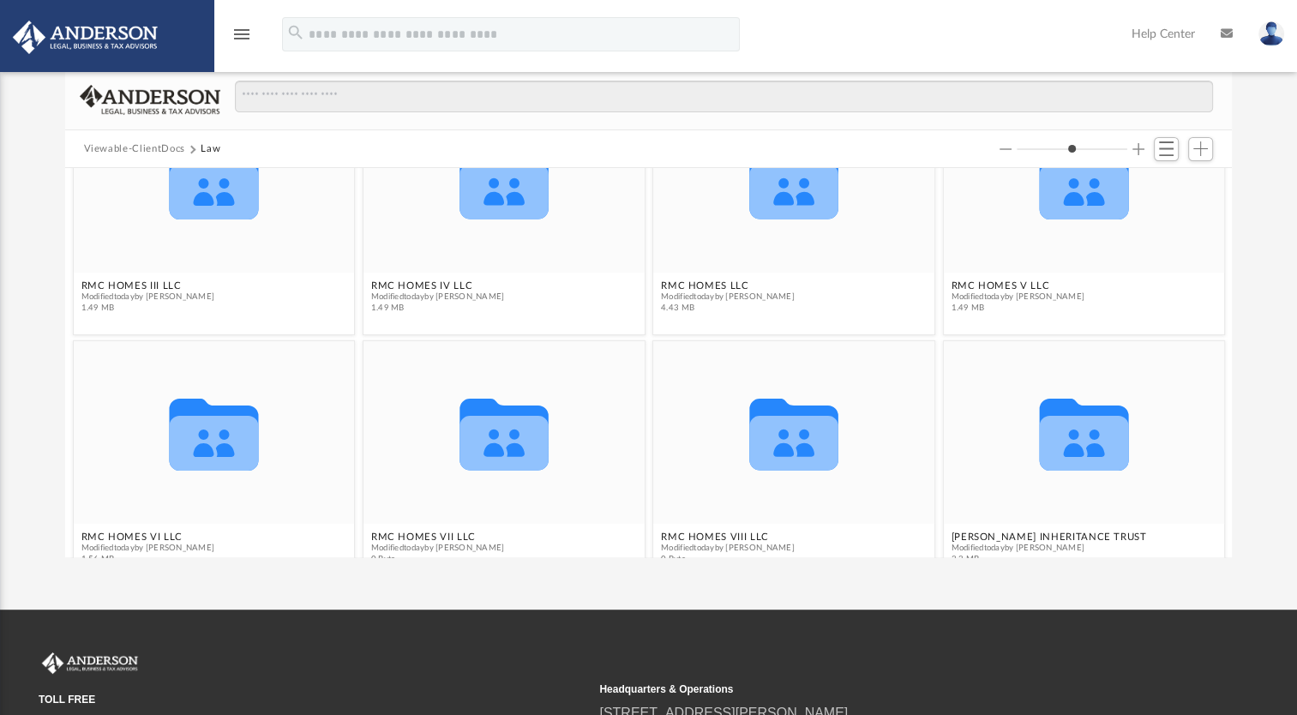
scroll to position [374, 0]
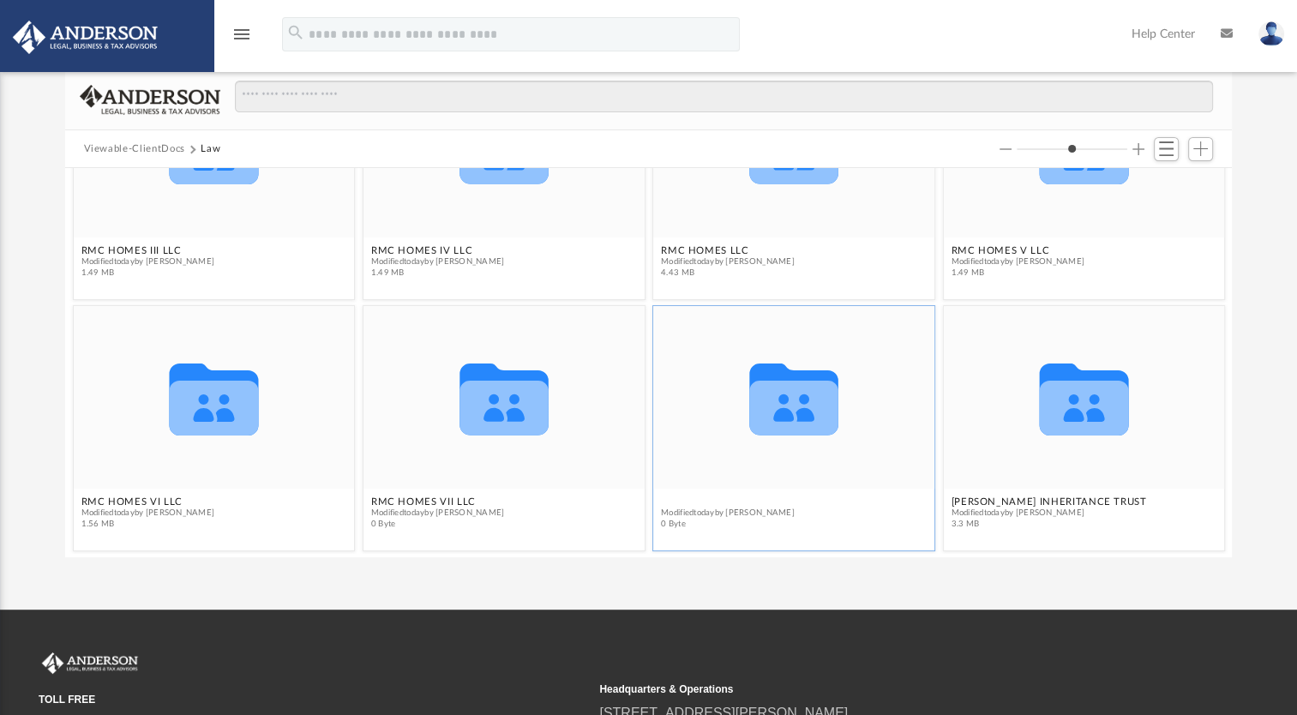
click at [731, 499] on figcaption "RMC HOMES VIII LLC Modified today by Rob Crotty 0 Byte" at bounding box center [793, 512] width 281 height 45
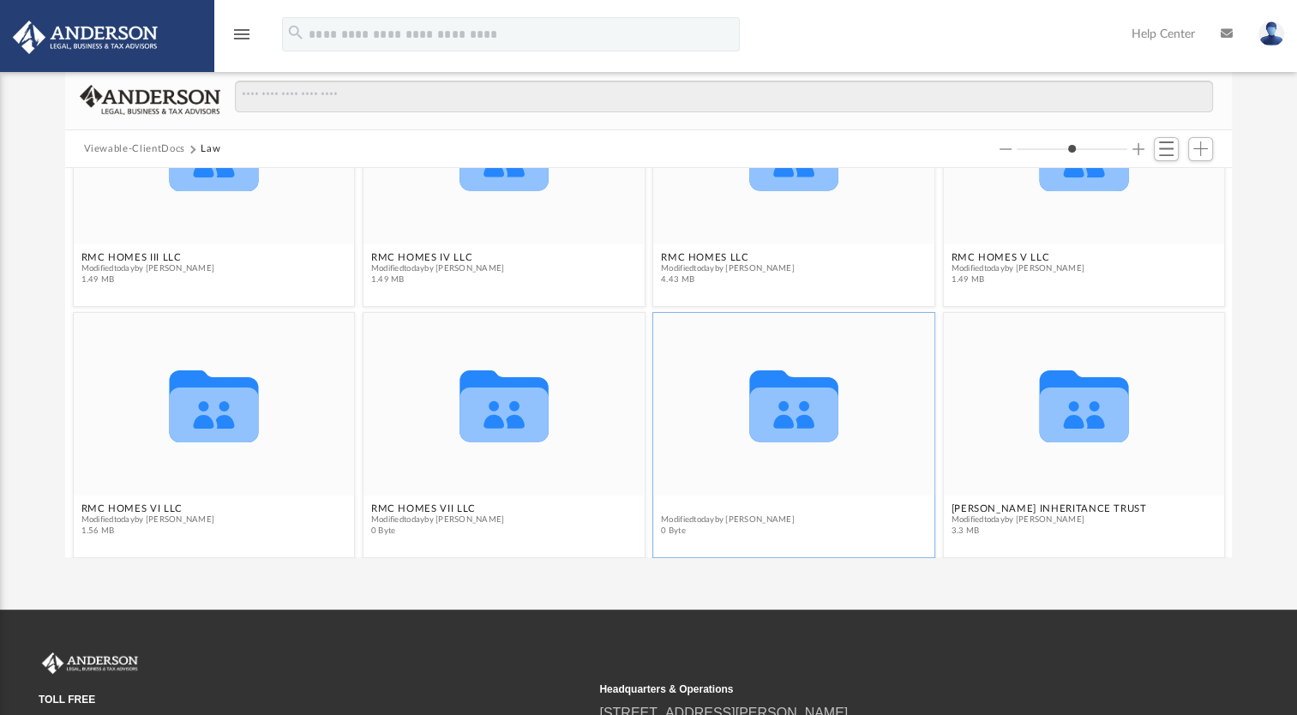
click at [709, 507] on button "RMC HOMES VIII LLC" at bounding box center [728, 508] width 134 height 11
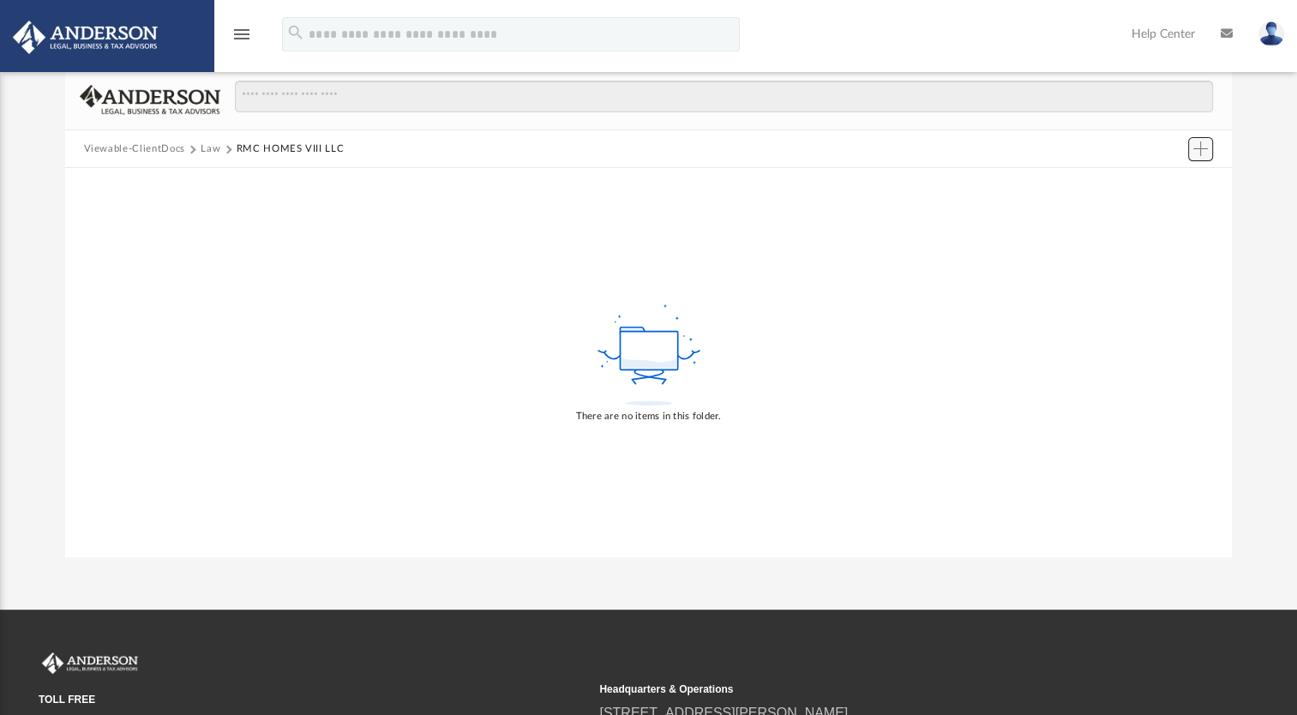
click at [1202, 154] on span "Add" at bounding box center [1201, 148] width 15 height 15
click at [1149, 177] on li "Upload" at bounding box center [1176, 183] width 55 height 18
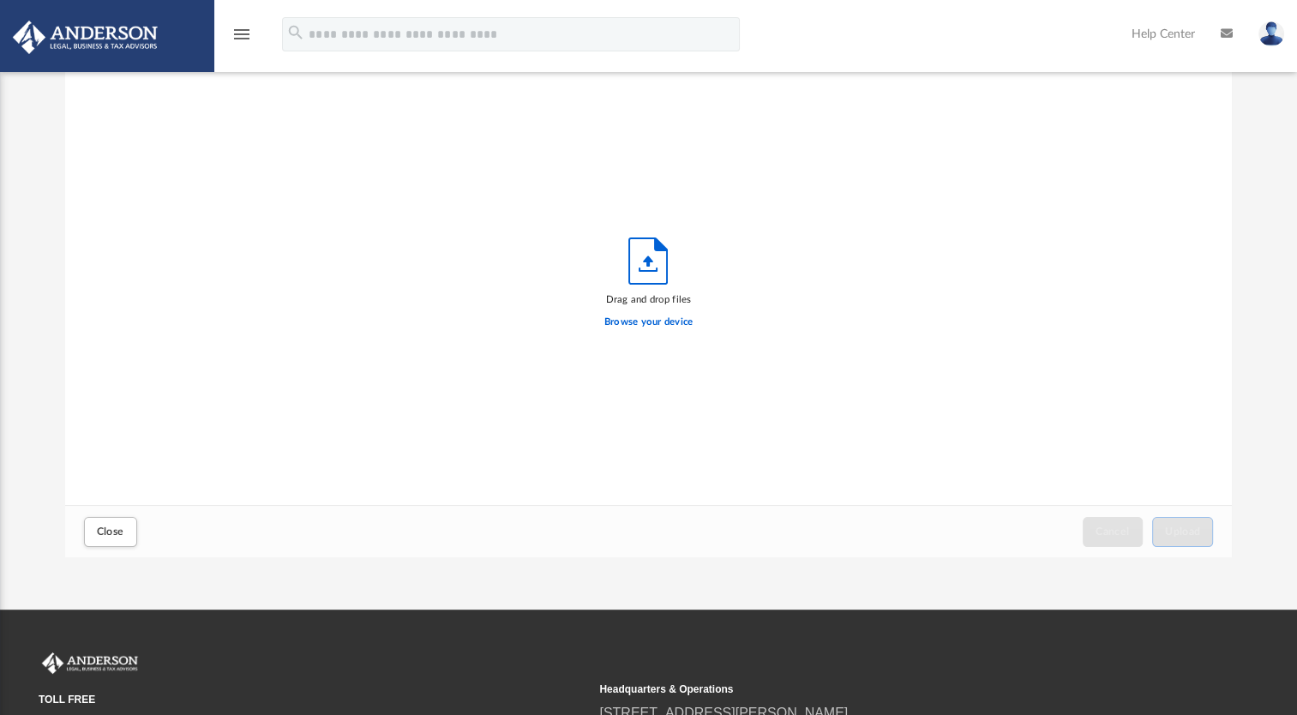
scroll to position [422, 1154]
click at [670, 322] on label "Browse your device" at bounding box center [649, 322] width 89 height 15
click at [0, 0] on input "Browse your device" at bounding box center [0, 0] width 0 height 0
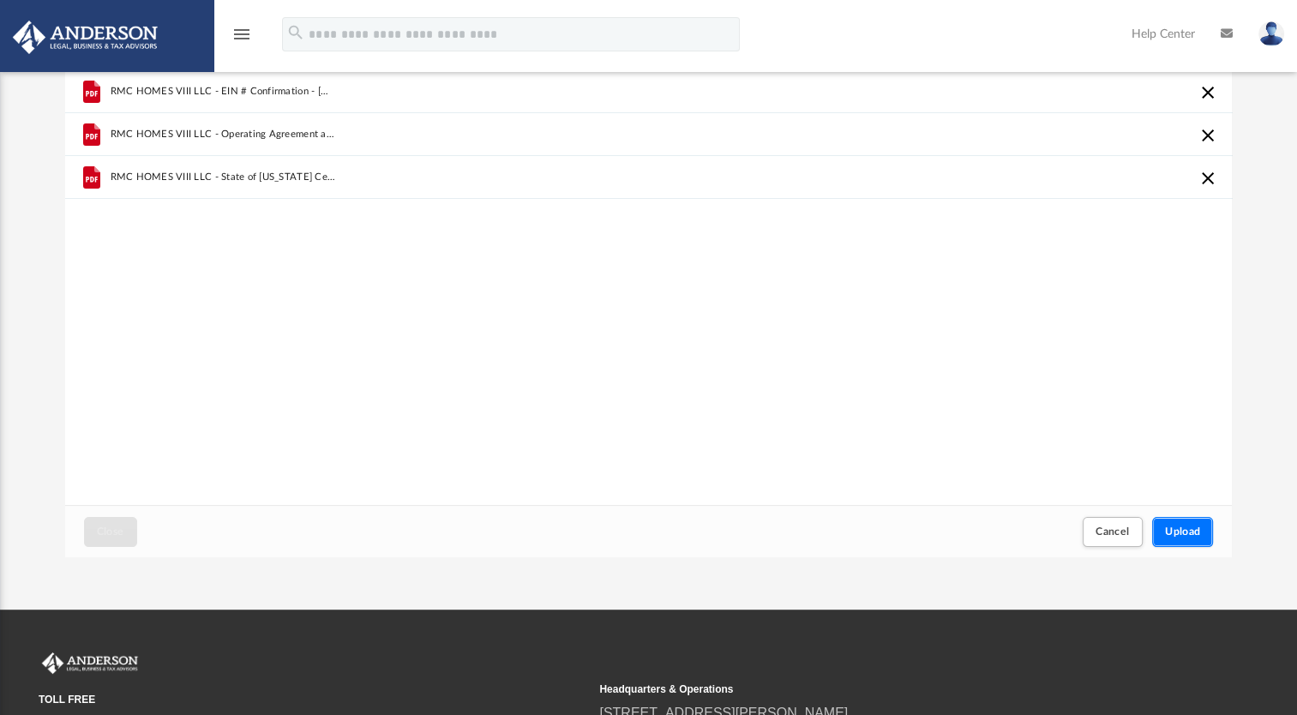
click at [1185, 526] on span "Upload" at bounding box center [1183, 531] width 36 height 10
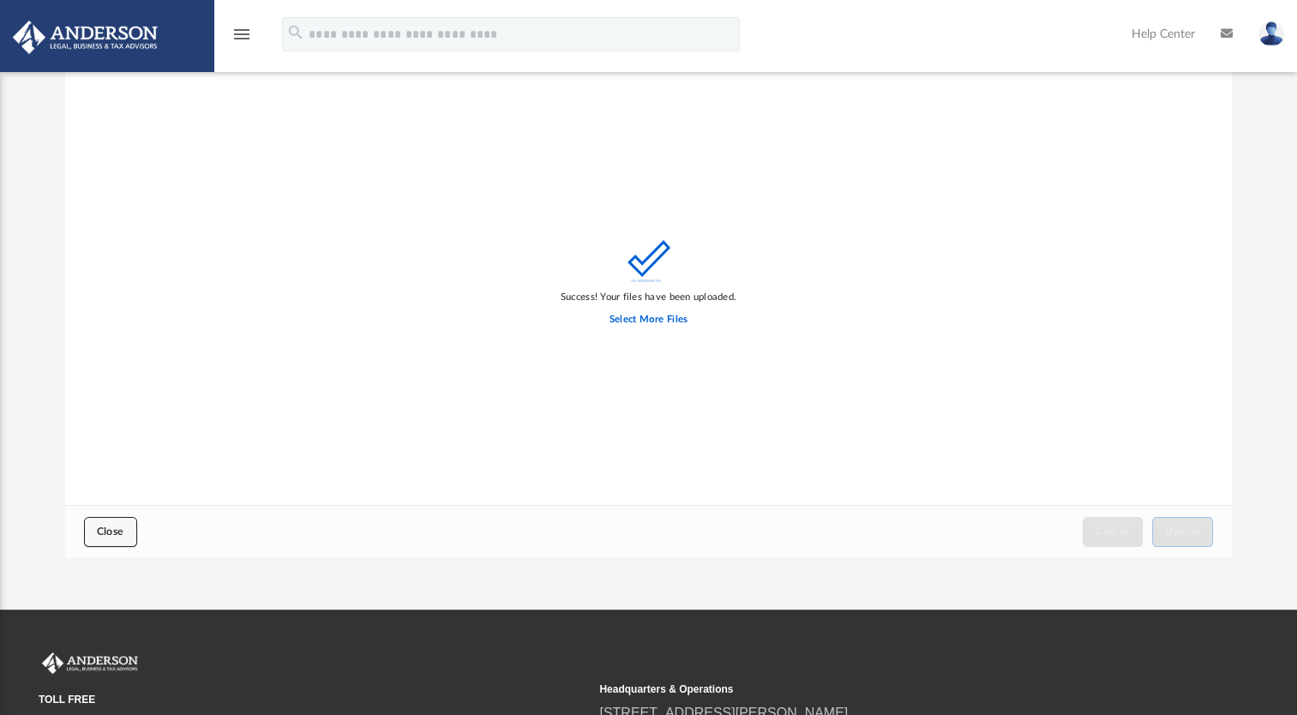
click at [114, 526] on span "Close" at bounding box center [110, 531] width 27 height 10
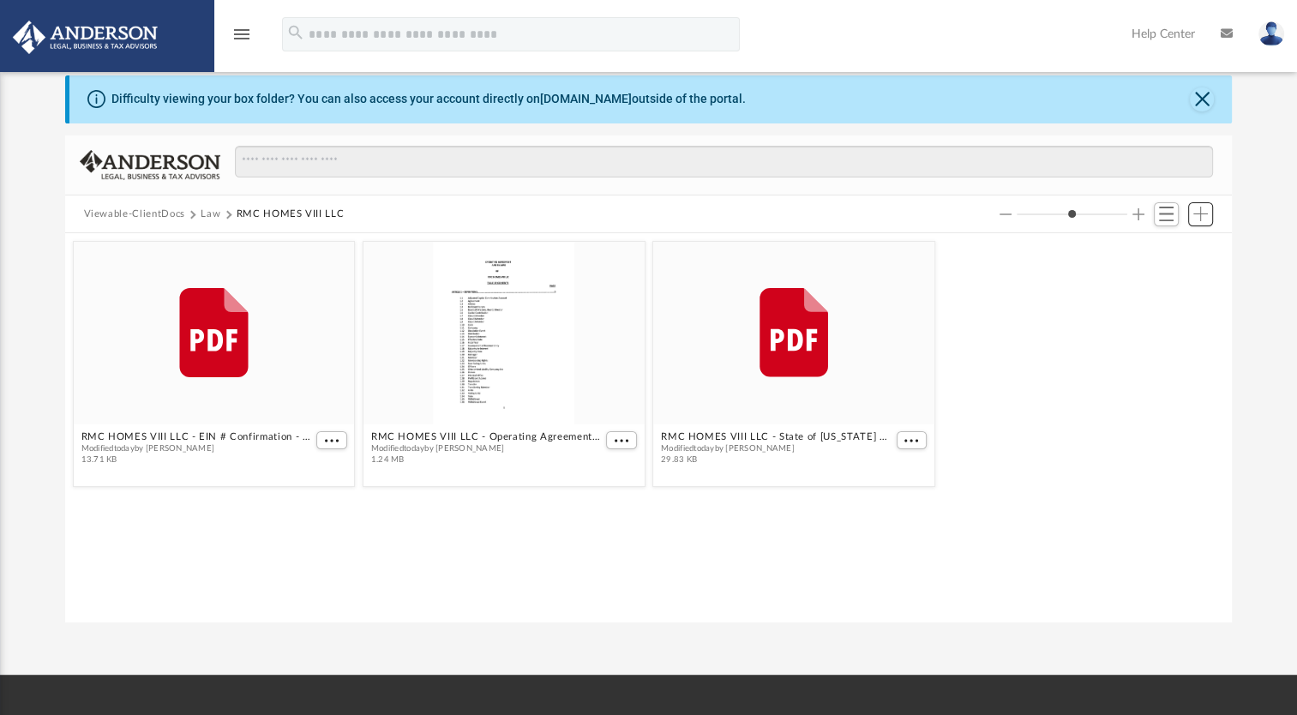
scroll to position [0, 0]
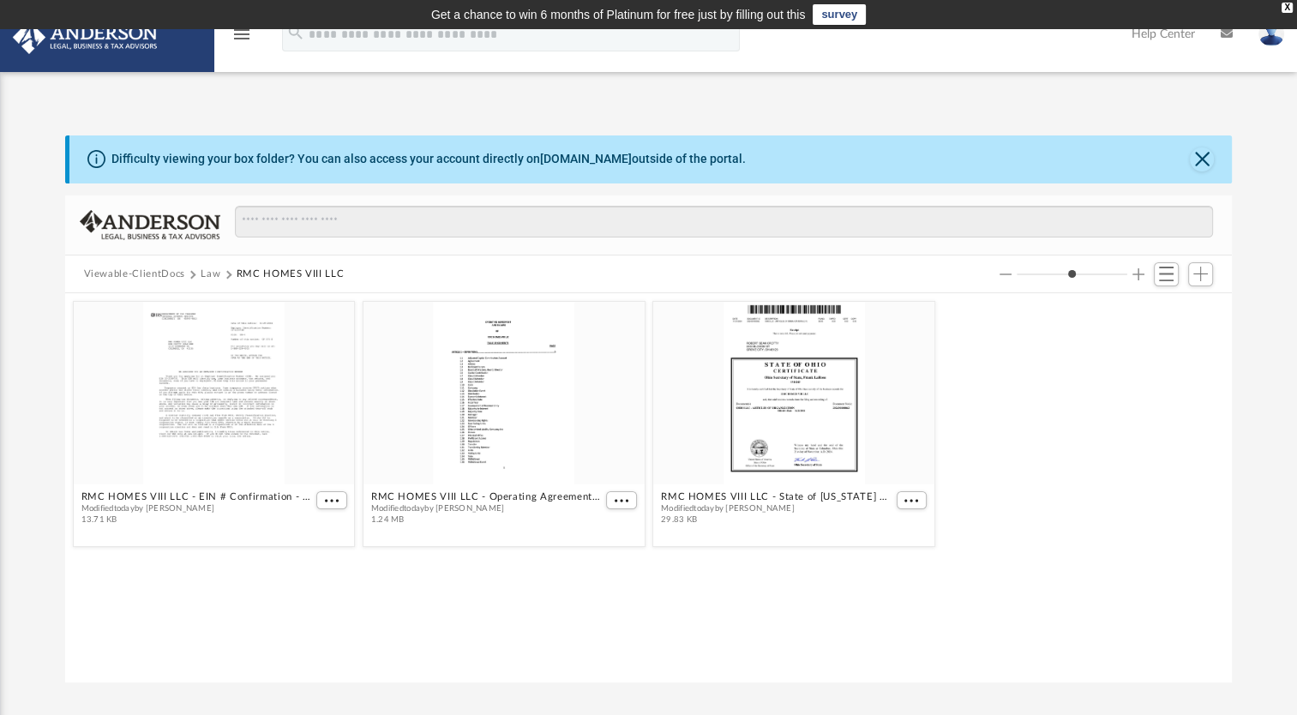
click at [238, 34] on icon "menu" at bounding box center [242, 34] width 21 height 21
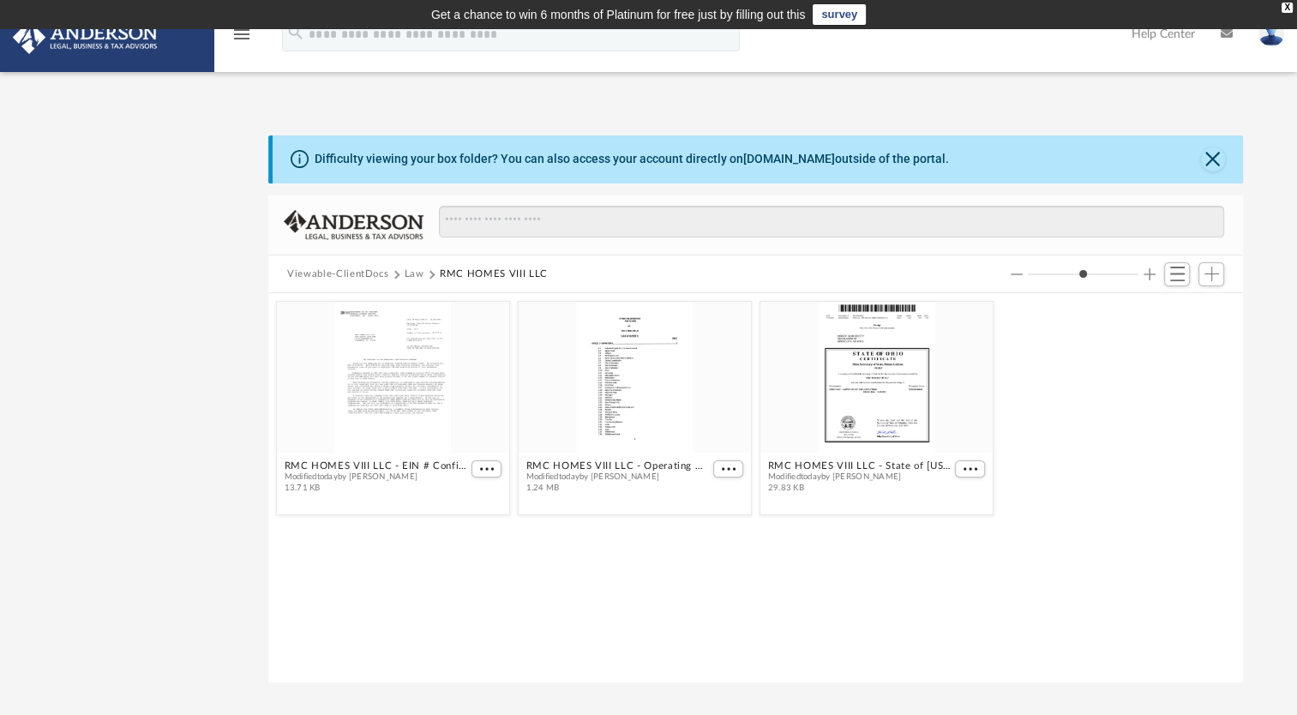
scroll to position [376, 960]
click at [103, 43] on img at bounding box center [85, 37] width 155 height 33
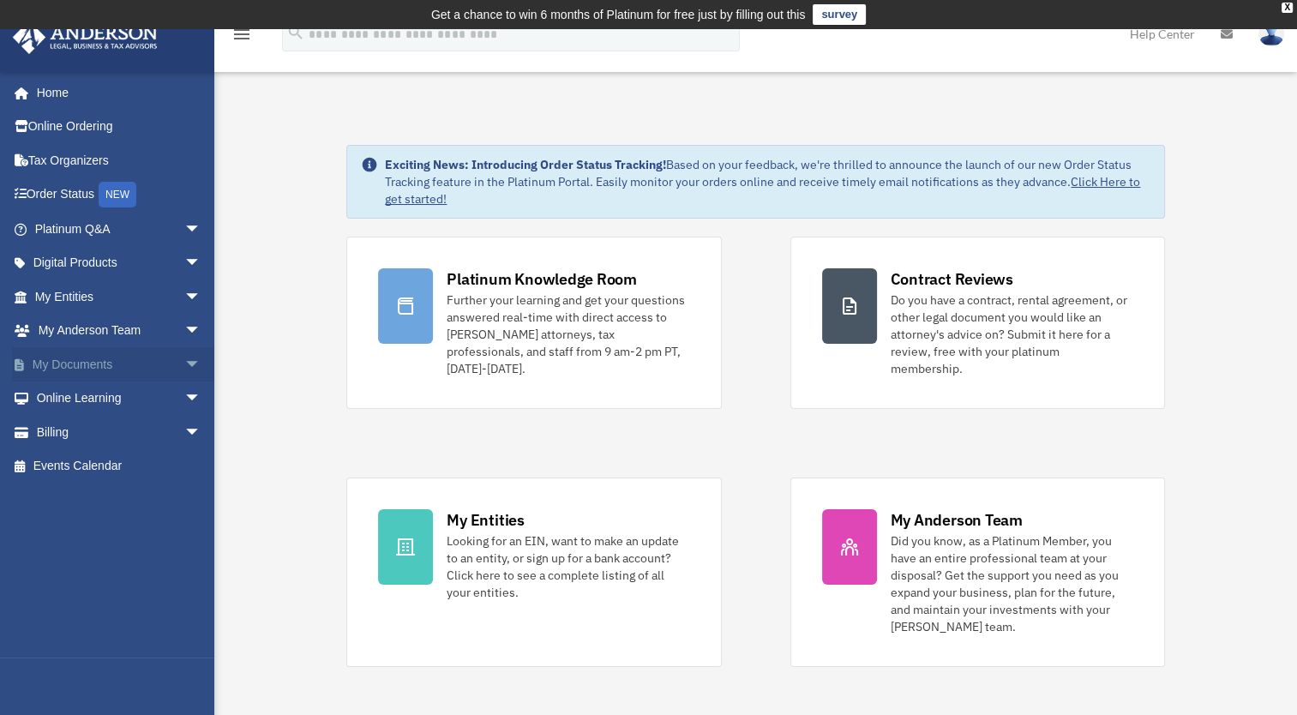
click at [77, 362] on link "My Documents arrow_drop_down" at bounding box center [119, 364] width 215 height 34
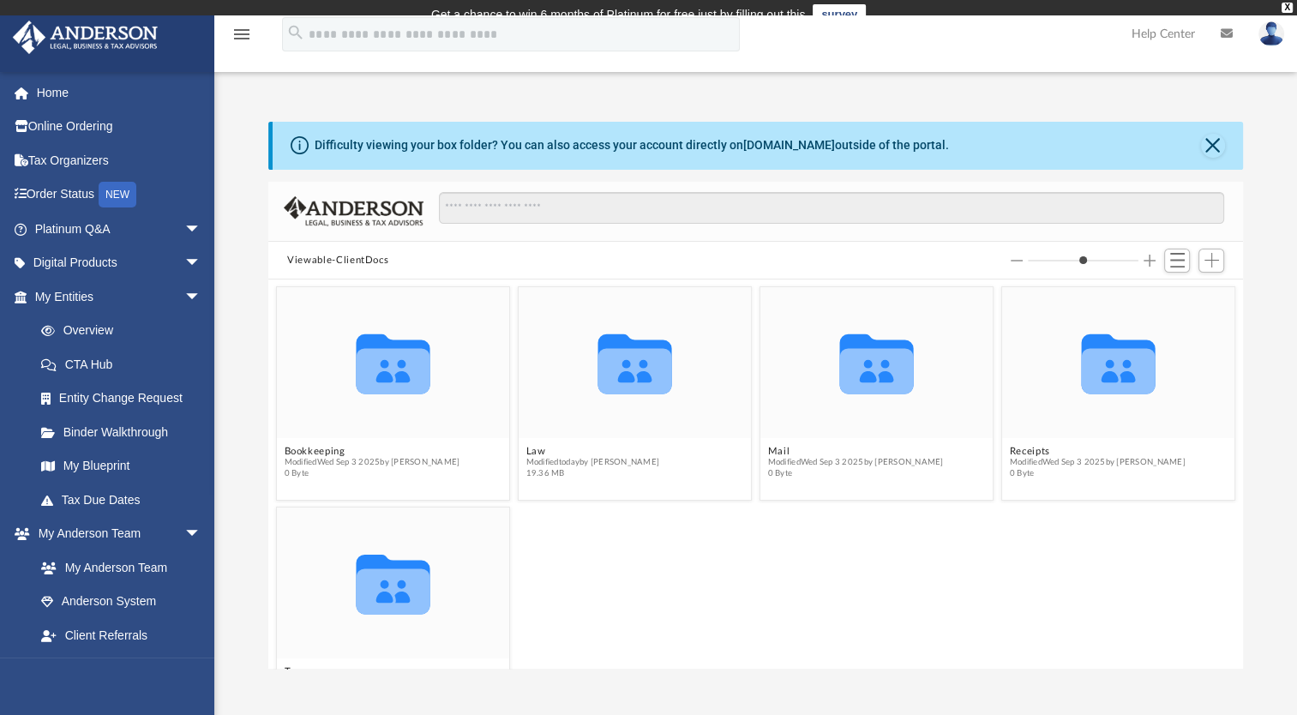
scroll to position [376, 960]
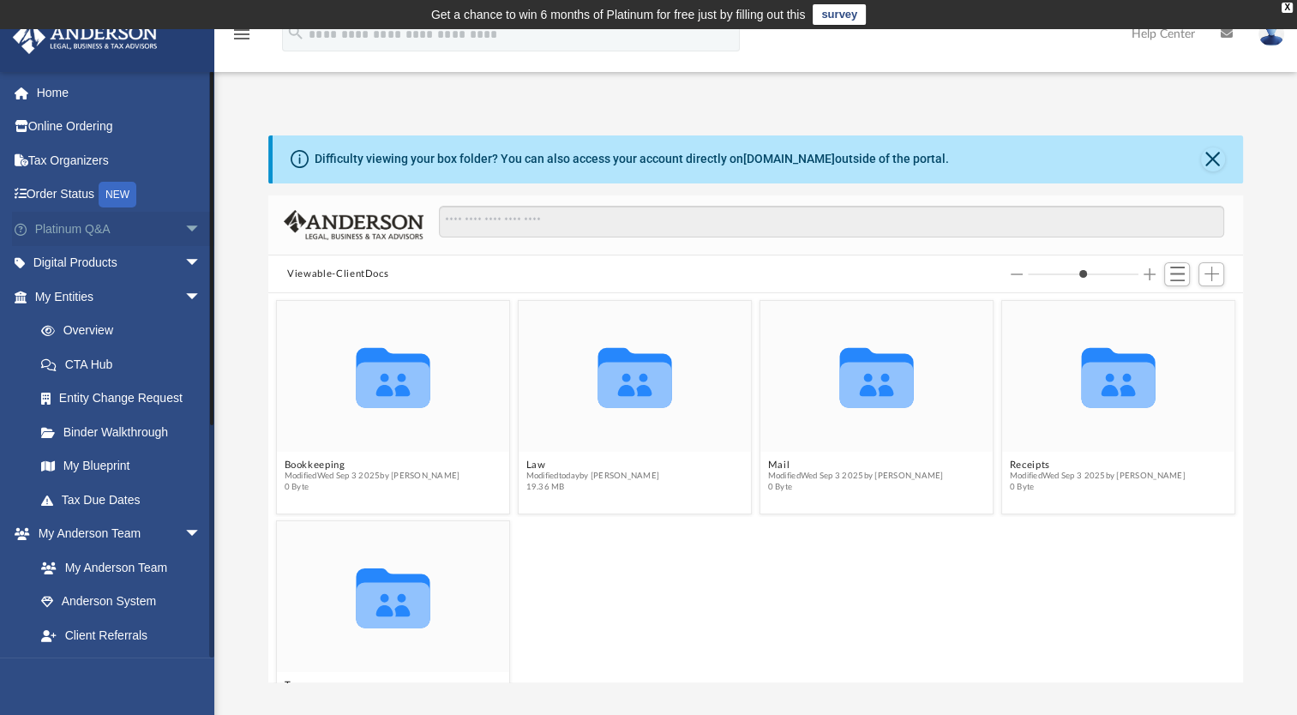
click at [95, 227] on link "Platinum Q&A arrow_drop_down" at bounding box center [119, 229] width 215 height 34
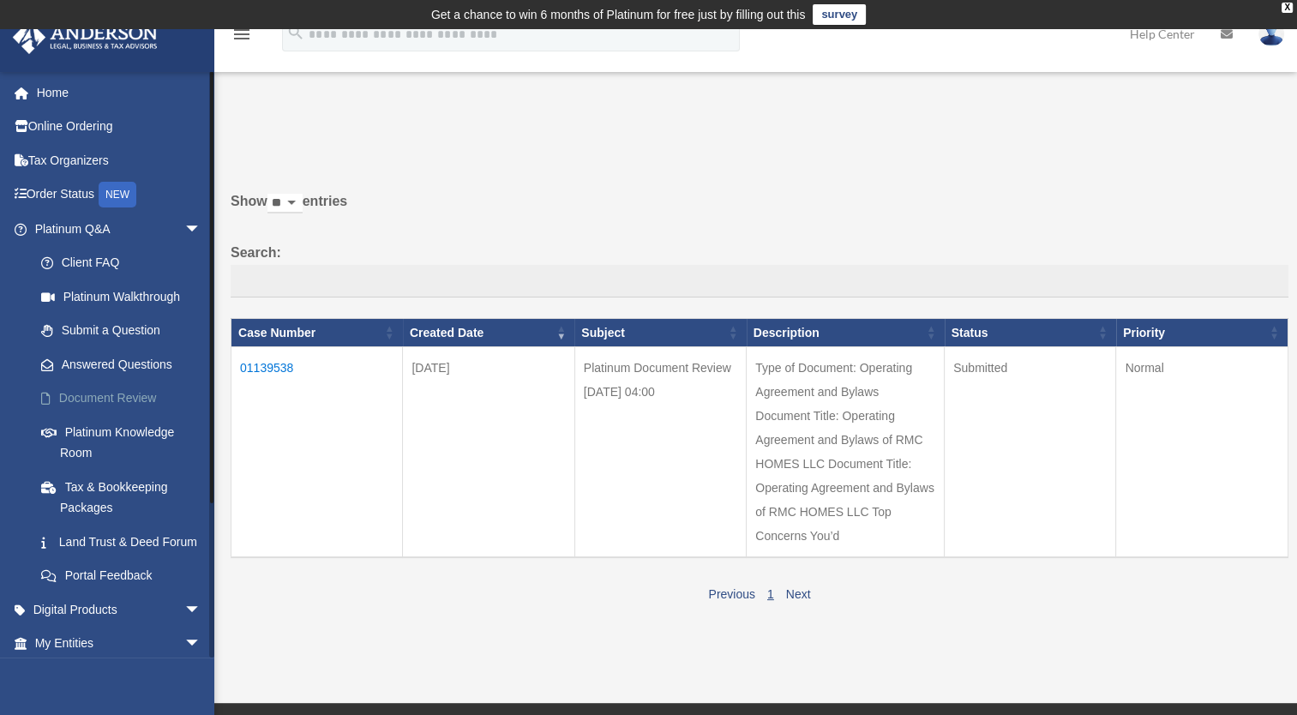
click at [105, 394] on link "Document Review" at bounding box center [125, 399] width 203 height 34
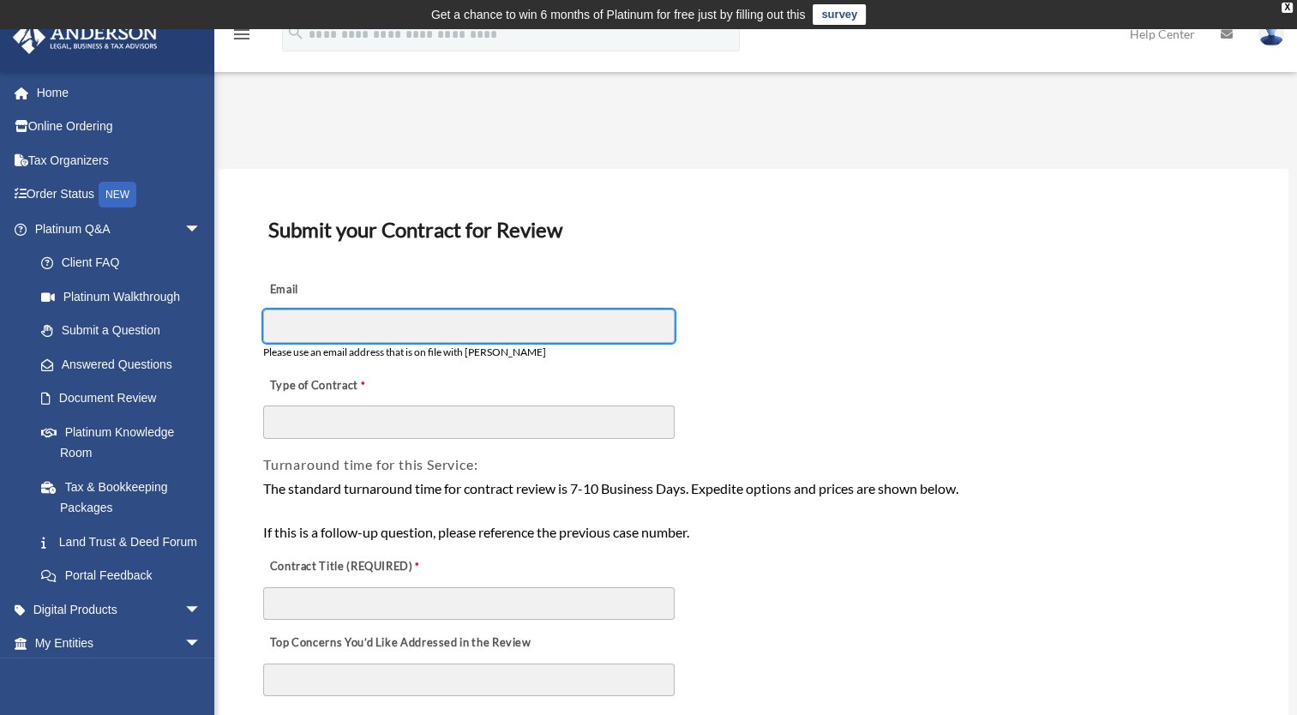
click at [400, 325] on input "Email" at bounding box center [469, 326] width 412 height 33
type input "**********"
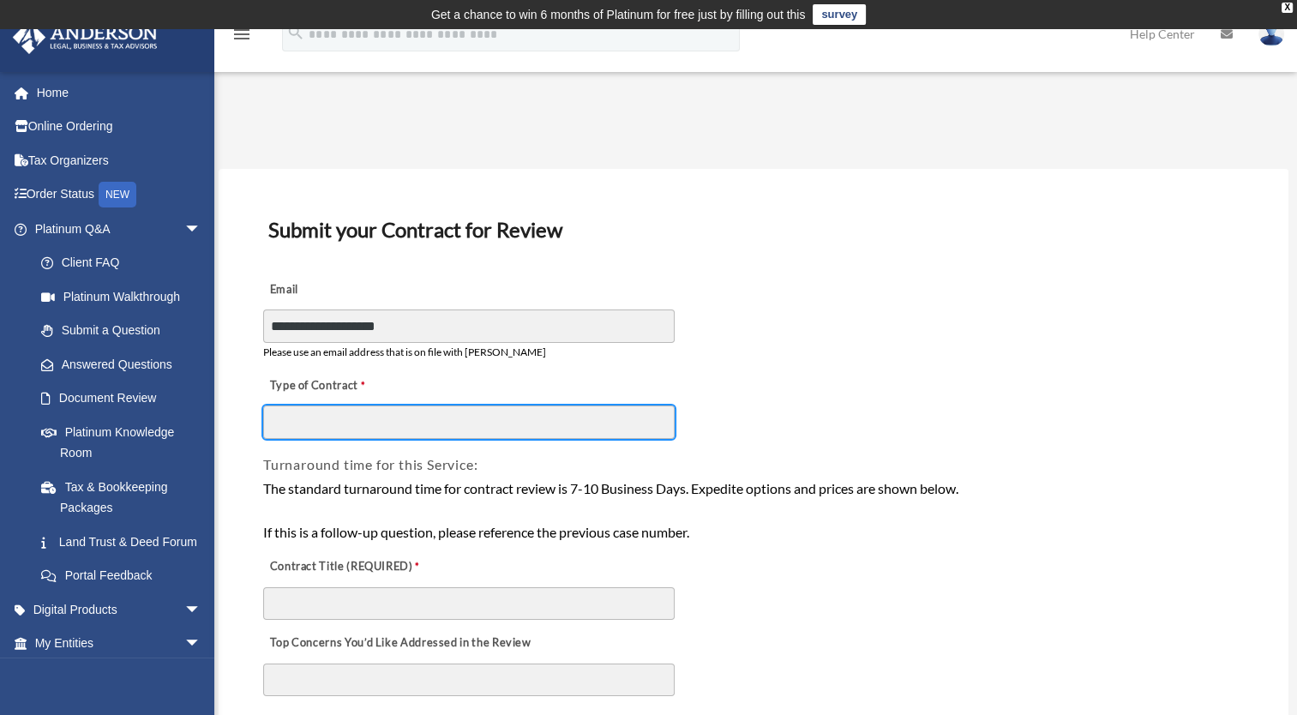
type input "**********"
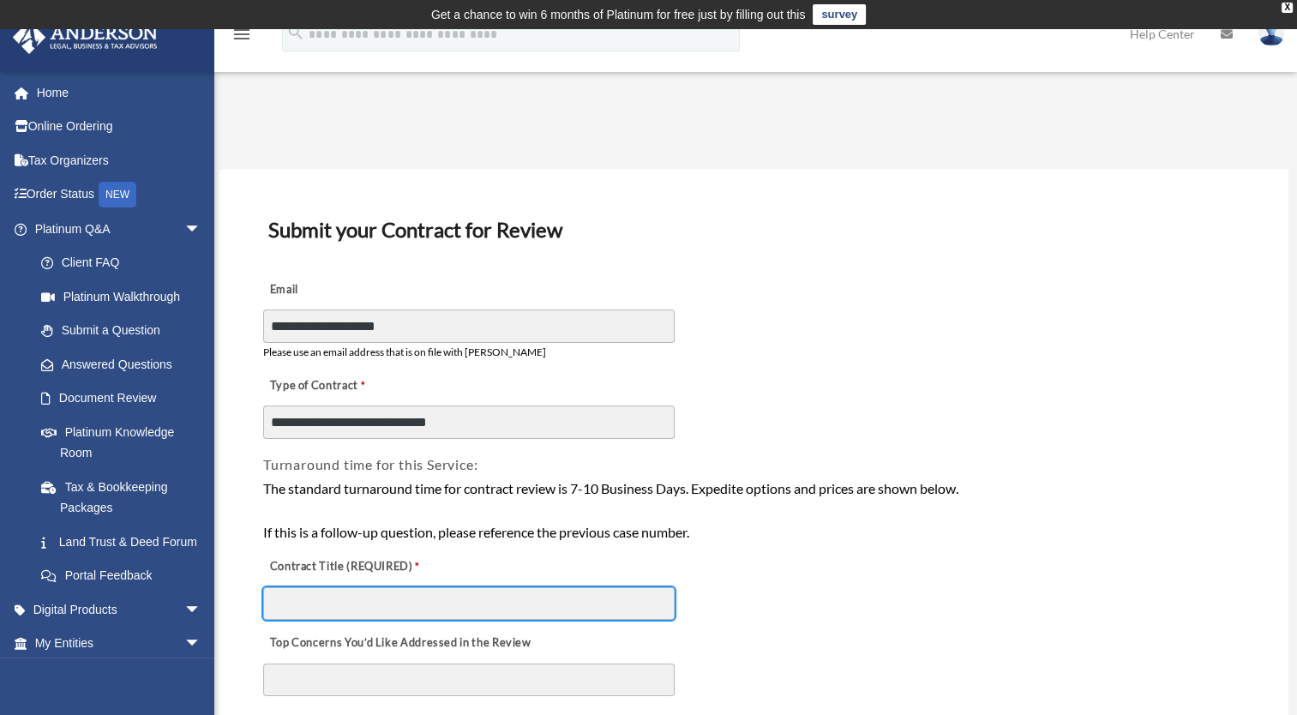
type input "**********"
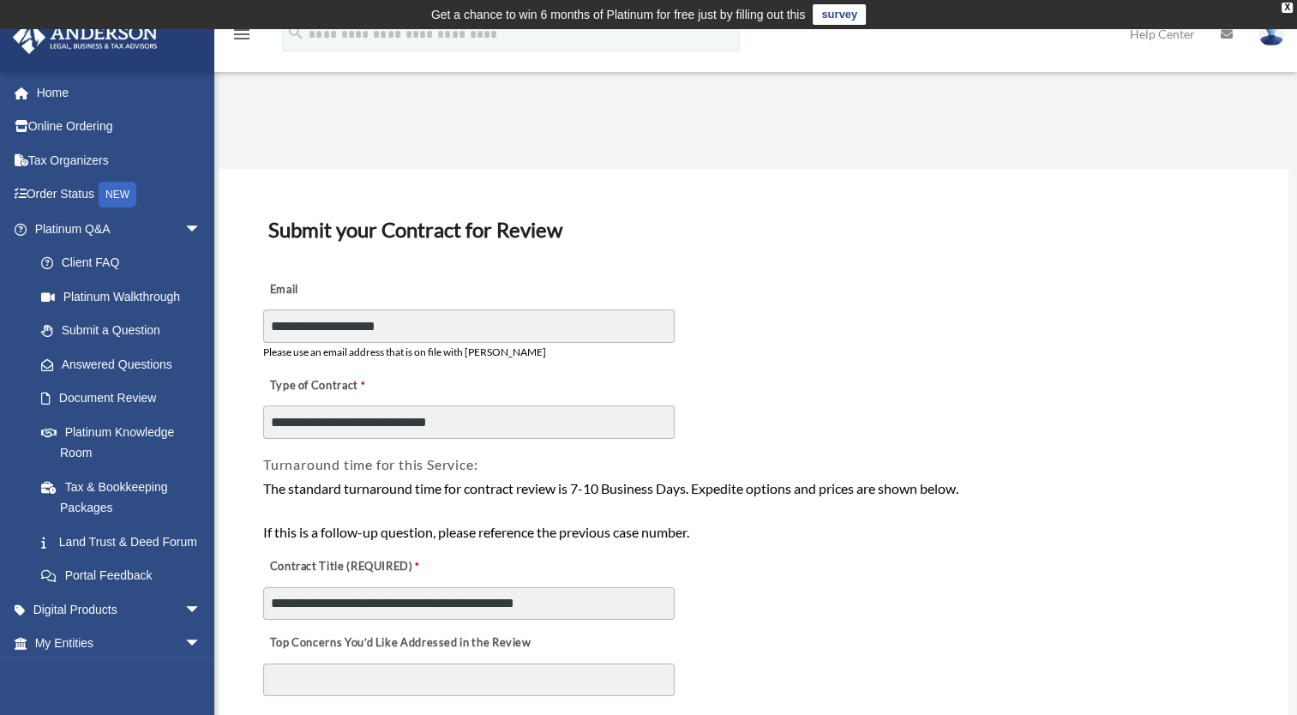
type input "**********"
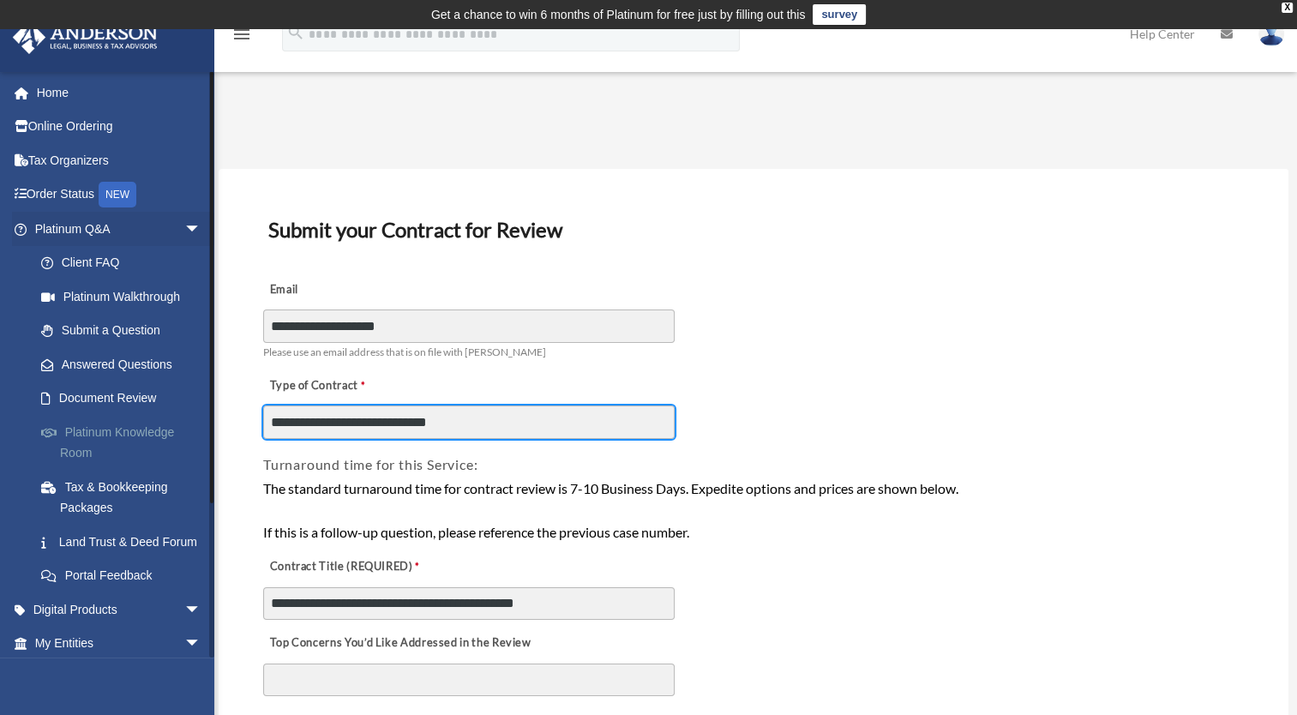
drag, startPoint x: 478, startPoint y: 424, endPoint x: 202, endPoint y: 428, distance: 276.1
type input "**********"
type input "*"
type input "**********"
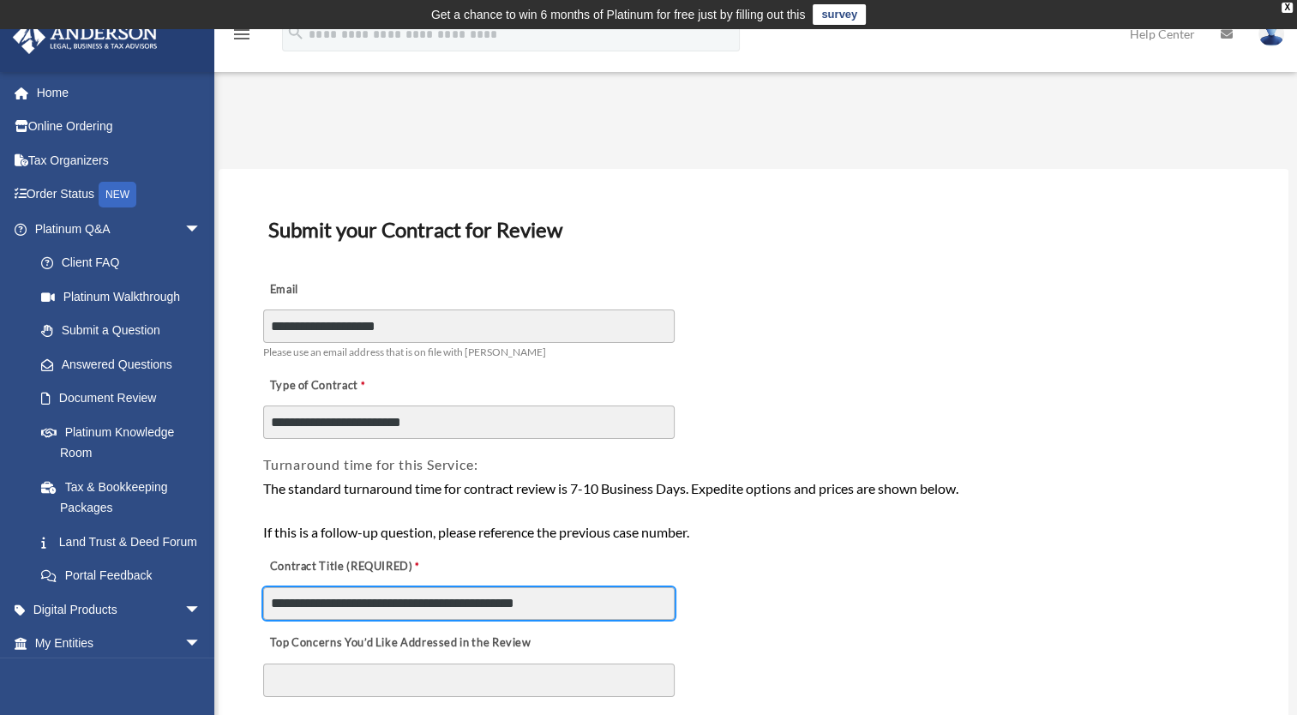
drag, startPoint x: 614, startPoint y: 609, endPoint x: 239, endPoint y: 609, distance: 374.7
paste input "text"
type input "**********"
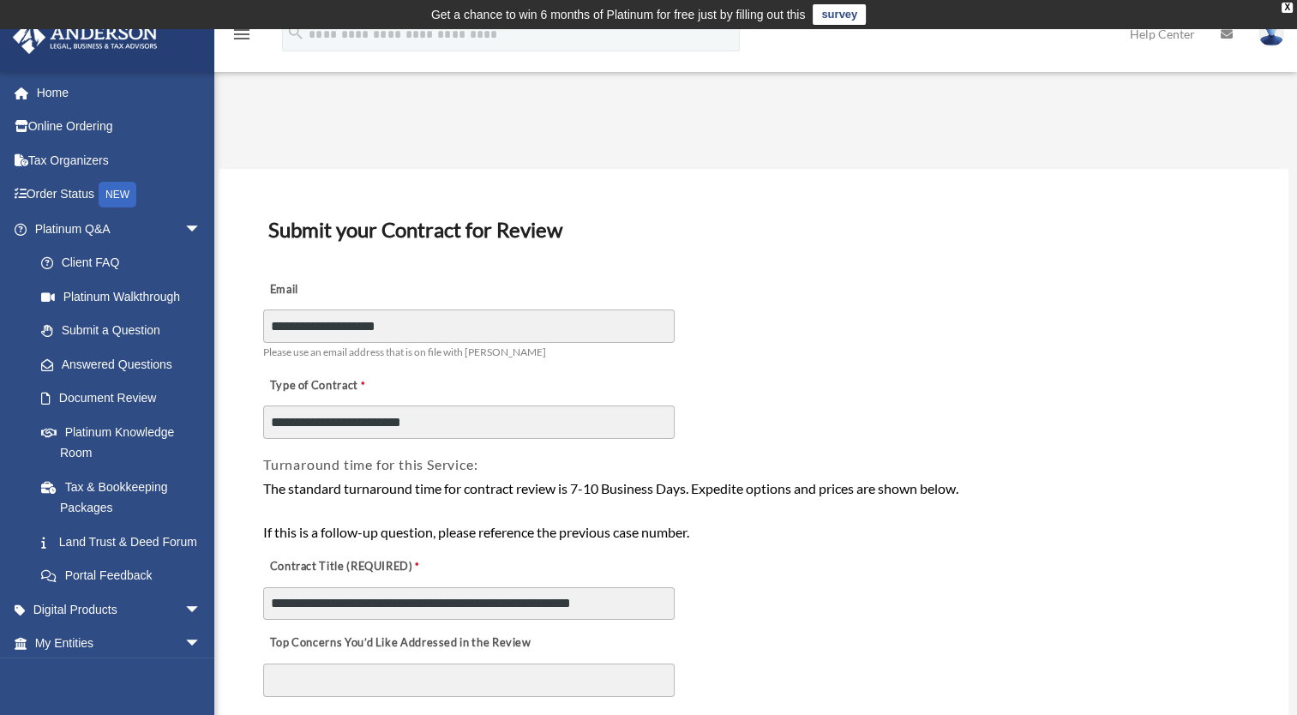
click at [849, 570] on div "**********" at bounding box center [754, 583] width 984 height 76
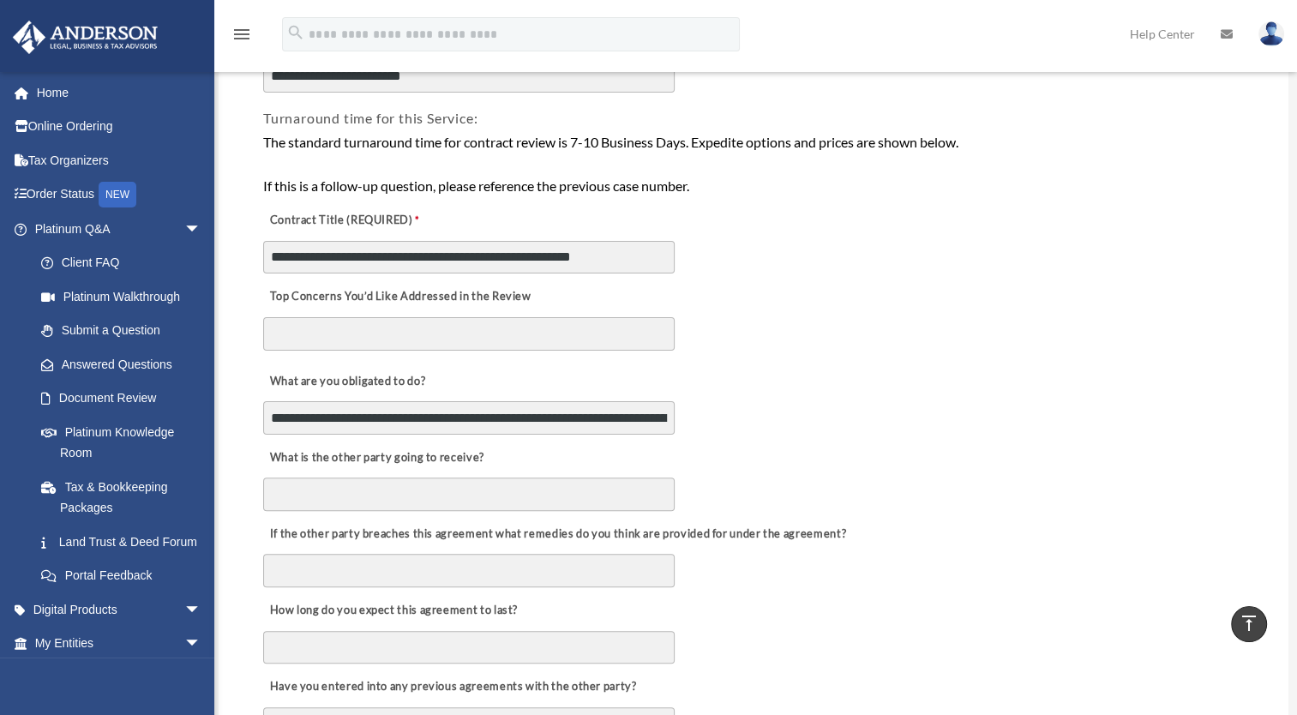
scroll to position [350, 0]
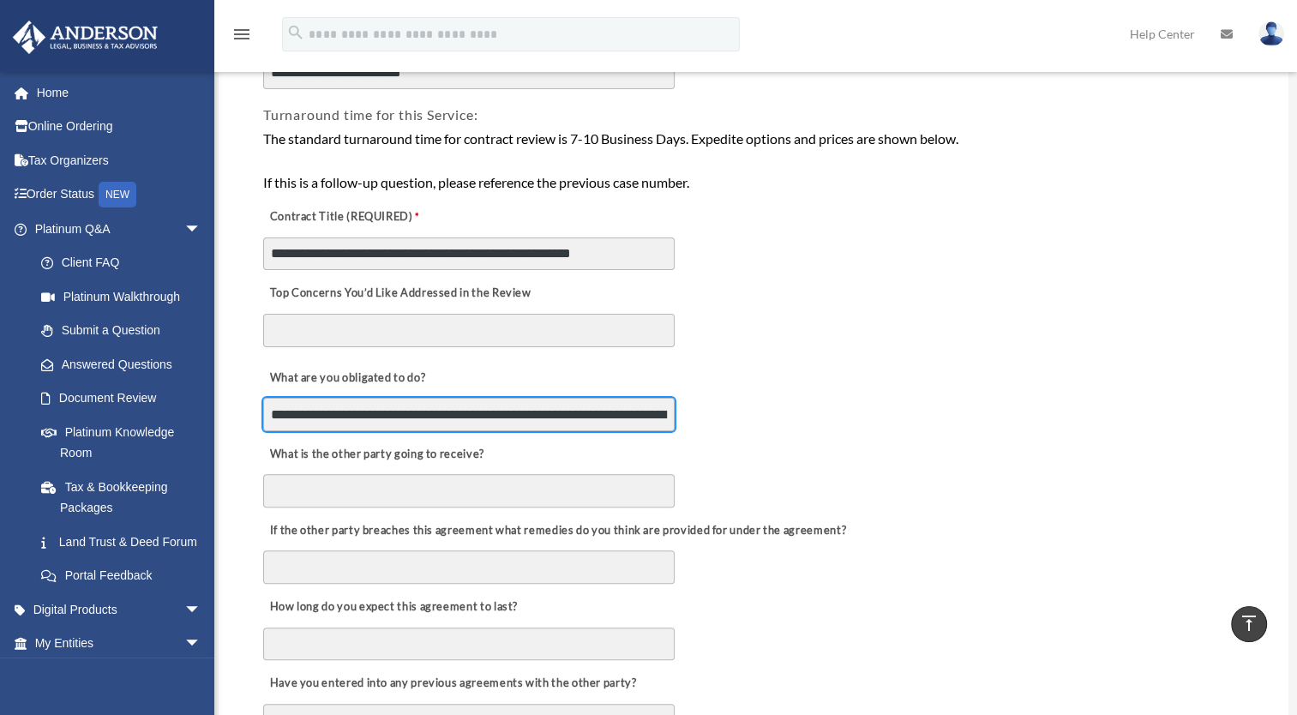
click at [575, 424] on input "**********" at bounding box center [469, 414] width 412 height 33
drag, startPoint x: 628, startPoint y: 409, endPoint x: 220, endPoint y: 407, distance: 408.2
type input "**********"
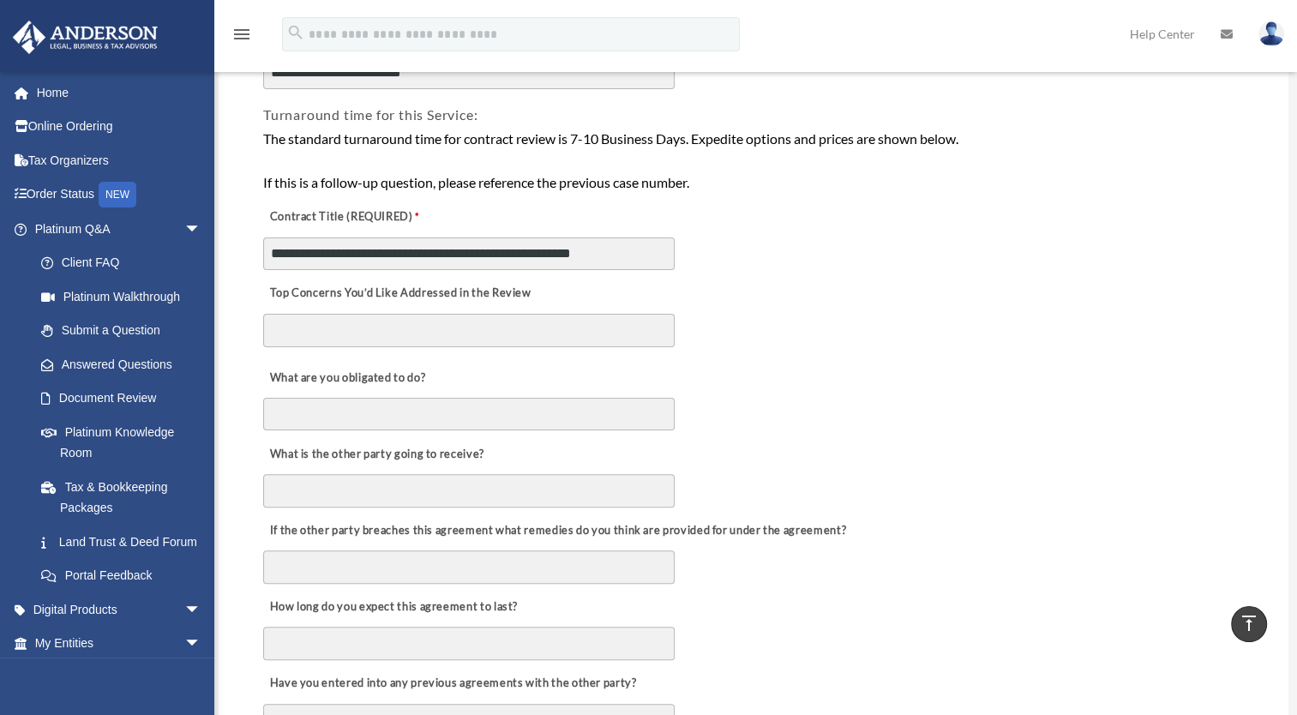
click at [784, 297] on div "Top Concerns You’d Like Addressed in the Review" at bounding box center [754, 314] width 984 height 84
click at [477, 333] on textarea "Top Concerns You’d Like Addressed in the Review" at bounding box center [469, 331] width 412 height 34
paste textarea "**********"
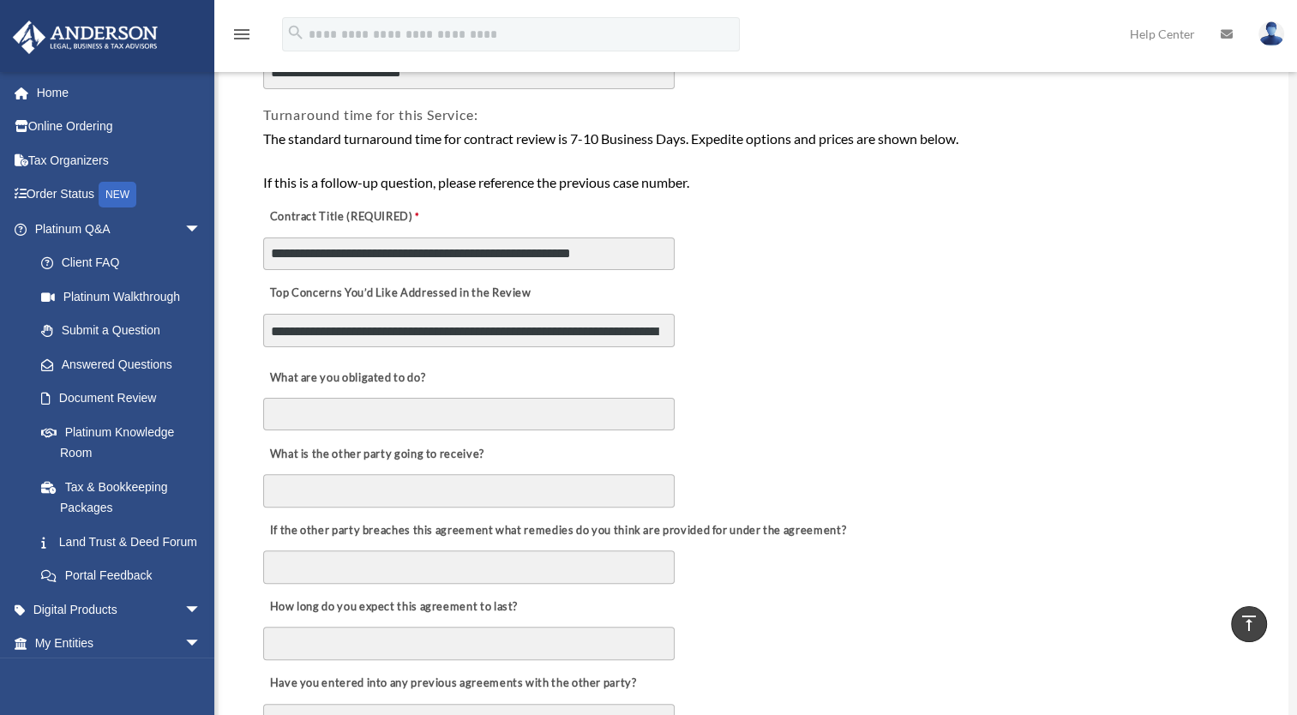
scroll to position [34, 0]
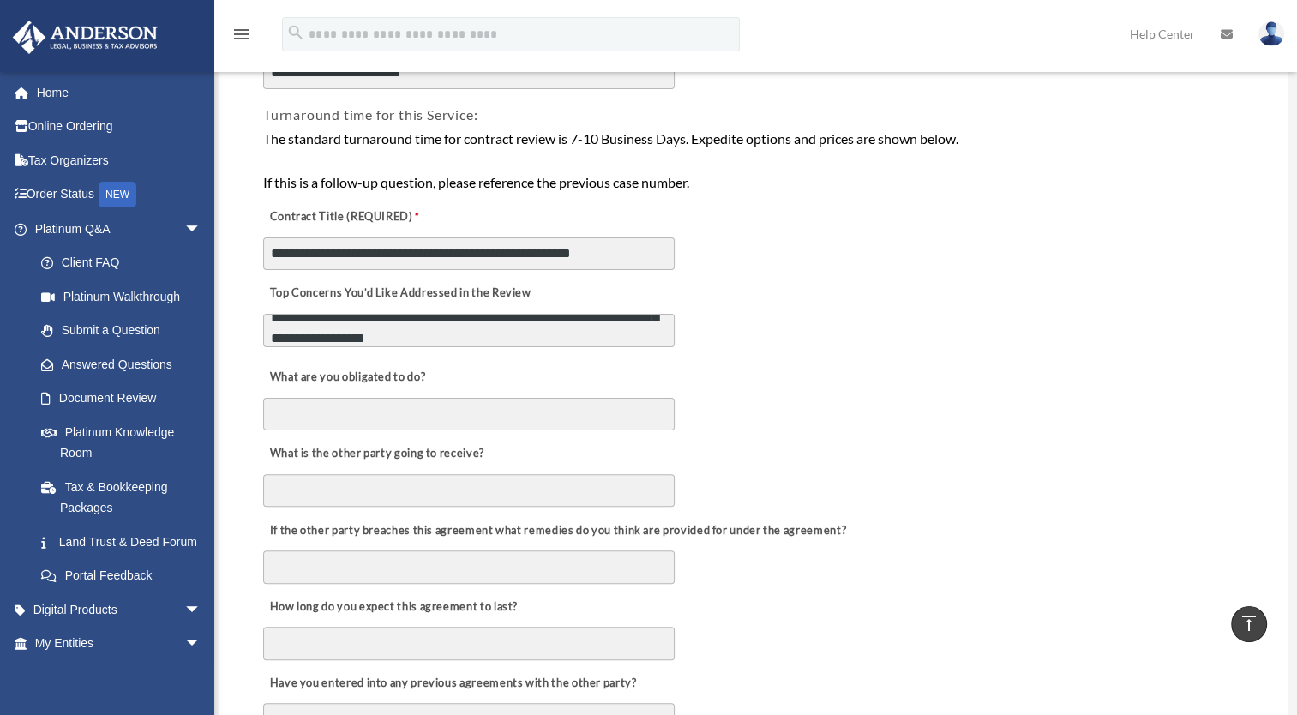
click at [334, 324] on textarea "**********" at bounding box center [469, 331] width 412 height 34
type textarea "**********"
click at [829, 333] on div "**********" at bounding box center [754, 314] width 984 height 84
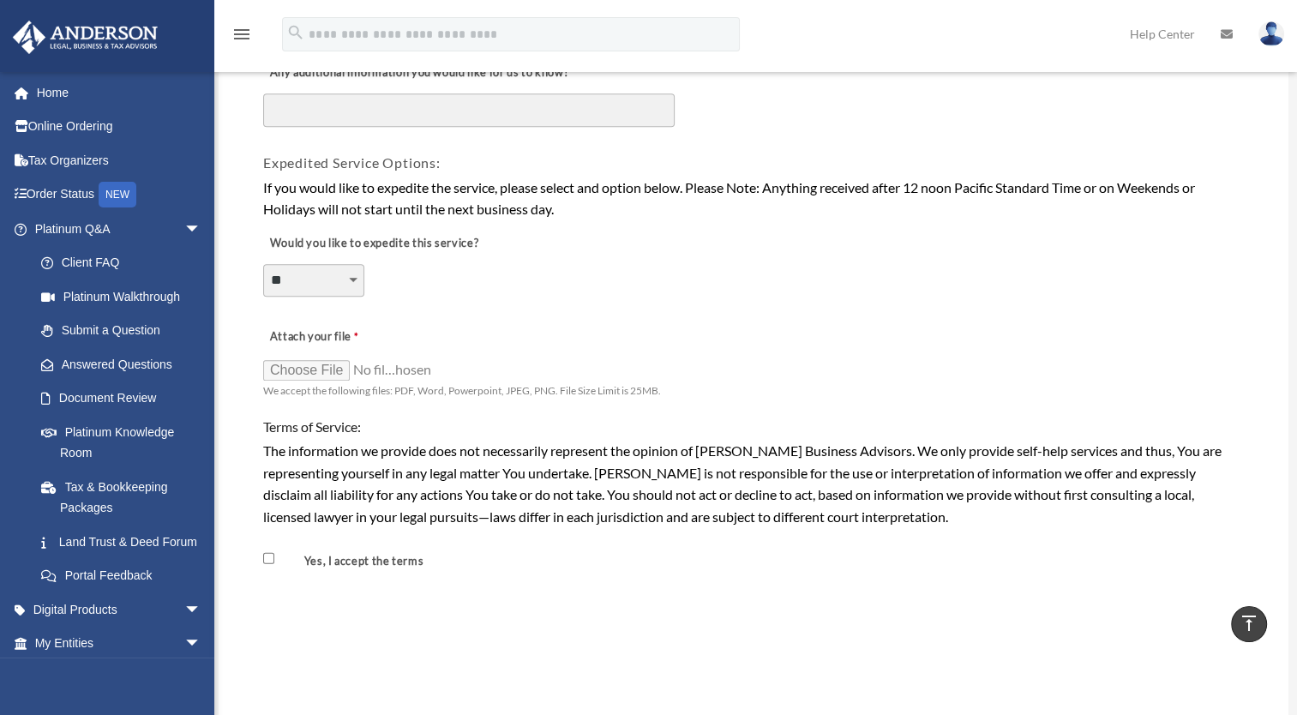
scroll to position [1191, 0]
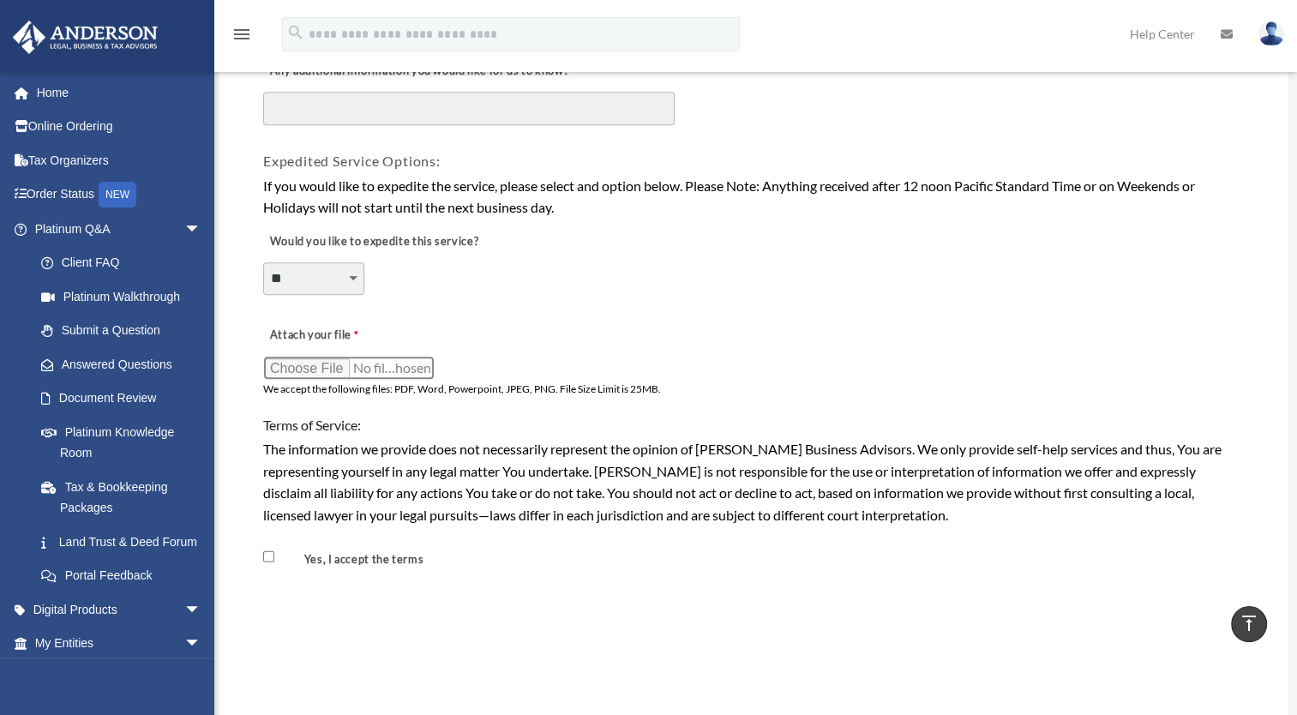
click at [298, 358] on input "Attach your file" at bounding box center [348, 368] width 171 height 24
type input "**********"
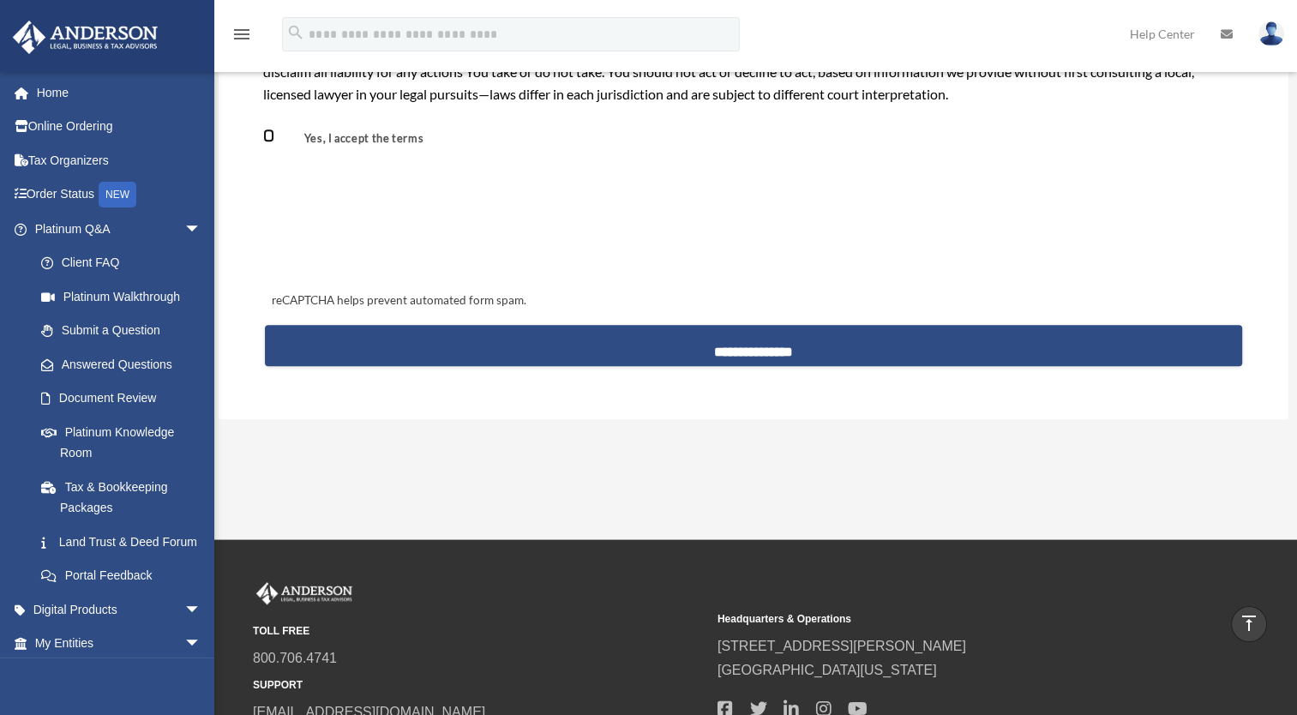
scroll to position [1628, 0]
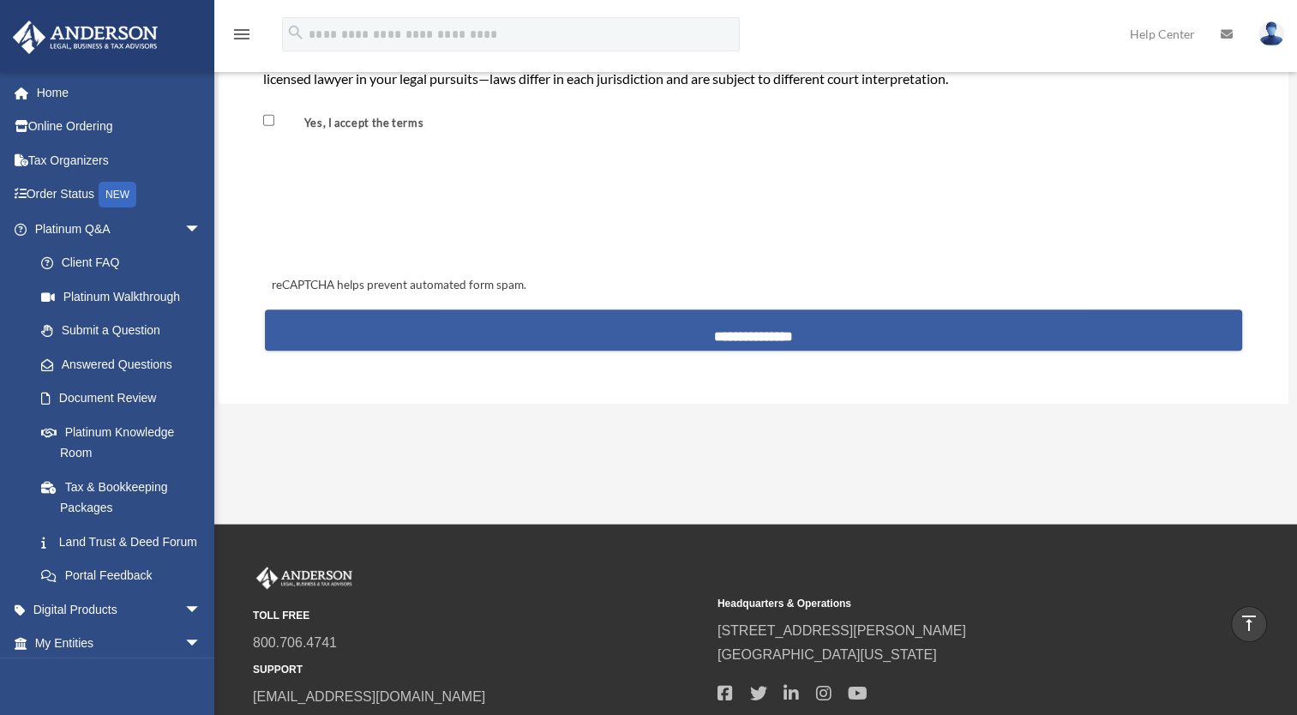
click at [817, 322] on input "**********" at bounding box center [754, 330] width 978 height 41
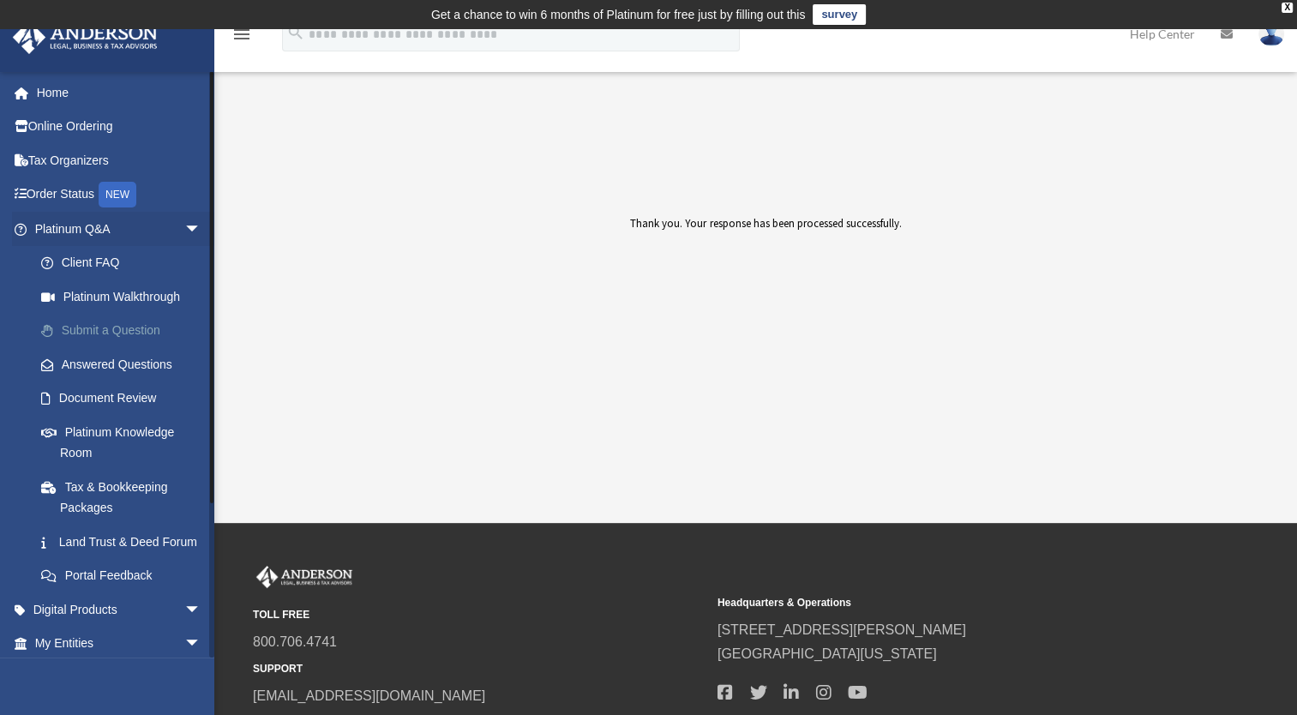
click at [134, 325] on link "Submit a Question" at bounding box center [125, 331] width 203 height 34
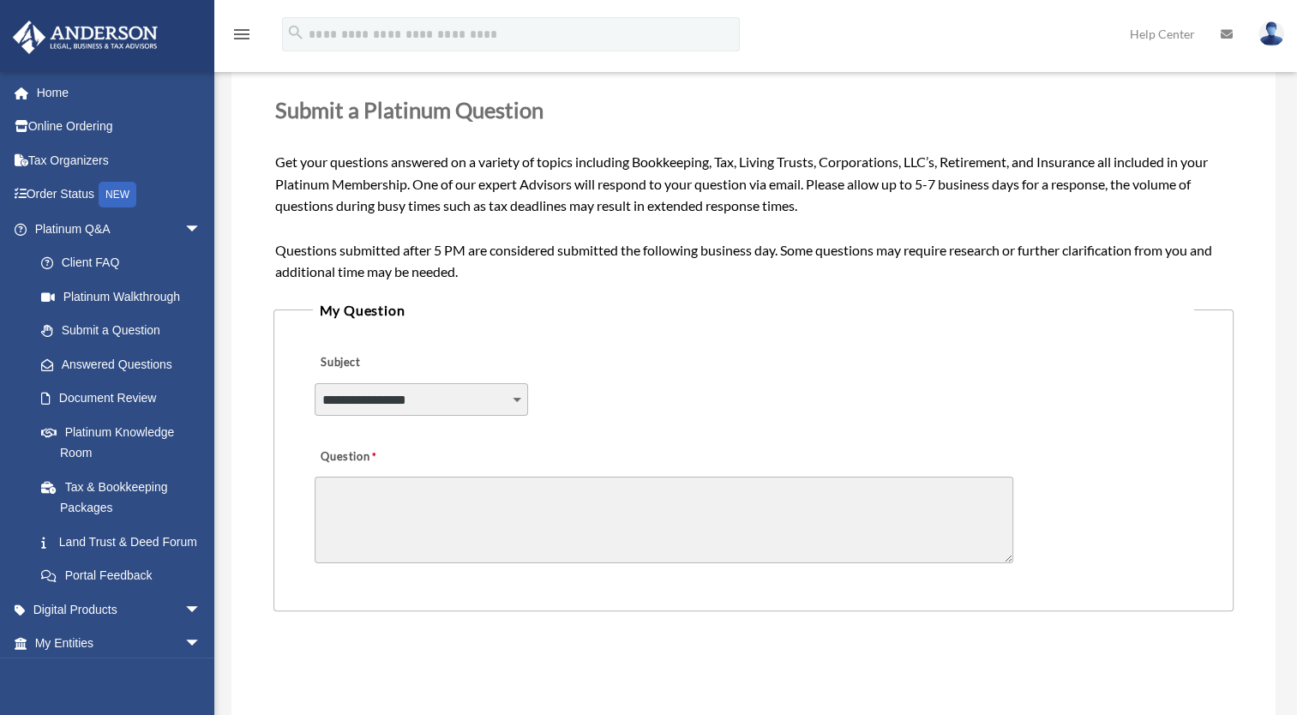
scroll to position [323, 0]
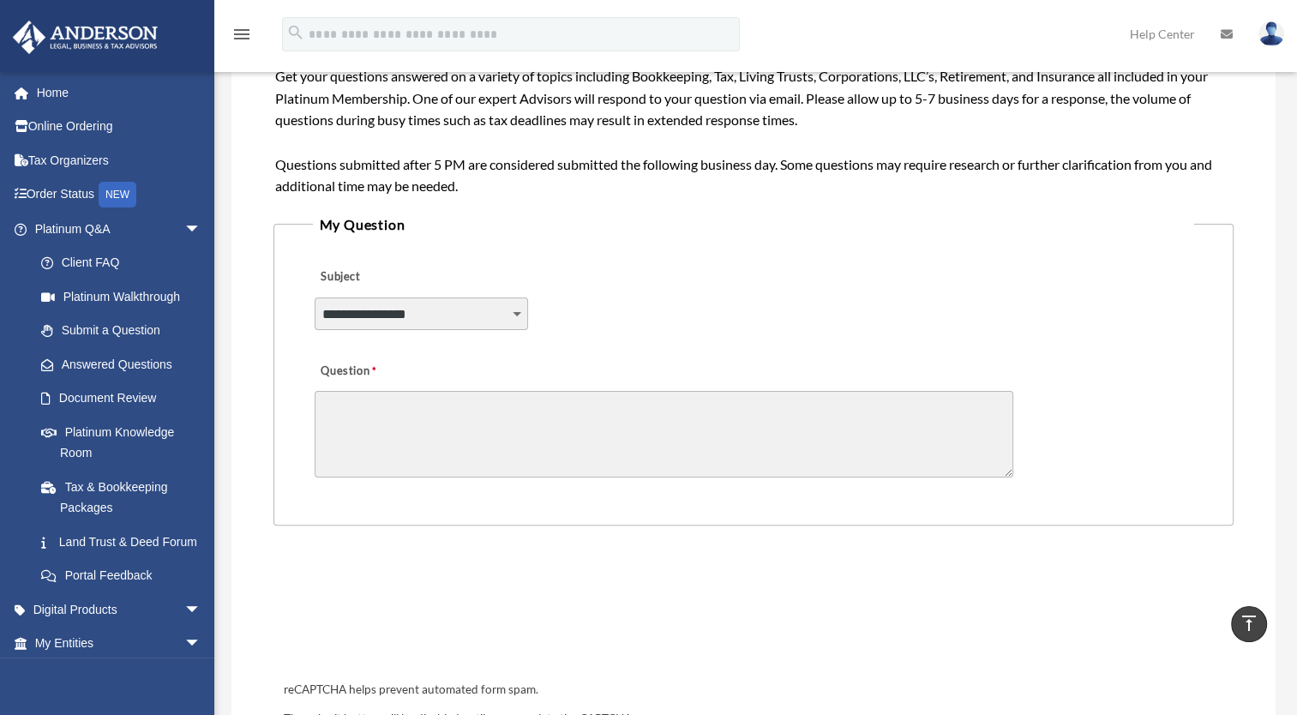
click at [514, 310] on select "**********" at bounding box center [422, 314] width 214 height 33
select select "******"
click at [315, 298] on select "**********" at bounding box center [422, 314] width 214 height 33
click at [389, 386] on div "Question" at bounding box center [754, 417] width 882 height 137
click at [386, 393] on textarea "Question" at bounding box center [664, 434] width 699 height 87
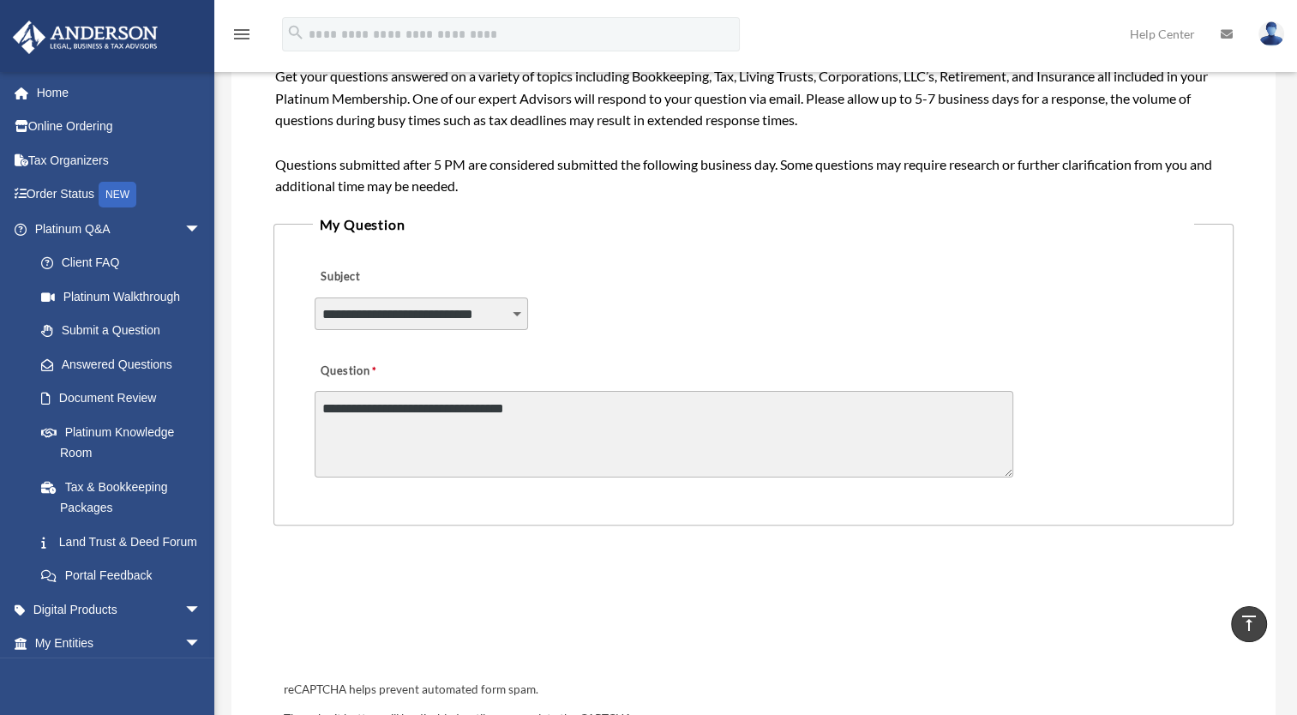
paste textarea "**********"
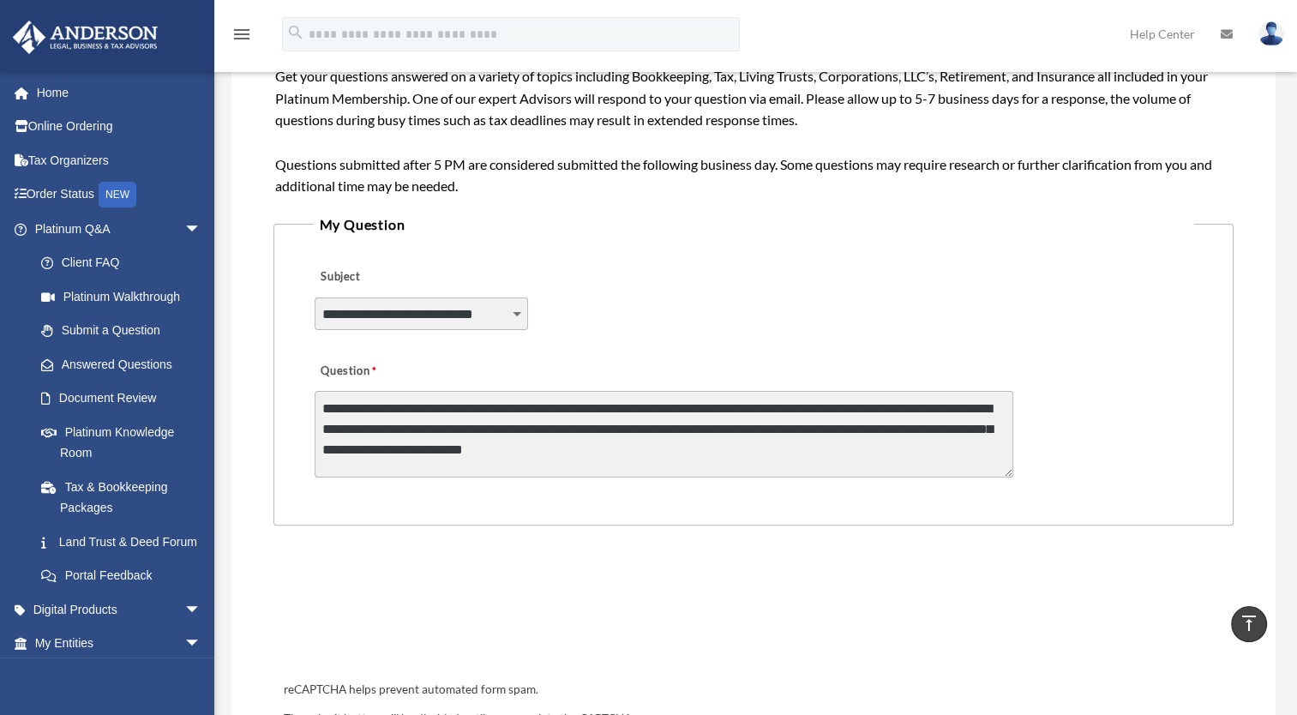
click at [482, 424] on textarea "**********" at bounding box center [664, 434] width 699 height 87
paste textarea "**********"
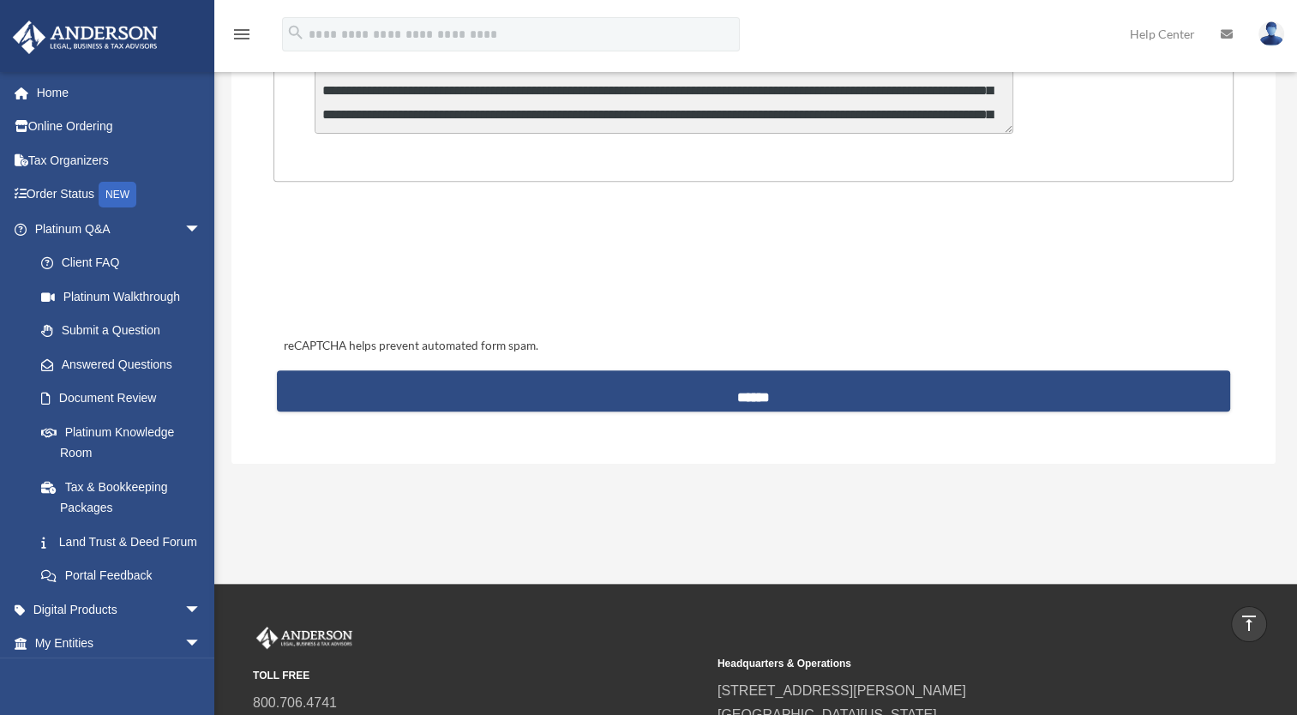
scroll to position [672, 0]
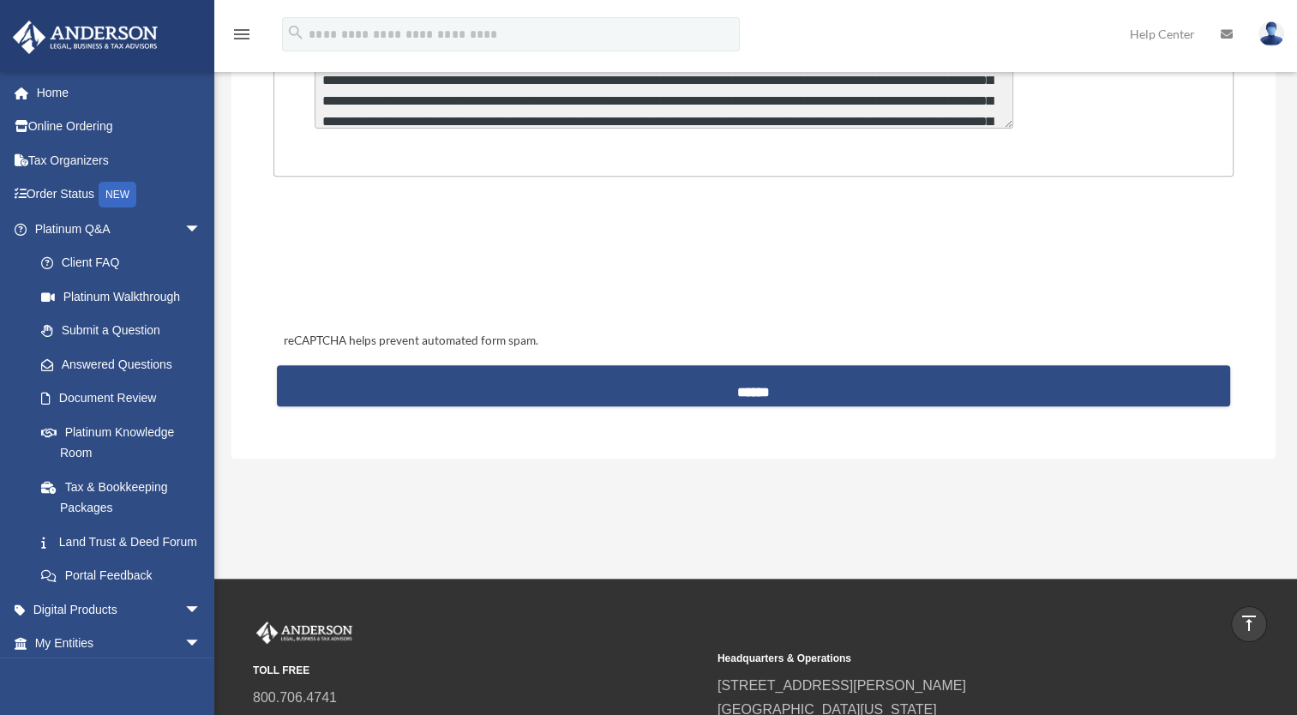
click at [799, 108] on textarea "**********" at bounding box center [664, 85] width 699 height 87
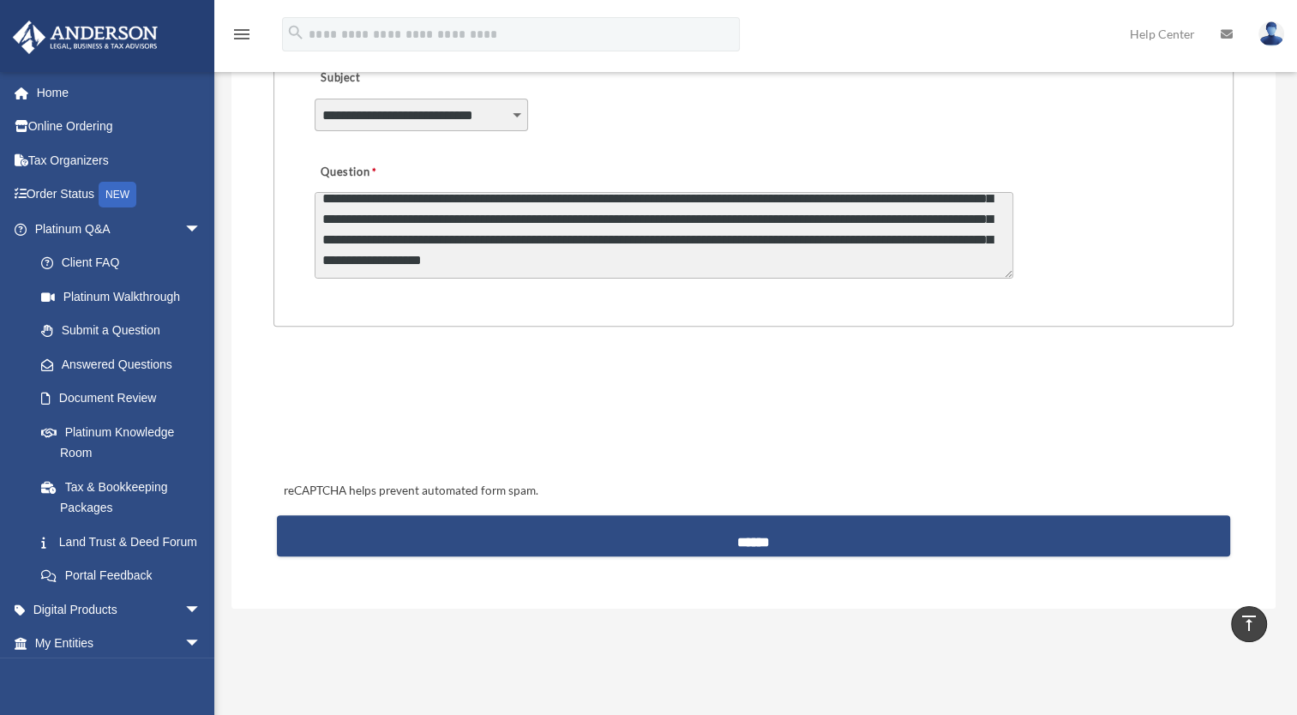
scroll to position [70, 0]
click at [398, 226] on textarea "**********" at bounding box center [664, 235] width 699 height 87
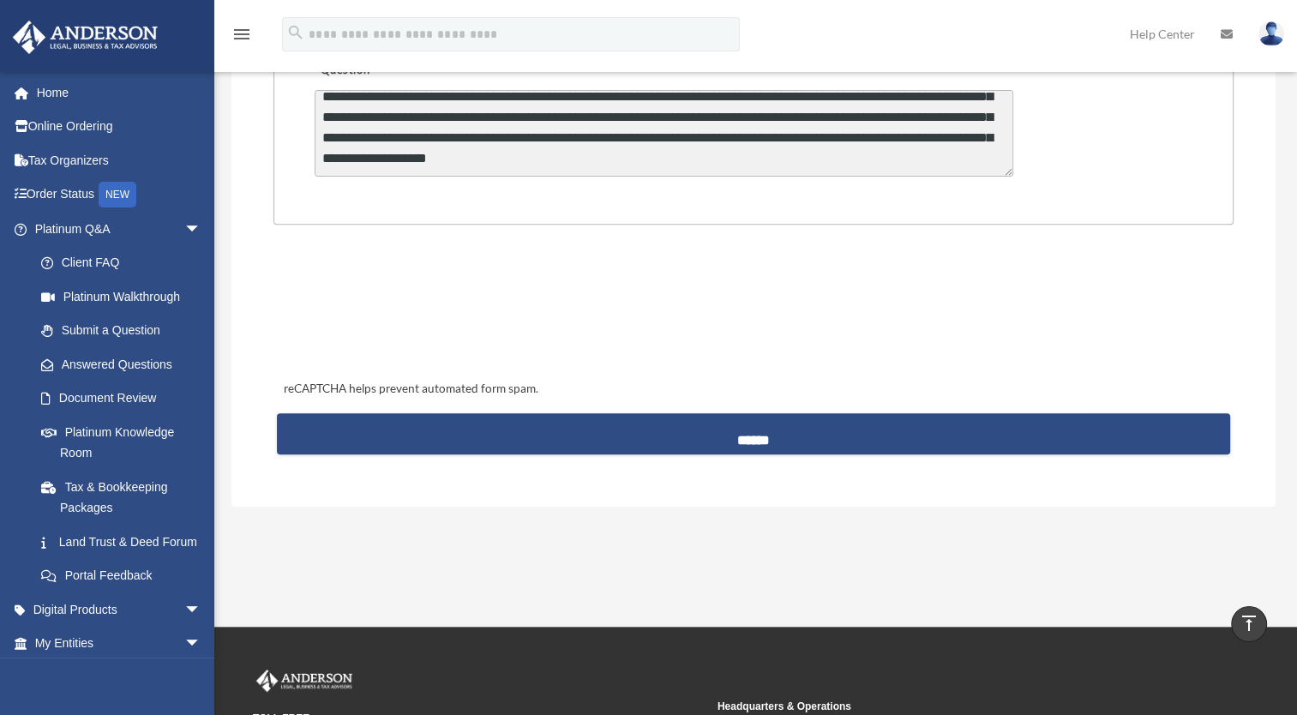
scroll to position [627, 0]
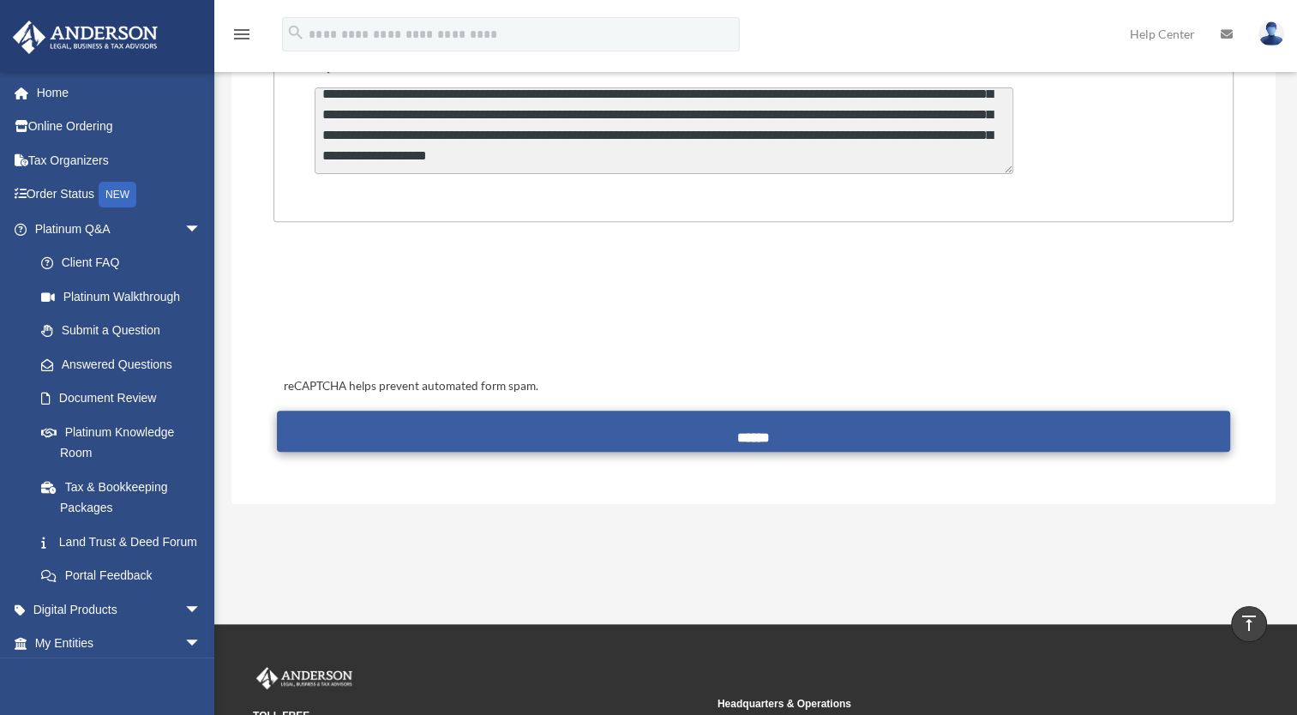
type textarea "**********"
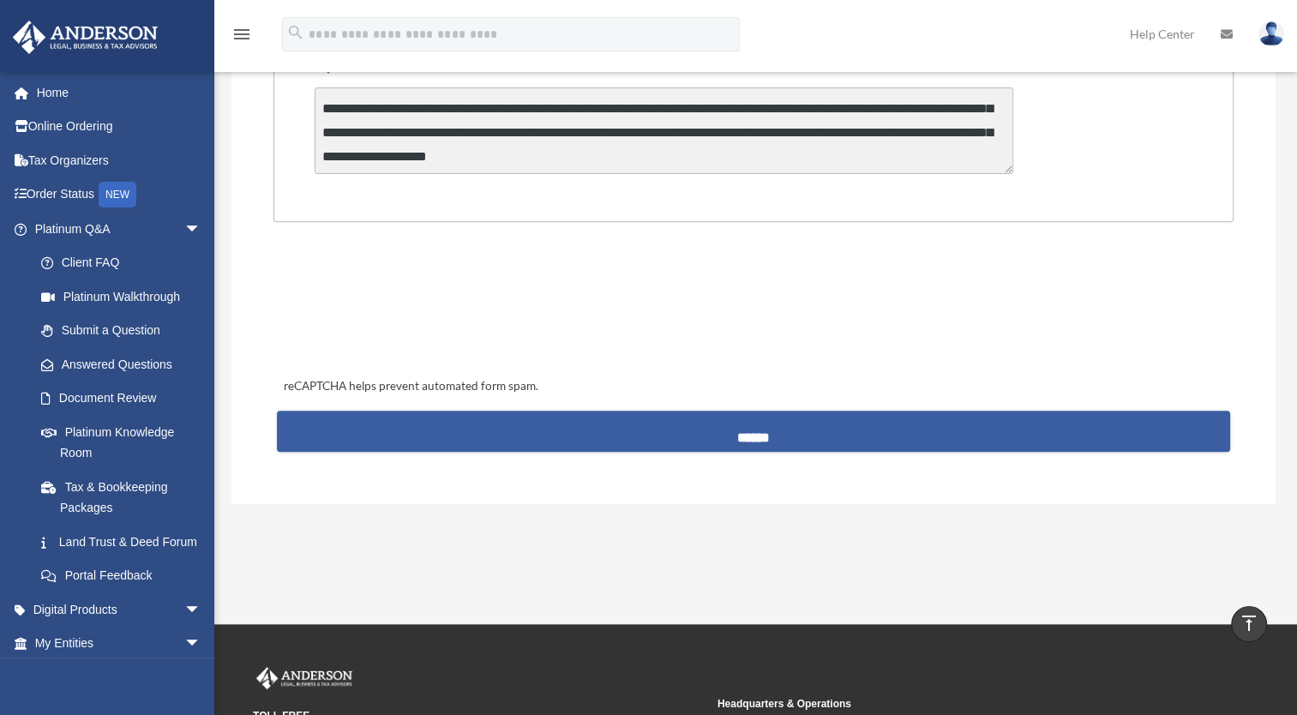
scroll to position [72, 0]
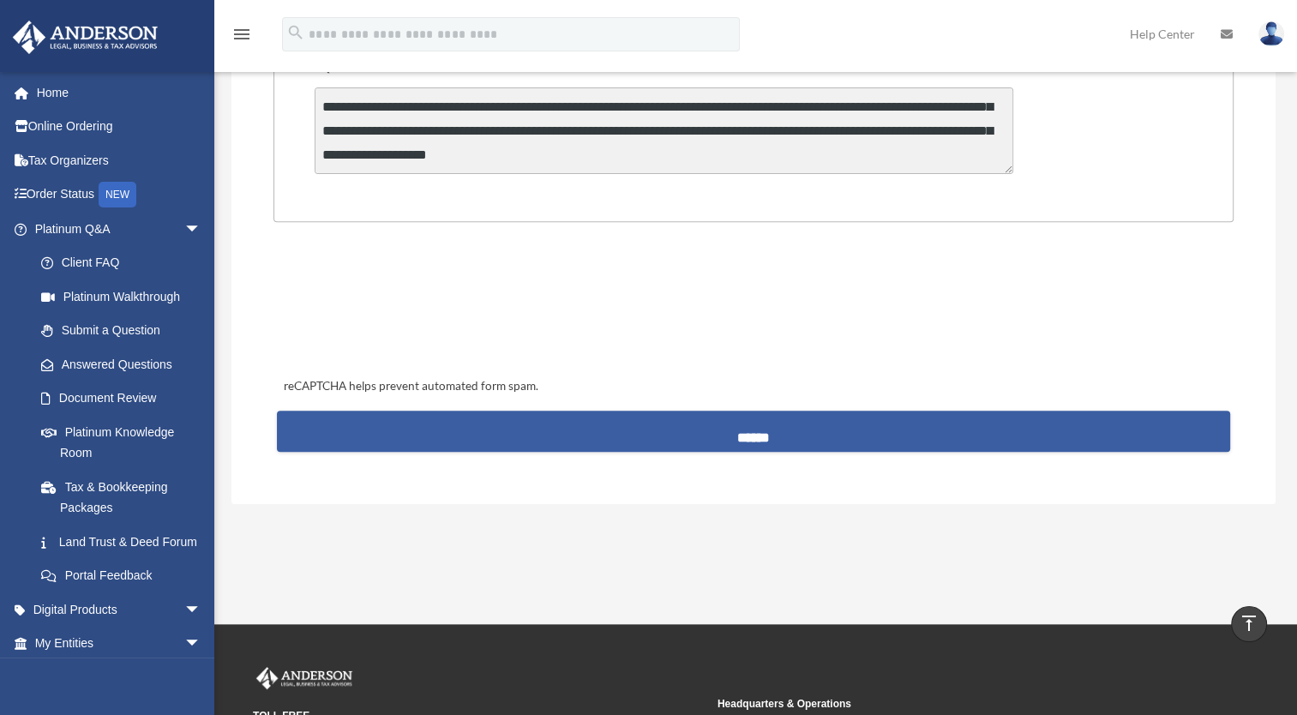
click at [639, 427] on input "******" at bounding box center [754, 431] width 954 height 41
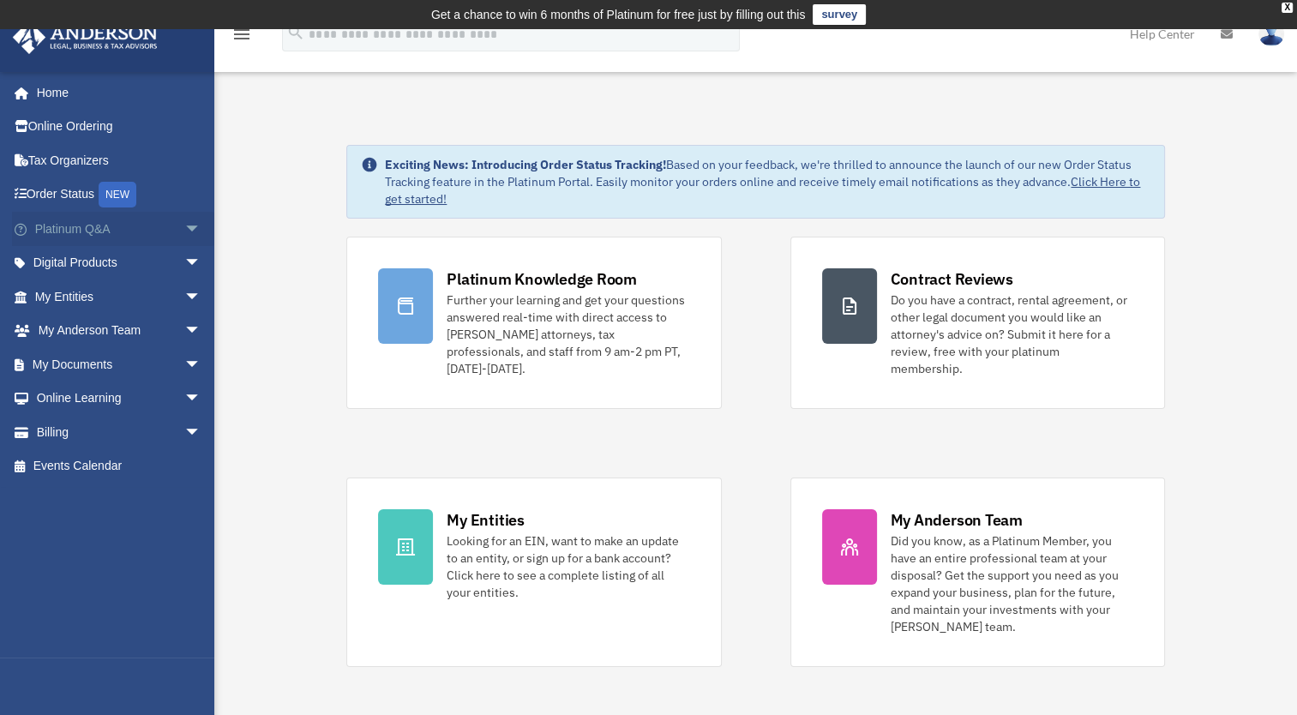
click at [72, 226] on link "Platinum Q&A arrow_drop_down" at bounding box center [119, 229] width 215 height 34
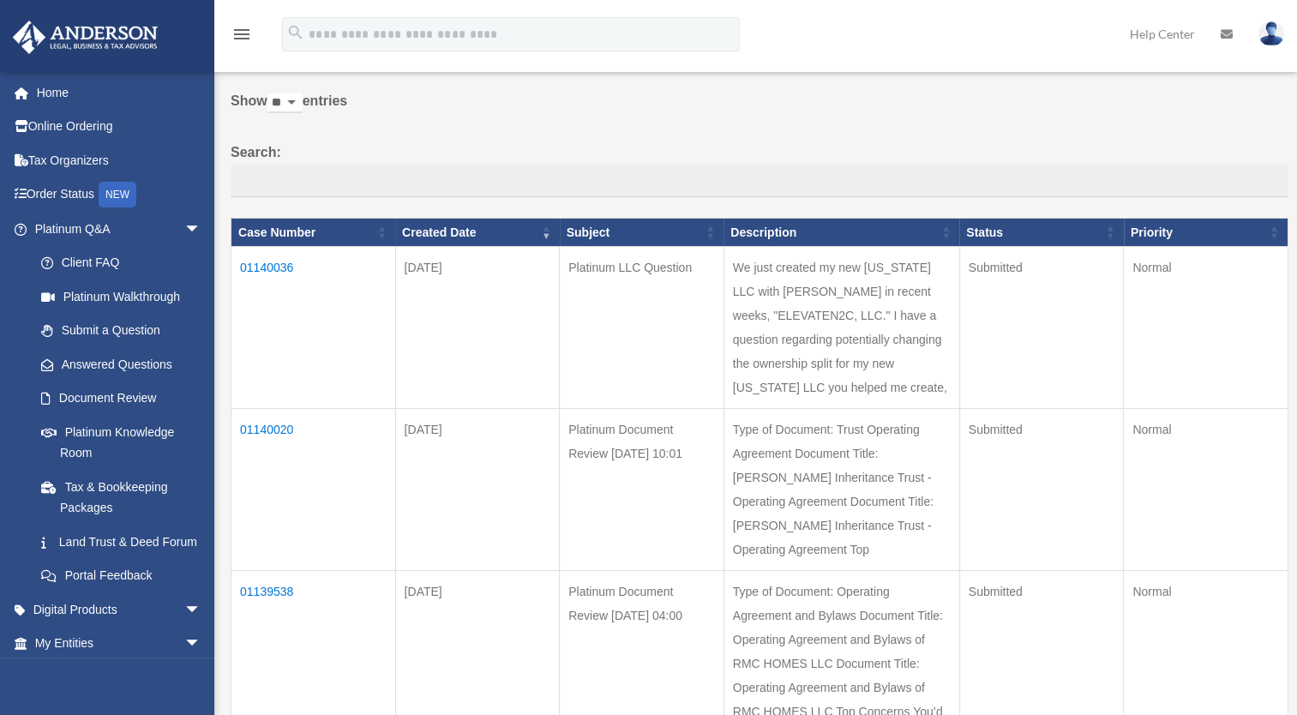
scroll to position [134, 0]
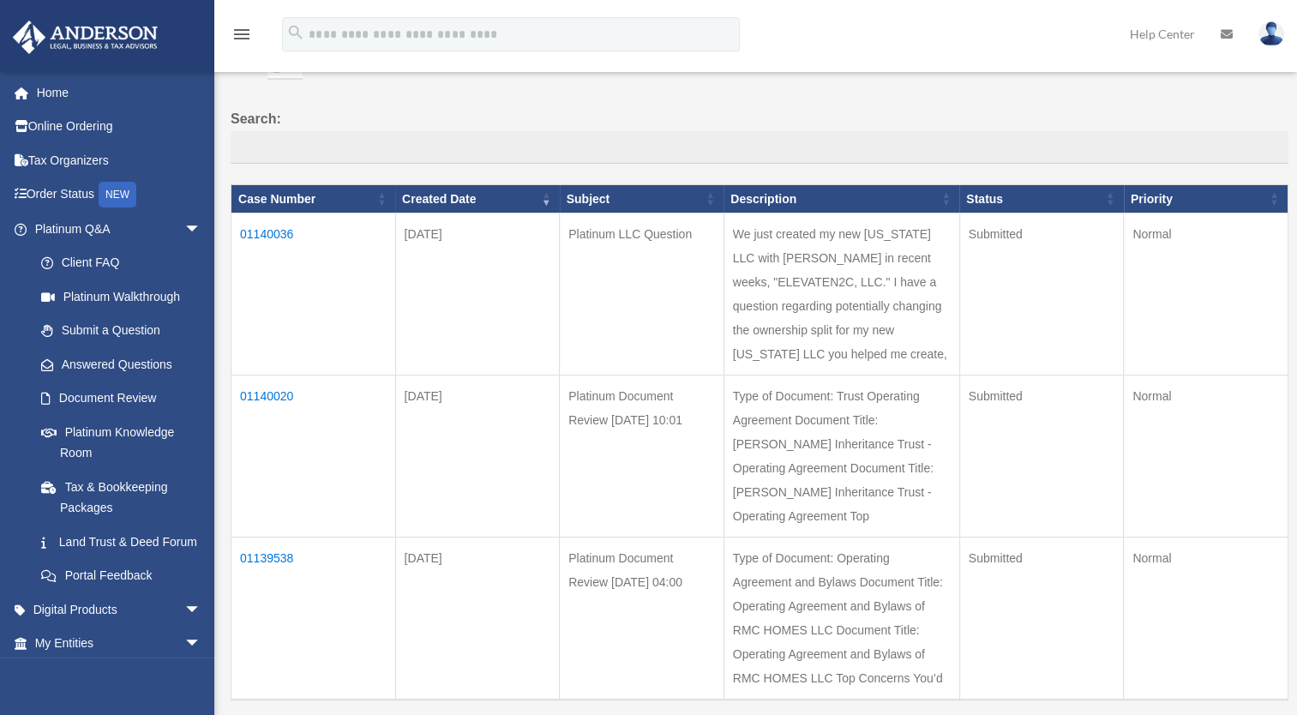
drag, startPoint x: 838, startPoint y: 312, endPoint x: 839, endPoint y: 370, distance: 58.3
click at [839, 370] on td "We just created my new [US_STATE] LLC with [PERSON_NAME] in recent weeks, "ELEV…" at bounding box center [842, 295] width 236 height 162
drag, startPoint x: 839, startPoint y: 370, endPoint x: 873, endPoint y: 387, distance: 37.2
click at [873, 376] on td "We just created my new [US_STATE] LLC with [PERSON_NAME] in recent weeks, "ELEV…" at bounding box center [842, 295] width 236 height 162
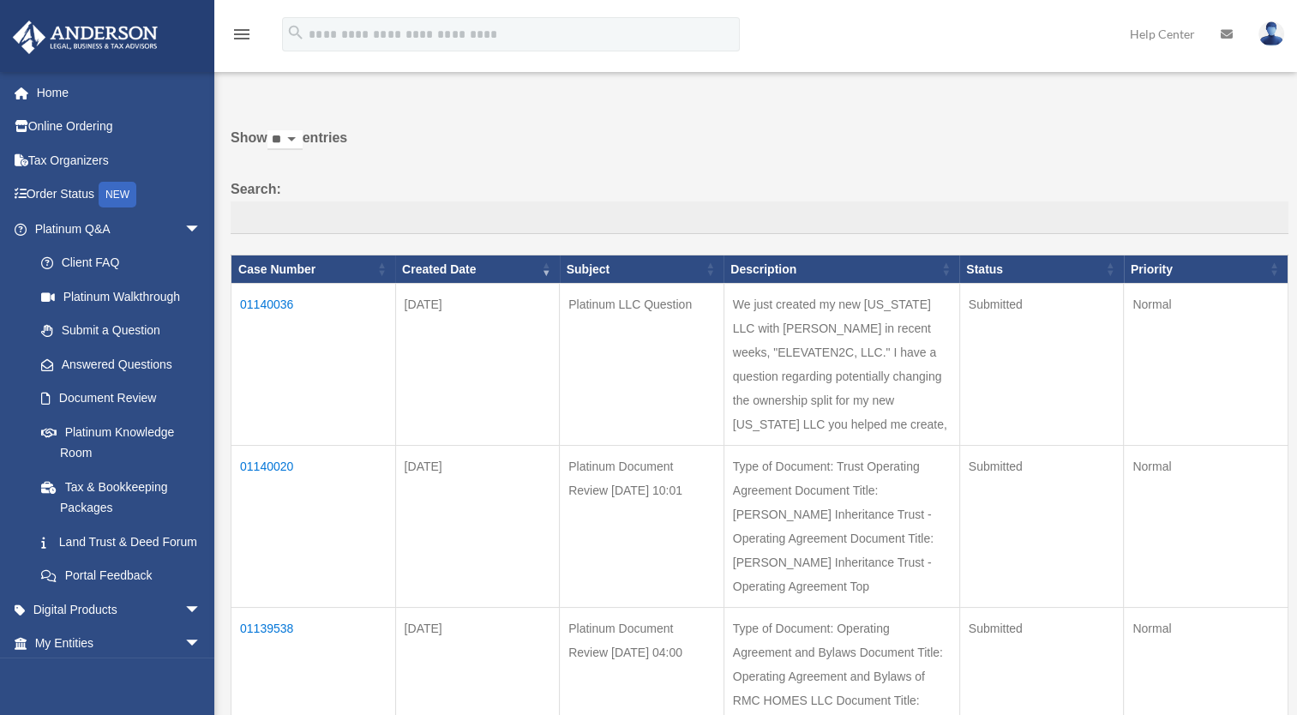
scroll to position [0, 0]
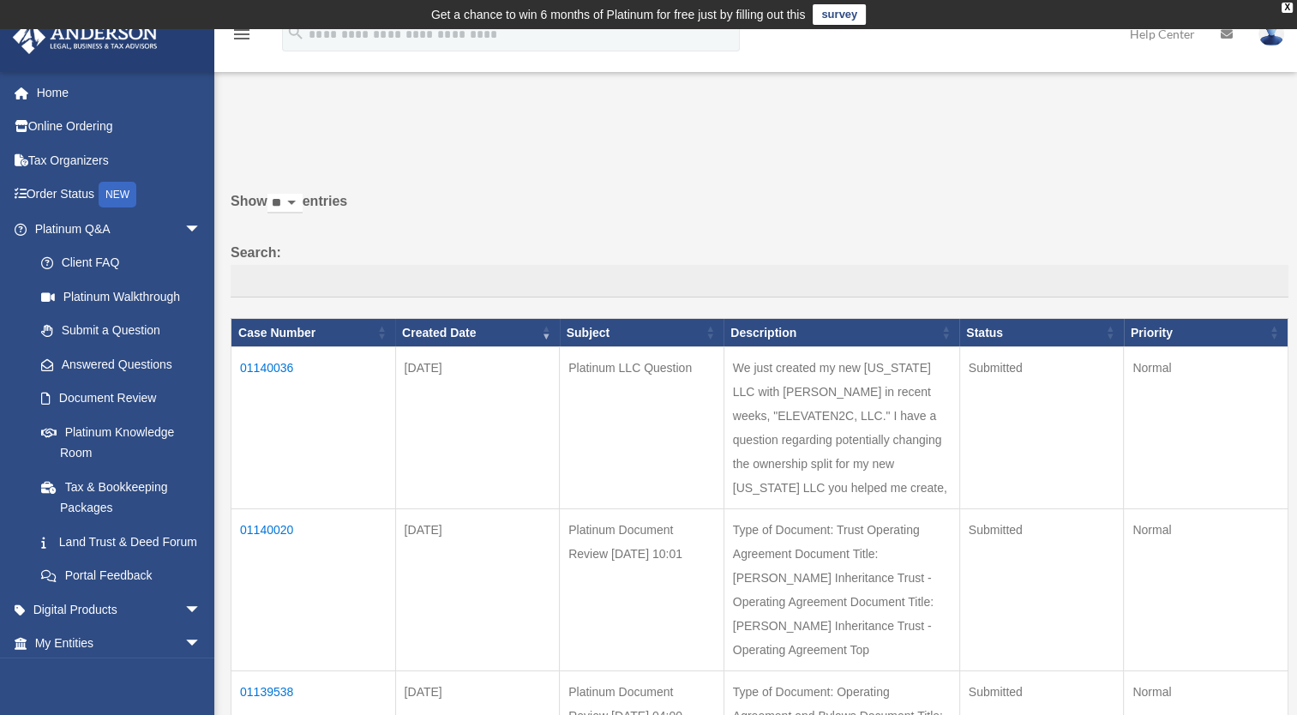
click at [1272, 42] on img at bounding box center [1272, 33] width 26 height 25
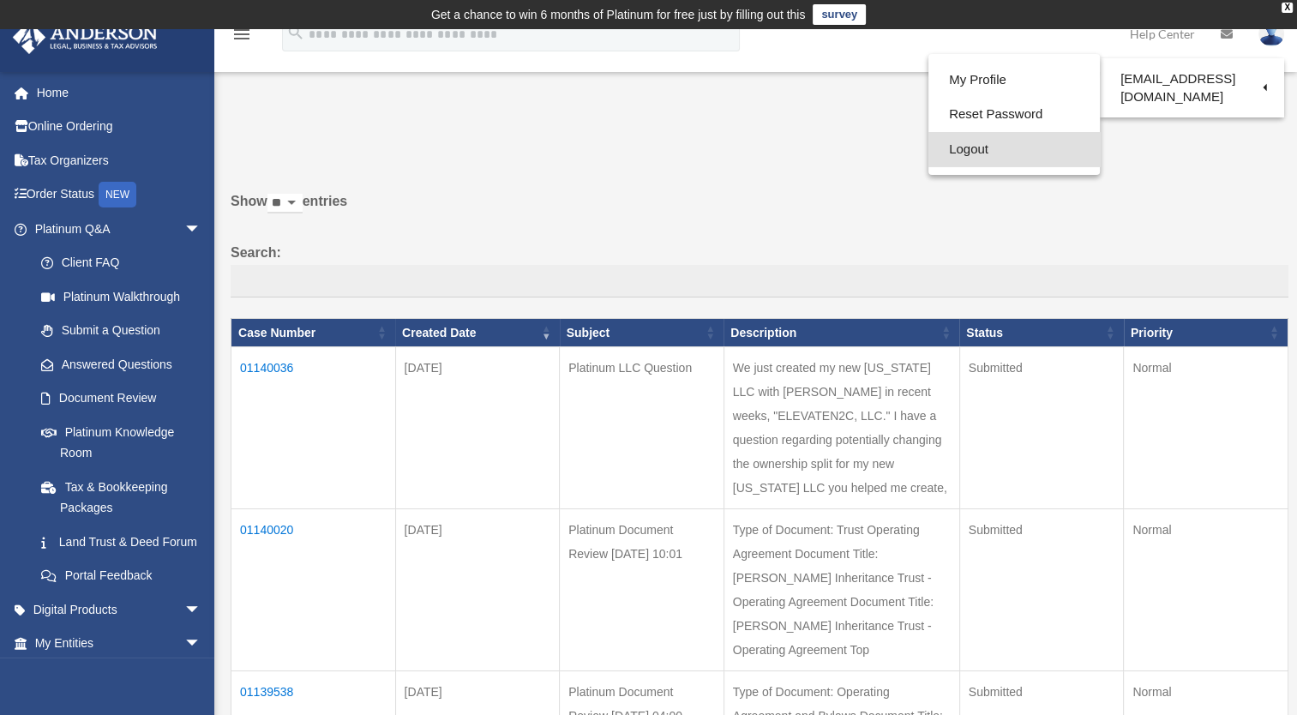
click at [1021, 142] on link "Logout" at bounding box center [1014, 149] width 171 height 35
